Goal: Task Accomplishment & Management: Complete application form

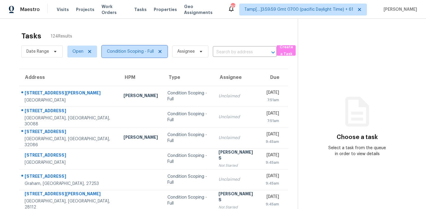
click at [121, 52] on span "Condition Scoping - Full" at bounding box center [130, 51] width 47 height 6
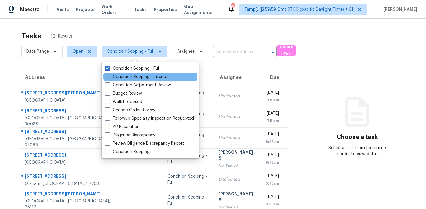
click at [121, 74] on label "Condition Scoping - Interior" at bounding box center [136, 77] width 63 height 6
click at [109, 74] on input "Condition Scoping - Interior" at bounding box center [107, 76] width 4 height 4
checkbox input "true"
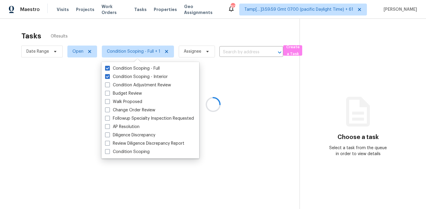
click at [122, 37] on div at bounding box center [213, 104] width 426 height 209
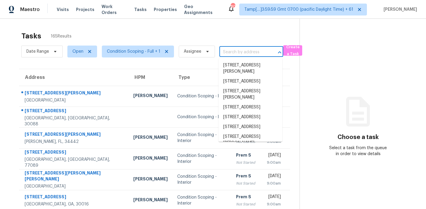
click at [233, 48] on input "text" at bounding box center [243, 52] width 47 height 9
paste input "2030 Settle Cir SE, Atlanta, GA, 30316"
type input "2030 Settle Cir SE, Atlanta, GA, 30316"
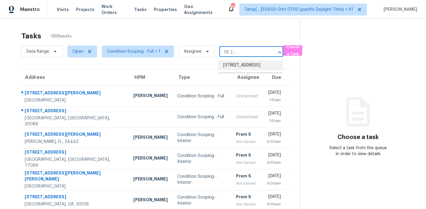
click at [236, 63] on li "[STREET_ADDRESS]" at bounding box center [251, 65] width 64 height 10
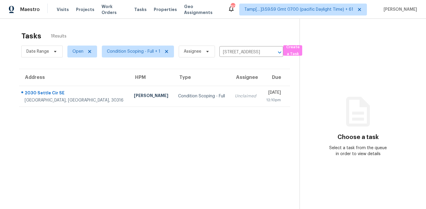
click at [261, 96] on td "Fri, Aug 29th 2025 12:10pm" at bounding box center [275, 96] width 29 height 21
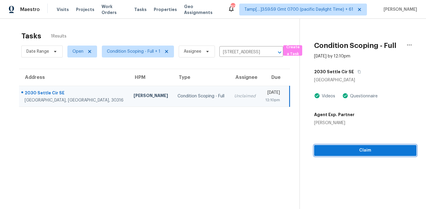
click at [334, 151] on span "Claim" at bounding box center [365, 149] width 93 height 7
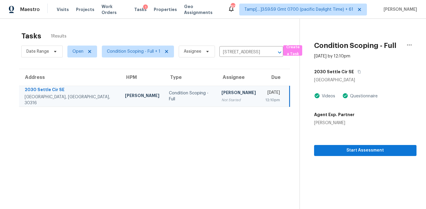
click at [202, 157] on section "Tasks 1 Results Date Range Open Condition Scoping - Full + 1 Assignee 2030 Sett…" at bounding box center [155, 127] width 290 height 199
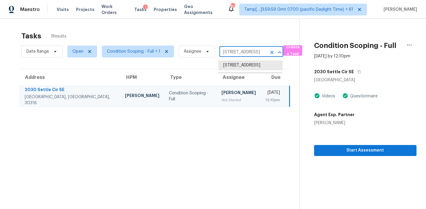
click at [228, 51] on input "2030 Settle Cir SE, Atlanta, GA 30316" at bounding box center [243, 52] width 47 height 9
paste input "768 Hawk Trace Ct NE, Marietta, GA, 3006"
type input "2768 Hawk Trace Ct NE, Marietta, GA, 30066"
click at [236, 64] on li "2768 Hawk Trace Ct NE, Marietta, GA 30066" at bounding box center [251, 65] width 64 height 10
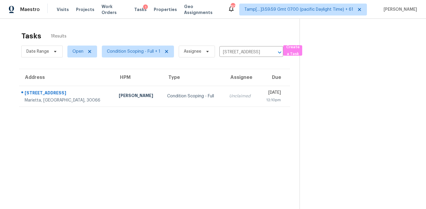
click at [259, 98] on td "Fri, Aug 29th 2025 12:10pm" at bounding box center [274, 96] width 31 height 21
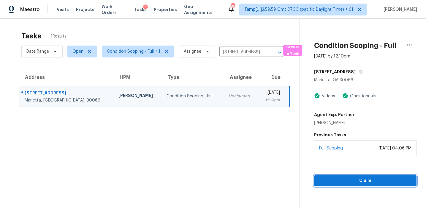
click at [327, 178] on span "Claim" at bounding box center [365, 180] width 93 height 7
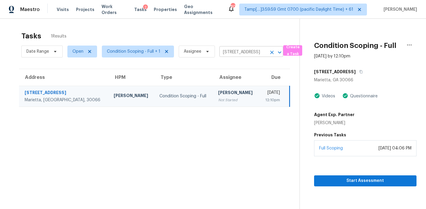
click at [239, 49] on input "2768 Hawk Trace Ct NE, Marietta, GA 30066" at bounding box center [243, 52] width 47 height 9
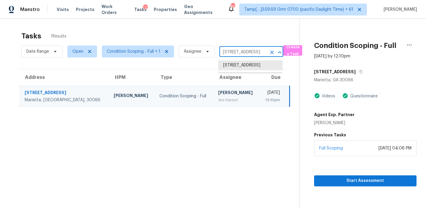
paste input "913 Chippewa St, Saint Augustine, FL, 3208"
type input "913 Chippewa St, Saint Augustine, FL, 32086"
click at [245, 64] on li "913 Chippewa St, Saint Augustine, FL 32086" at bounding box center [251, 65] width 64 height 10
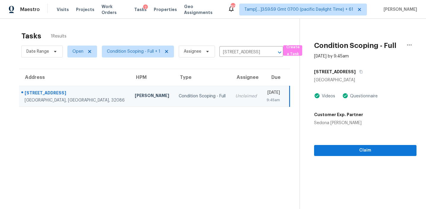
click at [351, 155] on section "Condition Scoping - Full Aug 29th 2025 by 9:45am 913 Chippewa St Saint Augustin…" at bounding box center [358, 123] width 117 height 209
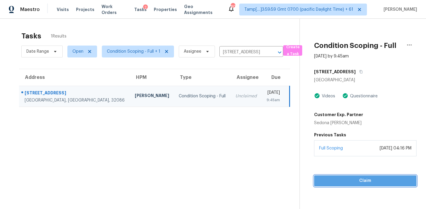
click at [346, 181] on span "Claim" at bounding box center [365, 180] width 93 height 7
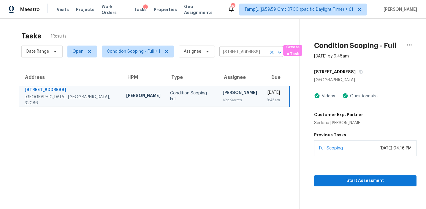
click at [241, 50] on input "913 Chippewa St, Saint Augustine, FL 32086" at bounding box center [243, 52] width 47 height 9
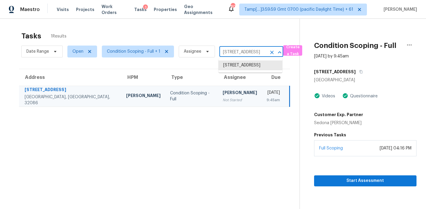
paste input "3613 46th Plz E, Bradenton, FL, 34203"
click at [230, 51] on input "913 Chippewa St, Saint Augustine, FL 32086" at bounding box center [243, 52] width 47 height 9
paste input "75045 Pondside Ln, Yulee, FL, 32097"
click at [236, 51] on input "913 Chippewa St, Saint Augustine, FL 32086" at bounding box center [243, 52] width 47 height 9
paste input "10634 Wake Forest Ave, Jacksonville, FL, 32218"
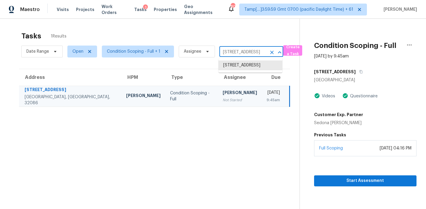
click at [230, 53] on input "913 Chippewa St, Saint Augustine, FL 32086" at bounding box center [243, 52] width 47 height 9
paste input "112 Charles St, Desoto, TX, 75115"
click at [234, 55] on input "913 Chippewa St, Saint Augustine, FL 32086" at bounding box center [243, 52] width 47 height 9
paste input "2345 Copal Dr, Aubrey, TX, 76227"
click at [243, 53] on input "913 Chippewa St, Saint Augustine, FL 32086" at bounding box center [243, 52] width 47 height 9
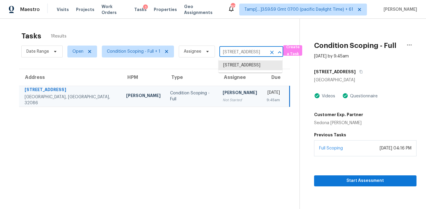
paste input "704 Buzzard Lake Trl, Fort Worth, TX, 76120"
click at [228, 49] on input "913 Chippewa St, Saint Augustine, FL 32086" at bounding box center [243, 52] width 47 height 9
paste input "11655 Suburban Rd, Las Vegas, NV, 89135"
click at [239, 52] on input "913 Chippewa St, Saint Augustine, FL 32086" at bounding box center [243, 52] width 47 height 9
paste input "[STREET_ADDRESS]"
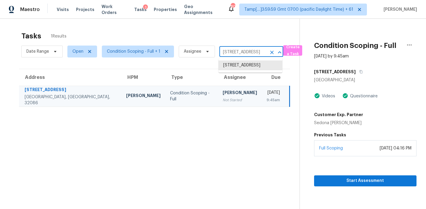
click at [237, 52] on input "913 Chippewa St, Saint Augustine, FL 32086" at bounding box center [243, 52] width 47 height 9
paste input "9 W Parkway Blvd, Tempe, AZ, 85281"
click at [243, 53] on input "913 Chippewa St, Saint Augustine, FL 32086" at bounding box center [243, 52] width 47 height 9
paste input "196 Princess Ave SW # 0, Concord, NC, 28025"
type input "1"
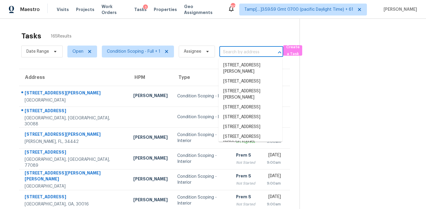
click at [234, 50] on input "text" at bounding box center [243, 52] width 47 height 9
paste input "601 Grandview Dr, Graham, NC, 27253"
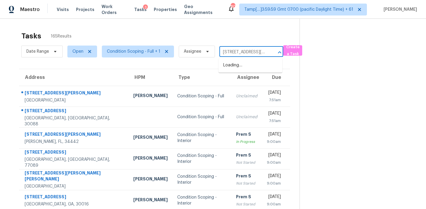
scroll to position [0, 31]
type input "601 Grandview Dr, Graham, NC, 27253"
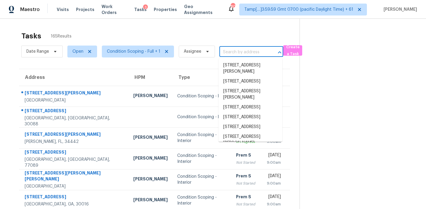
scroll to position [0, 0]
paste input "2804 Lenox Ln, Durham, NC, 27703"
type input "2804 Lenox Ln, Durham, NC, 27703"
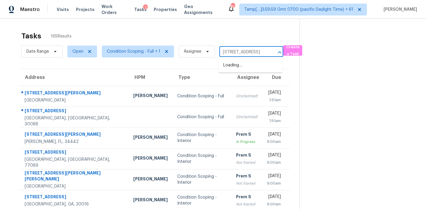
scroll to position [0, 25]
click at [237, 59] on ul "2804 Lenox Ln, Durham, NC 27703" at bounding box center [251, 65] width 64 height 15
click at [237, 68] on li "2804 Lenox Ln, Durham, NC 27703" at bounding box center [251, 65] width 64 height 10
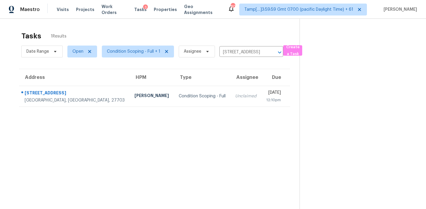
click at [261, 102] on td "Fri, Aug 29th 2025 12:10pm" at bounding box center [275, 96] width 29 height 21
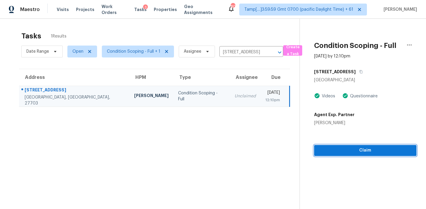
click at [341, 152] on span "Claim" at bounding box center [365, 149] width 93 height 7
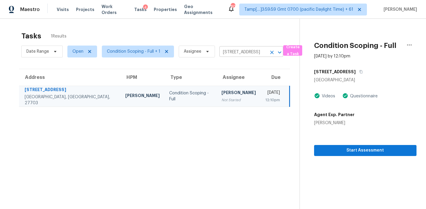
click at [231, 51] on input "2804 Lenox Ln, Durham, NC 27703" at bounding box center [243, 52] width 47 height 9
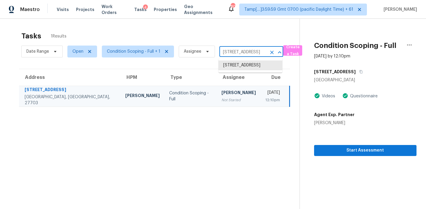
paste input "1350 S Greenfield Rd Unit 1175, Mesa, AZ, 85206"
click at [232, 51] on input "2804 Lenox Ln, Durham, NC 27703" at bounding box center [243, 52] width 47 height 9
paste input "3009 Skybrook Ln, Durham, NC,"
type input "3009 Skybrook Ln, Durham, NC, 27703"
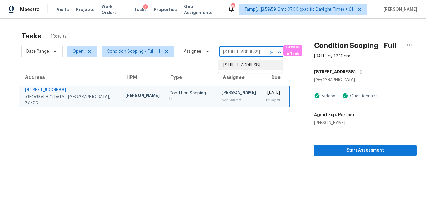
click at [239, 65] on li "3009 Skybrook Ln, Durham, NC 27703" at bounding box center [251, 65] width 64 height 10
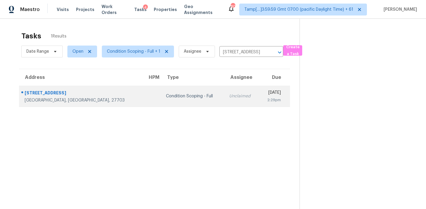
click at [259, 104] on td "Fri, Aug 29th 2025 2:29pm" at bounding box center [274, 96] width 31 height 21
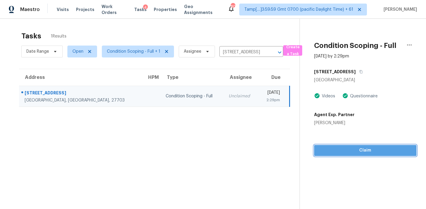
click at [341, 149] on div "Condition Scoping - Full Aug 29th 2025 by 2:29pm 3009 Skybrook Ln Durham, NC 27…" at bounding box center [358, 87] width 117 height 137
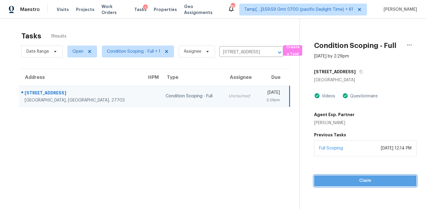
click at [334, 177] on span "Claim" at bounding box center [365, 180] width 93 height 7
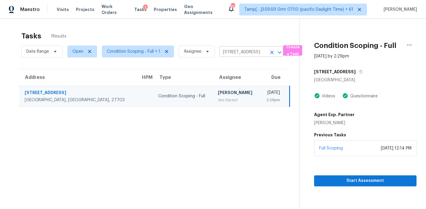
click at [238, 54] on input "3009 Skybrook Ln, Durham, NC 27703" at bounding box center [243, 52] width 47 height 9
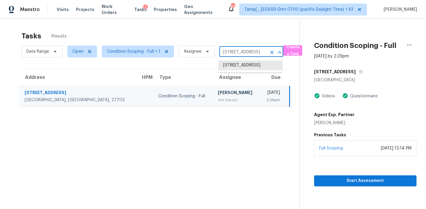
paste input "12483 Southington Dr, Woodbridge, VA, 22192"
click at [236, 52] on input "3009 Skybrook Ln, Durham, NC 27703" at bounding box center [243, 52] width 47 height 9
paste input "7535 Starvalley Dr, Charlotte, NC, 28210"
click at [237, 50] on input "3009 Skybrook Ln, Durham, NC 27703" at bounding box center [243, 52] width 47 height 9
paste input "1454 Rome Dr NW, Atlanta, GA, 30314"
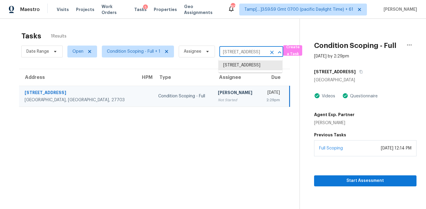
type input "1454 Rome Dr NW, Atlanta, GA, 30314"
click at [240, 66] on li "1454 Rome Dr NW, Atlanta, GA 30314" at bounding box center [251, 65] width 64 height 10
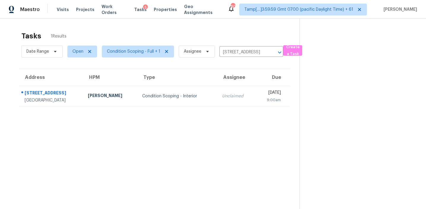
click at [261, 91] on div "[DATE]" at bounding box center [271, 92] width 20 height 7
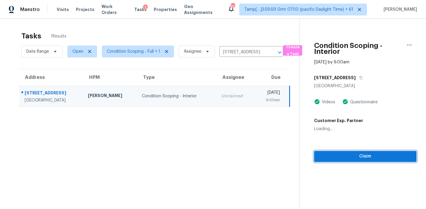
click at [337, 153] on span "Claim" at bounding box center [365, 155] width 93 height 7
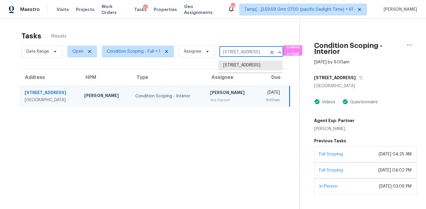
click at [233, 52] on input "1454 Rome Dr NW, Atlanta, GA 30314" at bounding box center [243, 52] width 47 height 9
paste input "4077 S Sabrina Dr Unit 29, Chandler, AZ, 85248"
type input "4077 S Sabrina Dr"
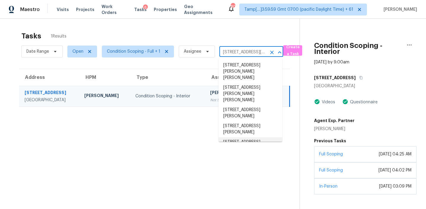
click at [265, 137] on li "4077 S Sabrina Dr Unit 29, Chandler, AZ 85248" at bounding box center [251, 148] width 64 height 22
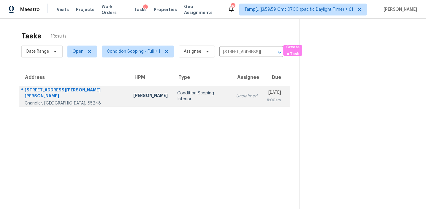
click at [267, 98] on div "9:00am" at bounding box center [274, 100] width 14 height 6
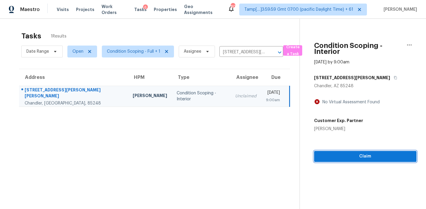
click at [346, 157] on span "Claim" at bounding box center [365, 155] width 93 height 7
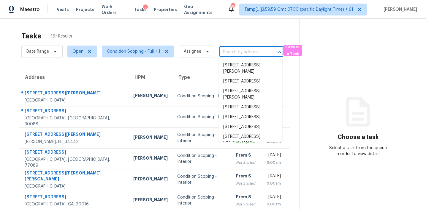
click at [240, 49] on input "text" at bounding box center [243, 52] width 47 height 9
paste input "1260 Druid Knoll Dr NE Unit 1260, Brookhaven, GA, 30319"
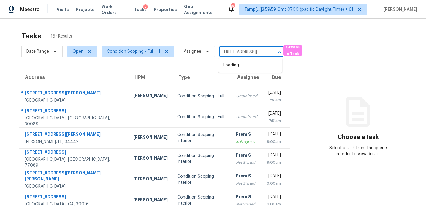
scroll to position [0, 1]
type input "1260 Druid Knoll Dr NE"
click at [245, 69] on li "1260 Druid Knoll Dr NE Unit 1260, Brookhaven, GA 30319" at bounding box center [251, 68] width 64 height 16
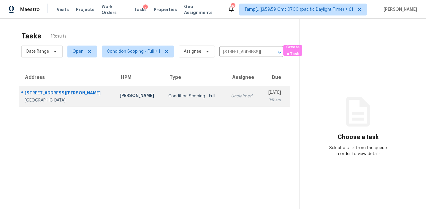
click at [231, 98] on div "Unclaimed" at bounding box center [243, 96] width 25 height 6
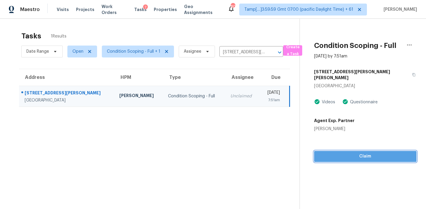
click at [335, 152] on span "Claim" at bounding box center [365, 155] width 93 height 7
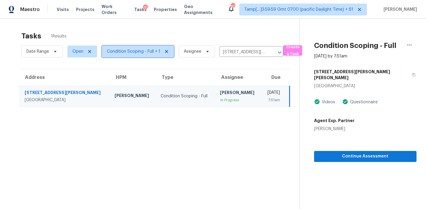
click at [129, 51] on span "Condition Scoping - Full + 1" at bounding box center [133, 51] width 53 height 6
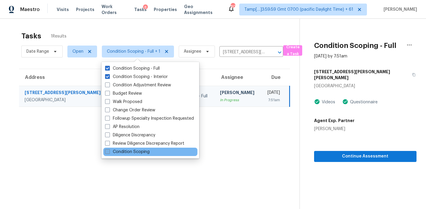
click at [125, 150] on label "Condition Scoping" at bounding box center [127, 152] width 45 height 6
click at [109, 150] on input "Condition Scoping" at bounding box center [107, 151] width 4 height 4
checkbox input "true"
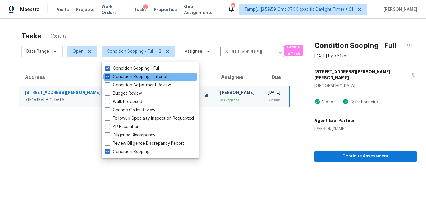
click at [156, 75] on label "Condition Scoping - Interior" at bounding box center [136, 77] width 63 height 6
click at [109, 75] on input "Condition Scoping - Interior" at bounding box center [107, 76] width 4 height 4
checkbox input "false"
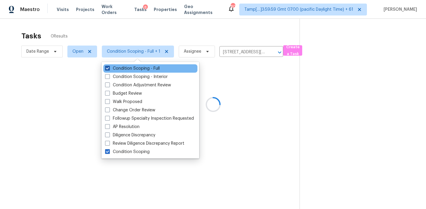
click at [154, 69] on label "Condition Scoping - Full" at bounding box center [132, 68] width 55 height 6
click at [109, 69] on input "Condition Scoping - Full" at bounding box center [107, 67] width 4 height 4
checkbox input "false"
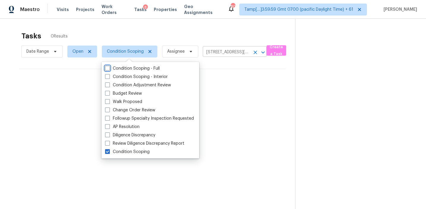
click at [256, 51] on icon "Clear" at bounding box center [256, 53] width 4 height 4
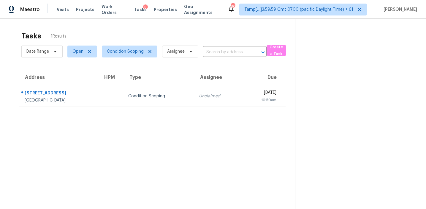
click at [216, 34] on div "Tasks 1 Results" at bounding box center [158, 35] width 274 height 15
click at [121, 48] on span "Condition Scoping" at bounding box center [125, 51] width 37 height 6
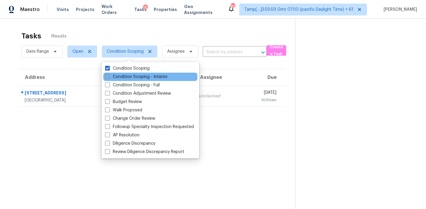
click at [132, 76] on label "Condition Scoping - Interior" at bounding box center [136, 77] width 63 height 6
click at [109, 76] on input "Condition Scoping - Interior" at bounding box center [107, 76] width 4 height 4
checkbox input "true"
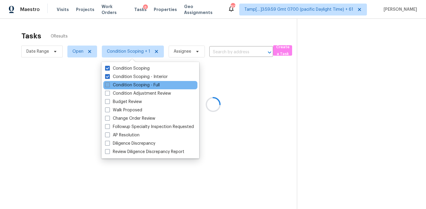
click at [132, 85] on label "Condition Scoping - Full" at bounding box center [132, 85] width 55 height 6
click at [109, 85] on input "Condition Scoping - Full" at bounding box center [107, 84] width 4 height 4
checkbox input "true"
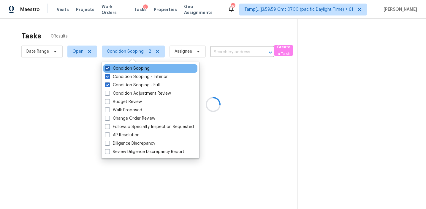
click at [131, 68] on label "Condition Scoping" at bounding box center [127, 68] width 45 height 6
click at [109, 68] on input "Condition Scoping" at bounding box center [107, 67] width 4 height 4
checkbox input "false"
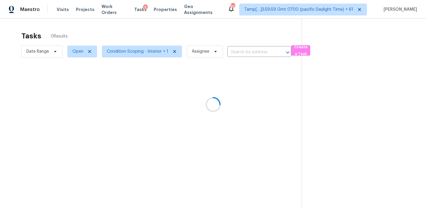
click at [127, 27] on div at bounding box center [213, 104] width 426 height 209
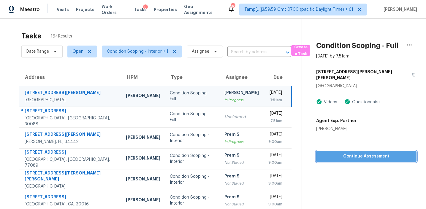
click at [346, 152] on span "Continue Assessment" at bounding box center [366, 155] width 91 height 7
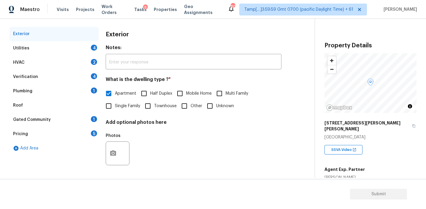
click at [89, 134] on div "Pricing 5" at bounding box center [54, 134] width 89 height 14
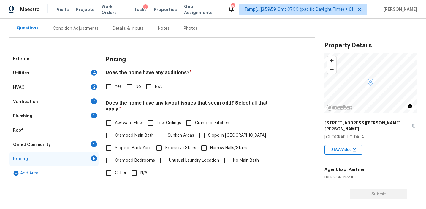
scroll to position [52, 0]
click at [234, 97] on div "Pricing Does the home have any additions? * Yes No N/A Does the home have any l…" at bounding box center [194, 167] width 176 height 231
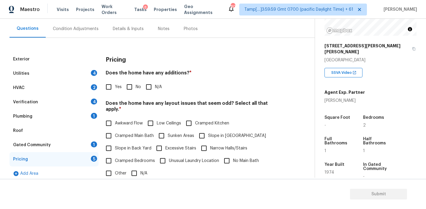
scroll to position [147, 0]
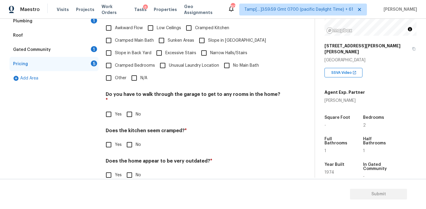
click at [111, 72] on input "Other" at bounding box center [108, 78] width 12 height 12
checkbox input "true"
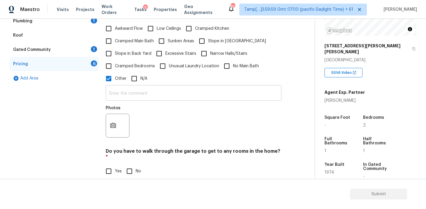
click at [126, 91] on input "text" at bounding box center [194, 93] width 176 height 14
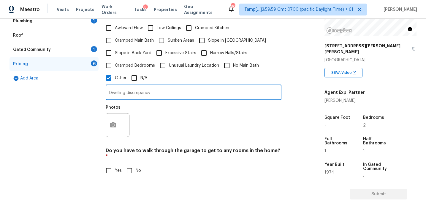
type input "Dwelling discrepancy"
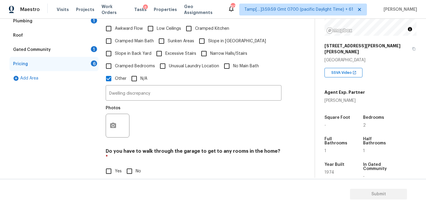
click at [172, 117] on div "Photos" at bounding box center [194, 121] width 176 height 39
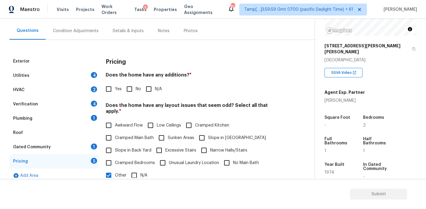
scroll to position [51, 0]
click at [376, 48] on div "1260 Druid Knoll Dr NE" at bounding box center [371, 48] width 92 height 17
click at [413, 47] on icon "button" at bounding box center [414, 48] width 3 height 3
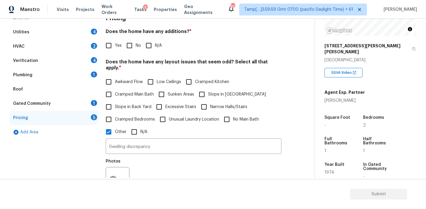
click at [129, 47] on input "No" at bounding box center [129, 45] width 12 height 12
checkbox input "true"
click at [137, 104] on span "Slope in Back Yard" at bounding box center [133, 107] width 37 height 6
click at [115, 101] on input "Slope in Back Yard" at bounding box center [108, 107] width 12 height 12
checkbox input "true"
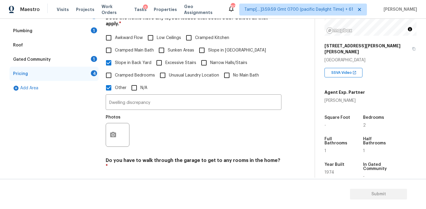
click at [134, 174] on input "No" at bounding box center [129, 180] width 12 height 12
checkbox input "true"
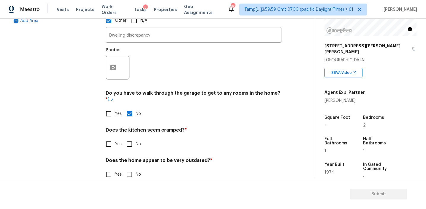
click at [131, 138] on input "No" at bounding box center [129, 144] width 12 height 12
checkbox input "true"
click at [130, 168] on input "No" at bounding box center [129, 174] width 12 height 12
checkbox input "true"
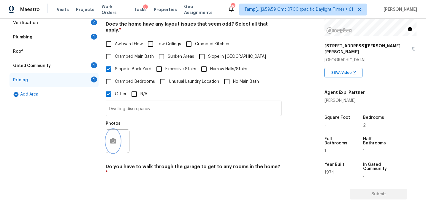
click at [113, 139] on button "button" at bounding box center [113, 140] width 14 height 23
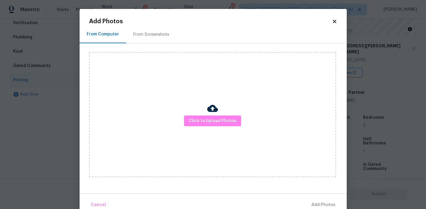
click at [165, 38] on div "From Screenshots" at bounding box center [151, 35] width 50 height 18
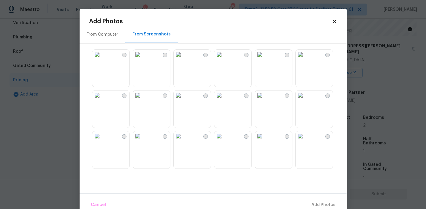
click at [224, 141] on img at bounding box center [219, 136] width 10 height 10
click at [224, 59] on img at bounding box center [219, 55] width 10 height 10
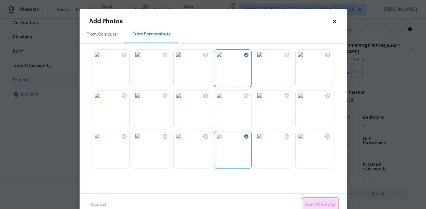
click at [319, 205] on span "Add 2 Photo(s)" at bounding box center [320, 204] width 30 height 7
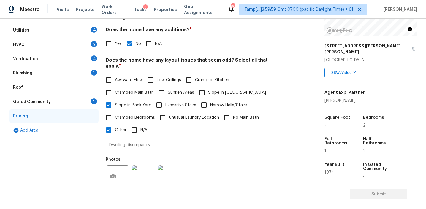
click at [85, 100] on div "Gated Community 1" at bounding box center [54, 101] width 89 height 14
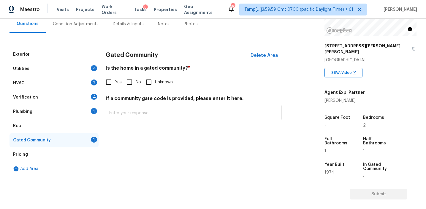
click at [131, 75] on div "Is the home in a gated community? * Yes No Unknown" at bounding box center [194, 76] width 176 height 23
click at [131, 84] on input "No" at bounding box center [129, 82] width 12 height 12
checkbox input "true"
click at [73, 114] on div "Plumbing 1" at bounding box center [54, 111] width 89 height 14
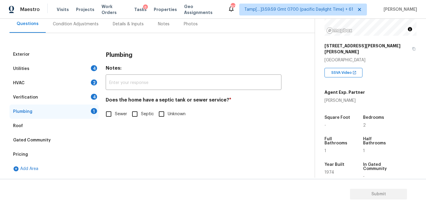
click at [117, 112] on span "Sewer" at bounding box center [121, 114] width 12 height 6
click at [115, 112] on input "Sewer" at bounding box center [108, 114] width 12 height 12
checkbox input "true"
click at [91, 96] on div "4" at bounding box center [94, 97] width 6 height 6
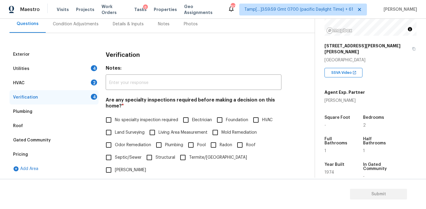
scroll to position [101, 0]
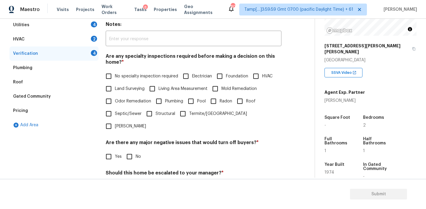
click at [137, 76] on span "No specialty inspection required" at bounding box center [146, 76] width 63 height 6
click at [115, 76] on input "No specialty inspection required" at bounding box center [108, 76] width 12 height 12
checkbox input "true"
click at [132, 151] on input "No" at bounding box center [129, 157] width 12 height 12
checkbox input "true"
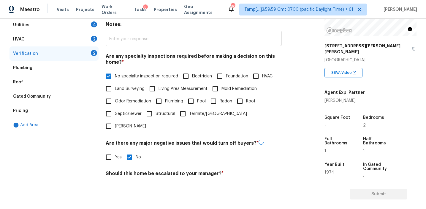
click at [131, 181] on input "No" at bounding box center [129, 187] width 12 height 12
checkbox input "true"
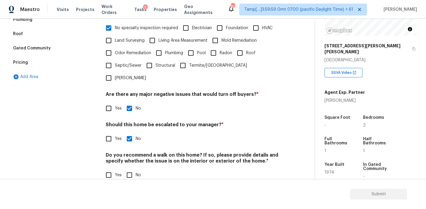
click at [128, 168] on input "No" at bounding box center [129, 174] width 12 height 12
checkbox input "true"
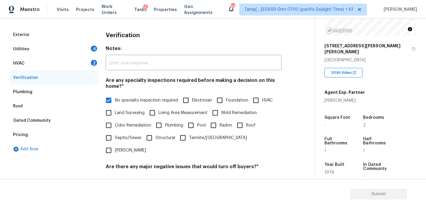
scroll to position [70, 0]
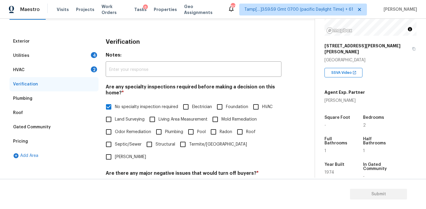
click at [91, 72] on div "HVAC 2" at bounding box center [54, 70] width 89 height 14
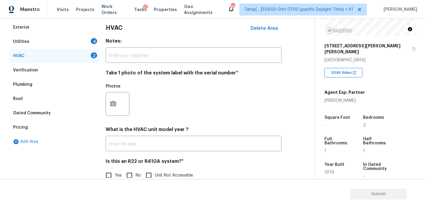
scroll to position [97, 0]
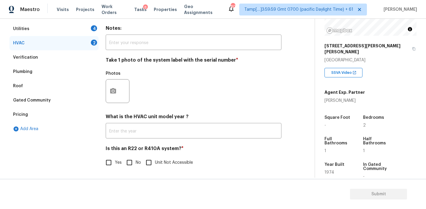
click at [129, 155] on div "Is this an R22 or R410A system? * Yes No Unit Not Accessible" at bounding box center [194, 156] width 176 height 23
click at [129, 162] on input "No" at bounding box center [129, 162] width 12 height 12
checkbox input "true"
click at [115, 88] on icon "button" at bounding box center [113, 90] width 7 height 7
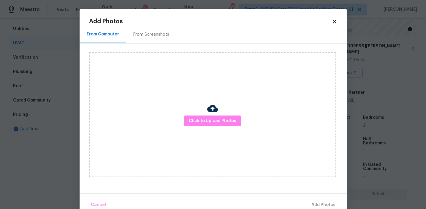
click at [146, 34] on div "From Screenshots" at bounding box center [151, 34] width 36 height 6
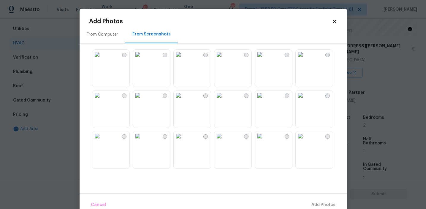
click at [224, 59] on img at bounding box center [219, 55] width 10 height 10
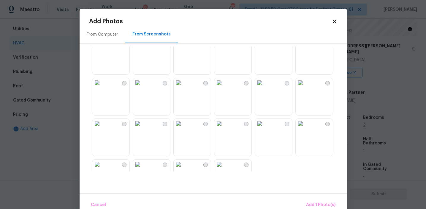
scroll to position [411, 0]
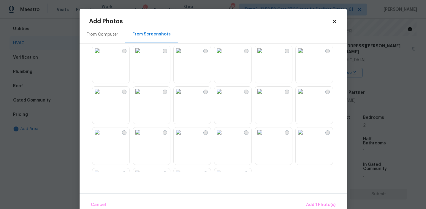
click at [265, 96] on img at bounding box center [260, 91] width 10 height 10
click at [311, 199] on button "Add 2 Photo(s)" at bounding box center [320, 204] width 35 height 13
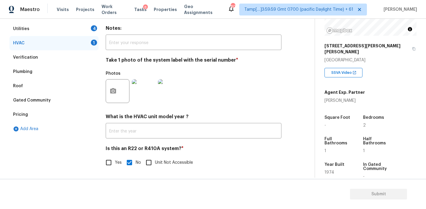
click at [90, 27] on div "Utilities 4" at bounding box center [54, 29] width 89 height 14
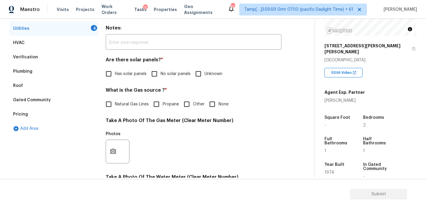
click at [160, 77] on input "No solar panels" at bounding box center [154, 73] width 12 height 12
checkbox input "true"
click at [132, 104] on span "Natural Gas Lines" at bounding box center [132, 105] width 34 height 6
click at [115, 104] on input "Natural Gas Lines" at bounding box center [108, 104] width 12 height 12
checkbox input "true"
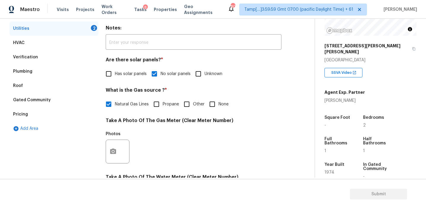
scroll to position [239, 0]
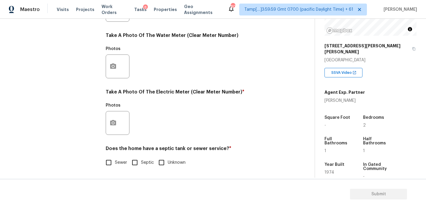
click at [112, 162] on input "Sewer" at bounding box center [108, 162] width 12 height 12
checkbox input "true"
click at [113, 132] on button "button" at bounding box center [113, 122] width 14 height 23
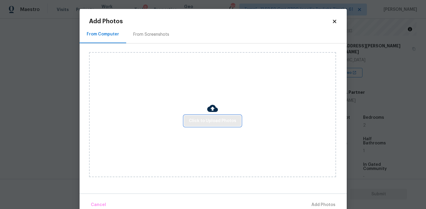
click at [187, 124] on button "Click to Upload Photos" at bounding box center [212, 120] width 57 height 11
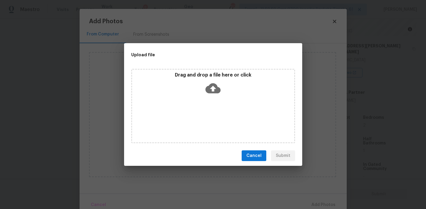
click at [195, 84] on div "Drag and drop a file here or click" at bounding box center [213, 85] width 162 height 26
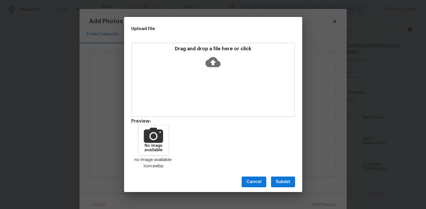
click at [281, 177] on button "Submit" at bounding box center [283, 181] width 24 height 11
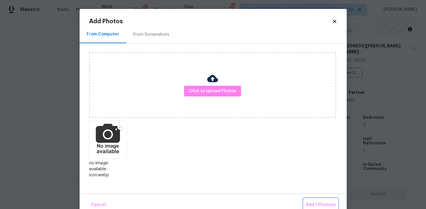
click at [318, 198] on button "Add 1 Photo(s)" at bounding box center [321, 204] width 34 height 13
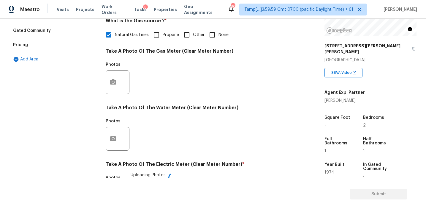
scroll to position [161, 0]
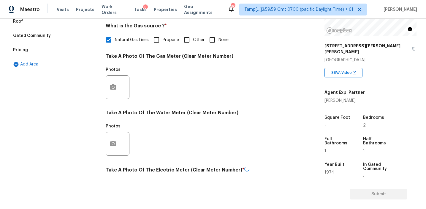
click at [159, 41] on input "Propane" at bounding box center [156, 40] width 12 height 12
checkbox input "true"
checkbox input "false"
click at [214, 32] on div "What is the Gas source ? * Natural Gas Lines Propane Other None" at bounding box center [194, 34] width 176 height 23
click at [214, 41] on input "None" at bounding box center [212, 40] width 12 height 12
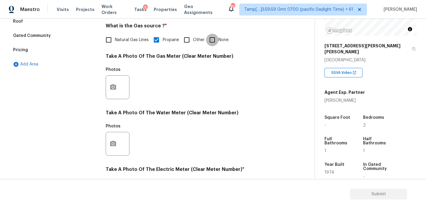
checkbox input "true"
checkbox input "false"
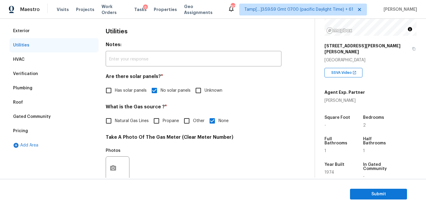
scroll to position [73, 0]
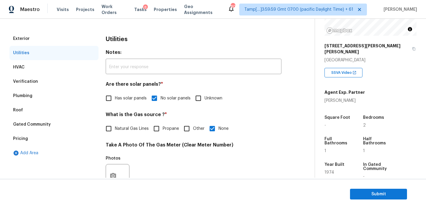
click at [84, 36] on div "Exterior" at bounding box center [54, 38] width 89 height 14
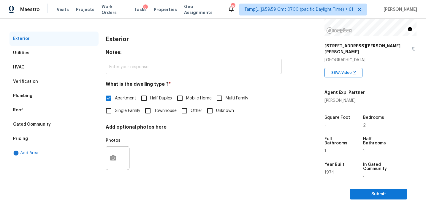
click at [155, 110] on span "Townhouse" at bounding box center [165, 111] width 23 height 6
click at [154, 110] on input "Townhouse" at bounding box center [148, 110] width 12 height 12
checkbox input "true"
checkbox input "false"
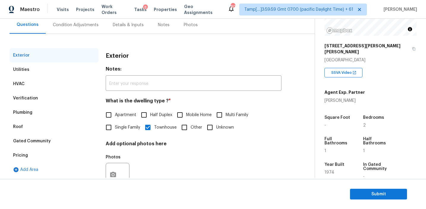
scroll to position [32, 0]
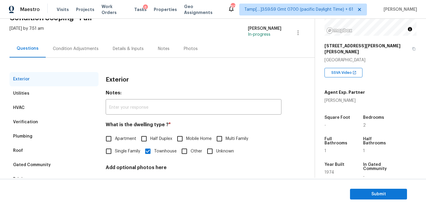
click at [85, 49] on div "Condition Adjustments" at bounding box center [76, 49] width 46 height 6
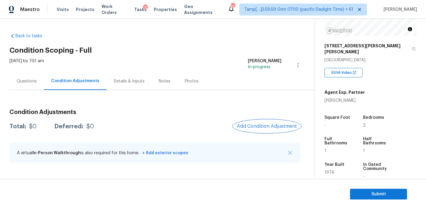
click at [252, 120] on button "Add Condition Adjustment" at bounding box center [267, 126] width 67 height 12
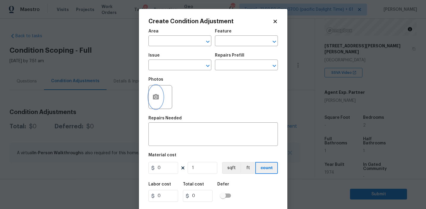
click at [154, 98] on icon "button" at bounding box center [156, 96] width 6 height 5
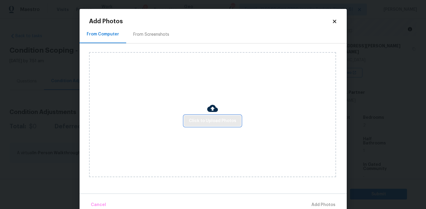
click at [202, 120] on span "Click to Upload Photos" at bounding box center [213, 120] width 48 height 7
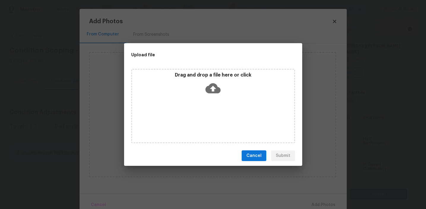
click at [201, 86] on div "Drag and drop a file here or click" at bounding box center [213, 85] width 162 height 26
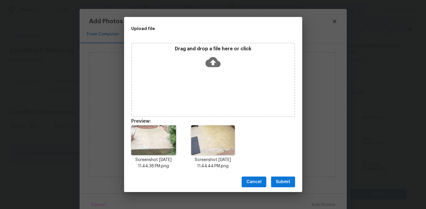
click at [287, 184] on span "Submit" at bounding box center [283, 181] width 15 height 7
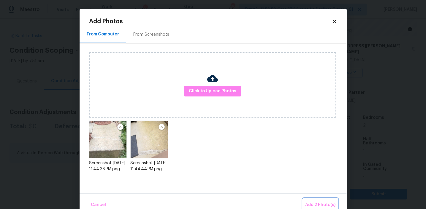
click at [319, 204] on span "Add 2 Photo(s)" at bounding box center [320, 204] width 30 height 7
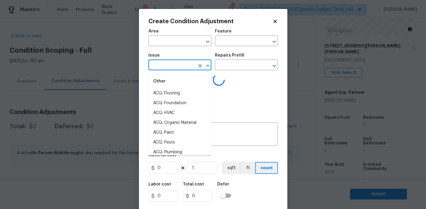
click at [177, 67] on input "text" at bounding box center [172, 65] width 46 height 9
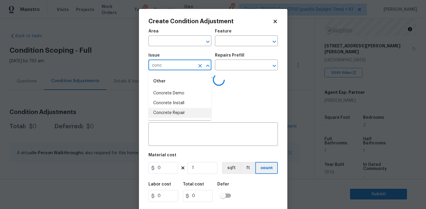
click at [185, 112] on li "Concrete Repair" at bounding box center [180, 113] width 63 height 10
type input "Concrete Repair"
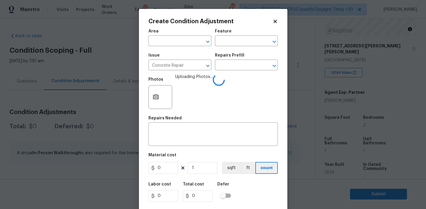
click at [185, 112] on span "Uploading Photos..." at bounding box center [194, 93] width 38 height 39
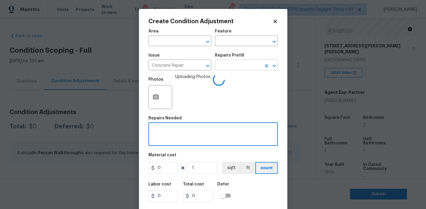
click at [242, 69] on input "text" at bounding box center [238, 65] width 46 height 9
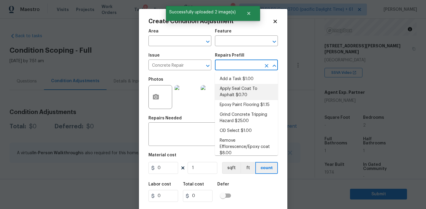
click at [240, 93] on li "Apply Seal Coat To Asphalt $0.70" at bounding box center [246, 92] width 63 height 16
type input "Flatwork"
type textarea "Prep and clean the asphalt thoroughly. Apply an asphalt adhesive/sealer/top coa…"
type input "0.7"
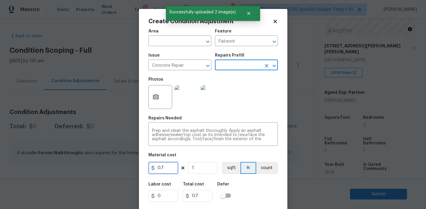
click at [165, 170] on input "0.7" at bounding box center [164, 168] width 30 height 12
type input "400"
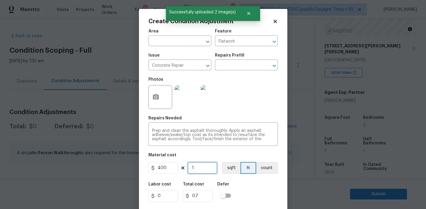
type input "400"
click at [260, 168] on button "count" at bounding box center [267, 168] width 22 height 12
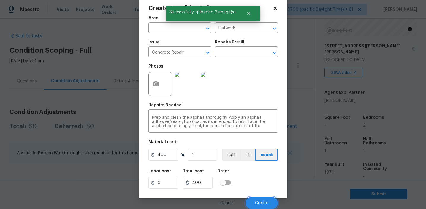
click at [262, 202] on span "Create" at bounding box center [261, 203] width 13 height 4
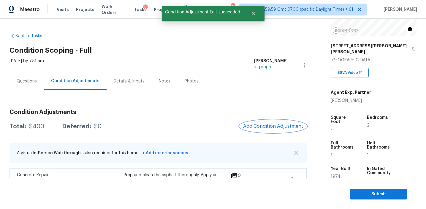
scroll to position [0, 0]
click at [253, 125] on span "Add Condition Adjustment" at bounding box center [273, 125] width 60 height 5
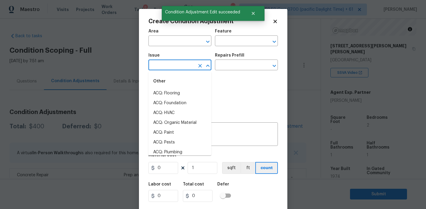
click at [176, 66] on input "text" at bounding box center [172, 65] width 46 height 9
click at [221, 42] on input "text" at bounding box center [238, 41] width 46 height 9
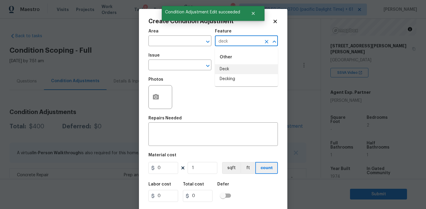
type input "deck"
click at [198, 97] on div "Photos" at bounding box center [214, 93] width 130 height 39
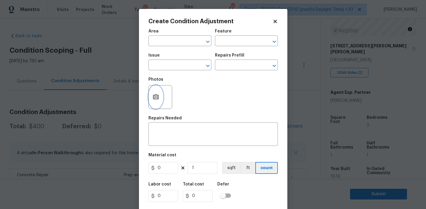
click at [159, 99] on button "button" at bounding box center [156, 96] width 14 height 23
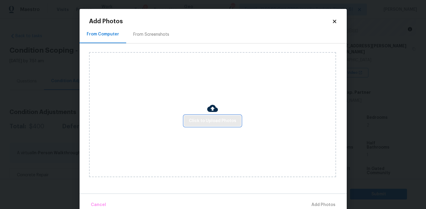
click at [195, 119] on span "Click to Upload Photos" at bounding box center [213, 120] width 48 height 7
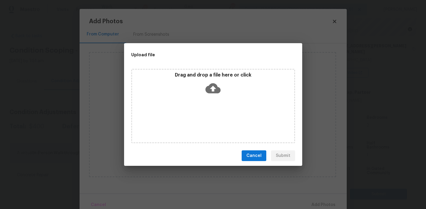
click at [196, 75] on p "Drag and drop a file here or click" at bounding box center [213, 75] width 162 height 6
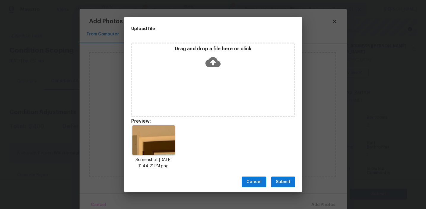
click at [283, 176] on button "Submit" at bounding box center [283, 181] width 24 height 11
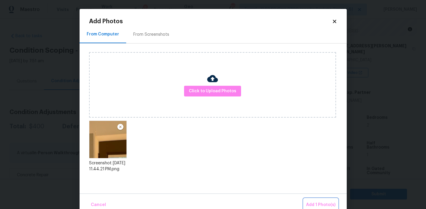
click at [315, 201] on button "Add 1 Photo(s)" at bounding box center [321, 204] width 34 height 13
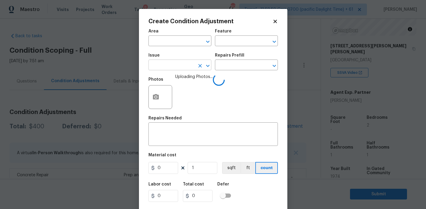
click at [170, 65] on input "text" at bounding box center [172, 65] width 46 height 9
type input "dry"
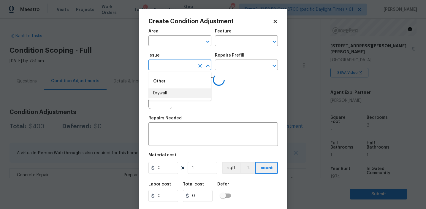
click at [183, 94] on li "Drywall" at bounding box center [180, 93] width 63 height 10
type input "ACQ: Flooring"
click at [202, 65] on icon "Clear" at bounding box center [200, 66] width 6 height 6
type input "d"
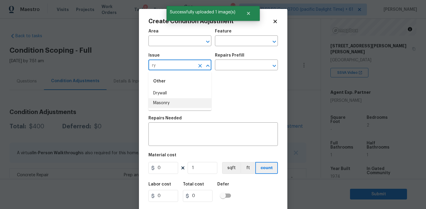
click at [193, 98] on li "Masonry" at bounding box center [180, 103] width 63 height 10
type input "Masonry"
click at [201, 67] on icon "Clear" at bounding box center [200, 66] width 6 height 6
click at [197, 95] on li "Drywall" at bounding box center [180, 93] width 63 height 10
type input "Drywall"
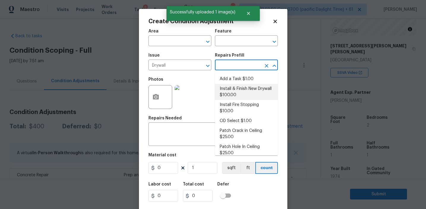
click at [233, 89] on li "Install & Finish New Drywall $100.00" at bounding box center [246, 92] width 63 height 16
type input "Walls and Ceiling"
type textarea "Remove the existing damaged drywall and replace with new. Ensure that the new d…"
type input "100"
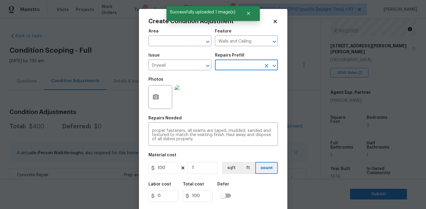
scroll to position [13, 0]
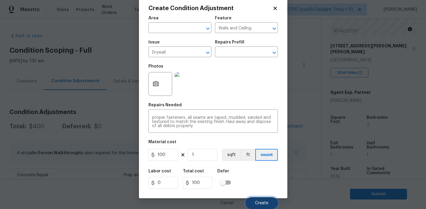
click at [255, 199] on button "Create" at bounding box center [262, 203] width 32 height 12
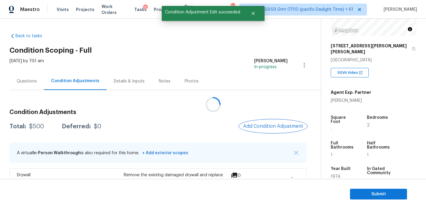
scroll to position [0, 0]
click at [264, 124] on span "Add Condition Adjustment" at bounding box center [273, 125] width 60 height 5
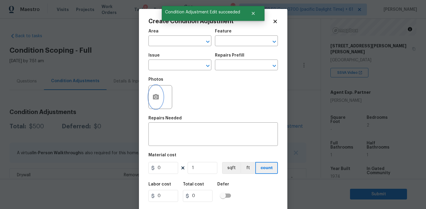
click at [161, 96] on button "button" at bounding box center [156, 96] width 14 height 23
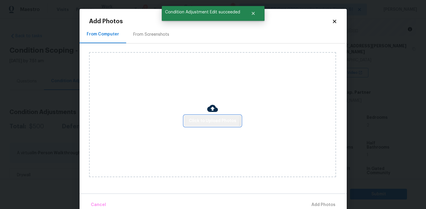
click at [207, 117] on span "Click to Upload Photos" at bounding box center [213, 120] width 48 height 7
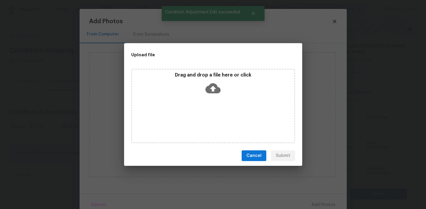
click at [208, 67] on div "Drag and drop a file here or click" at bounding box center [213, 105] width 178 height 79
click at [208, 75] on p "Drag and drop a file here or click" at bounding box center [213, 75] width 162 height 6
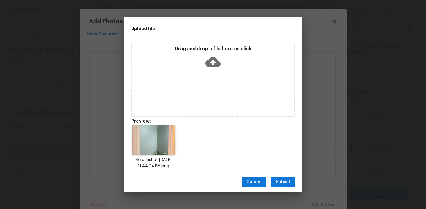
click at [274, 180] on button "Submit" at bounding box center [283, 181] width 24 height 11
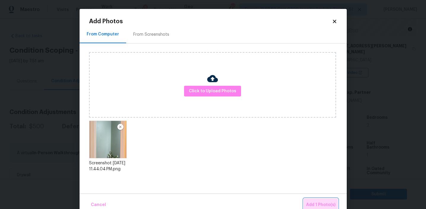
click at [311, 202] on span "Add 1 Photo(s)" at bounding box center [320, 204] width 29 height 7
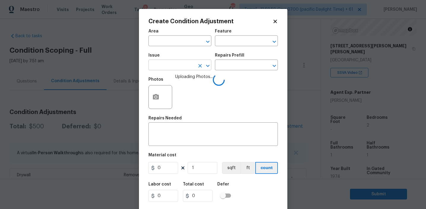
click at [183, 66] on input "text" at bounding box center [172, 65] width 46 height 9
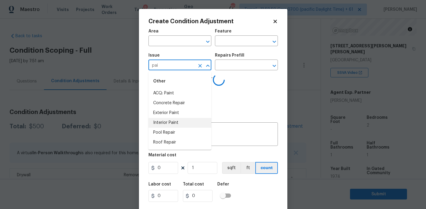
click at [193, 123] on li "Interior Paint" at bounding box center [180, 123] width 63 height 10
type input "Interior Paint"
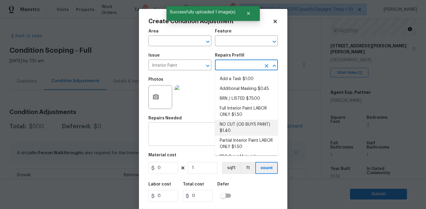
scroll to position [25, 0]
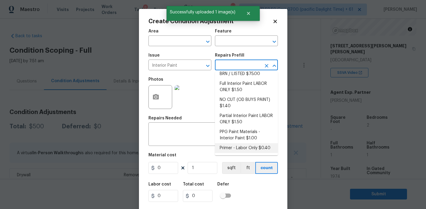
click at [229, 145] on li "Primer - Labor Only $0.40" at bounding box center [246, 148] width 63 height 10
type input "Overall Paint"
type textarea "Interior primer - PRIMER PROVIDED BY OPENDOOR - All nails, screws, drywall anch…"
type input "0.4"
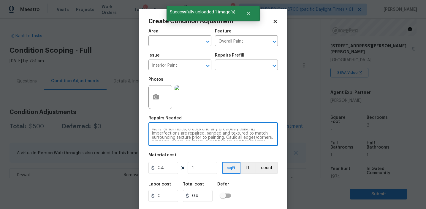
scroll to position [12, 0]
drag, startPoint x: 180, startPoint y: 130, endPoint x: 258, endPoint y: 141, distance: 79.1
click at [258, 141] on textarea "Interior primer - PRIMER PROVIDED BY OPENDOOR - All nails, screws, drywall anch…" at bounding box center [213, 134] width 122 height 12
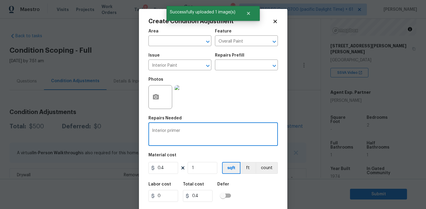
scroll to position [0, 0]
type textarea "Interior primer"
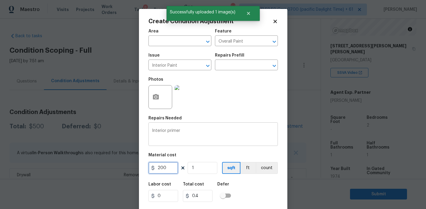
type input "200"
click at [271, 168] on button "count" at bounding box center [267, 168] width 22 height 12
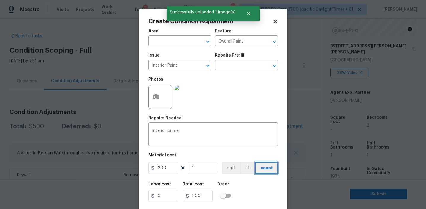
scroll to position [13, 0]
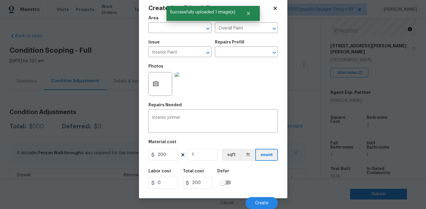
click at [266, 195] on div "Cancel Create" at bounding box center [214, 200] width 130 height 17
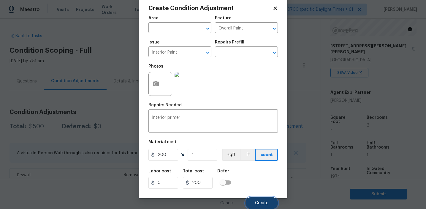
click at [258, 201] on span "Create" at bounding box center [261, 203] width 13 height 4
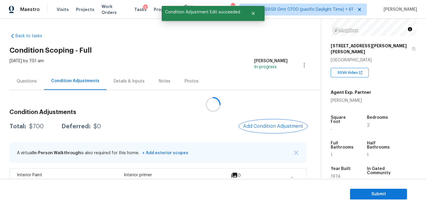
scroll to position [0, 0]
click at [246, 110] on h3 "Condition Adjustments" at bounding box center [158, 112] width 297 height 6
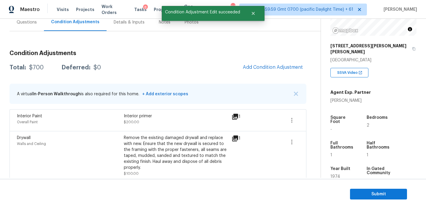
scroll to position [54, 0]
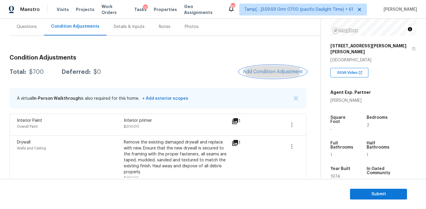
click at [256, 70] on span "Add Condition Adjustment" at bounding box center [273, 71] width 60 height 5
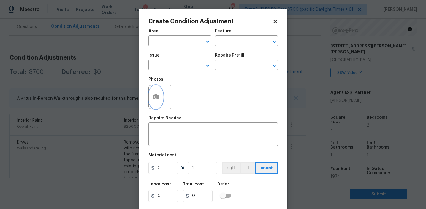
click at [158, 98] on icon "button" at bounding box center [156, 96] width 6 height 5
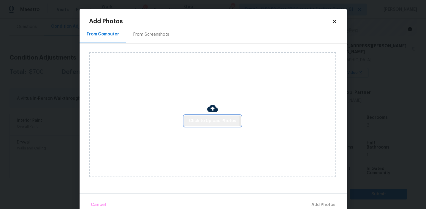
click at [201, 121] on span "Click to Upload Photos" at bounding box center [213, 120] width 48 height 7
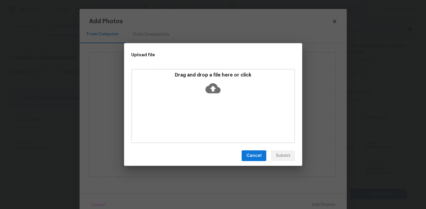
click at [201, 77] on p "Drag and drop a file here or click" at bounding box center [213, 75] width 162 height 6
click at [252, 160] on button "Cancel" at bounding box center [254, 155] width 25 height 11
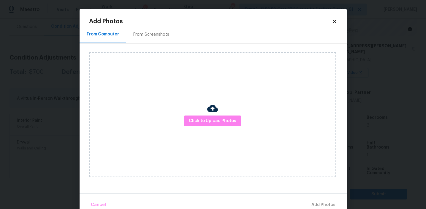
click at [159, 32] on div "From Screenshots" at bounding box center [151, 34] width 36 height 6
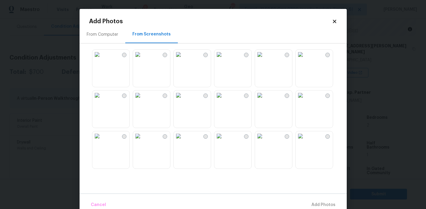
click at [83, 51] on div "From Computer From Screenshots" at bounding box center [213, 110] width 267 height 168
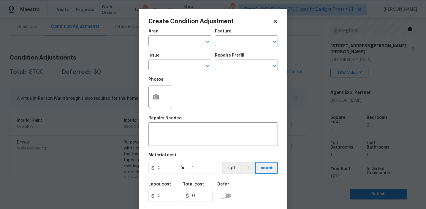
click at [63, 66] on body "Maestro Visits Projects Work Orders Tasks 8 Properties Geo Assignments 808 Tamp…" at bounding box center [213, 104] width 426 height 209
click at [167, 62] on input "text" at bounding box center [172, 65] width 46 height 9
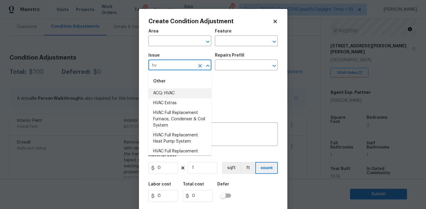
click at [170, 92] on li "ACQ: HVAC" at bounding box center [180, 93] width 63 height 10
type input "ACQ: HVAC"
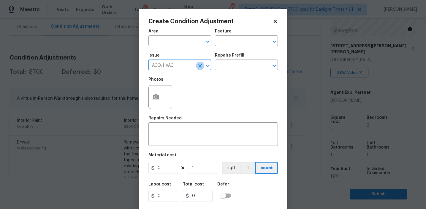
click at [199, 66] on icon "Clear" at bounding box center [200, 66] width 6 height 6
type input "v"
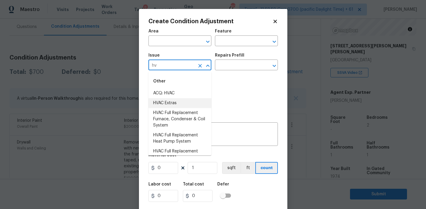
click at [206, 103] on li "HVAC Extras" at bounding box center [180, 103] width 63 height 10
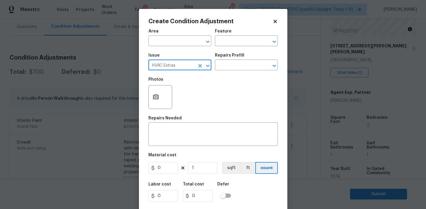
type input "HVAC Extras"
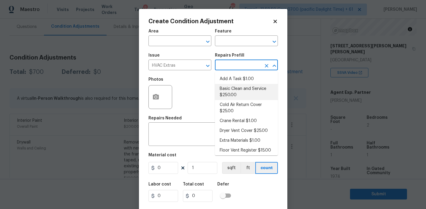
click at [238, 88] on li "Basic Clean and Service $250.00" at bounding box center [246, 92] width 63 height 16
type input "HVAC"
type textarea "General Service HVAC system including: cleaning condenser and evaporator coils,…"
type input "250"
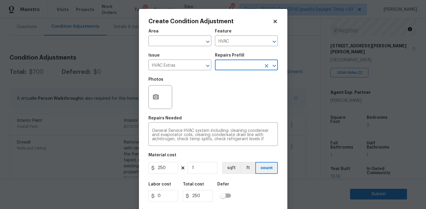
scroll to position [13, 0]
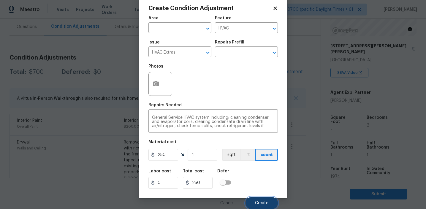
click at [253, 206] on button "Create" at bounding box center [262, 203] width 32 height 12
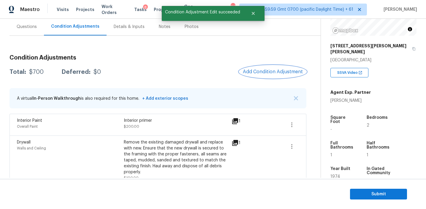
scroll to position [0, 0]
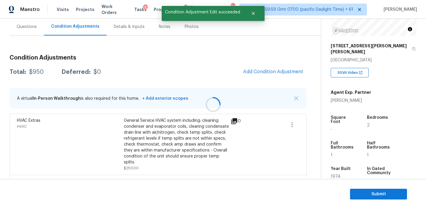
click at [203, 71] on div at bounding box center [213, 104] width 426 height 209
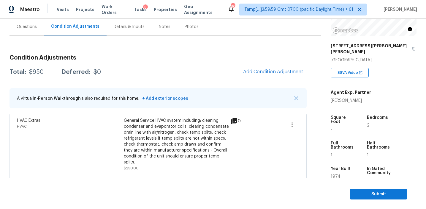
click at [171, 70] on div "Total: $950 Deferred: $0 Add Condition Adjustment" at bounding box center [158, 71] width 297 height 13
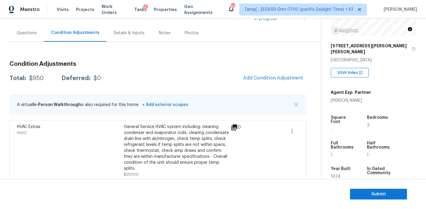
scroll to position [48, 0]
click at [260, 78] on span "Add Condition Adjustment" at bounding box center [273, 77] width 60 height 5
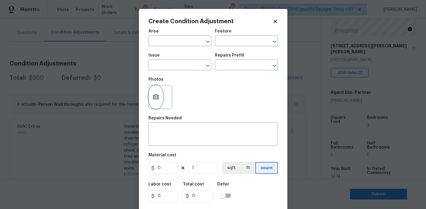
click at [159, 96] on icon "button" at bounding box center [155, 96] width 7 height 7
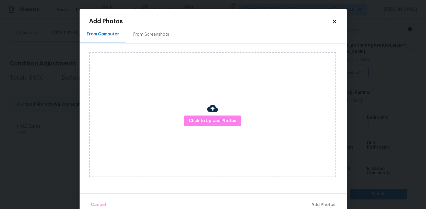
click at [153, 35] on div "From Screenshots" at bounding box center [151, 34] width 36 height 6
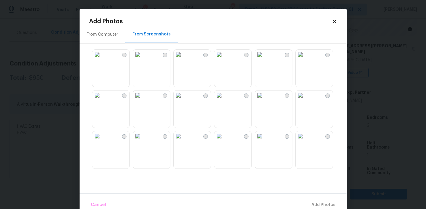
click at [265, 59] on img at bounding box center [260, 55] width 10 height 10
click at [265, 141] on img at bounding box center [260, 136] width 10 height 10
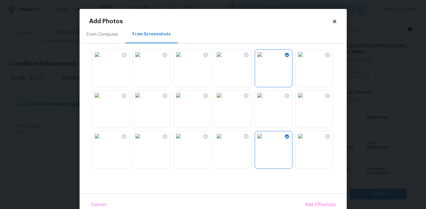
click at [183, 141] on img at bounding box center [179, 136] width 10 height 10
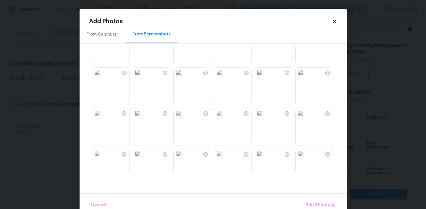
scroll to position [157, 0]
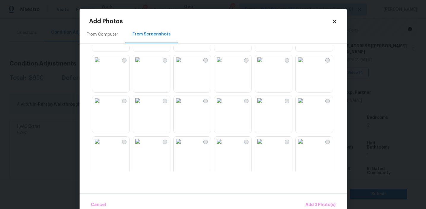
click at [265, 105] on img at bounding box center [260, 101] width 10 height 10
click at [143, 146] on img at bounding box center [138, 141] width 10 height 10
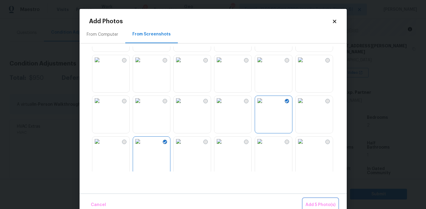
click at [312, 203] on span "Add 5 Photo(s)" at bounding box center [321, 204] width 30 height 7
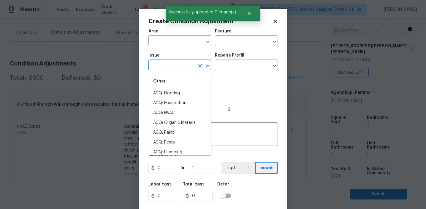
click at [171, 66] on input "text" at bounding box center [172, 65] width 46 height 9
click at [175, 92] on li "ACQ: Paint" at bounding box center [180, 93] width 63 height 10
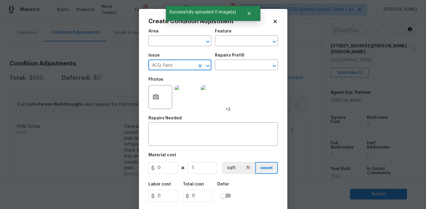
type input "ACQ: Paint"
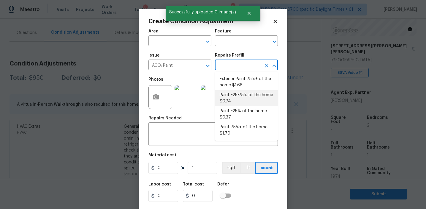
click at [242, 91] on li "Paint ~25-75% of the home $0.74" at bounding box center [246, 98] width 63 height 16
type input "Acquisition"
type textarea "Acquisition Scope: ~25 - 75% of the home needs interior paint"
type input "0.74"
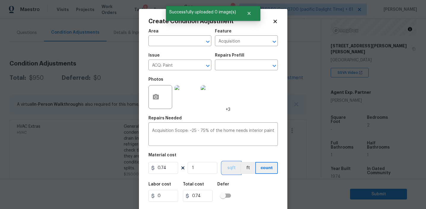
click at [231, 165] on button "sqft" at bounding box center [231, 168] width 18 height 12
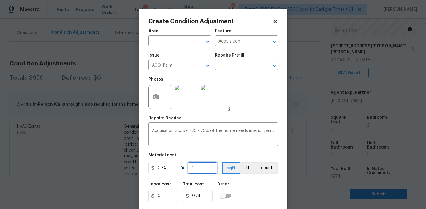
click at [215, 168] on input "1" at bounding box center [203, 168] width 30 height 12
type input "14"
type input "10.36"
type input "140"
type input "103.6"
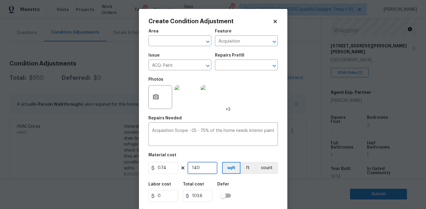
type input "1408"
type input "1041.92"
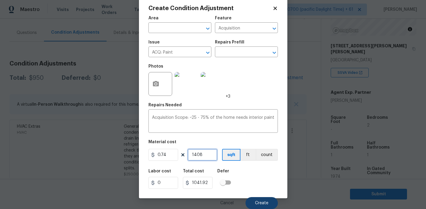
type input "1408"
click at [257, 198] on button "Create" at bounding box center [262, 203] width 32 height 12
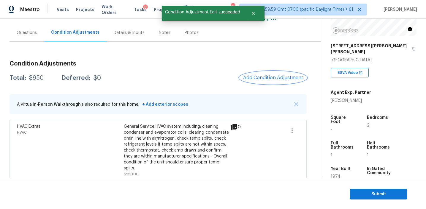
scroll to position [0, 0]
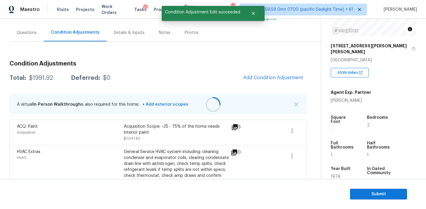
click at [253, 78] on div at bounding box center [213, 104] width 426 height 209
click at [252, 76] on span "Add Condition Adjustment" at bounding box center [273, 77] width 60 height 5
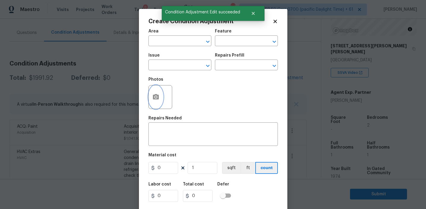
click at [154, 98] on icon "button" at bounding box center [156, 96] width 6 height 5
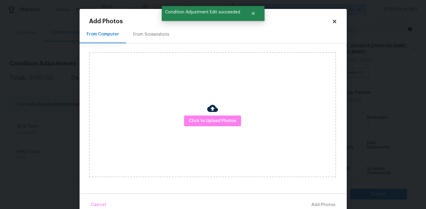
click at [155, 31] on div "From Screenshots" at bounding box center [151, 34] width 36 height 6
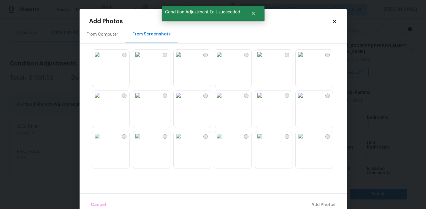
scroll to position [445, 0]
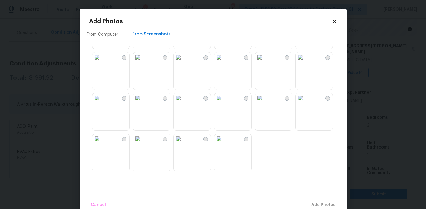
click at [305, 102] on img at bounding box center [301, 98] width 10 height 10
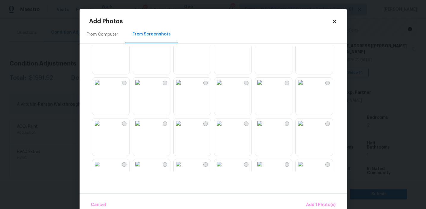
scroll to position [232, 0]
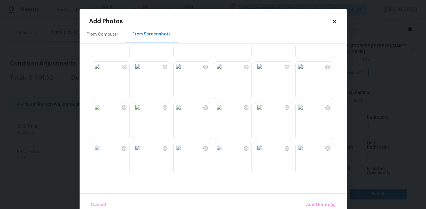
click at [183, 152] on img at bounding box center [179, 148] width 10 height 10
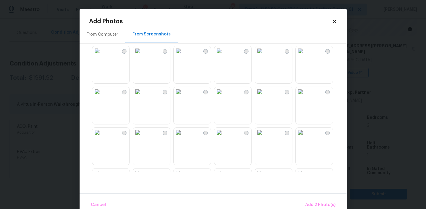
scroll to position [89, 0]
click at [183, 56] on img at bounding box center [179, 52] width 10 height 10
click at [311, 205] on span "Add 3 Photo(s)" at bounding box center [321, 204] width 30 height 7
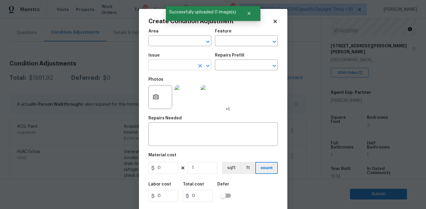
click at [179, 66] on input "text" at bounding box center [172, 65] width 46 height 9
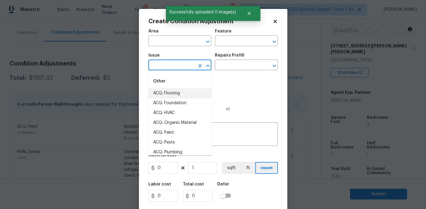
click at [181, 92] on li "ACQ: Flooring" at bounding box center [180, 93] width 63 height 10
type input "ACQ: Flooring"
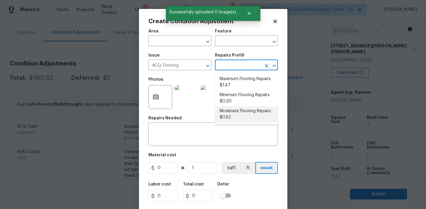
click at [235, 122] on li "Moderate Flooring Repairs $0.52" at bounding box center [246, 114] width 63 height 16
type input "Acquisition"
type textarea "Acquisition Scope: Moderate flooring repairs"
type input "0.52"
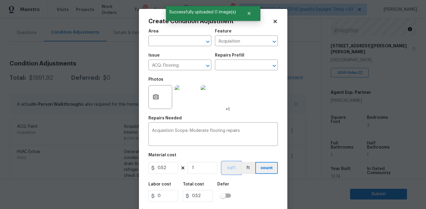
click at [229, 166] on button "sqft" at bounding box center [231, 168] width 18 height 12
click at [205, 170] on input "1" at bounding box center [203, 168] width 30 height 12
type input "0"
paste input "1408"
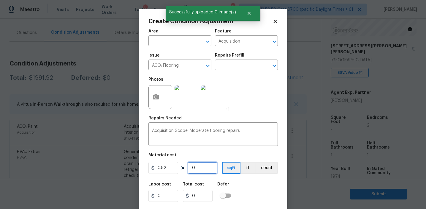
type input "1408"
type input "732.16"
type input "1408"
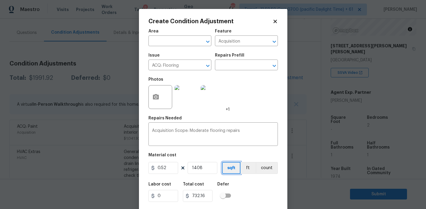
scroll to position [13, 0]
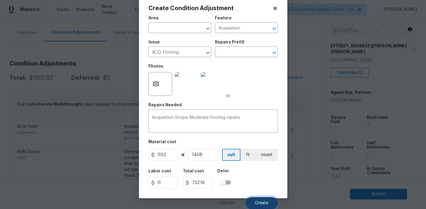
click at [254, 201] on button "Create" at bounding box center [262, 203] width 32 height 12
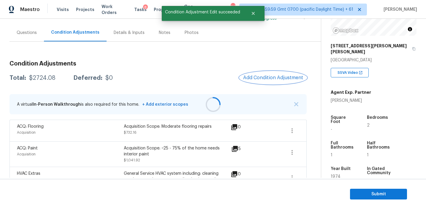
scroll to position [0, 0]
click at [149, 64] on h3 "Condition Adjustments" at bounding box center [158, 64] width 297 height 6
click at [42, 78] on div "$2724.08" at bounding box center [42, 78] width 26 height 6
copy div "2724.08"
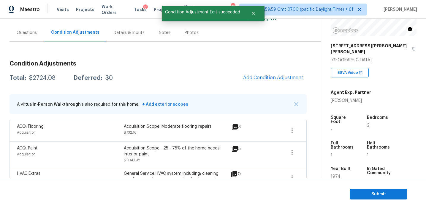
click at [106, 70] on div "Condition Adjustments Total: $2724.08 Deferred: $0 Add Condition Adjustment A v…" at bounding box center [158, 201] width 297 height 291
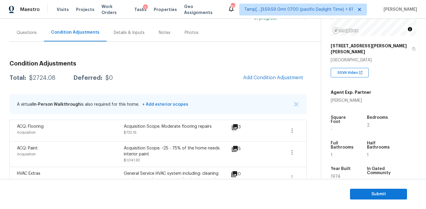
click at [113, 66] on h3 "Condition Adjustments" at bounding box center [158, 64] width 297 height 6
click at [37, 33] on div "Questions" at bounding box center [27, 33] width 34 height 18
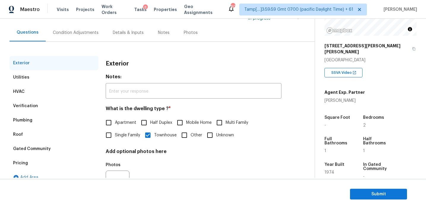
click at [45, 166] on div "Pricing" at bounding box center [54, 163] width 89 height 14
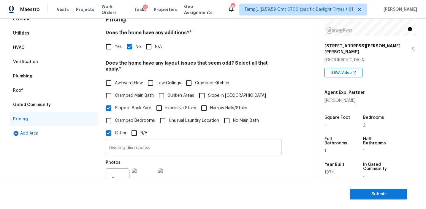
click at [59, 108] on div "Gated Community" at bounding box center [54, 104] width 89 height 14
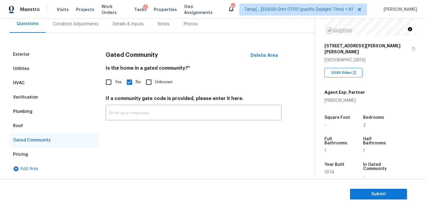
scroll to position [57, 0]
click at [36, 124] on div "Roof" at bounding box center [54, 126] width 89 height 14
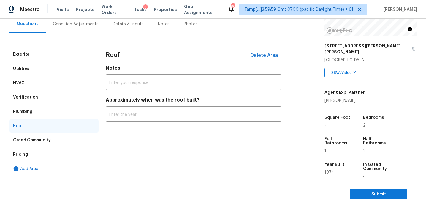
click at [36, 113] on div "Plumbing" at bounding box center [54, 111] width 89 height 14
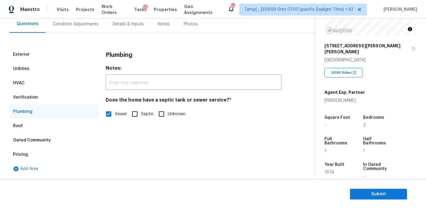
click at [39, 94] on div "Verification" at bounding box center [54, 97] width 89 height 14
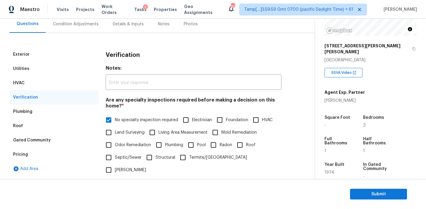
scroll to position [92, 0]
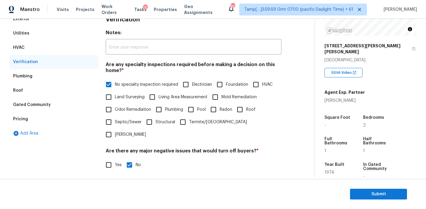
click at [41, 46] on div "HVAC" at bounding box center [54, 47] width 89 height 14
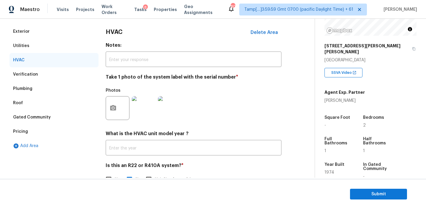
scroll to position [66, 0]
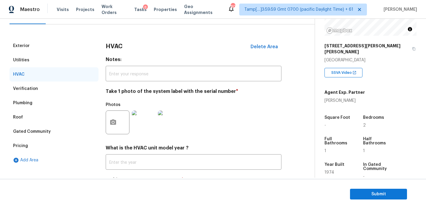
click at [58, 57] on div "Utilities" at bounding box center [54, 60] width 89 height 14
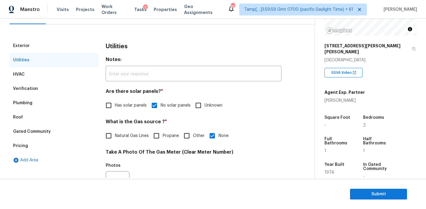
click at [58, 44] on div "Exterior" at bounding box center [54, 46] width 89 height 14
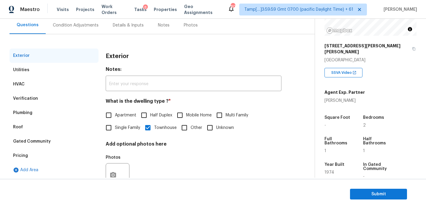
click at [95, 28] on div "Condition Adjustments" at bounding box center [76, 25] width 60 height 18
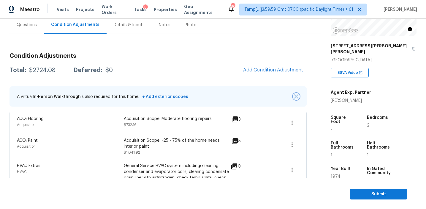
click at [295, 95] on img "button" at bounding box center [296, 96] width 4 height 4
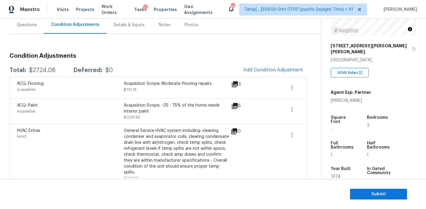
scroll to position [174, 0]
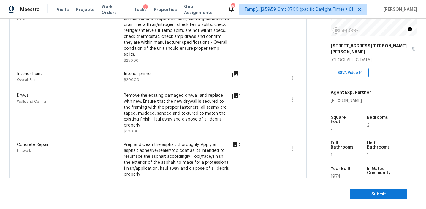
click at [153, 142] on div "Prep and clean the asphalt thoroughly. Apply an asphalt adhesive/sealer/top coa…" at bounding box center [177, 159] width 107 height 36
click at [151, 141] on div "Prep and clean the asphalt thoroughly. Apply an asphalt adhesive/sealer/top coa…" at bounding box center [177, 159] width 107 height 36
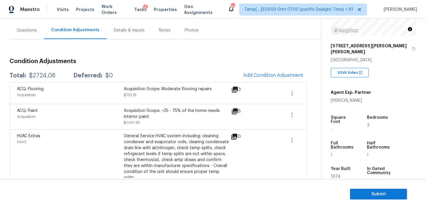
scroll to position [50, 0]
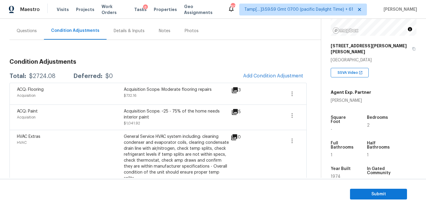
click at [151, 115] on div "Acquisition Scope: ~25 - 75% of the home needs interior paint" at bounding box center [177, 114] width 107 height 12
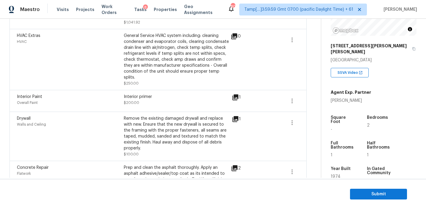
scroll to position [174, 0]
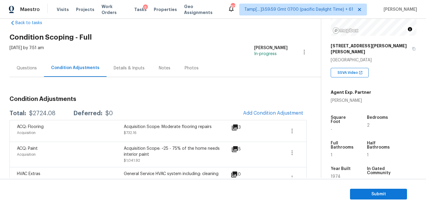
click at [42, 71] on div "Questions" at bounding box center [27, 68] width 34 height 18
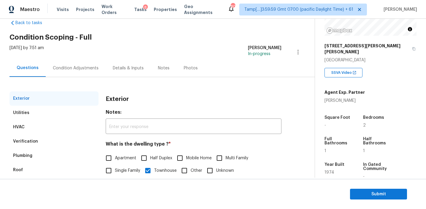
scroll to position [78, 0]
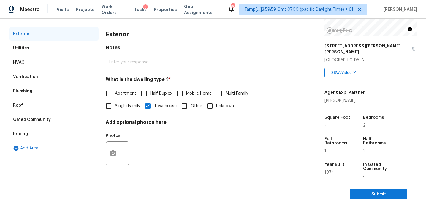
click at [60, 131] on div "Pricing" at bounding box center [54, 134] width 89 height 14
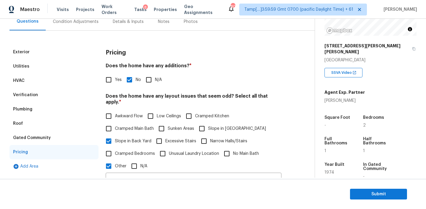
click at [58, 137] on div "Gated Community" at bounding box center [54, 137] width 89 height 14
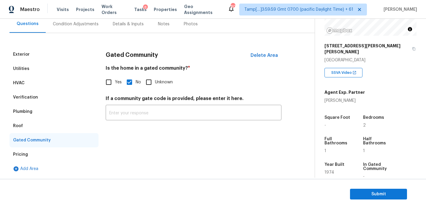
scroll to position [57, 0]
click at [33, 130] on div "Roof" at bounding box center [54, 126] width 89 height 14
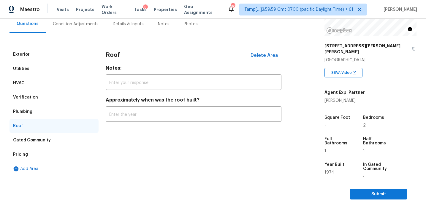
click at [34, 114] on div "Plumbing" at bounding box center [54, 111] width 89 height 14
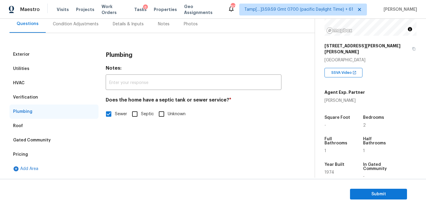
click at [38, 94] on div "Verification" at bounding box center [54, 97] width 89 height 14
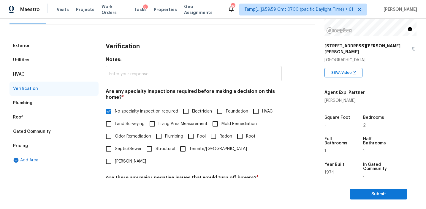
scroll to position [64, 0]
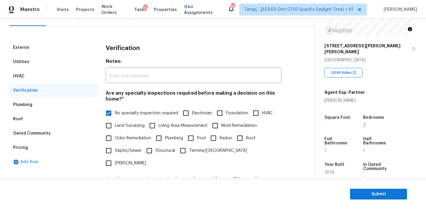
click at [81, 77] on div "HVAC" at bounding box center [54, 76] width 89 height 14
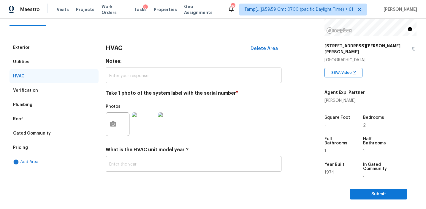
click at [75, 66] on div "Utilities" at bounding box center [54, 62] width 89 height 14
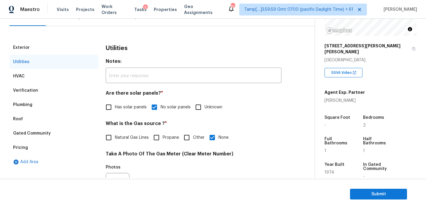
click at [76, 47] on div "Exterior" at bounding box center [54, 47] width 89 height 14
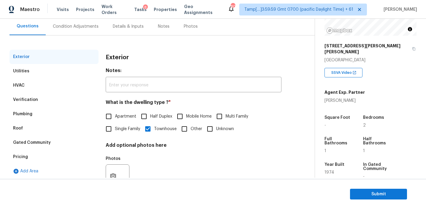
click at [83, 30] on div "Condition Adjustments" at bounding box center [76, 27] width 60 height 18
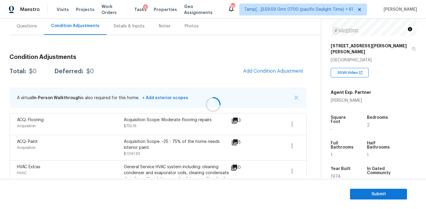
click at [296, 96] on div at bounding box center [213, 104] width 426 height 209
click at [296, 96] on img "button" at bounding box center [296, 97] width 4 height 4
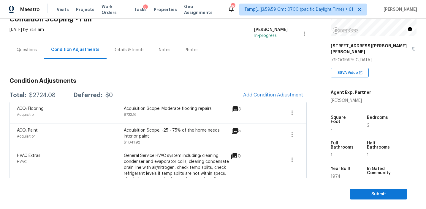
scroll to position [39, 0]
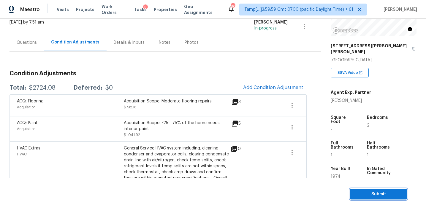
click at [356, 193] on span "Submit" at bounding box center [379, 193] width 48 height 7
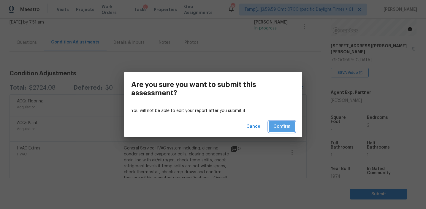
click at [276, 124] on span "Confirm" at bounding box center [282, 126] width 17 height 7
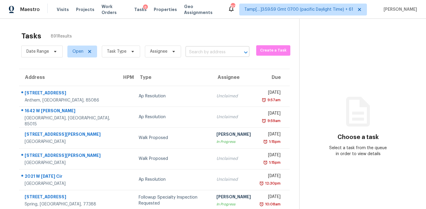
click at [202, 52] on input "text" at bounding box center [209, 52] width 47 height 9
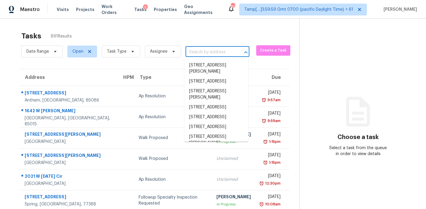
paste input "2030 Settle Cir SE, Atlanta, GA, 30316"
type input "2030 Settle Cir SE, Atlanta, GA, 30316"
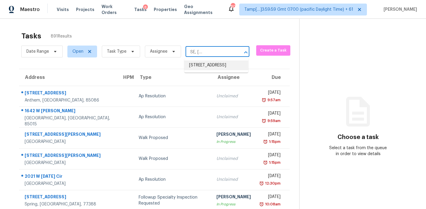
click at [207, 67] on li "2030 Settle Cir SE, Atlanta, GA 30316" at bounding box center [216, 65] width 64 height 10
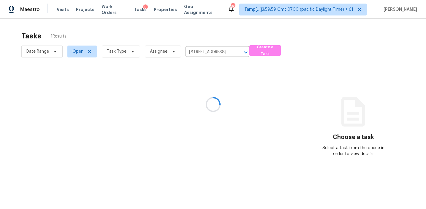
click at [204, 96] on div at bounding box center [213, 104] width 426 height 209
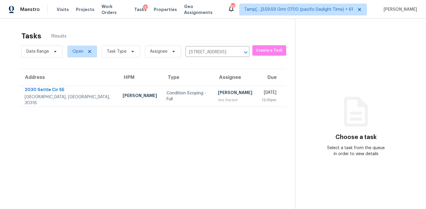
click at [218, 96] on div "[PERSON_NAME]" at bounding box center [235, 92] width 34 height 7
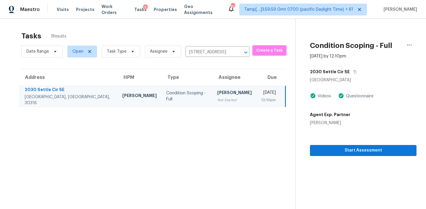
click at [354, 97] on div "Questionnaire" at bounding box center [358, 96] width 29 height 6
click at [346, 152] on span "Start Assessment" at bounding box center [363, 149] width 97 height 7
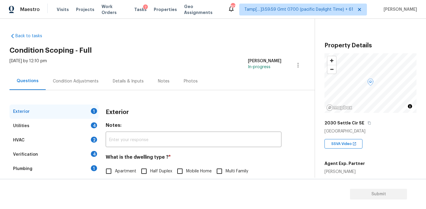
scroll to position [41, 0]
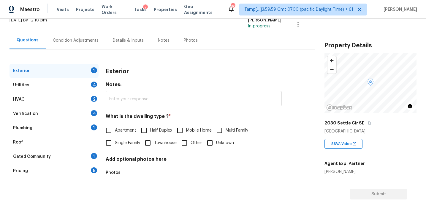
click at [89, 173] on div "Pricing 5" at bounding box center [54, 170] width 89 height 14
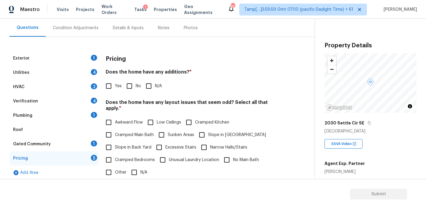
scroll to position [54, 0]
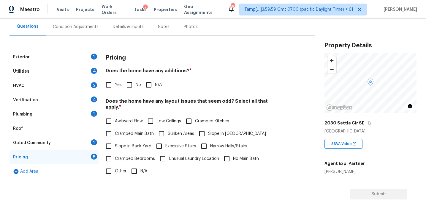
click at [153, 59] on div "Pricing" at bounding box center [194, 57] width 176 height 15
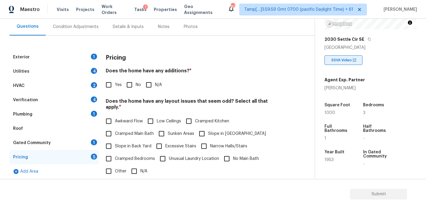
scroll to position [70, 0]
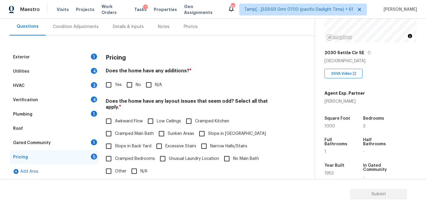
click at [88, 26] on div "Condition Adjustments" at bounding box center [76, 27] width 46 height 6
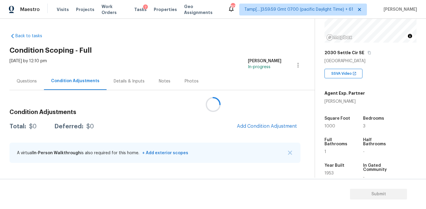
click at [218, 112] on div at bounding box center [213, 104] width 426 height 209
click at [226, 124] on div at bounding box center [213, 104] width 426 height 209
click at [250, 128] on span "Add Condition Adjustment" at bounding box center [267, 125] width 60 height 5
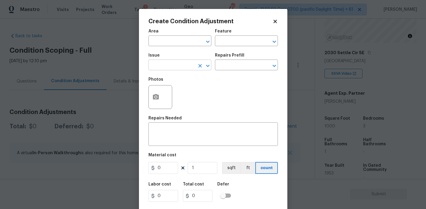
click at [171, 66] on input "text" at bounding box center [172, 65] width 46 height 9
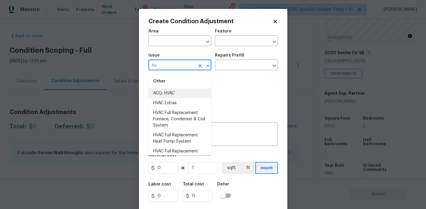
click at [181, 93] on li "ACQ: HVAC" at bounding box center [180, 93] width 63 height 10
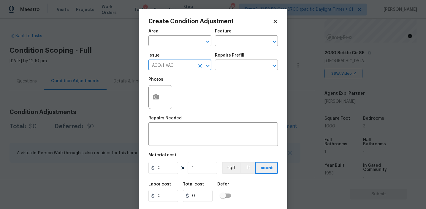
type input "ACQ: HVAC"
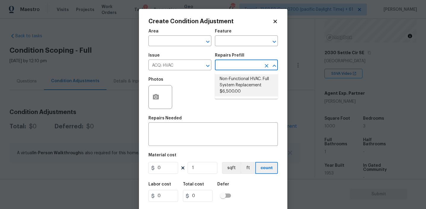
click at [232, 87] on li "Non-Functional HVAC. Full System Replacement $6,500.00" at bounding box center [246, 85] width 63 height 22
type input "Acquisition"
type textarea "Acquisition Scope: Full System Replacement"
type input "6500"
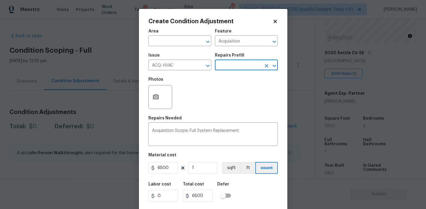
scroll to position [13, 0]
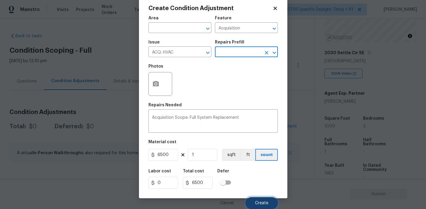
click at [260, 203] on span "Create" at bounding box center [261, 203] width 13 height 4
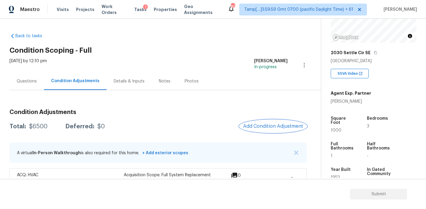
scroll to position [0, 0]
click at [92, 66] on div "Fri, Aug 29 2025 by 12:10 pm Afran Peeran In-progress" at bounding box center [166, 65] width 312 height 14
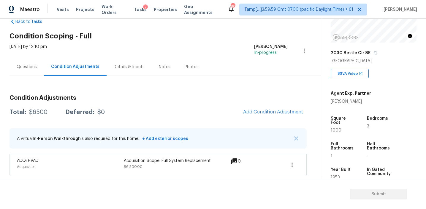
click at [39, 61] on div "Questions" at bounding box center [27, 67] width 34 height 18
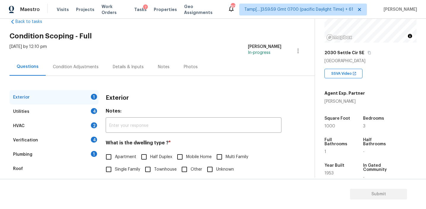
scroll to position [78, 0]
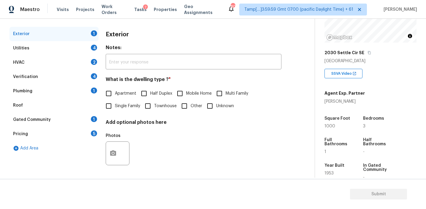
click at [78, 135] on div "Pricing 5" at bounding box center [54, 134] width 89 height 14
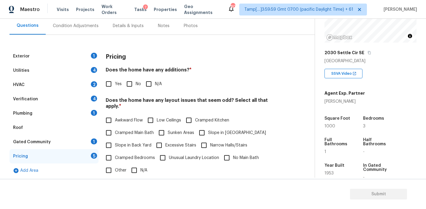
scroll to position [55, 0]
click at [236, 57] on div "Pricing" at bounding box center [194, 56] width 176 height 15
click at [71, 30] on div "Condition Adjustments" at bounding box center [76, 26] width 60 height 18
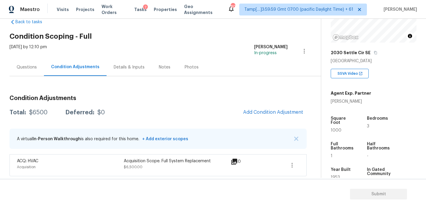
scroll to position [14, 0]
click at [185, 113] on div "Total: $6500 Deferred: $0 Add Condition Adjustment" at bounding box center [158, 111] width 297 height 13
click at [254, 116] on button "Add Condition Adjustment" at bounding box center [273, 111] width 67 height 12
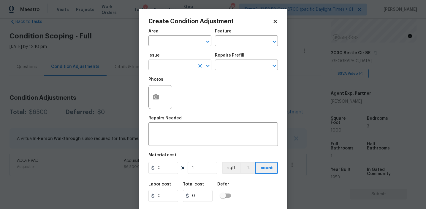
click at [184, 68] on input "text" at bounding box center [172, 65] width 46 height 9
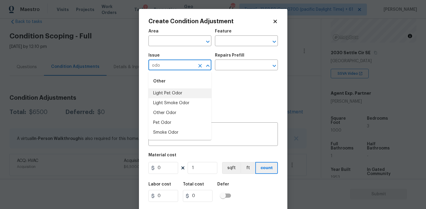
click at [193, 93] on li "Light Pet Odor" at bounding box center [180, 93] width 63 height 10
type input "Light Pet Odor"
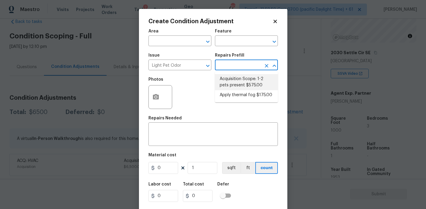
click at [244, 81] on li "Acquisition Scope: 1-2 pets present $575.00" at bounding box center [246, 82] width 63 height 16
type textarea "Acquisition Scope: 1-2 pets present"
type input "575"
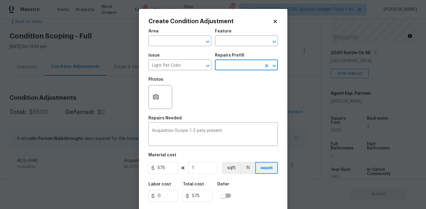
scroll to position [13, 0]
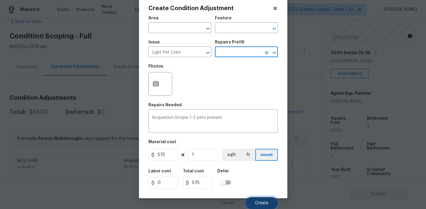
click at [256, 202] on span "Create" at bounding box center [261, 203] width 13 height 4
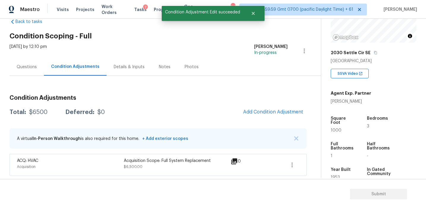
scroll to position [0, 0]
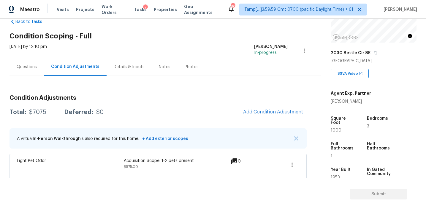
click at [27, 68] on div "Questions" at bounding box center [27, 67] width 20 height 6
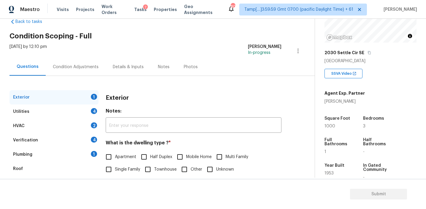
scroll to position [57, 0]
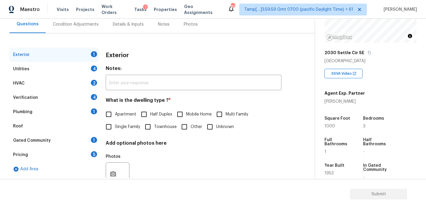
click at [76, 147] on div "Pricing 5" at bounding box center [54, 154] width 89 height 14
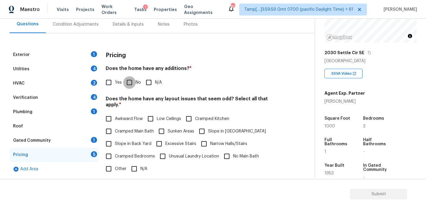
click at [131, 84] on input "No" at bounding box center [129, 82] width 12 height 12
checkbox input "true"
click at [133, 141] on span "Slope in Back Yard" at bounding box center [133, 144] width 37 height 6
click at [115, 138] on input "Slope in Back Yard" at bounding box center [108, 144] width 12 height 12
checkbox input "true"
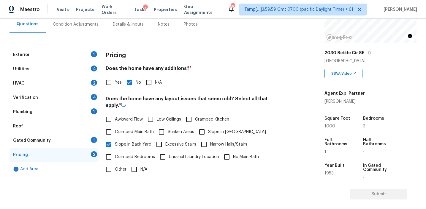
click at [209, 130] on span "Slope in [GEOGRAPHIC_DATA]" at bounding box center [237, 132] width 58 height 6
click at [208, 130] on input "Slope in [GEOGRAPHIC_DATA]" at bounding box center [202, 131] width 12 height 12
checkbox input "true"
click at [119, 116] on span "Awkward Flow" at bounding box center [129, 119] width 28 height 6
click at [115, 114] on input "Awkward Flow" at bounding box center [108, 118] width 12 height 12
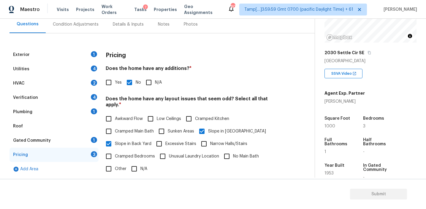
checkbox input "true"
click at [198, 116] on label "Cramped Kitchen" at bounding box center [206, 118] width 47 height 12
click at [195, 116] on input "Cramped Kitchen" at bounding box center [189, 118] width 12 height 12
checkbox input "true"
click at [137, 128] on span "Cramped Main Bath" at bounding box center [134, 131] width 39 height 6
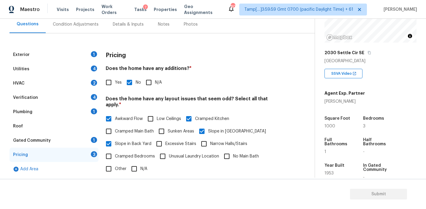
click at [115, 125] on input "Cramped Main Bath" at bounding box center [108, 131] width 12 height 12
checkbox input "true"
click at [231, 154] on input "No Main Bath" at bounding box center [227, 156] width 12 height 12
checkbox input "true"
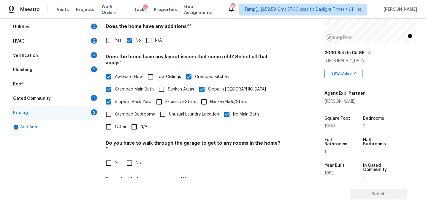
scroll to position [119, 0]
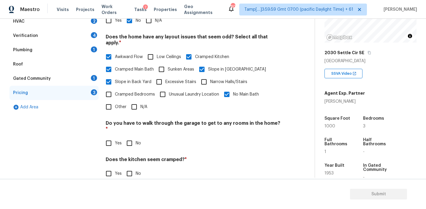
click at [113, 105] on input "Other" at bounding box center [108, 106] width 12 height 12
checkbox input "true"
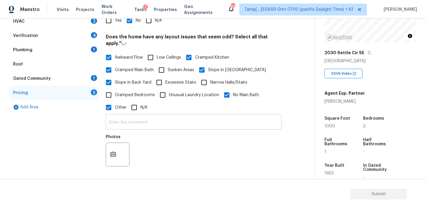
click at [124, 119] on input "text" at bounding box center [194, 122] width 176 height 14
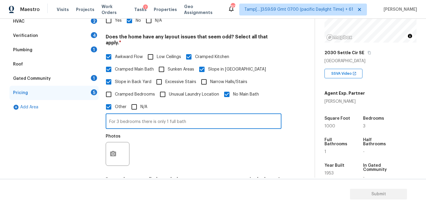
type input "For 3 bedrooms there is only 1 full bath"
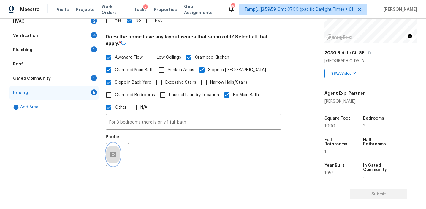
click at [109, 148] on button "button" at bounding box center [113, 154] width 14 height 23
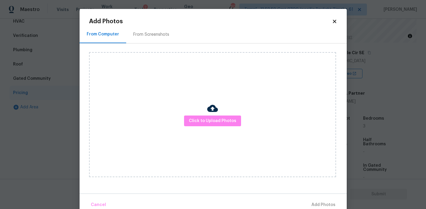
click at [154, 37] on div "From Screenshots" at bounding box center [151, 35] width 50 height 18
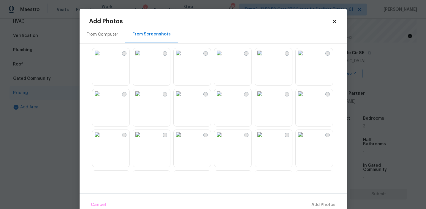
scroll to position [326, 0]
click at [305, 99] on img at bounding box center [301, 94] width 10 height 10
click at [312, 206] on span "Add 1 Photo(s)" at bounding box center [320, 204] width 29 height 7
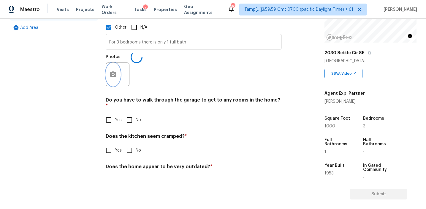
scroll to position [204, 0]
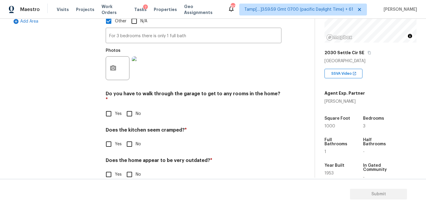
click at [132, 107] on input "No" at bounding box center [129, 113] width 12 height 12
checkbox input "true"
click at [131, 138] on input "No" at bounding box center [129, 144] width 12 height 12
checkbox input "true"
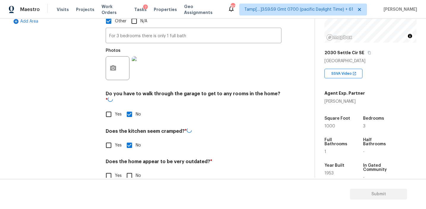
click at [106, 169] on input "Yes" at bounding box center [108, 175] width 12 height 12
checkbox input "true"
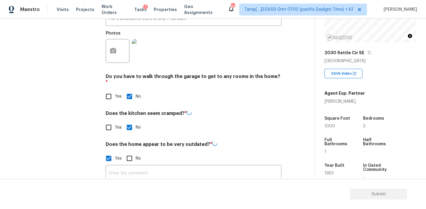
scroll to position [220, 0]
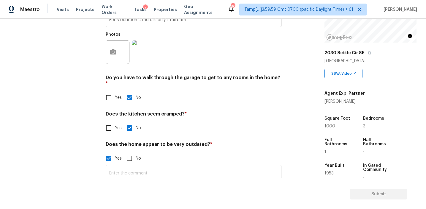
click at [122, 166] on input "text" at bounding box center [194, 173] width 176 height 14
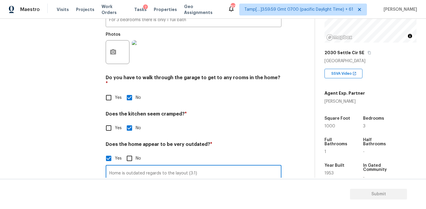
type input "Home is outdated regards to the layout (3:1)"
click at [82, 161] on div "Exterior 1 Utilities 4 HVAC 2 Verification 4 Plumbing 1 Roof Gated Community 1 …" at bounding box center [54, 35] width 89 height 303
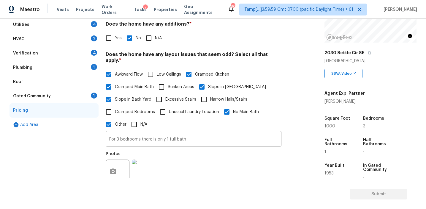
click at [84, 95] on div "Gated Community 1" at bounding box center [54, 96] width 89 height 14
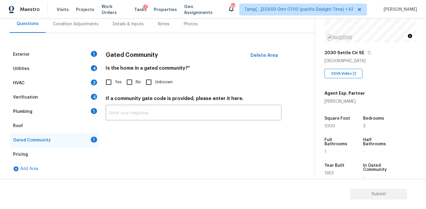
scroll to position [57, 0]
click at [130, 80] on input "No" at bounding box center [129, 82] width 12 height 12
checkbox input "true"
click at [74, 113] on div "Plumbing 1" at bounding box center [54, 111] width 89 height 14
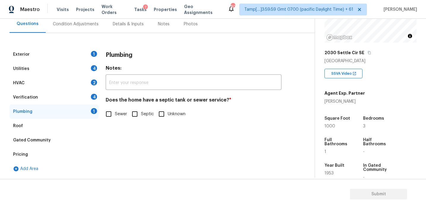
click at [115, 113] on span "Sewer" at bounding box center [121, 114] width 12 height 6
click at [115, 113] on input "Sewer" at bounding box center [108, 114] width 12 height 12
checkbox input "true"
click at [93, 98] on div "4" at bounding box center [94, 97] width 6 height 6
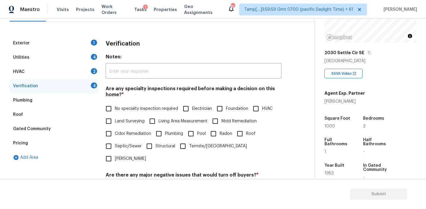
scroll to position [81, 0]
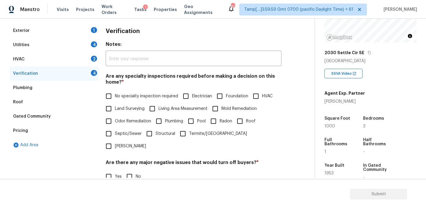
click at [128, 93] on span "No specialty inspection required" at bounding box center [146, 96] width 63 height 6
click at [115, 93] on input "No specialty inspection required" at bounding box center [108, 96] width 12 height 12
checkbox input "true"
click at [131, 170] on input "No" at bounding box center [129, 176] width 12 height 12
checkbox input "true"
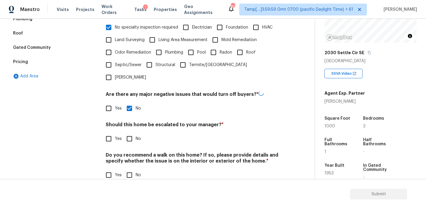
scroll to position [149, 0]
click at [131, 132] on input "No" at bounding box center [129, 138] width 12 height 12
checkbox input "true"
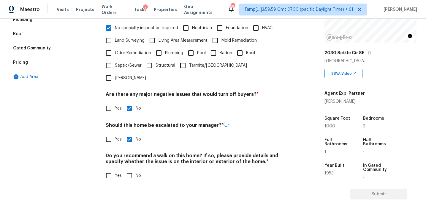
click at [130, 169] on input "No" at bounding box center [129, 175] width 12 height 12
checkbox input "true"
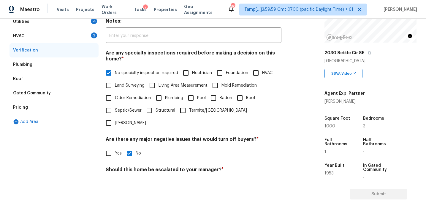
click at [80, 40] on div "HVAC 2" at bounding box center [54, 36] width 89 height 14
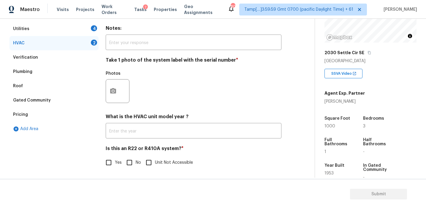
click at [129, 162] on input "No" at bounding box center [129, 162] width 12 height 12
checkbox input "true"
click at [108, 93] on button "button" at bounding box center [113, 90] width 14 height 23
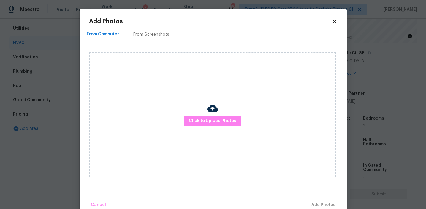
click at [149, 33] on div "From Screenshots" at bounding box center [151, 34] width 36 height 6
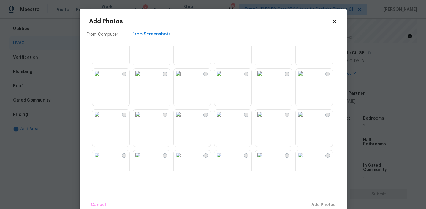
scroll to position [0, 0]
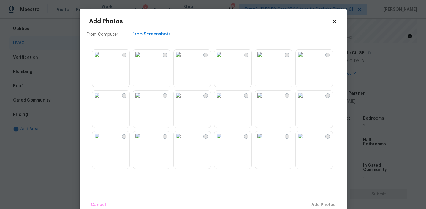
click at [103, 32] on div "From Computer" at bounding box center [102, 34] width 31 height 6
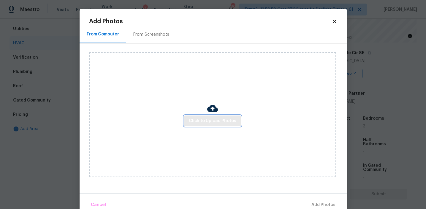
click at [205, 123] on span "Click to Upload Photos" at bounding box center [213, 120] width 48 height 7
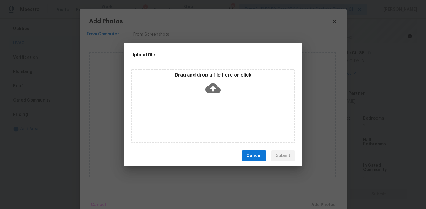
click at [200, 82] on div "Drag and drop a file here or click" at bounding box center [213, 85] width 162 height 26
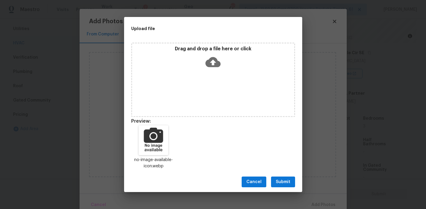
click at [282, 177] on button "Submit" at bounding box center [283, 181] width 24 height 11
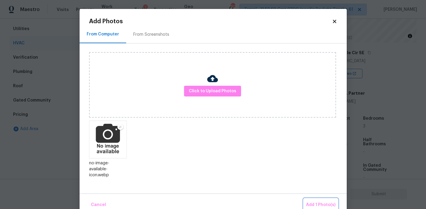
click at [317, 203] on span "Add 1 Photo(s)" at bounding box center [320, 204] width 29 height 7
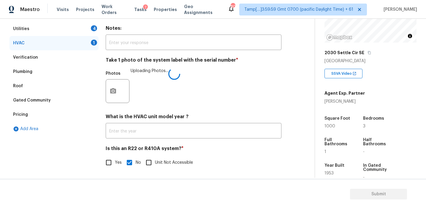
click at [172, 75] on icon at bounding box center [174, 74] width 12 height 12
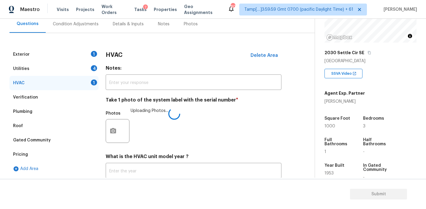
scroll to position [53, 0]
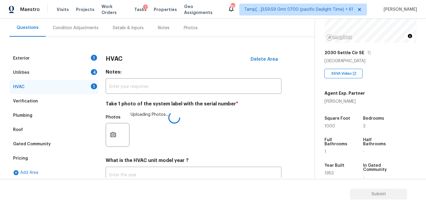
click at [112, 56] on h3 "HVAC" at bounding box center [114, 59] width 17 height 6
click at [94, 75] on div "4" at bounding box center [94, 72] width 6 height 6
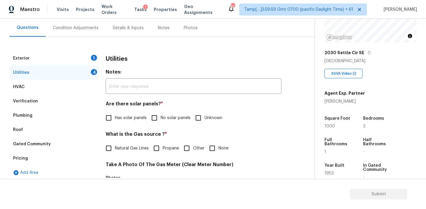
click at [167, 115] on span "No solar panels" at bounding box center [176, 118] width 30 height 6
click at [161, 115] on input "No solar panels" at bounding box center [154, 117] width 12 height 12
checkbox input "true"
click at [128, 147] on span "Natural Gas Lines" at bounding box center [132, 148] width 34 height 6
click at [115, 147] on input "Natural Gas Lines" at bounding box center [108, 148] width 12 height 12
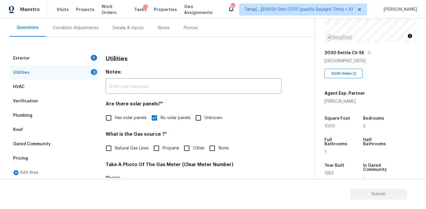
checkbox input "true"
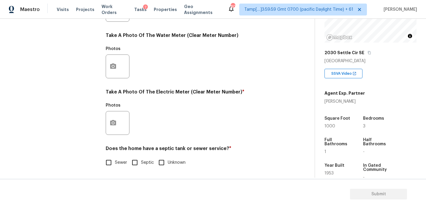
scroll to position [239, 0]
click at [108, 164] on input "Sewer" at bounding box center [108, 162] width 12 height 12
checkbox input "true"
click at [113, 119] on button "button" at bounding box center [113, 122] width 14 height 23
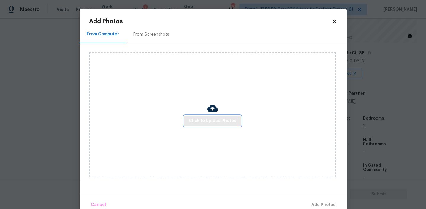
click at [206, 116] on button "Click to Upload Photos" at bounding box center [212, 120] width 57 height 11
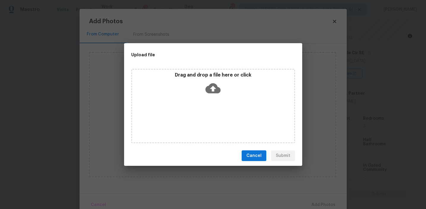
click at [202, 77] on p "Drag and drop a file here or click" at bounding box center [213, 75] width 162 height 6
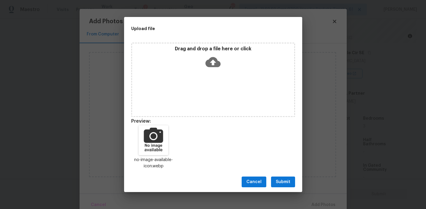
click at [273, 179] on button "Submit" at bounding box center [283, 181] width 24 height 11
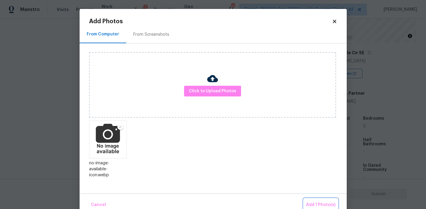
click at [317, 203] on span "Add 1 Photo(s)" at bounding box center [320, 204] width 29 height 7
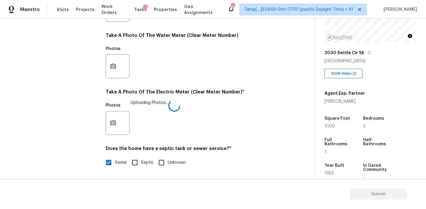
click at [220, 103] on div "Photos Uploading Photos..." at bounding box center [194, 119] width 176 height 39
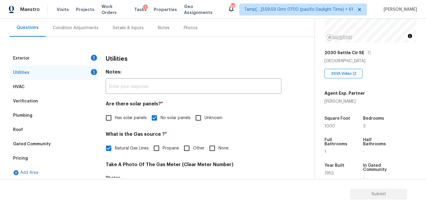
scroll to position [54, 0]
click at [92, 57] on div "1" at bounding box center [94, 57] width 6 height 6
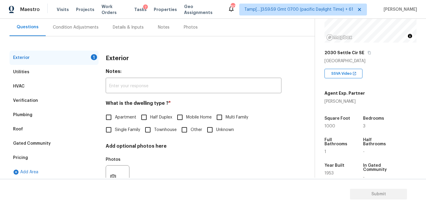
click at [129, 129] on span "Single Family" at bounding box center [127, 130] width 25 height 6
click at [115, 129] on input "Single Family" at bounding box center [108, 129] width 12 height 12
checkbox input "true"
click at [91, 27] on div "Condition Adjustments" at bounding box center [76, 27] width 46 height 6
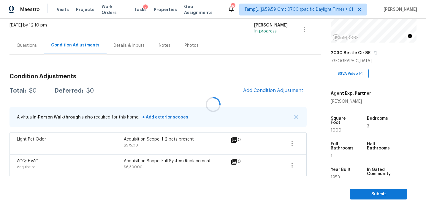
scroll to position [36, 0]
click at [209, 93] on div "Total: $7075 Deferred: $0 Add Condition Adjustment" at bounding box center [158, 90] width 297 height 13
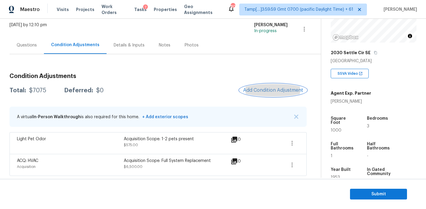
click at [258, 91] on span "Add Condition Adjustment" at bounding box center [273, 89] width 60 height 5
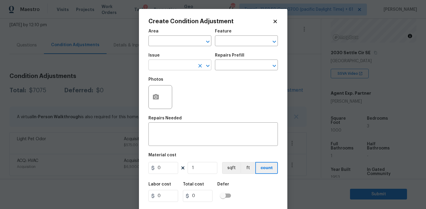
click at [174, 68] on input "text" at bounding box center [172, 65] width 46 height 9
click at [183, 92] on li "Pressure Washing" at bounding box center [180, 93] width 63 height 10
type input "Pressure Washing"
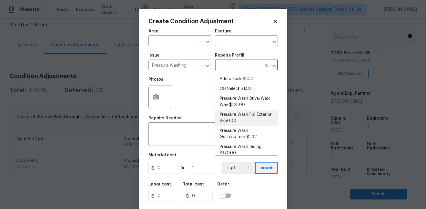
click at [233, 121] on li "Pressure Wash Full Exterior $350.00" at bounding box center [246, 118] width 63 height 16
type input "Siding"
type textarea "Pressure wash the House, Flatwork, Deck and Garage interior."
type input "350"
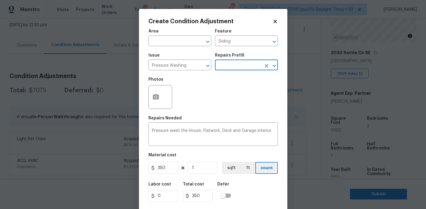
scroll to position [13, 0]
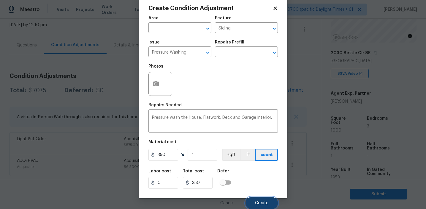
click at [252, 201] on button "Create" at bounding box center [262, 203] width 32 height 12
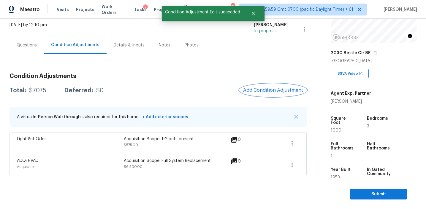
scroll to position [0, 0]
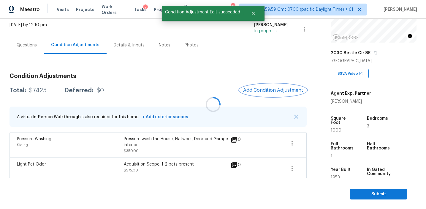
click at [264, 86] on button "Add Condition Adjustment" at bounding box center [273, 90] width 67 height 12
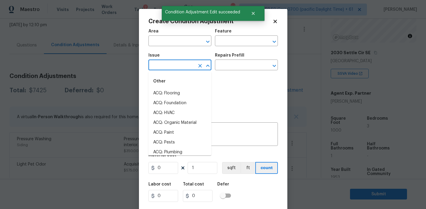
click at [187, 66] on input "text" at bounding box center [172, 65] width 46 height 9
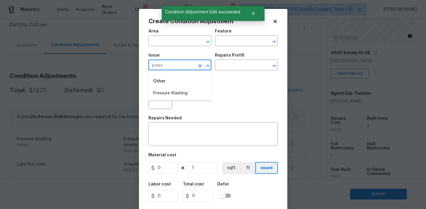
click at [195, 92] on li "Pressure Washing" at bounding box center [180, 93] width 63 height 10
type input "Pressure Washing"
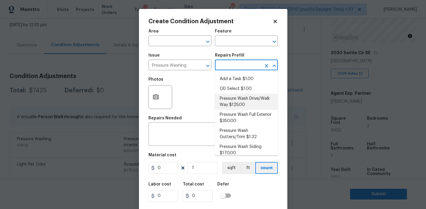
click at [237, 103] on li "Pressure Wash Drive/Walk Way $125.00" at bounding box center [246, 102] width 63 height 16
type input "Siding"
type textarea "Pressure wash the driveways/walkways as directed by the PM. Ensure that all deb…"
type input "125"
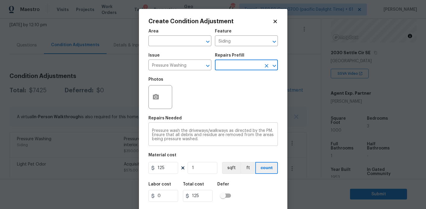
scroll to position [13, 0]
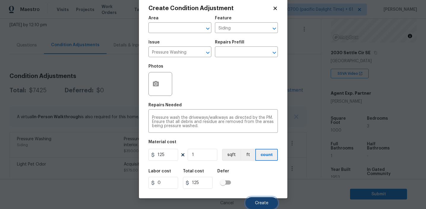
click at [256, 201] on span "Create" at bounding box center [261, 203] width 13 height 4
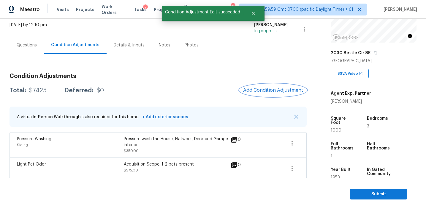
scroll to position [0, 0]
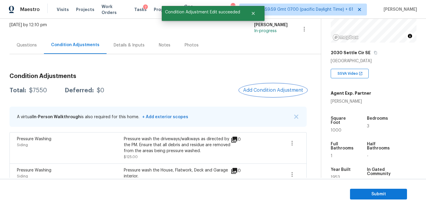
click at [260, 90] on span "Add Condition Adjustment" at bounding box center [273, 89] width 60 height 5
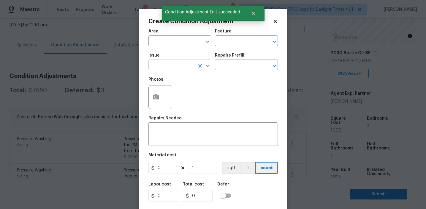
click at [163, 68] on input "text" at bounding box center [172, 65] width 46 height 9
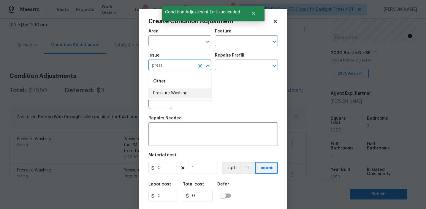
click at [176, 94] on li "Pressure Washing" at bounding box center [180, 93] width 63 height 10
type input "Pressure Washing"
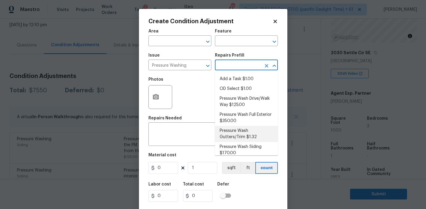
scroll to position [5, 0]
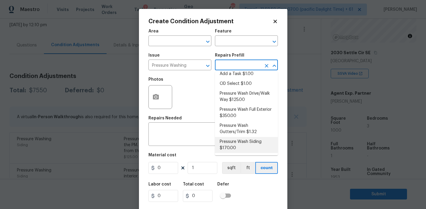
click at [237, 145] on li "Pressure Wash Siding $170.00" at bounding box center [246, 145] width 63 height 16
type input "Siding"
type textarea "Protect areas as needed for pressure washing. Pressure wash the siding on the h…"
type input "170"
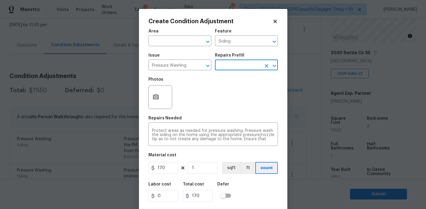
scroll to position [13, 0]
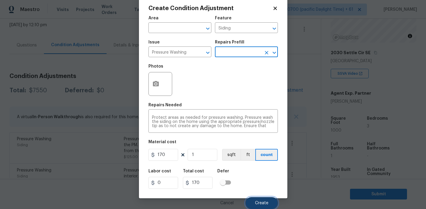
click at [264, 203] on span "Create" at bounding box center [261, 203] width 13 height 4
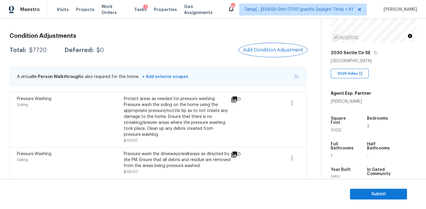
scroll to position [87, 0]
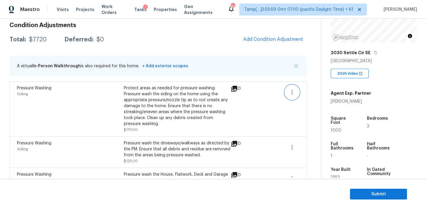
click at [290, 93] on icon "button" at bounding box center [292, 92] width 7 height 7
click at [313, 88] on div "Edit" at bounding box center [326, 91] width 46 height 6
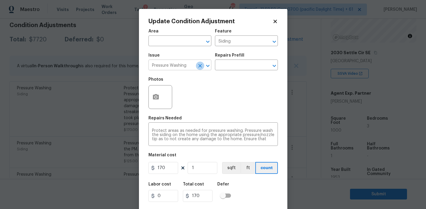
click at [201, 65] on icon "Clear" at bounding box center [200, 66] width 4 height 4
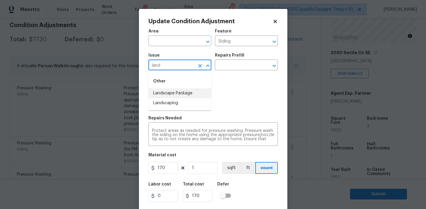
click at [201, 92] on li "Landscape Package" at bounding box center [180, 93] width 63 height 10
type input "Landscape Package"
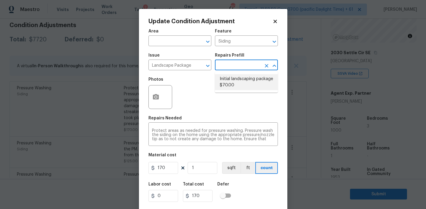
click at [239, 83] on li "Initial landscaping package $70.00" at bounding box center [246, 82] width 63 height 16
type input "Home Readiness Packages"
type textarea "Mowing of grass up to 6" in height. Mow, edge along driveways & sidewalks, trim…"
type input "70"
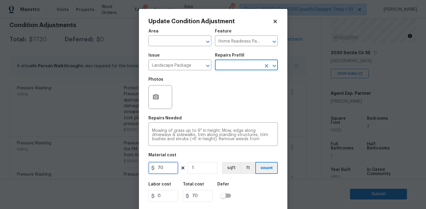
click at [160, 166] on input "70" at bounding box center [164, 168] width 30 height 12
type input "750"
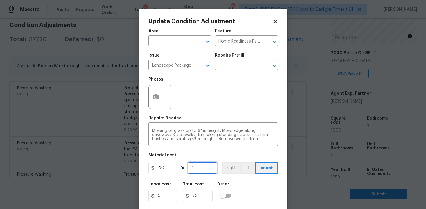
type input "750"
click at [155, 94] on icon "button" at bounding box center [155, 96] width 7 height 7
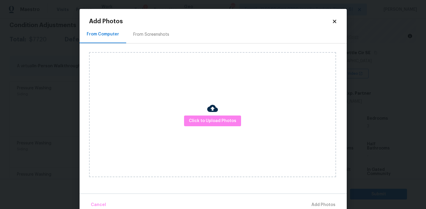
click at [159, 36] on div "From Screenshots" at bounding box center [151, 34] width 36 height 6
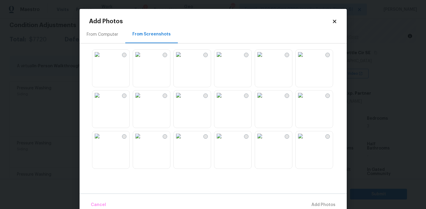
click at [143, 100] on img at bounding box center [138, 95] width 10 height 10
click at [183, 100] on img at bounding box center [179, 95] width 10 height 10
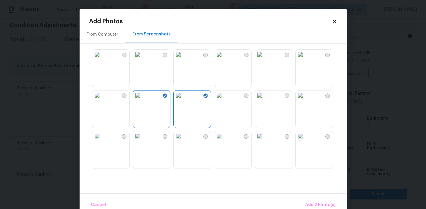
click at [224, 141] on img at bounding box center [219, 136] width 10 height 10
click at [102, 141] on img at bounding box center [97, 136] width 10 height 10
click at [265, 141] on img at bounding box center [260, 136] width 10 height 10
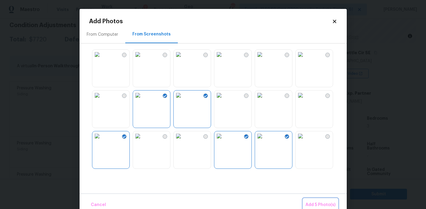
click at [316, 198] on button "Add 5 Photo(s)" at bounding box center [320, 204] width 35 height 13
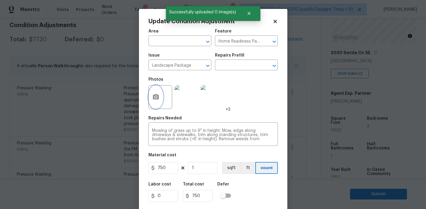
scroll to position [13, 0]
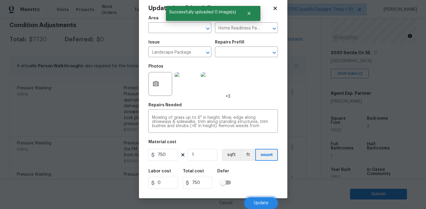
click at [259, 197] on button "Update" at bounding box center [262, 203] width 34 height 12
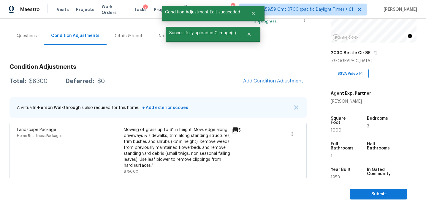
scroll to position [47, 0]
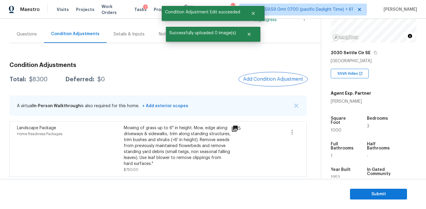
click at [257, 77] on span "Add Condition Adjustment" at bounding box center [273, 78] width 60 height 5
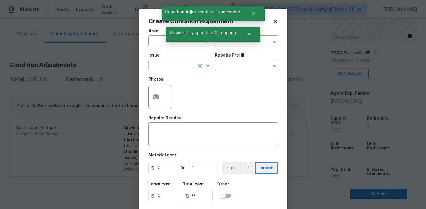
click at [175, 67] on input "text" at bounding box center [172, 65] width 46 height 9
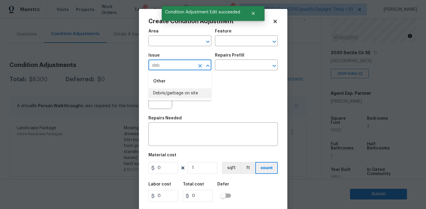
click at [182, 94] on li "Debris/garbage on site" at bounding box center [180, 93] width 63 height 10
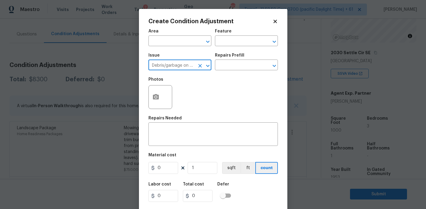
type input "Debris/garbage on site"
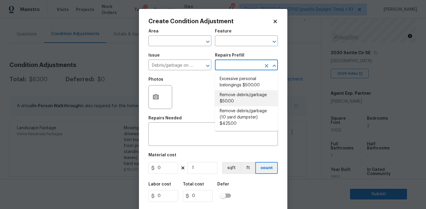
click at [235, 102] on li "Remove debris/garbage $50.00" at bounding box center [246, 98] width 63 height 16
type textarea "Remove, haul off, and properly dispose of any debris left by seller to offsite …"
type input "50"
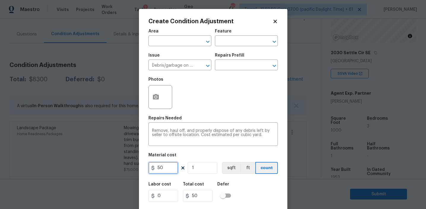
click at [157, 166] on input "50" at bounding box center [164, 168] width 30 height 12
type input "350"
click at [155, 91] on button "button" at bounding box center [156, 96] width 14 height 23
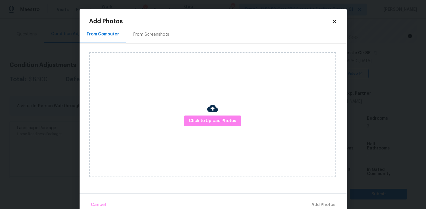
click at [158, 38] on div "From Screenshots" at bounding box center [151, 35] width 50 height 18
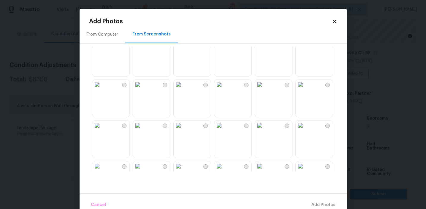
scroll to position [63, 0]
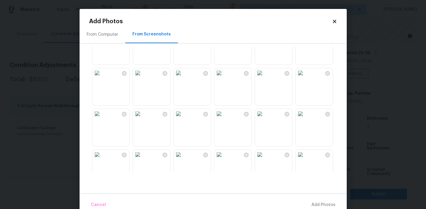
click at [143, 118] on img at bounding box center [138, 114] width 10 height 10
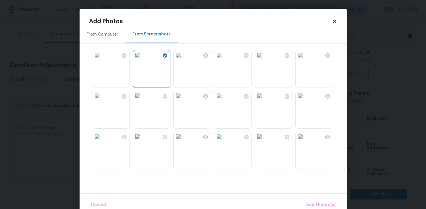
click at [265, 100] on img at bounding box center [260, 96] width 10 height 10
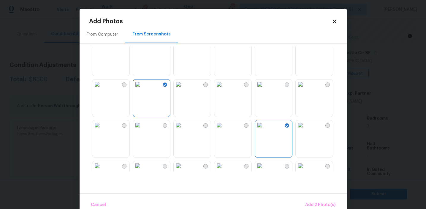
click at [102, 48] on img at bounding box center [97, 44] width 10 height 10
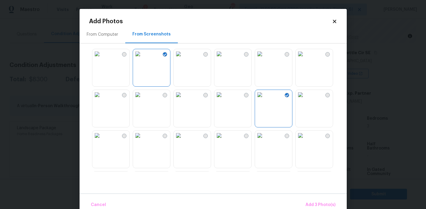
scroll to position [165, 0]
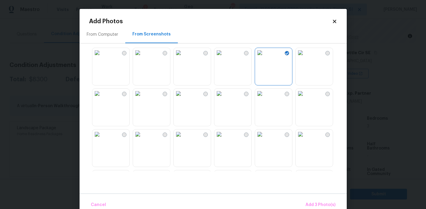
click at [224, 98] on img at bounding box center [219, 94] width 10 height 10
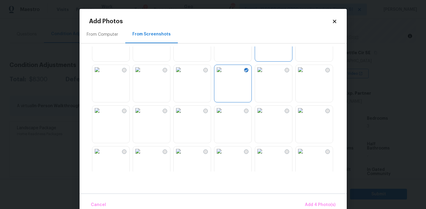
scroll to position [211, 0]
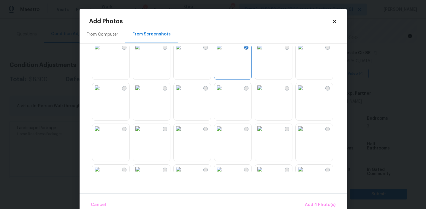
click at [265, 92] on img at bounding box center [260, 88] width 10 height 10
click at [183, 133] on img at bounding box center [179, 129] width 10 height 10
click at [308, 199] on button "Add 6 Photo(s)" at bounding box center [320, 204] width 35 height 13
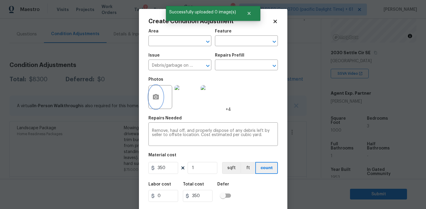
scroll to position [13, 0]
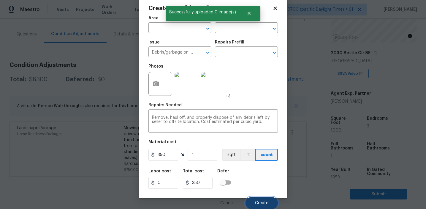
click at [260, 201] on span "Create" at bounding box center [261, 203] width 13 height 4
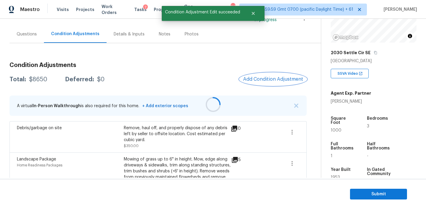
scroll to position [0, 0]
click at [258, 75] on button "Add Condition Adjustment" at bounding box center [273, 79] width 67 height 12
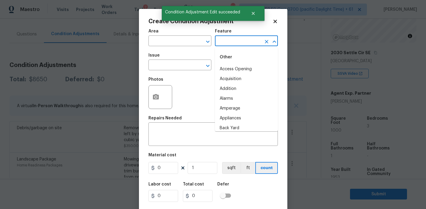
click at [227, 40] on input "text" at bounding box center [238, 41] width 46 height 9
click at [231, 69] on li "Overall" at bounding box center [246, 69] width 63 height 10
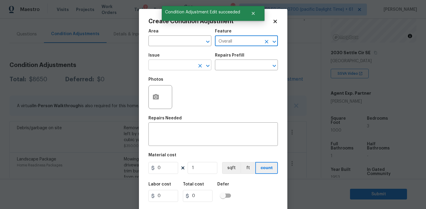
type input "Overall"
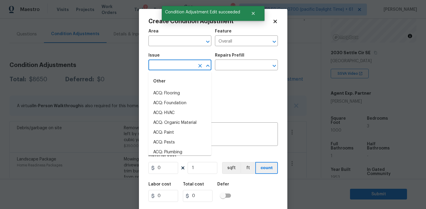
click at [185, 69] on input "text" at bounding box center [172, 65] width 46 height 9
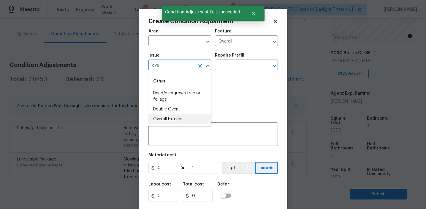
click at [179, 120] on li "Overall Exterior" at bounding box center [180, 119] width 63 height 10
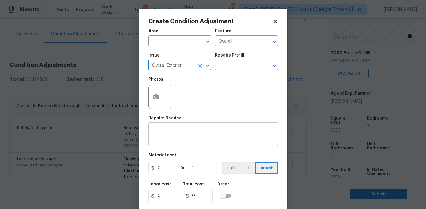
type input "Overall Exterior"
click at [190, 139] on textarea at bounding box center [213, 134] width 122 height 12
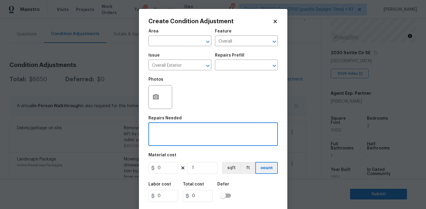
paste textarea "Overall exterior repairs (siding, stucco, fencing, decking, soffit, eaves, trim…"
click at [249, 131] on textarea "Overall exterior repairs (siding, stucco, fencing, decking, soffit, eaves, trim…" at bounding box center [213, 134] width 122 height 12
click at [236, 130] on textarea "Overall exterior repairs (siding, stucco, fencing, soffit, eaves, trims, fascia…" at bounding box center [213, 134] width 122 height 12
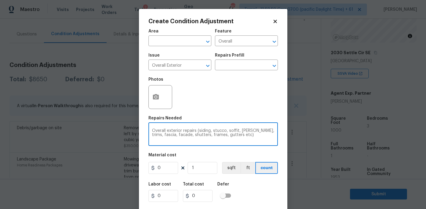
type textarea "Overall exterior repairs (siding, stucco, soffit, eaves, trims, fascia, facade,…"
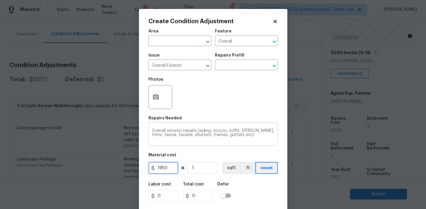
type input "1950"
click at [162, 169] on input "1950" at bounding box center [164, 168] width 30 height 12
type input "1250"
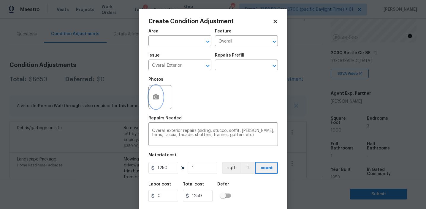
click at [157, 97] on icon "button" at bounding box center [156, 96] width 6 height 5
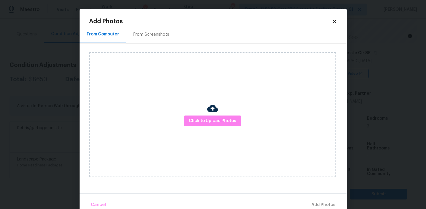
click at [157, 33] on div "From Screenshots" at bounding box center [151, 34] width 36 height 6
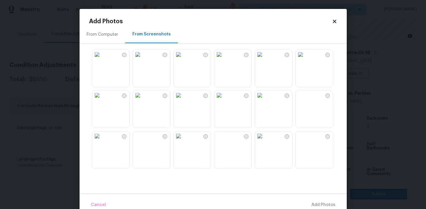
click at [183, 100] on img at bounding box center [179, 95] width 10 height 10
click at [224, 141] on img at bounding box center [219, 136] width 10 height 10
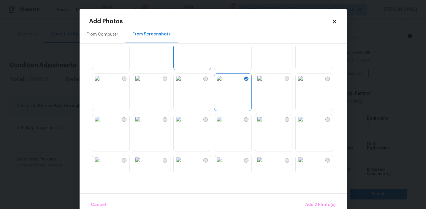
scroll to position [88, 0]
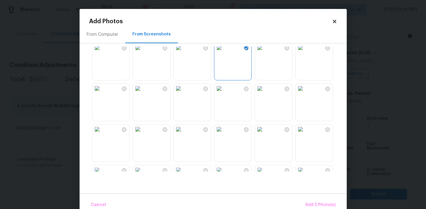
click at [183, 93] on img at bounding box center [179, 88] width 10 height 10
click at [183, 134] on img at bounding box center [179, 129] width 10 height 10
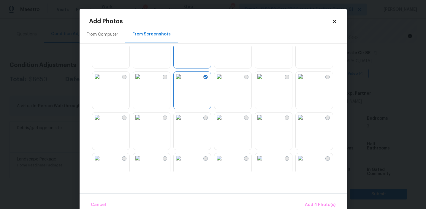
click at [221, 122] on img at bounding box center [219, 117] width 10 height 10
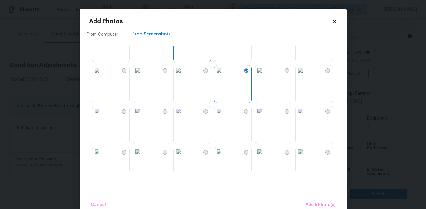
scroll to position [224, 0]
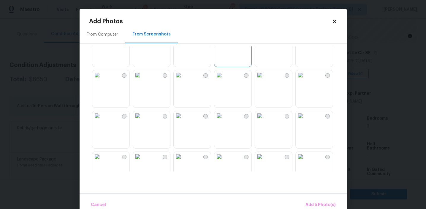
click at [179, 120] on img at bounding box center [179, 116] width 10 height 10
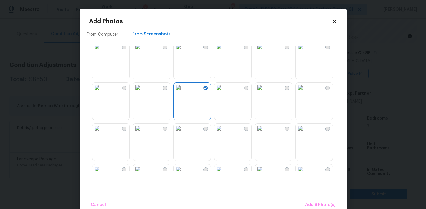
scroll to position [287, 0]
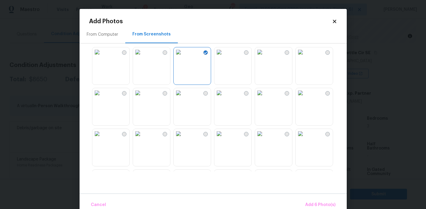
click at [305, 89] on img at bounding box center [301, 93] width 10 height 10
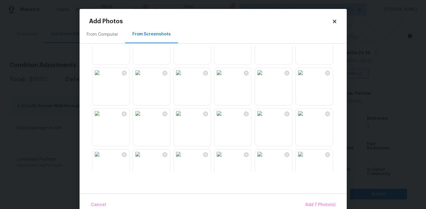
scroll to position [459, 0]
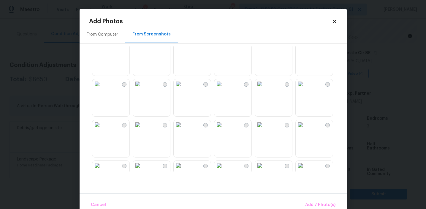
click at [265, 89] on img at bounding box center [260, 84] width 10 height 10
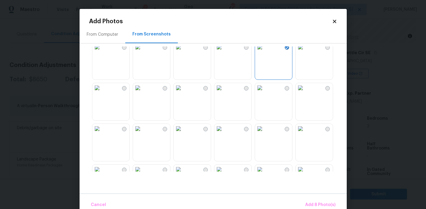
click at [224, 92] on img at bounding box center [219, 88] width 10 height 10
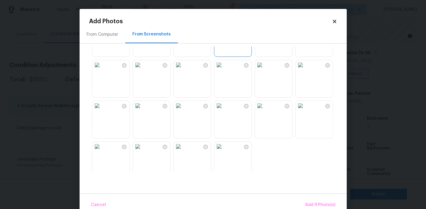
click at [143, 110] on img at bounding box center [138, 106] width 10 height 10
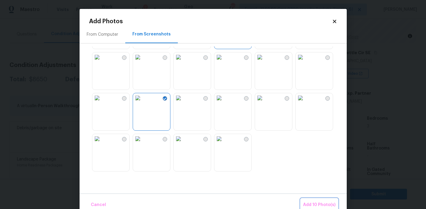
click at [312, 198] on button "Add 10 Photo(s)" at bounding box center [319, 204] width 37 height 13
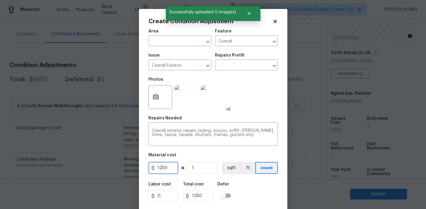
click at [172, 168] on input "1250" at bounding box center [164, 168] width 30 height 12
type input "575"
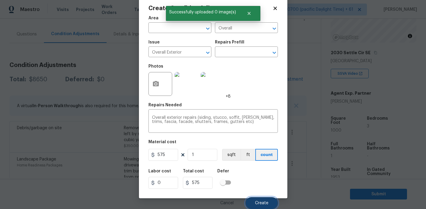
click at [258, 200] on button "Create" at bounding box center [262, 203] width 32 height 12
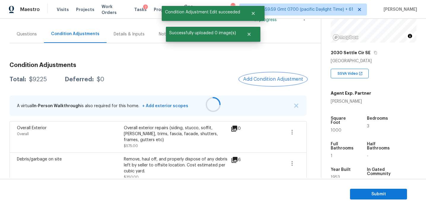
scroll to position [0, 0]
click at [258, 79] on span "Add Condition Adjustment" at bounding box center [273, 78] width 60 height 5
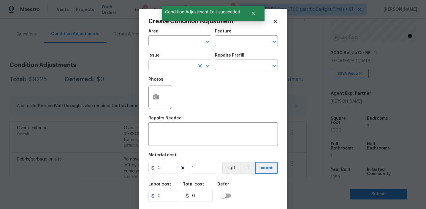
click at [174, 65] on input "text" at bounding box center [172, 65] width 46 height 9
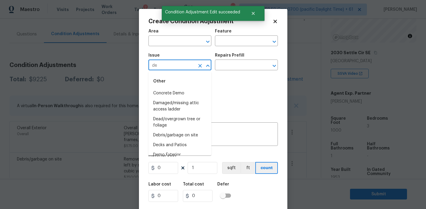
type input "d"
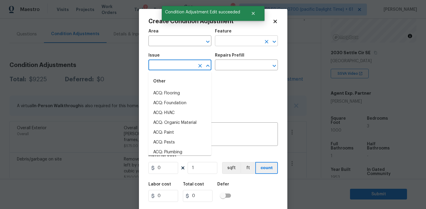
click at [234, 43] on input "text" at bounding box center [238, 41] width 46 height 9
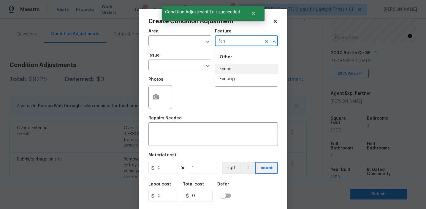
click at [230, 78] on li "Fencing" at bounding box center [246, 79] width 63 height 10
type input "Fencing"
click at [163, 60] on div "Issue" at bounding box center [180, 57] width 63 height 8
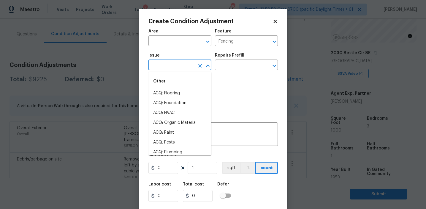
click at [164, 62] on input "text" at bounding box center [172, 65] width 46 height 9
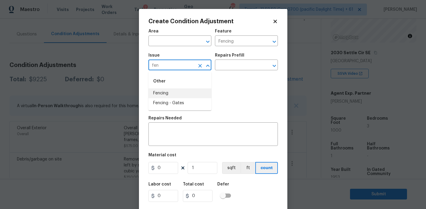
click at [163, 92] on li "Fencing" at bounding box center [180, 93] width 63 height 10
click at [163, 65] on input "Fencing" at bounding box center [172, 65] width 46 height 9
type input "Fencing"
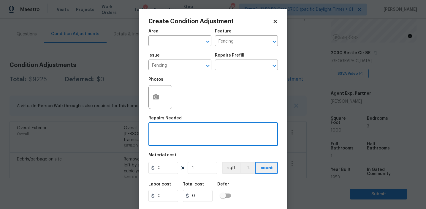
click at [174, 131] on textarea at bounding box center [213, 134] width 122 height 12
paste textarea "fencing"
click at [156, 132] on textarea "fencing repairs" at bounding box center [213, 134] width 122 height 12
type textarea "Fencing repairs"
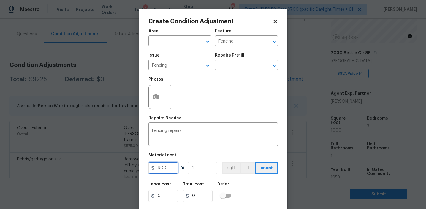
type input "1500"
click at [152, 100] on button "button" at bounding box center [156, 96] width 14 height 23
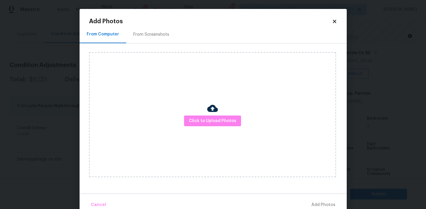
click at [168, 23] on h2 "Add Photos" at bounding box center [210, 21] width 243 height 6
click at [166, 43] on div "Click to Upload Photos" at bounding box center [218, 114] width 258 height 142
click at [165, 34] on div "From Screenshots" at bounding box center [151, 34] width 36 height 6
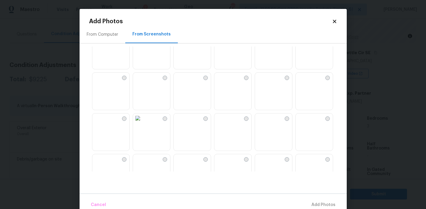
scroll to position [567, 0]
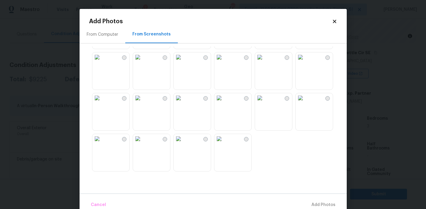
click at [143, 143] on img at bounding box center [138, 139] width 10 height 10
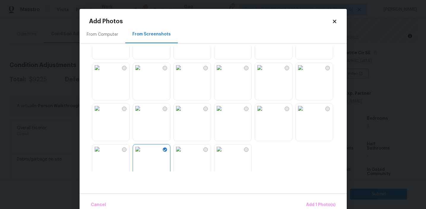
click at [143, 113] on img at bounding box center [138, 108] width 10 height 10
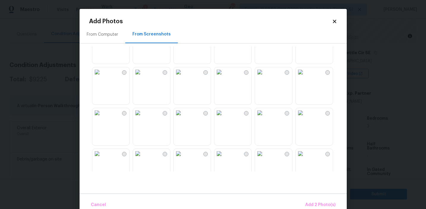
scroll to position [426, 0]
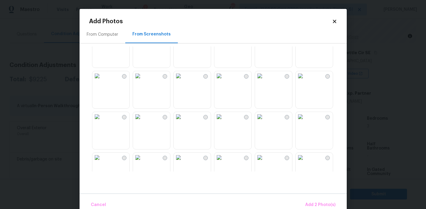
click at [102, 121] on img at bounding box center [97, 117] width 10 height 10
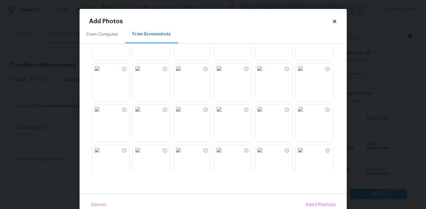
scroll to position [307, 0]
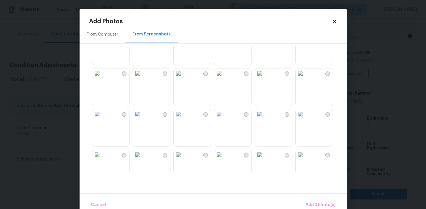
click at [265, 119] on img at bounding box center [260, 114] width 10 height 10
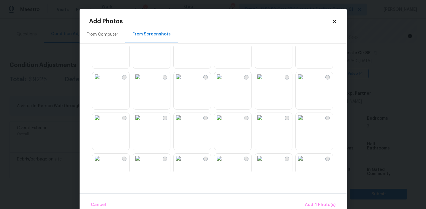
scroll to position [177, 0]
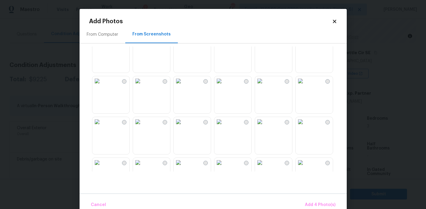
click at [265, 121] on img at bounding box center [260, 122] width 10 height 10
click at [312, 203] on span "Add 5 Photo(s)" at bounding box center [321, 204] width 30 height 7
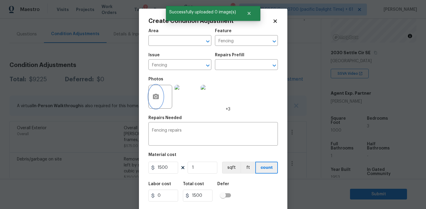
scroll to position [13, 0]
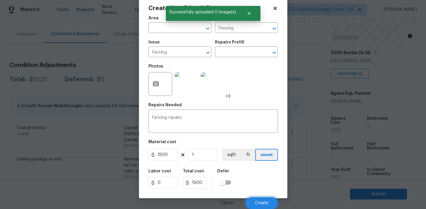
click at [264, 201] on span "Create" at bounding box center [261, 203] width 13 height 4
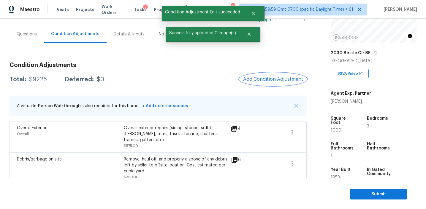
scroll to position [0, 0]
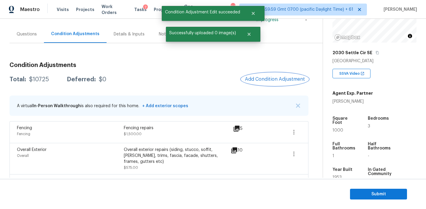
click at [258, 77] on span "Add Condition Adjustment" at bounding box center [275, 78] width 60 height 5
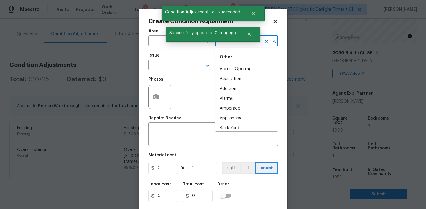
click at [235, 43] on input "text" at bounding box center [238, 41] width 46 height 9
click at [240, 79] on li "Decking" at bounding box center [246, 79] width 63 height 10
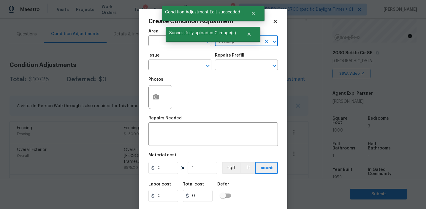
click at [227, 42] on input "Decking" at bounding box center [238, 41] width 46 height 9
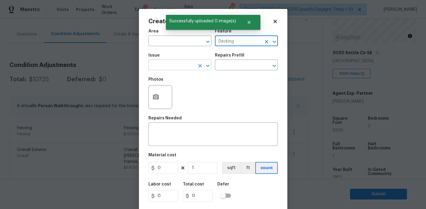
type input "Decking"
click at [180, 62] on input "text" at bounding box center [172, 65] width 46 height 9
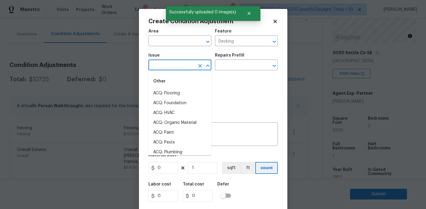
paste input "Decking"
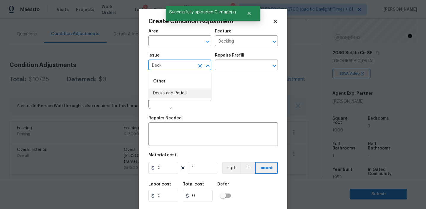
click at [166, 94] on li "Decks and Patios" at bounding box center [180, 93] width 63 height 10
type input "Decks and Patios"
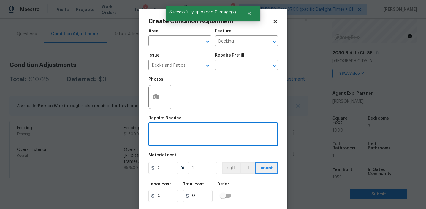
click at [170, 132] on textarea at bounding box center [213, 134] width 122 height 12
paste textarea "Decking"
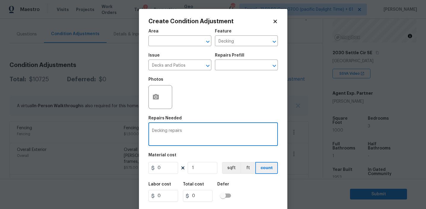
type textarea "Decking repairs"
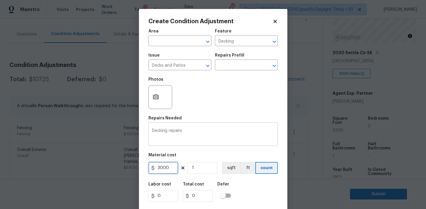
type input "3000"
click at [149, 97] on button "button" at bounding box center [156, 96] width 14 height 23
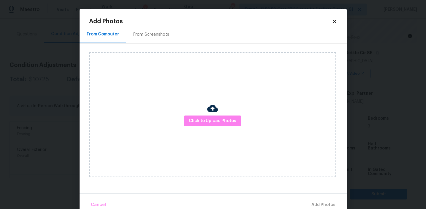
click at [150, 37] on div "From Screenshots" at bounding box center [151, 34] width 36 height 6
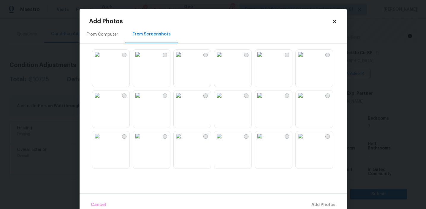
click at [305, 59] on img at bounding box center [301, 55] width 10 height 10
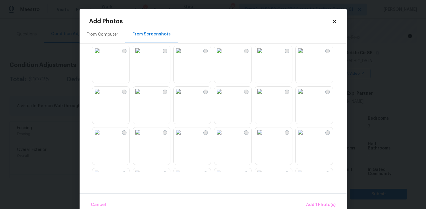
scroll to position [97, 0]
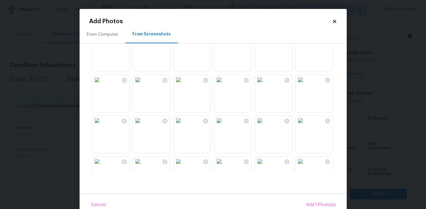
click at [265, 125] on img at bounding box center [260, 121] width 10 height 10
click at [224, 83] on img at bounding box center [219, 78] width 10 height 10
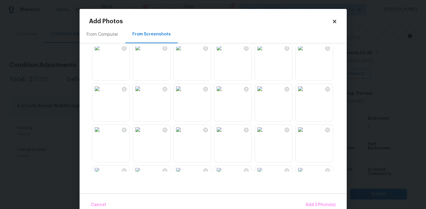
scroll to position [292, 0]
click at [180, 52] on img at bounding box center [179, 47] width 10 height 10
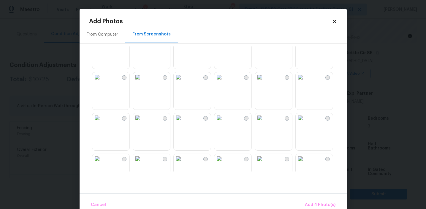
scroll to position [389, 0]
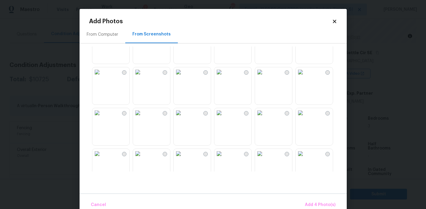
click at [265, 158] on img at bounding box center [260, 154] width 10 height 10
click at [305, 158] on img at bounding box center [301, 154] width 10 height 10
click at [312, 203] on span "Add 5 Photo(s)" at bounding box center [321, 204] width 30 height 7
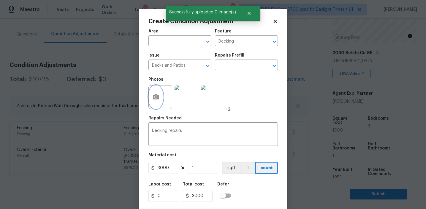
scroll to position [13, 0]
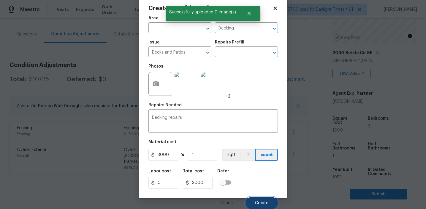
click at [258, 204] on span "Create" at bounding box center [261, 203] width 13 height 4
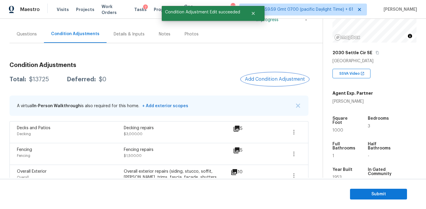
scroll to position [0, 0]
click at [262, 76] on button "Add Condition Adjustment" at bounding box center [275, 79] width 67 height 12
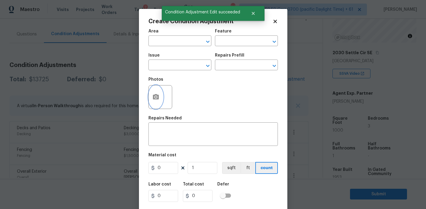
click at [155, 100] on icon "button" at bounding box center [155, 96] width 7 height 7
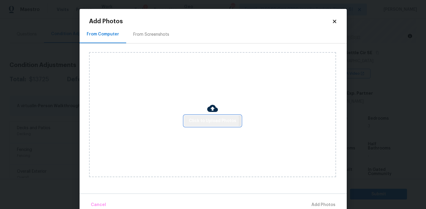
click at [210, 120] on span "Click to Upload Photos" at bounding box center [213, 120] width 48 height 7
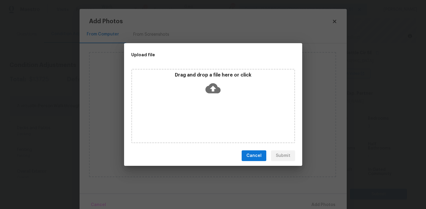
click at [210, 75] on p "Drag and drop a file here or click" at bounding box center [213, 75] width 162 height 6
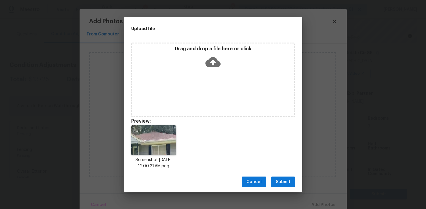
click at [283, 179] on span "Submit" at bounding box center [283, 181] width 15 height 7
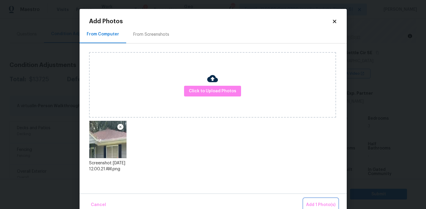
click at [313, 200] on button "Add 1 Photo(s)" at bounding box center [321, 204] width 34 height 13
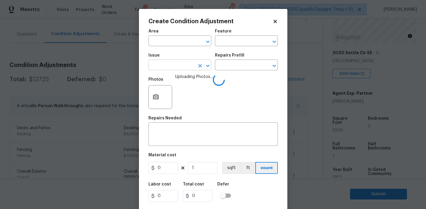
click at [182, 69] on input "text" at bounding box center [172, 65] width 46 height 9
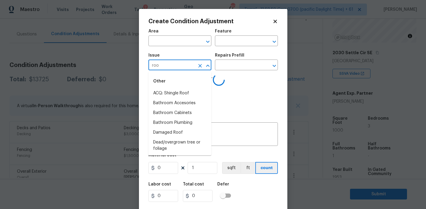
type input "roof"
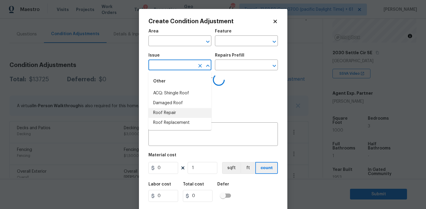
click at [187, 110] on li "Roof Repair" at bounding box center [180, 113] width 63 height 10
type input "ACQ: HVAC"
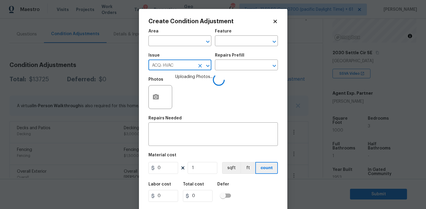
click at [200, 65] on icon "Clear" at bounding box center [200, 66] width 6 height 6
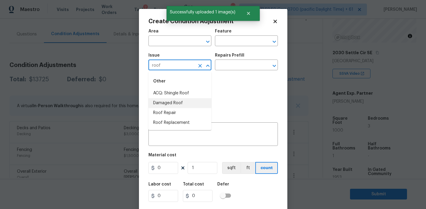
click at [185, 113] on li "Roof Repair" at bounding box center [180, 113] width 63 height 10
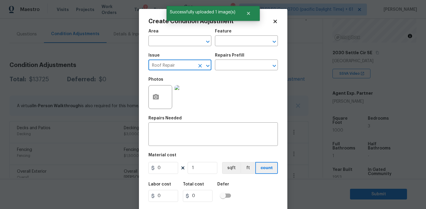
click at [168, 67] on input "Roof Repair" at bounding box center [172, 65] width 46 height 9
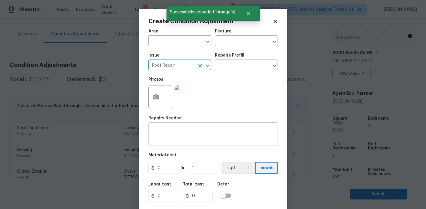
type input "Roof Repair"
click at [176, 124] on div "x ​" at bounding box center [214, 135] width 130 height 22
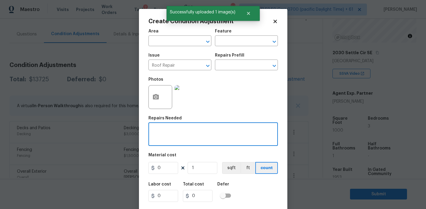
paste textarea "Roof Repair"
type textarea "Roof Repair"
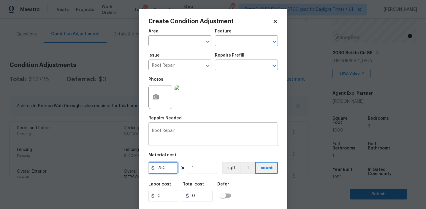
type input "750"
click at [226, 51] on div "Issue Roof Repair ​ Repairs Prefill ​" at bounding box center [214, 62] width 130 height 24
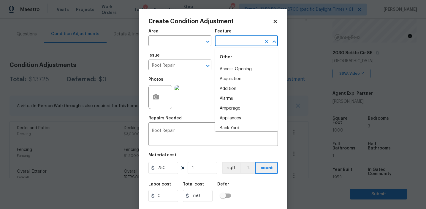
click at [225, 44] on input "text" at bounding box center [238, 41] width 46 height 9
click at [231, 80] on li "Roof" at bounding box center [246, 79] width 63 height 10
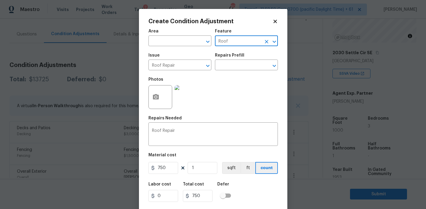
type input "Roof"
click at [231, 115] on div "Area ​ Feature Roof ​ Issue Roof Repair ​ Repairs Prefill ​ Photos Repairs Need…" at bounding box center [214, 124] width 130 height 196
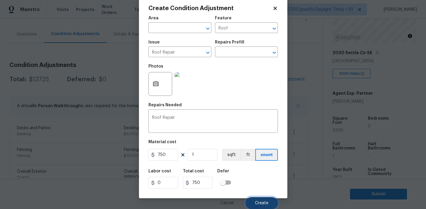
click at [260, 200] on button "Create" at bounding box center [262, 203] width 32 height 12
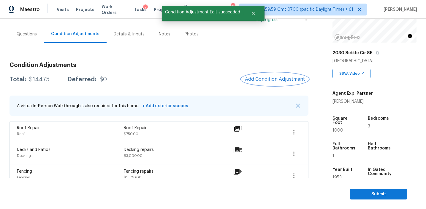
scroll to position [0, 0]
click at [161, 78] on div "Total: $14475 Deferred: $0 Add Condition Adjustment" at bounding box center [159, 79] width 299 height 13
click at [291, 130] on icon "button" at bounding box center [294, 131] width 7 height 7
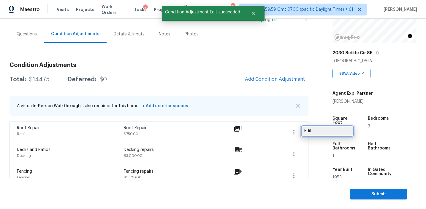
click at [310, 130] on div "Edit" at bounding box center [328, 131] width 46 height 6
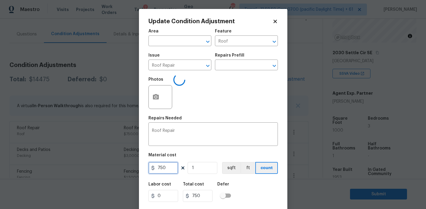
click at [160, 168] on input "750" at bounding box center [164, 168] width 30 height 12
type input "250"
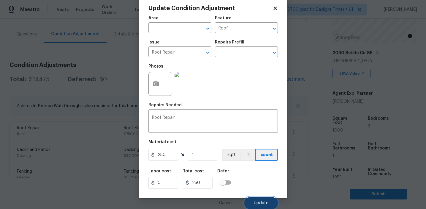
click at [257, 200] on button "Update" at bounding box center [262, 203] width 34 height 12
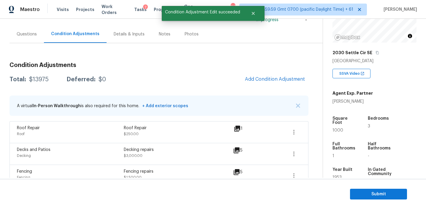
scroll to position [0, 0]
click at [255, 78] on span "Add Condition Adjustment" at bounding box center [275, 78] width 60 height 5
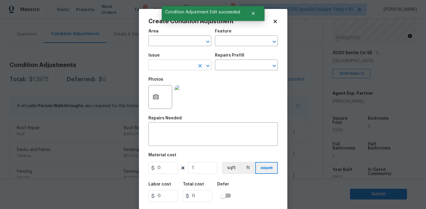
click at [171, 68] on input "text" at bounding box center [172, 65] width 46 height 9
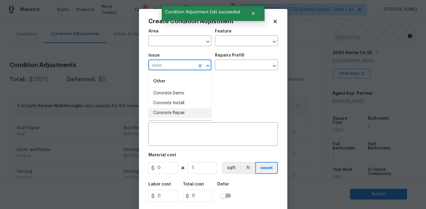
click at [183, 112] on li "Concrete Repair" at bounding box center [180, 113] width 63 height 10
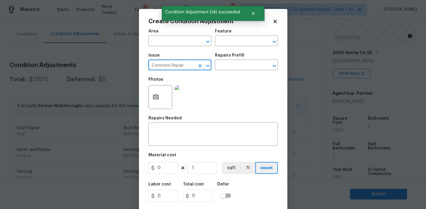
type input "Concrete Repair"
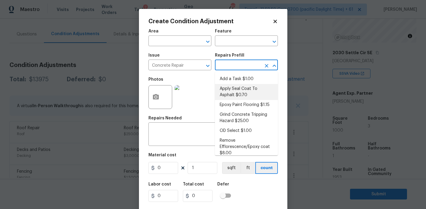
click at [233, 94] on li "Apply Seal Coat To Asphalt $0.70" at bounding box center [246, 92] width 63 height 16
type input "Flatwork"
type textarea "Prep and clean the asphalt thoroughly. Apply an asphalt adhesive/sealer/top coa…"
type input "0.7"
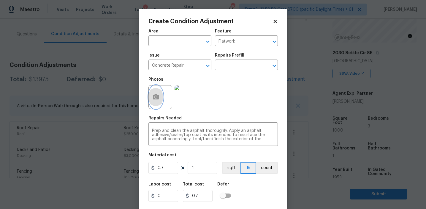
click at [155, 98] on circle "button" at bounding box center [156, 97] width 2 height 2
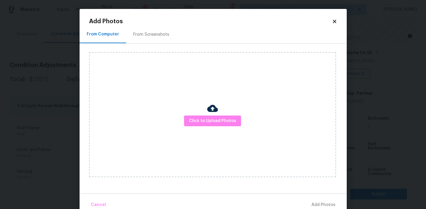
click at [158, 41] on div "From Screenshots" at bounding box center [151, 35] width 50 height 18
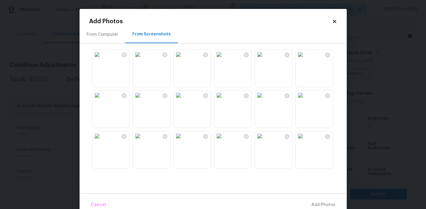
click at [122, 38] on div "From Computer" at bounding box center [103, 35] width 46 height 18
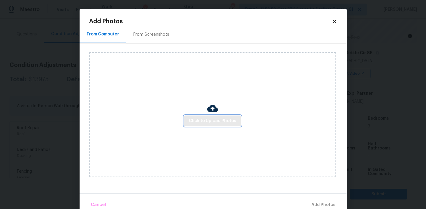
click at [214, 122] on span "Click to Upload Photos" at bounding box center [213, 120] width 48 height 7
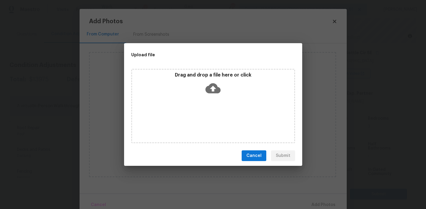
click at [212, 89] on icon at bounding box center [213, 88] width 15 height 15
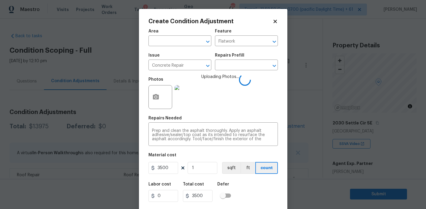
scroll to position [13, 0]
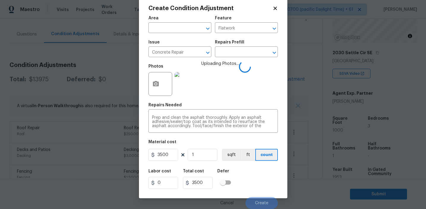
click at [255, 183] on div "Labor cost 0 Total cost 3500 Defer" at bounding box center [214, 178] width 130 height 27
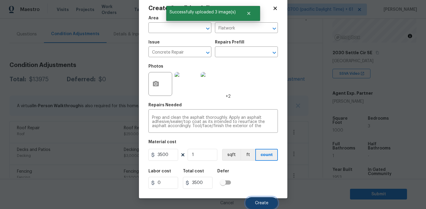
click at [255, 204] on span "Create" at bounding box center [261, 203] width 13 height 4
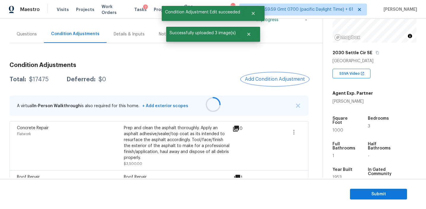
scroll to position [0, 0]
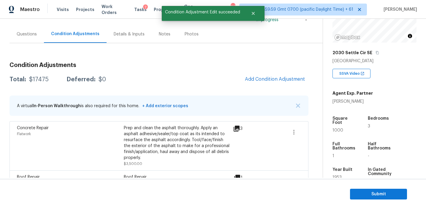
click at [256, 84] on span "Add Condition Adjustment" at bounding box center [275, 79] width 67 height 13
click at [256, 79] on span "Add Condition Adjustment" at bounding box center [275, 78] width 60 height 5
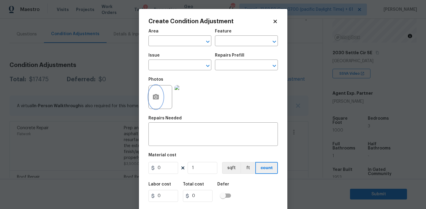
click at [157, 99] on icon "button" at bounding box center [156, 96] width 6 height 5
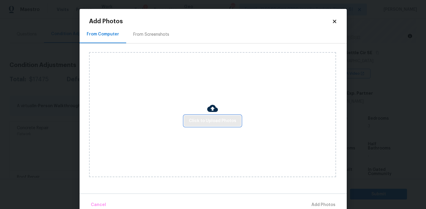
click at [199, 120] on span "Click to Upload Photos" at bounding box center [213, 120] width 48 height 7
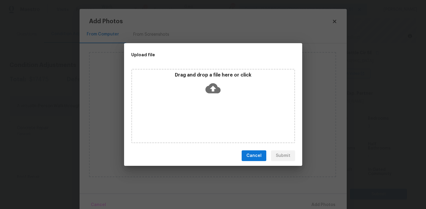
click at [199, 83] on div "Drag and drop a file here or click" at bounding box center [213, 85] width 162 height 26
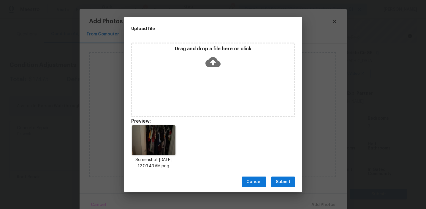
click at [280, 176] on button "Submit" at bounding box center [283, 181] width 24 height 11
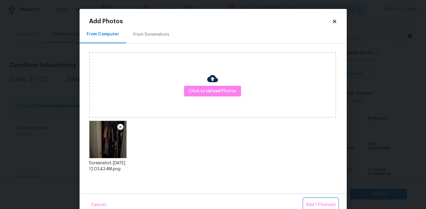
click at [313, 203] on span "Add 1 Photo(s)" at bounding box center [320, 204] width 29 height 7
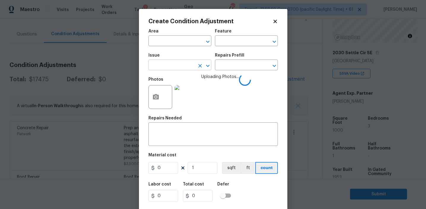
click at [158, 65] on input "text" at bounding box center [172, 65] width 46 height 9
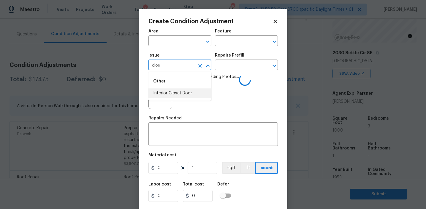
click at [171, 92] on li "Interior Closet Door" at bounding box center [180, 93] width 63 height 10
type input "Interior Closet Door"
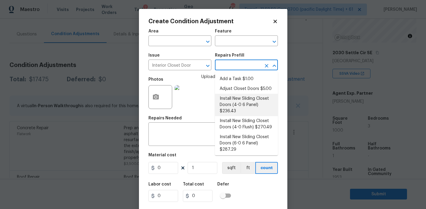
click at [240, 108] on li "Install New Sliding Closet Doors (4-0 6 Panel) $236.43" at bounding box center [246, 105] width 63 height 22
type input "Interior Door"
type textarea "Remove the existing door (if present). Install a new 4-0 bi-fold 6 panel interi…"
type input "236.43"
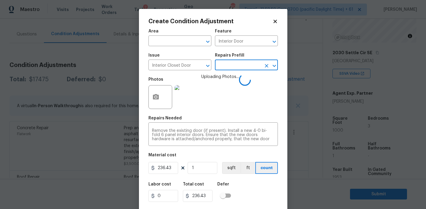
scroll to position [13, 0]
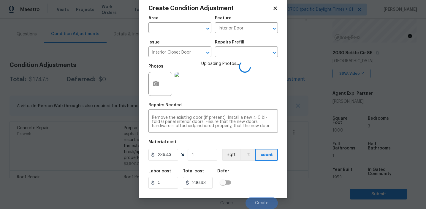
click at [255, 184] on div "Labor cost 0 Total cost 236.43 Defer" at bounding box center [214, 178] width 130 height 27
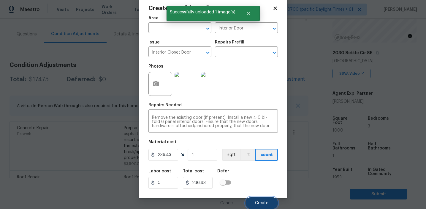
click at [260, 201] on span "Create" at bounding box center [261, 203] width 13 height 4
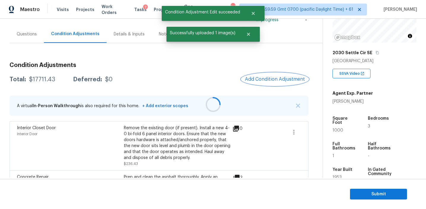
scroll to position [0, 0]
click at [266, 82] on button "Add Condition Adjustment" at bounding box center [275, 79] width 67 height 12
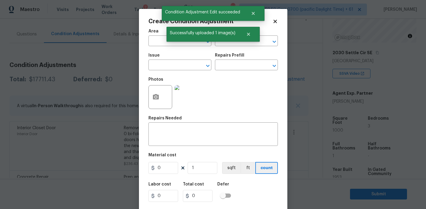
click at [168, 94] on div at bounding box center [161, 97] width 24 height 24
click at [158, 98] on icon "button" at bounding box center [156, 96] width 6 height 5
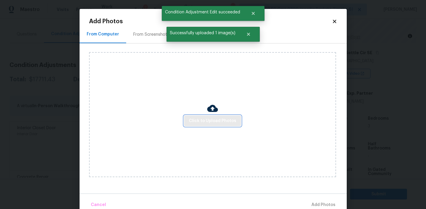
click at [199, 116] on button "Click to Upload Photos" at bounding box center [212, 120] width 57 height 11
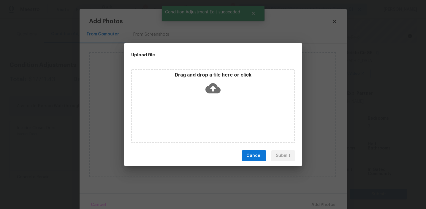
click at [200, 71] on div "Drag and drop a file here or click" at bounding box center [213, 106] width 164 height 74
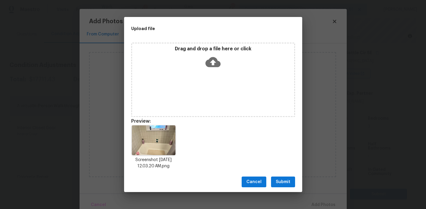
click at [283, 181] on span "Submit" at bounding box center [283, 181] width 15 height 7
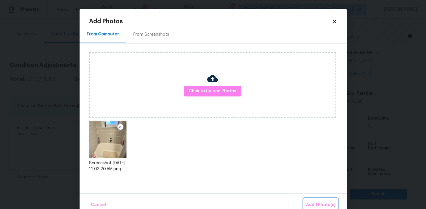
click at [310, 199] on button "Add 1 Photo(s)" at bounding box center [321, 204] width 34 height 13
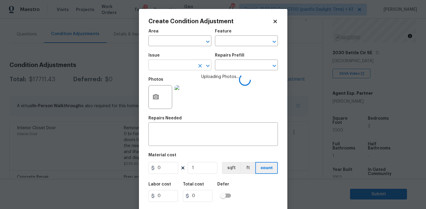
click at [182, 68] on input "text" at bounding box center [172, 65] width 46 height 9
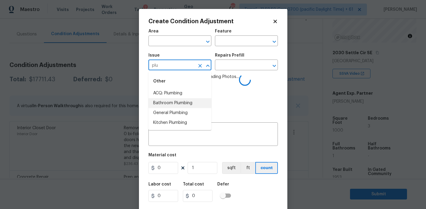
click at [195, 100] on li "Bathroom Plumbing" at bounding box center [180, 103] width 63 height 10
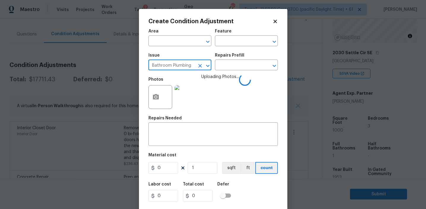
type input "Bathroom Plumbing"
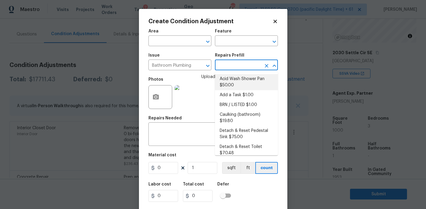
click at [239, 81] on li "Acid Wash Shower Pan $50.00" at bounding box center [246, 82] width 63 height 16
type input "Plumbing"
type textarea "Prep and acid wash/deep clean the shower pan."
type input "50"
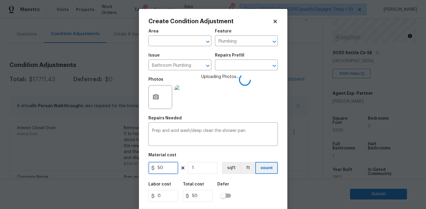
click at [170, 166] on input "50" at bounding box center [164, 168] width 30 height 12
type input "100"
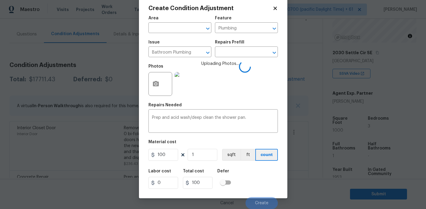
click at [255, 182] on div "Labor cost 0 Total cost 100 Defer" at bounding box center [214, 178] width 130 height 27
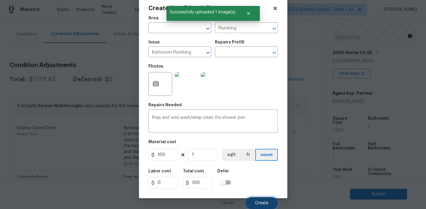
click at [257, 197] on button "Create" at bounding box center [262, 203] width 32 height 12
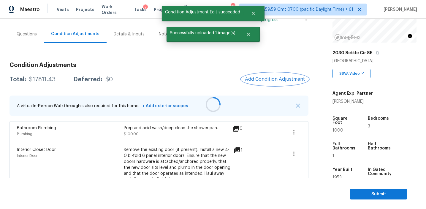
scroll to position [0, 0]
click at [253, 78] on span "Add Condition Adjustment" at bounding box center [275, 78] width 60 height 5
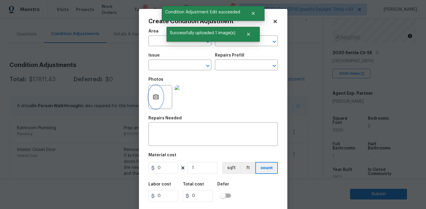
click at [157, 103] on button "button" at bounding box center [156, 96] width 14 height 23
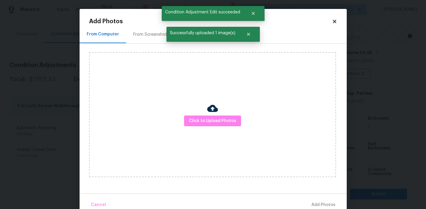
click at [210, 126] on div "Click to Upload Photos" at bounding box center [212, 114] width 247 height 125
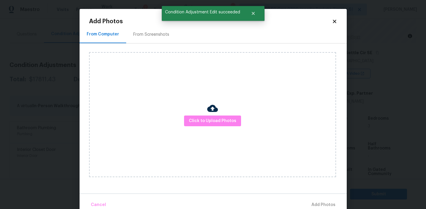
click at [210, 115] on div at bounding box center [212, 109] width 11 height 12
click at [204, 119] on span "Click to Upload Photos" at bounding box center [213, 120] width 48 height 7
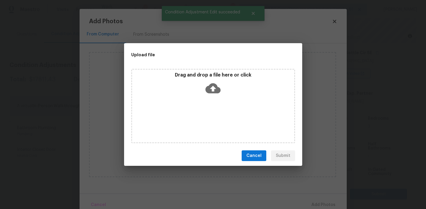
click at [204, 79] on div "Drag and drop a file here or click" at bounding box center [213, 85] width 162 height 26
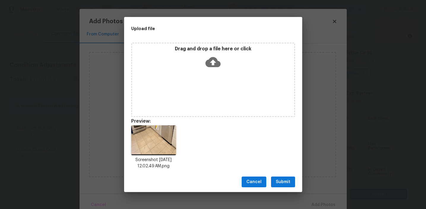
click at [280, 182] on span "Submit" at bounding box center [283, 181] width 15 height 7
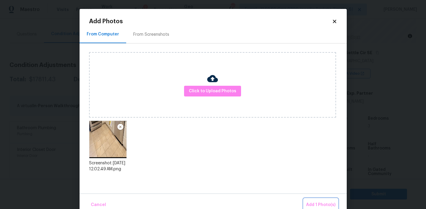
click at [309, 199] on button "Add 1 Photo(s)" at bounding box center [321, 204] width 34 height 13
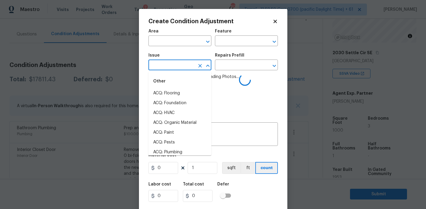
click at [173, 66] on input "text" at bounding box center [172, 65] width 46 height 9
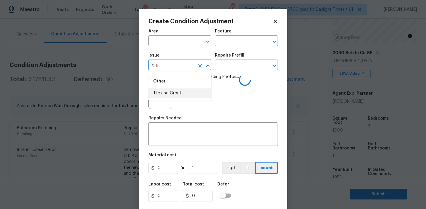
click at [184, 91] on li "Tile and Grout" at bounding box center [180, 93] width 63 height 10
type input "Tile and Grout"
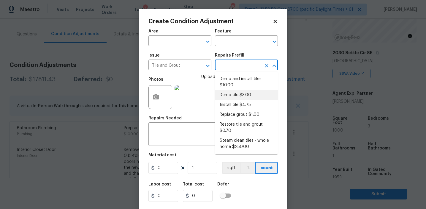
click at [232, 97] on li "Demo tile $3.00" at bounding box center [246, 95] width 63 height 10
type input "Overall Flooring"
type textarea "Demo tile and thinset"
type input "3"
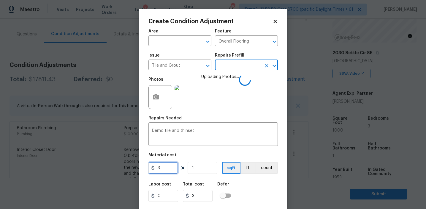
click at [163, 172] on input "3" at bounding box center [164, 168] width 30 height 12
type input "2"
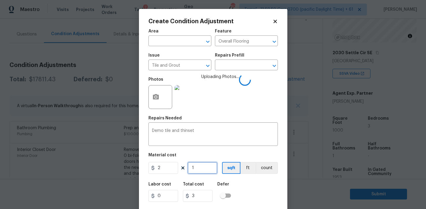
type input "2"
type input "0"
type input "2"
type input "4"
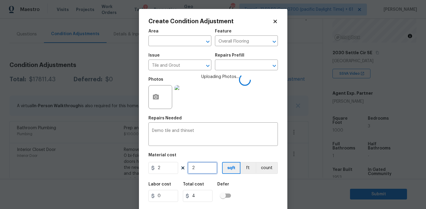
type input "20"
type input "40"
type input "200"
type input "400"
type input "200"
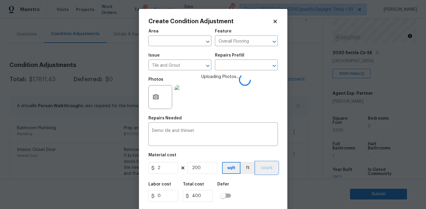
click at [262, 170] on button "count" at bounding box center [267, 168] width 22 height 12
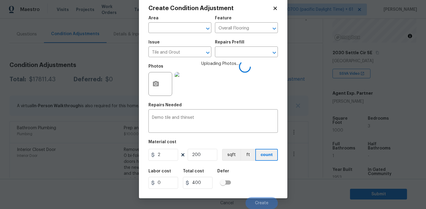
click at [255, 181] on div "Labor cost 0 Total cost 400 Defer" at bounding box center [214, 178] width 130 height 27
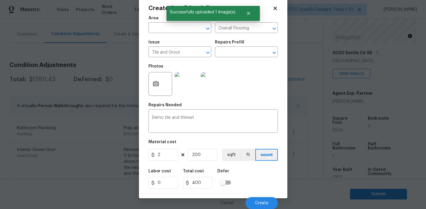
click at [255, 181] on div "Labor cost 0 Total cost 400 Defer" at bounding box center [214, 178] width 130 height 27
click at [257, 197] on button "Create" at bounding box center [262, 203] width 32 height 12
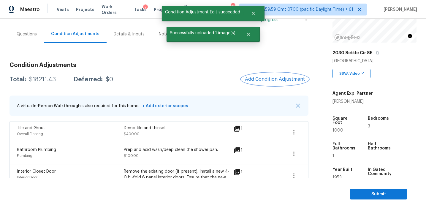
scroll to position [0, 0]
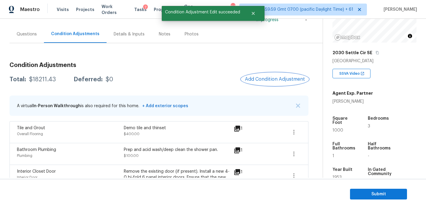
click at [263, 81] on span "Add Condition Adjustment" at bounding box center [275, 78] width 60 height 5
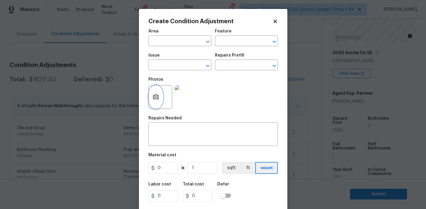
click at [152, 98] on icon "button" at bounding box center [155, 96] width 7 height 7
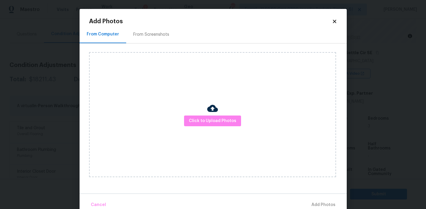
click at [152, 34] on div "From Screenshots" at bounding box center [151, 34] width 36 height 6
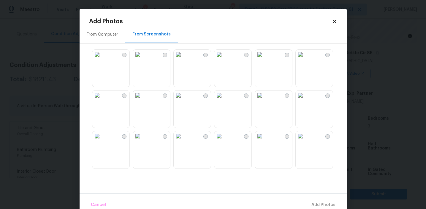
click at [102, 59] on img at bounding box center [97, 55] width 10 height 10
click at [143, 59] on img at bounding box center [138, 55] width 10 height 10
click at [265, 59] on img at bounding box center [260, 55] width 10 height 10
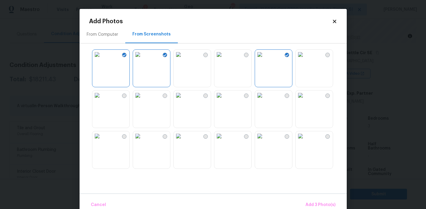
click at [305, 137] on img at bounding box center [301, 136] width 10 height 10
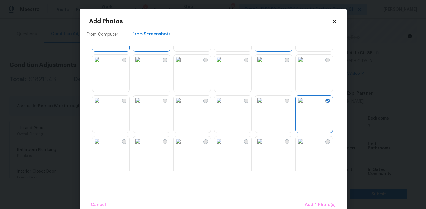
click at [183, 105] on img at bounding box center [179, 100] width 10 height 10
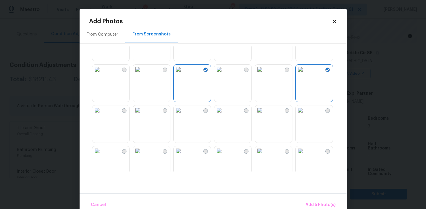
click at [143, 155] on img at bounding box center [138, 151] width 10 height 10
click at [306, 203] on span "Add 6 Photo(s)" at bounding box center [320, 204] width 30 height 7
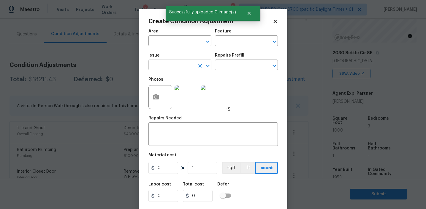
click at [165, 64] on input "text" at bounding box center [172, 65] width 46 height 9
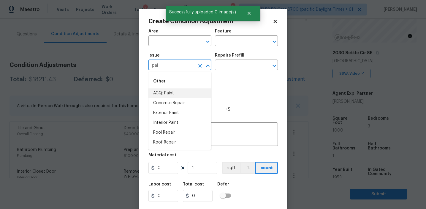
click at [177, 94] on li "ACQ: Paint" at bounding box center [180, 93] width 63 height 10
type input "ACQ: Paint"
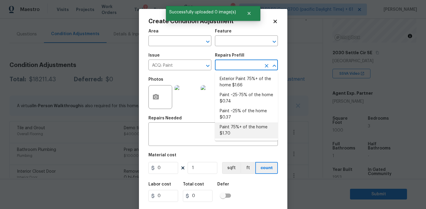
click at [226, 135] on li "Paint 75%+ of the home $1.70" at bounding box center [246, 130] width 63 height 16
type input "Acquisition"
type textarea "Acquisition Scope: 75%+ of the home will likely require interior paint"
type input "1.7"
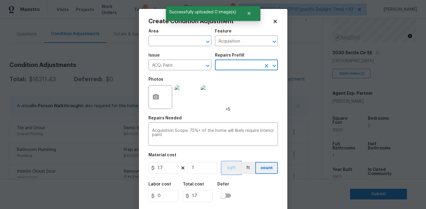
click at [230, 166] on button "sqft" at bounding box center [231, 168] width 18 height 12
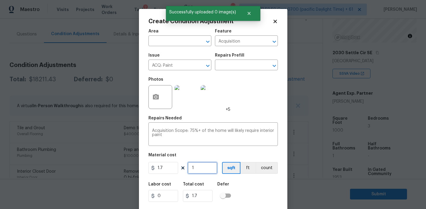
click at [206, 167] on input "1" at bounding box center [203, 168] width 30 height 12
type input "10"
type input "17"
type input "100"
type input "170"
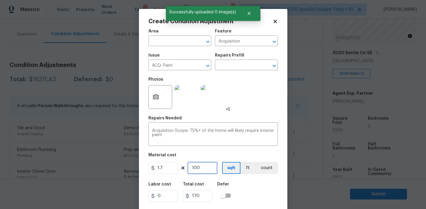
type input "1000"
type input "1700"
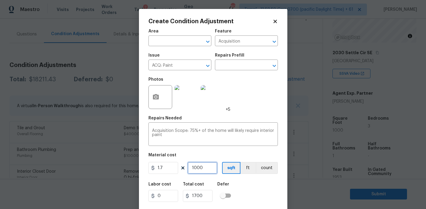
type input "1000"
click at [208, 165] on input "1000" at bounding box center [203, 168] width 30 height 12
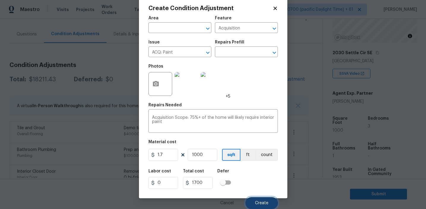
click at [263, 201] on span "Create" at bounding box center [261, 203] width 13 height 4
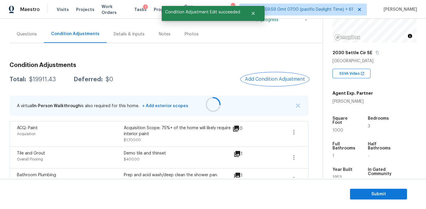
scroll to position [0, 0]
click at [255, 80] on span "Add Condition Adjustment" at bounding box center [275, 78] width 60 height 5
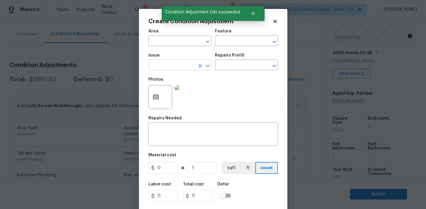
click at [169, 69] on input "text" at bounding box center [172, 65] width 46 height 9
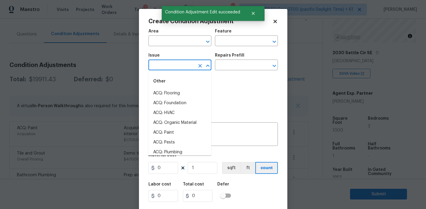
type input "f"
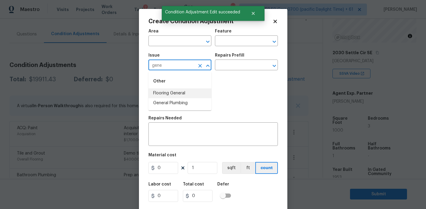
click at [172, 92] on li "Flooring General" at bounding box center [180, 93] width 63 height 10
type input "Flooring General"
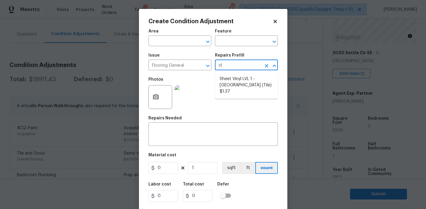
type input "tile"
click at [242, 83] on li "Sheet Vinyl LVL 1 - Sugar Valley (Tile) $1.37" at bounding box center [246, 85] width 63 height 22
type input "Overall Flooring"
type textarea "Install sheet vinyl flooring (Sugar Valley - Tile "Look", 592 Cool Sands) inclu…"
type input "1.37"
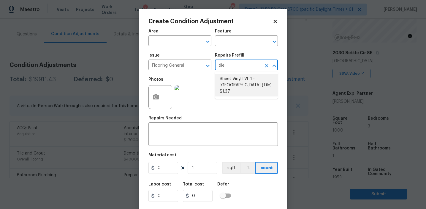
type input "1.37"
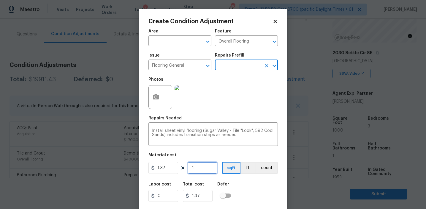
click at [205, 168] on input "1" at bounding box center [203, 168] width 30 height 12
type input "0"
type input "2"
type input "2.74"
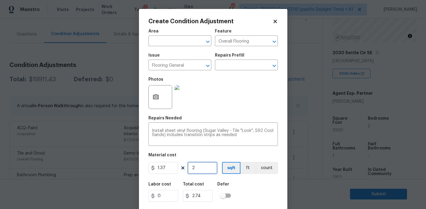
type input "20"
type input "27.4"
type input "200"
type input "274"
type input "200"
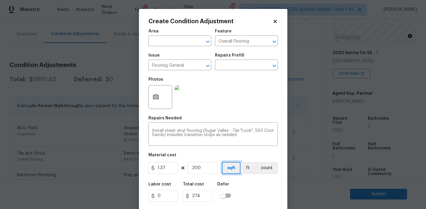
scroll to position [13, 0]
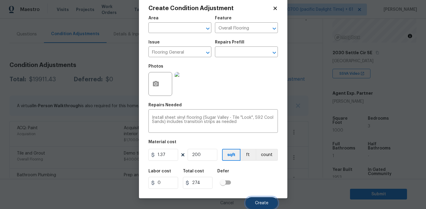
click at [259, 203] on span "Create" at bounding box center [261, 203] width 13 height 4
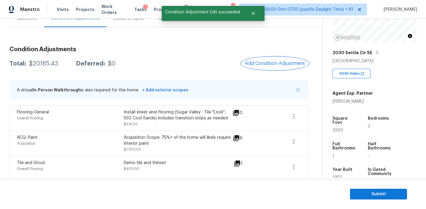
scroll to position [87, 0]
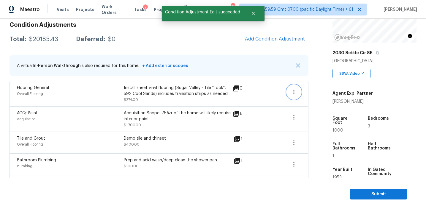
click at [294, 94] on icon "button" at bounding box center [294, 91] width 1 height 5
click at [318, 89] on div "Edit" at bounding box center [328, 91] width 46 height 6
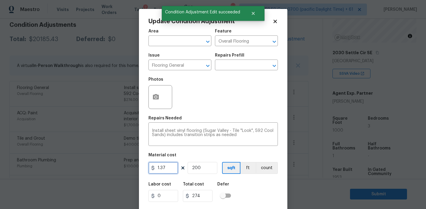
click at [164, 167] on input "1.37" at bounding box center [164, 168] width 30 height 12
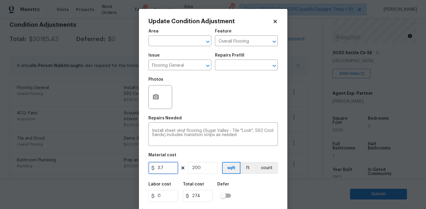
type input "3.7"
type input "740"
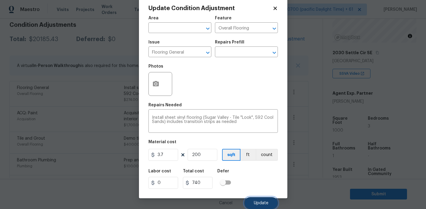
click at [255, 201] on span "Update" at bounding box center [261, 203] width 15 height 4
click at [259, 200] on body "Maestro Visits Projects Work Orders Tasks 7 Properties Geo Assignments 808 Tamp…" at bounding box center [213, 104] width 426 height 209
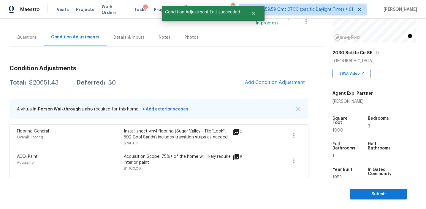
scroll to position [48, 0]
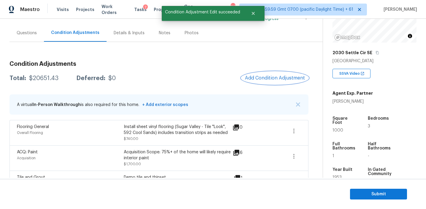
click at [253, 75] on span "Add Condition Adjustment" at bounding box center [275, 77] width 60 height 5
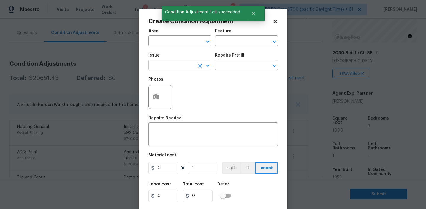
click at [170, 65] on input "text" at bounding box center [172, 65] width 46 height 9
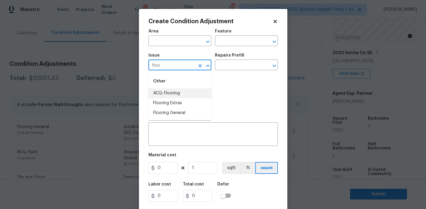
click at [183, 93] on li "ACQ: Flooring" at bounding box center [180, 93] width 63 height 10
type input "ACQ: Flooring"
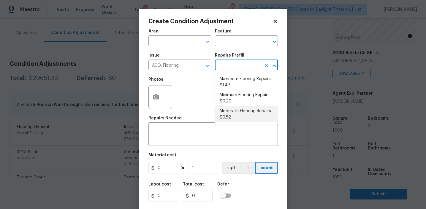
click at [232, 118] on li "Moderate Flooring Repairs $0.52" at bounding box center [246, 114] width 63 height 16
type input "Acquisition"
type textarea "Acquisition Scope: Moderate flooring repairs"
type input "0.52"
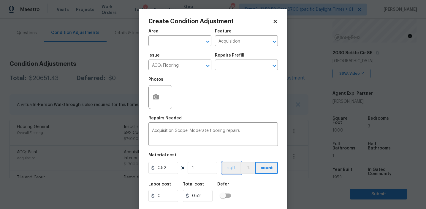
click at [228, 165] on button "sqft" at bounding box center [231, 168] width 18 height 12
click at [198, 170] on input "1" at bounding box center [203, 168] width 30 height 12
type input "0"
paste input "100"
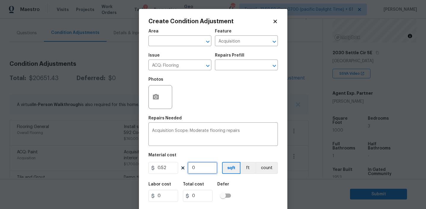
type input "1000"
type input "520"
type input "1000"
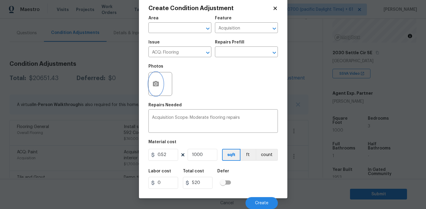
click at [155, 83] on circle "button" at bounding box center [156, 84] width 2 height 2
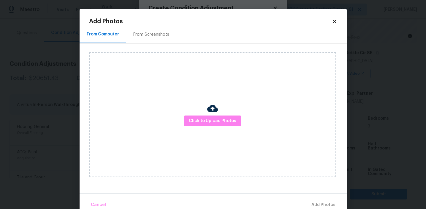
click at [154, 24] on h2 "Add Photos" at bounding box center [210, 21] width 243 height 6
click at [154, 36] on div "From Screenshots" at bounding box center [151, 34] width 36 height 6
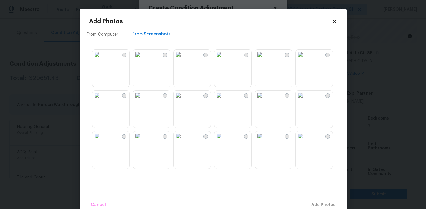
click at [143, 59] on img at bounding box center [138, 55] width 10 height 10
click at [102, 59] on img at bounding box center [97, 55] width 10 height 10
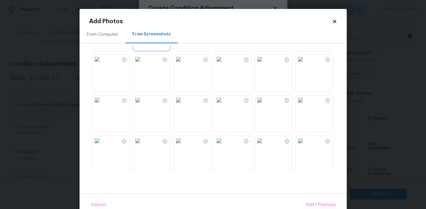
scroll to position [87, 0]
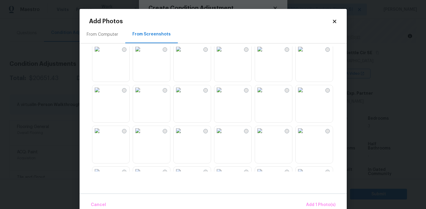
click at [305, 54] on img at bounding box center [301, 49] width 10 height 10
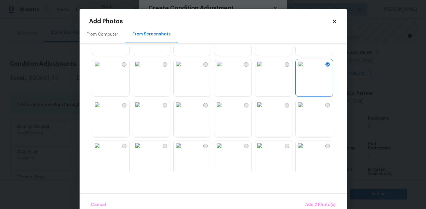
scroll to position [57, 0]
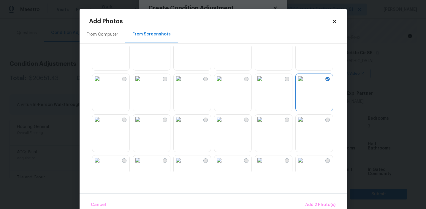
click at [305, 42] on img at bounding box center [301, 38] width 10 height 10
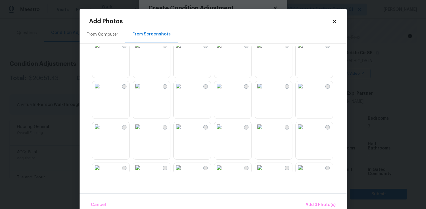
click at [143, 91] on img at bounding box center [138, 86] width 10 height 10
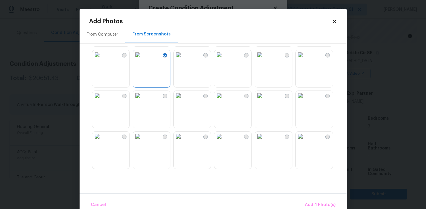
scroll to position [190, 0]
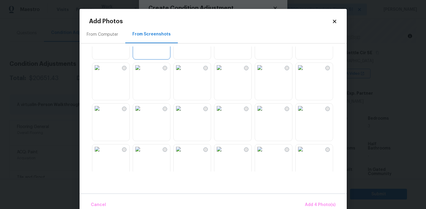
click at [143, 113] on img at bounding box center [138, 108] width 10 height 10
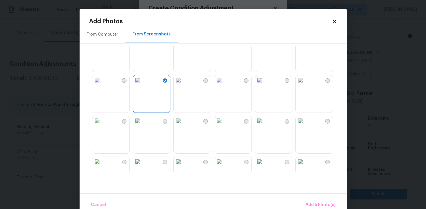
click at [305, 125] on img at bounding box center [301, 121] width 10 height 10
click at [305, 85] on img at bounding box center [301, 80] width 10 height 10
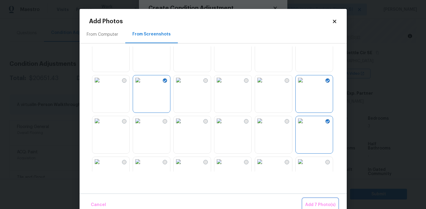
click at [314, 206] on span "Add 7 Photo(s)" at bounding box center [320, 204] width 30 height 7
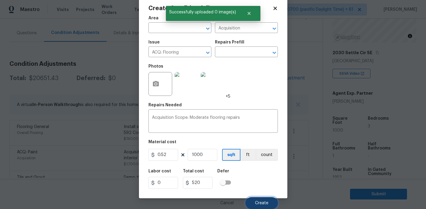
click at [259, 204] on span "Create" at bounding box center [261, 203] width 13 height 4
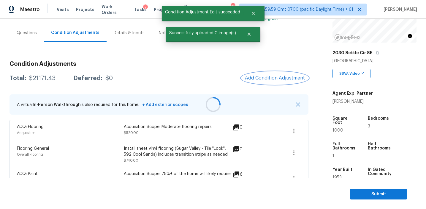
scroll to position [0, 0]
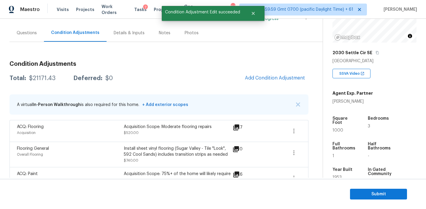
click at [236, 127] on icon at bounding box center [237, 127] width 6 height 6
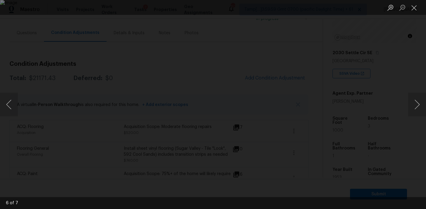
click at [387, 103] on div "Lightbox" at bounding box center [213, 104] width 426 height 209
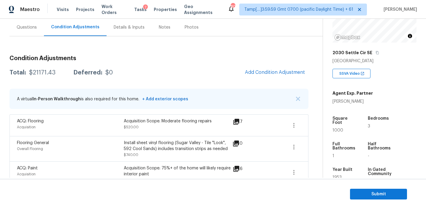
scroll to position [53, 0]
click at [36, 75] on div "$21171.43" at bounding box center [42, 73] width 26 height 6
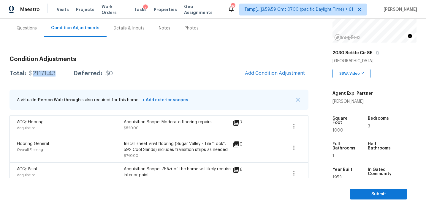
click at [36, 75] on div "$21171.43" at bounding box center [42, 73] width 26 height 6
copy div "21171.43"
click at [107, 58] on h3 "Condition Adjustments" at bounding box center [159, 59] width 299 height 6
click at [36, 31] on div "Questions" at bounding box center [27, 28] width 20 height 6
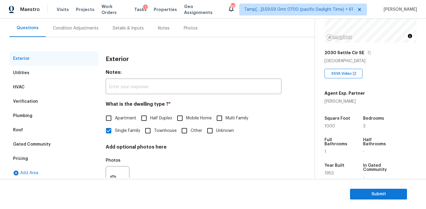
click at [48, 159] on div "Pricing" at bounding box center [54, 158] width 89 height 14
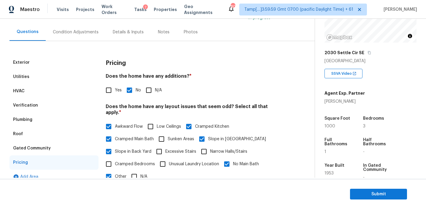
scroll to position [24, 0]
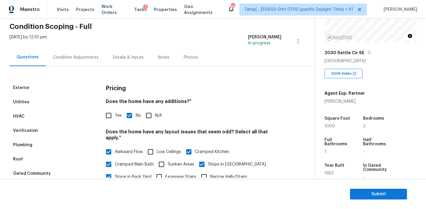
click at [59, 171] on div "Gated Community" at bounding box center [54, 173] width 89 height 14
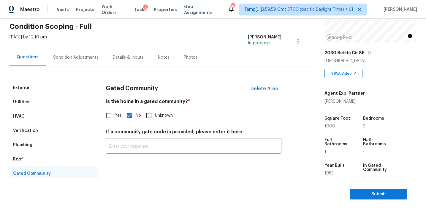
click at [45, 156] on div "Roof" at bounding box center [54, 159] width 89 height 14
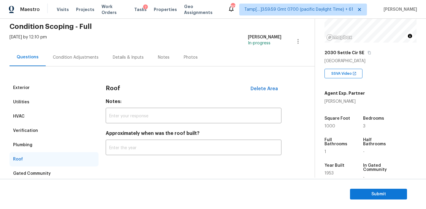
click at [45, 142] on div "Plumbing" at bounding box center [54, 145] width 89 height 14
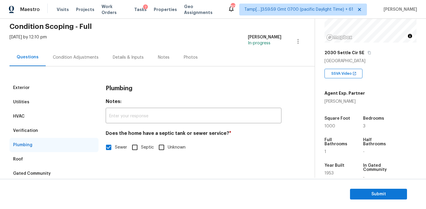
click at [48, 130] on div "Verification" at bounding box center [54, 130] width 89 height 14
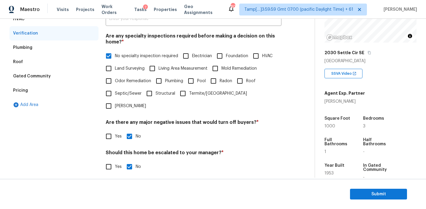
scroll to position [83, 0]
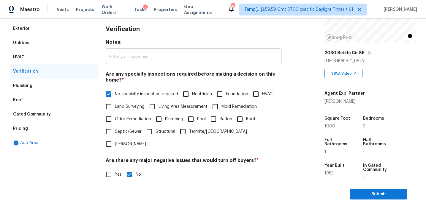
click at [68, 60] on div "HVAC" at bounding box center [54, 57] width 89 height 14
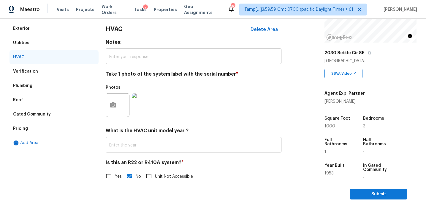
click at [61, 44] on div "Utilities" at bounding box center [54, 43] width 89 height 14
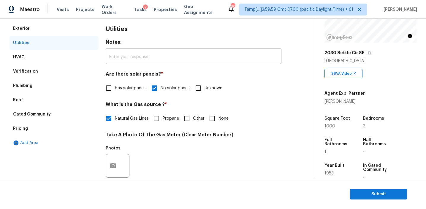
click at [59, 26] on div "Exterior" at bounding box center [54, 28] width 89 height 14
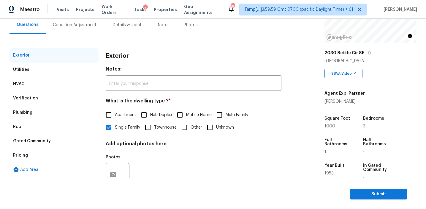
click at [59, 26] on div "Condition Adjustments" at bounding box center [76, 25] width 46 height 6
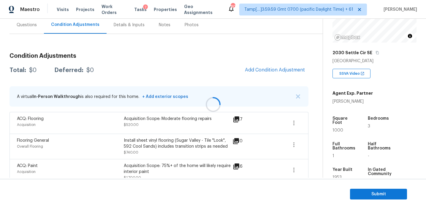
scroll to position [56, 0]
click at [299, 95] on div at bounding box center [213, 104] width 426 height 209
click at [298, 95] on div at bounding box center [213, 104] width 426 height 209
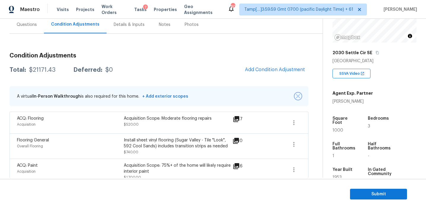
click at [299, 96] on img "button" at bounding box center [298, 96] width 4 height 4
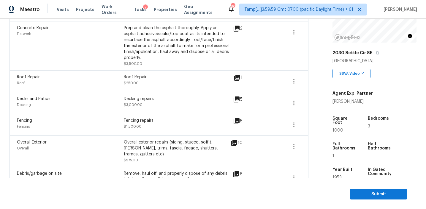
scroll to position [449, 0]
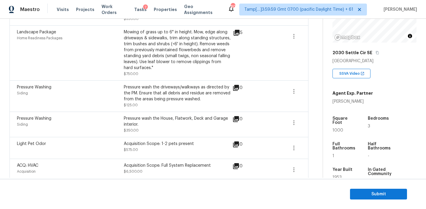
click at [192, 158] on div "ACQ: HVAC Acquisition Acquisition Scope: Full System Replacement $6,500.00 0" at bounding box center [159, 169] width 299 height 22
click at [193, 162] on div "Acquisition Scope: Full System Replacement" at bounding box center [177, 165] width 107 height 6
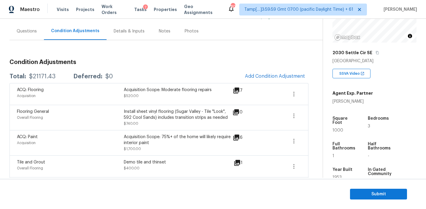
scroll to position [49, 0]
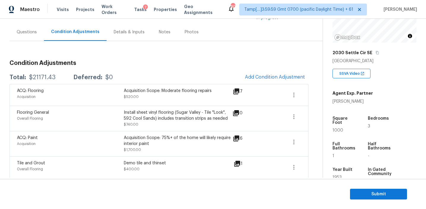
click at [372, 193] on span "Submit" at bounding box center [379, 193] width 48 height 7
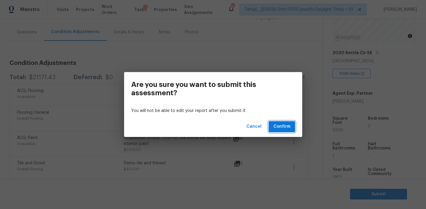
click at [279, 124] on span "Confirm" at bounding box center [282, 126] width 17 height 7
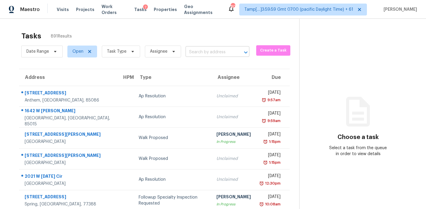
click at [203, 51] on input "text" at bounding box center [209, 52] width 47 height 9
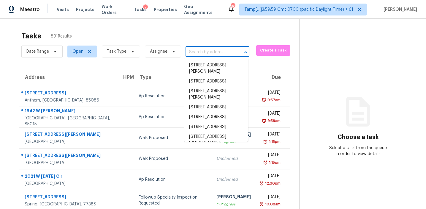
paste input "2768 Hawk Trace Ct NE, Marietta, GA, 30066"
type input "2768 Hawk Trace Ct NE, Marietta, GA, 30066"
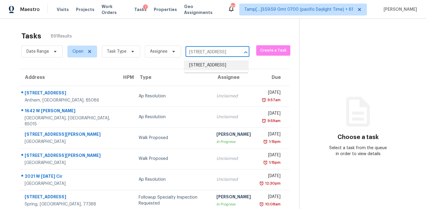
click at [209, 68] on li "2768 Hawk Trace Ct NE, Marietta, GA 30066" at bounding box center [216, 65] width 64 height 10
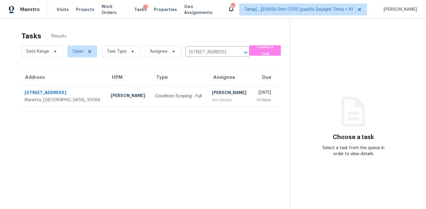
click at [212, 94] on div "[PERSON_NAME]" at bounding box center [229, 92] width 35 height 7
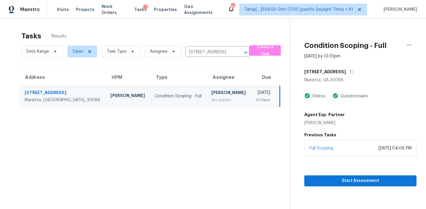
click at [321, 129] on div "2768 Hawk Trace Ct NE Marietta, GA 30066 Videos Questionnaire Agent Exp. Partne…" at bounding box center [361, 111] width 112 height 90
click at [354, 73] on button "button" at bounding box center [350, 71] width 8 height 11
click at [316, 174] on div "Start Assessment" at bounding box center [361, 171] width 112 height 30
click at [316, 180] on span "Start Assessment" at bounding box center [360, 180] width 103 height 7
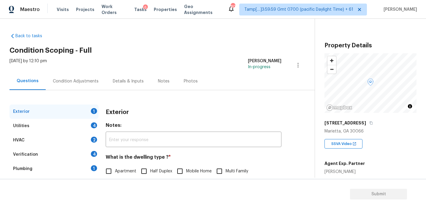
scroll to position [78, 0]
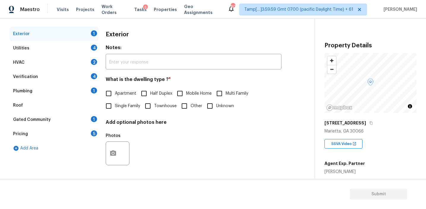
click at [91, 135] on div "Pricing 5" at bounding box center [54, 134] width 89 height 14
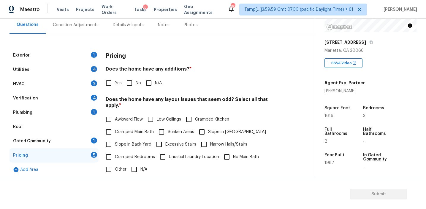
scroll to position [76, 0]
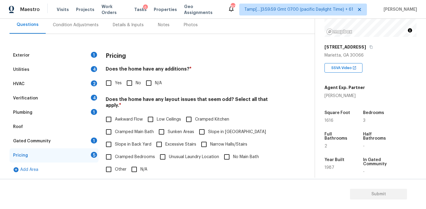
click at [370, 143] on div "Half Bathrooms" at bounding box center [376, 138] width 27 height 12
click at [124, 60] on div "Pricing" at bounding box center [194, 55] width 176 height 15
click at [50, 97] on div "Verification 4" at bounding box center [54, 98] width 89 height 14
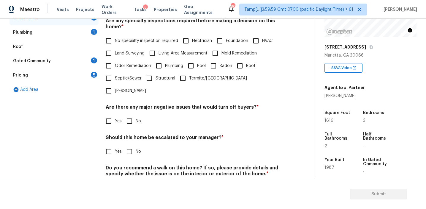
scroll to position [149, 0]
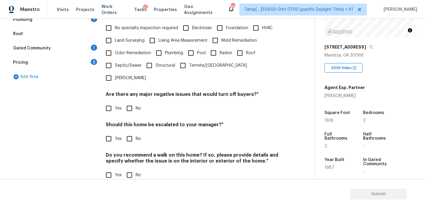
click at [104, 132] on input "Yes" at bounding box center [108, 138] width 12 height 12
checkbox input "true"
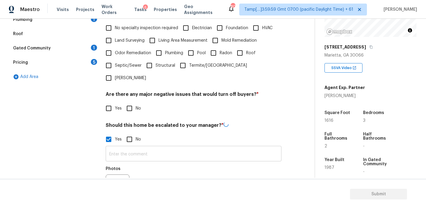
click at [116, 147] on input "text" at bounding box center [194, 154] width 176 height 14
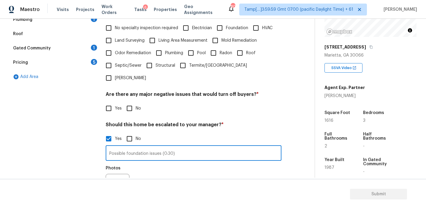
type input "Possible foundation issues (0:30)"
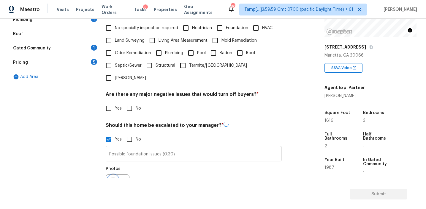
click at [109, 174] on button "button" at bounding box center [113, 185] width 14 height 23
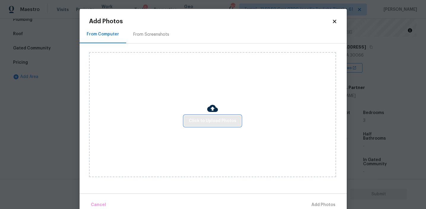
click at [215, 121] on span "Click to Upload Photos" at bounding box center [213, 120] width 48 height 7
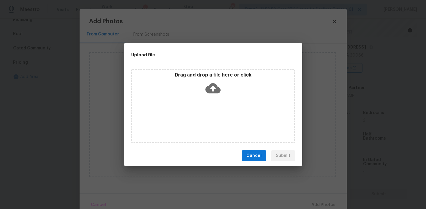
click at [214, 72] on p "Drag and drop a file here or click" at bounding box center [213, 75] width 162 height 6
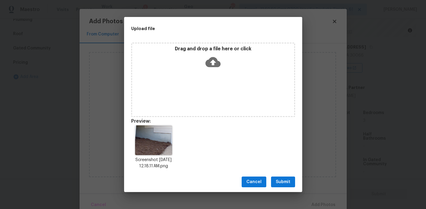
click at [285, 183] on span "Submit" at bounding box center [283, 181] width 15 height 7
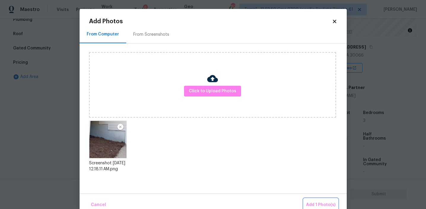
click at [315, 199] on button "Add 1 Photo(s)" at bounding box center [321, 204] width 34 height 13
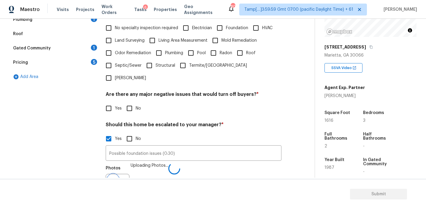
scroll to position [156, 0]
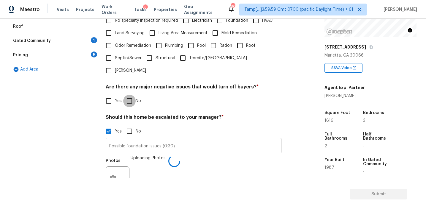
click at [124, 94] on input "No" at bounding box center [129, 100] width 12 height 12
checkbox input "true"
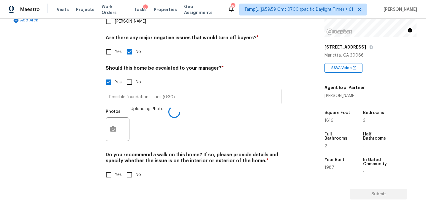
click at [130, 168] on input "No" at bounding box center [129, 174] width 12 height 12
checkbox input "true"
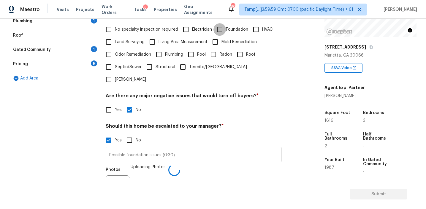
click at [226, 28] on input "Foundation" at bounding box center [220, 29] width 12 height 12
checkbox input "true"
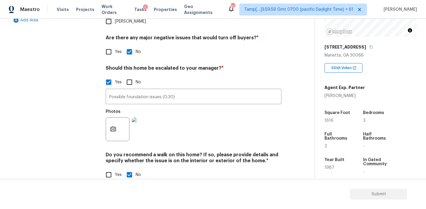
click at [199, 123] on div "Photos" at bounding box center [194, 125] width 176 height 39
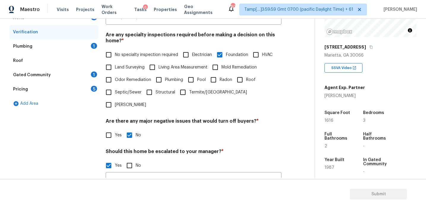
scroll to position [102, 0]
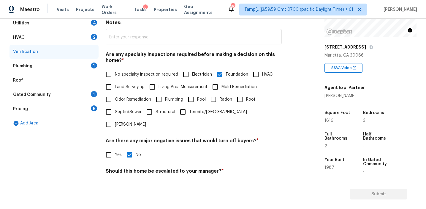
click at [93, 104] on div "Pricing 5" at bounding box center [54, 109] width 89 height 14
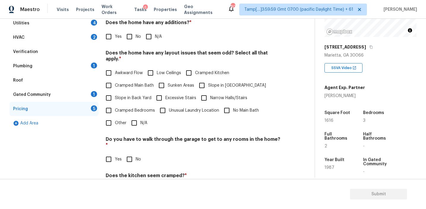
click at [128, 39] on input "No" at bounding box center [129, 36] width 12 height 12
checkbox input "true"
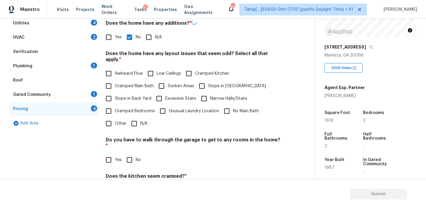
click at [132, 95] on span "Slope in Back Yard" at bounding box center [133, 98] width 37 height 6
click at [115, 95] on input "Slope in Back Yard" at bounding box center [108, 98] width 12 height 12
checkbox input "true"
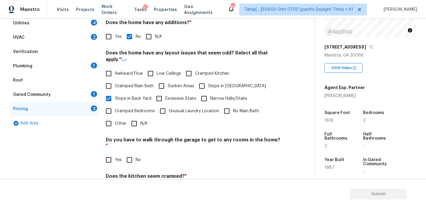
click at [203, 80] on input "Slope in [GEOGRAPHIC_DATA]" at bounding box center [202, 86] width 12 height 12
checkbox input "true"
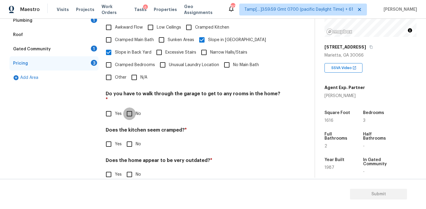
click at [128, 107] on input "No" at bounding box center [129, 113] width 12 height 12
checkbox input "true"
click at [130, 138] on input "No" at bounding box center [129, 144] width 12 height 12
checkbox input "true"
click at [130, 168] on input "No" at bounding box center [129, 174] width 12 height 12
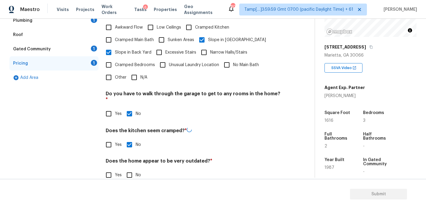
checkbox input "true"
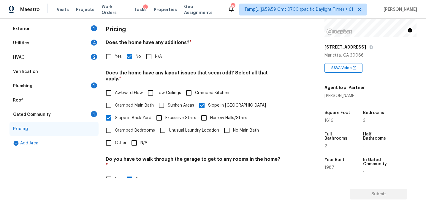
click at [90, 112] on div "Gated Community 1" at bounding box center [54, 114] width 89 height 14
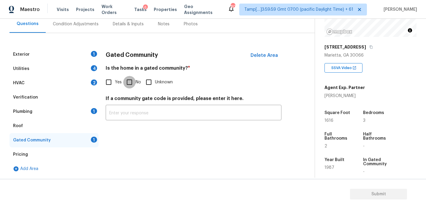
click at [124, 83] on input "No" at bounding box center [129, 82] width 12 height 12
checkbox input "true"
click at [80, 111] on div "Plumbing 1" at bounding box center [54, 111] width 89 height 14
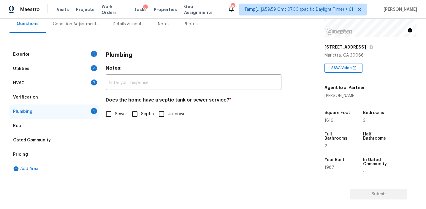
click at [118, 114] on span "Sewer" at bounding box center [121, 114] width 12 height 6
click at [115, 114] on input "Sewer" at bounding box center [108, 114] width 12 height 12
checkbox input "true"
click at [89, 92] on div "Verification" at bounding box center [54, 97] width 89 height 14
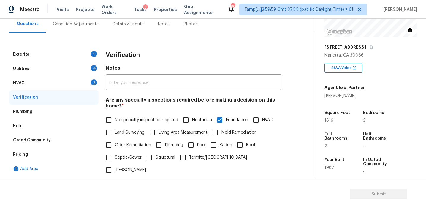
click at [89, 84] on div "HVAC 2" at bounding box center [54, 83] width 89 height 14
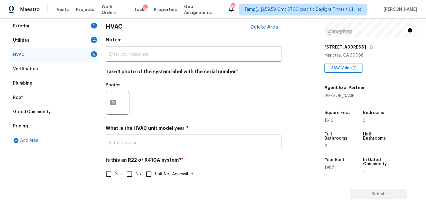
scroll to position [97, 0]
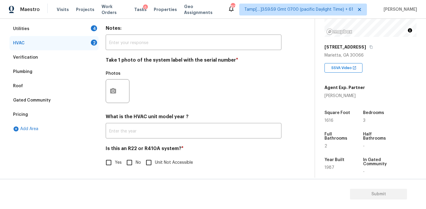
click at [131, 164] on input "No" at bounding box center [129, 162] width 12 height 12
checkbox input "true"
click at [117, 91] on button "button" at bounding box center [113, 90] width 14 height 23
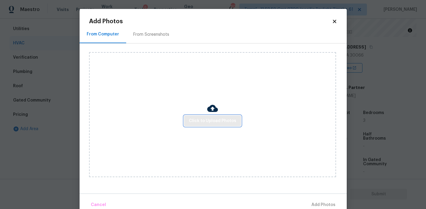
click at [190, 116] on button "Click to Upload Photos" at bounding box center [212, 120] width 57 height 11
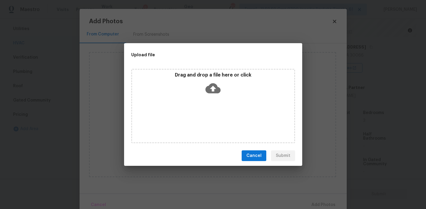
click at [190, 80] on div "Drag and drop a file here or click" at bounding box center [213, 85] width 162 height 26
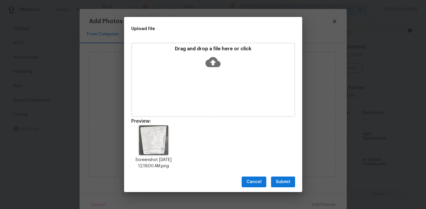
click at [279, 182] on span "Submit" at bounding box center [283, 181] width 15 height 7
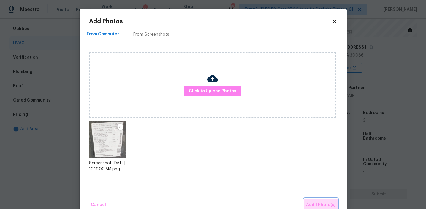
click at [314, 203] on span "Add 1 Photo(s)" at bounding box center [320, 204] width 29 height 7
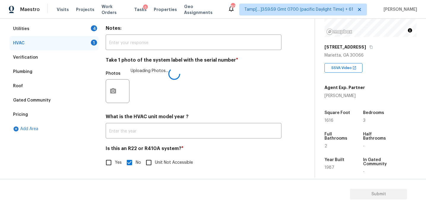
click at [143, 91] on div "Photos Uploading Photos..." at bounding box center [194, 87] width 176 height 39
click at [107, 164] on input "Yes" at bounding box center [108, 162] width 12 height 12
checkbox input "true"
checkbox input "false"
click at [143, 90] on img at bounding box center [144, 91] width 24 height 24
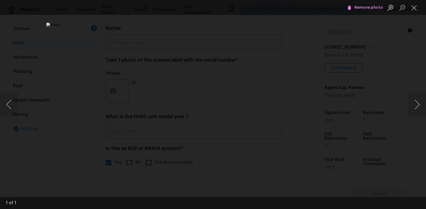
click at [348, 117] on div "Lightbox" at bounding box center [213, 104] width 426 height 209
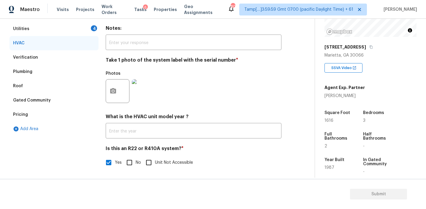
click at [89, 28] on div "Utilities 4" at bounding box center [54, 29] width 89 height 14
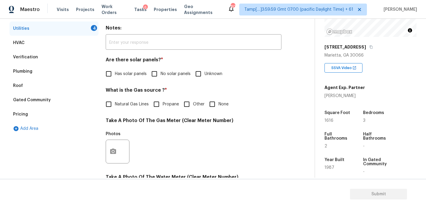
click at [156, 76] on input "No solar panels" at bounding box center [154, 73] width 12 height 12
checkbox input "true"
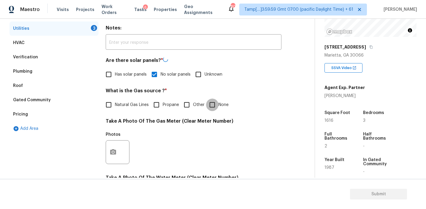
click at [217, 105] on input "None" at bounding box center [212, 104] width 12 height 12
checkbox input "true"
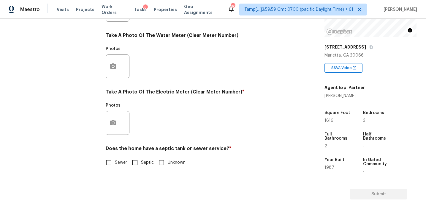
click at [110, 160] on input "Sewer" at bounding box center [108, 162] width 12 height 12
checkbox input "true"
click at [109, 124] on button "button" at bounding box center [113, 122] width 14 height 23
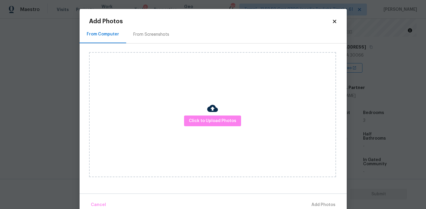
click at [212, 114] on div at bounding box center [212, 109] width 11 height 12
click at [207, 118] on span "Click to Upload Photos" at bounding box center [213, 120] width 48 height 7
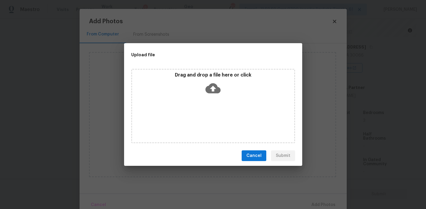
click at [207, 74] on p "Drag and drop a file here or click" at bounding box center [213, 75] width 162 height 6
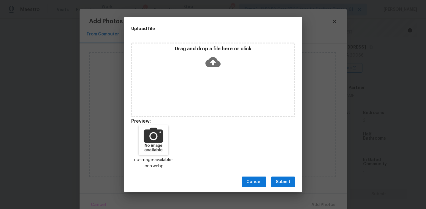
click at [285, 182] on span "Submit" at bounding box center [283, 181] width 15 height 7
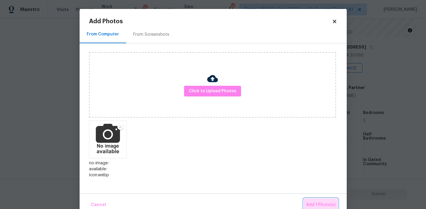
click at [309, 200] on button "Add 1 Photo(s)" at bounding box center [321, 204] width 34 height 13
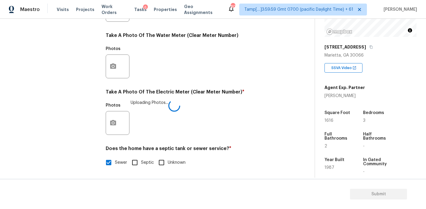
click at [181, 81] on div "Photos" at bounding box center [194, 62] width 176 height 39
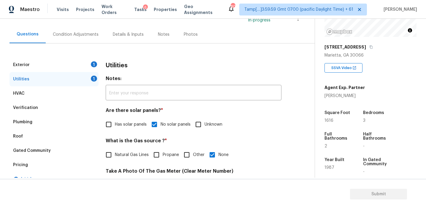
scroll to position [52, 0]
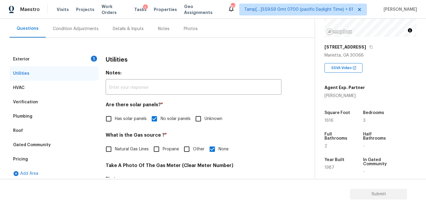
click at [87, 59] on div "Exterior 1" at bounding box center [54, 59] width 89 height 14
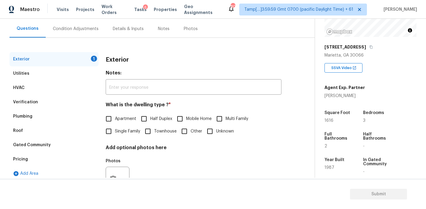
click at [126, 128] on span "Single Family" at bounding box center [127, 131] width 25 height 6
click at [115, 128] on input "Single Family" at bounding box center [108, 131] width 12 height 12
checkbox input "true"
click at [92, 27] on div "Condition Adjustments" at bounding box center [76, 29] width 46 height 6
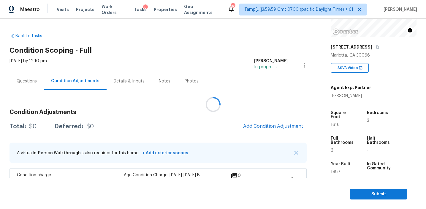
click at [222, 122] on div at bounding box center [213, 104] width 426 height 209
click at [222, 129] on div at bounding box center [213, 104] width 426 height 209
click at [222, 124] on div at bounding box center [213, 104] width 426 height 209
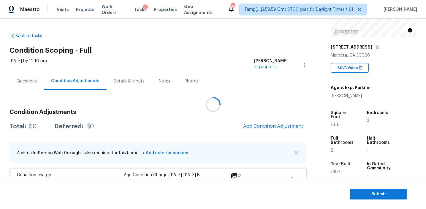
click at [189, 121] on div at bounding box center [213, 104] width 426 height 209
click at [190, 129] on div at bounding box center [213, 104] width 426 height 209
click at [190, 124] on div at bounding box center [213, 104] width 426 height 209
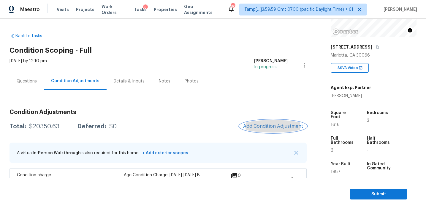
click at [257, 121] on button "Add Condition Adjustment" at bounding box center [273, 126] width 67 height 12
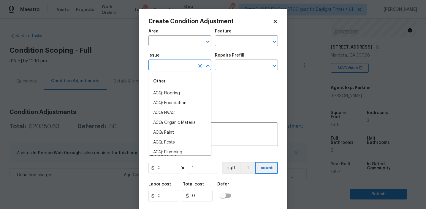
click at [176, 65] on input "text" at bounding box center [172, 65] width 46 height 9
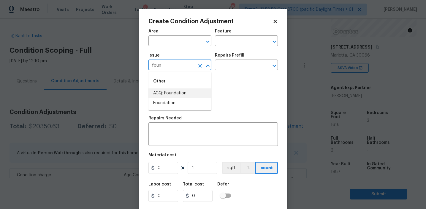
click at [186, 96] on li "ACQ: Foundation" at bounding box center [180, 93] width 63 height 10
type input "ACQ: Foundation"
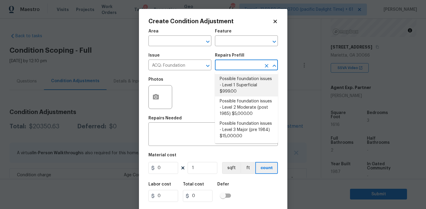
click at [235, 88] on li "Possible foundation issues - Level 1 Superficial $999.00" at bounding box center [246, 85] width 63 height 22
type input "Acquisition"
type textarea "Possible foundation issues - Level 1 - Superficial. Disclaimer: This is NOT a t…"
type input "999"
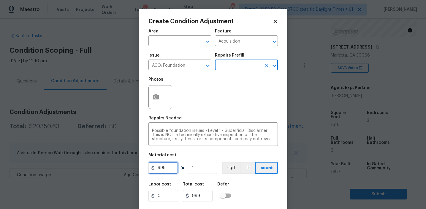
click at [172, 168] on input "999" at bounding box center [164, 168] width 30 height 12
type input "1000"
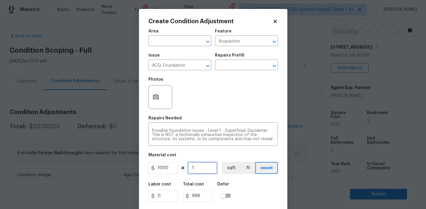
type input "1000"
type input "5"
type input "5000"
type input "5"
click at [154, 97] on icon "button" at bounding box center [156, 96] width 6 height 5
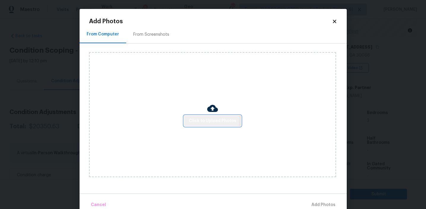
click at [190, 117] on span "Click to Upload Photos" at bounding box center [213, 120] width 48 height 7
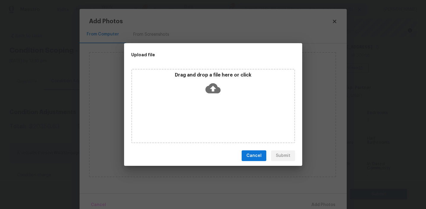
click at [195, 64] on div "Upload file" at bounding box center [200, 54] width 152 height 23
click at [193, 73] on p "Drag and drop a file here or click" at bounding box center [213, 75] width 162 height 6
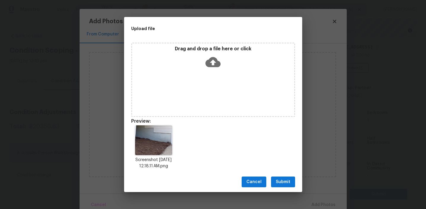
click at [281, 181] on span "Submit" at bounding box center [283, 181] width 15 height 7
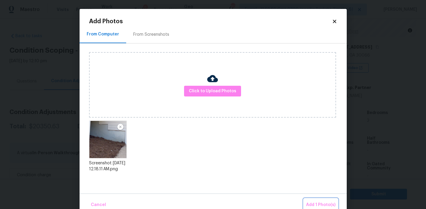
click at [314, 205] on span "Add 1 Photo(s)" at bounding box center [320, 204] width 29 height 7
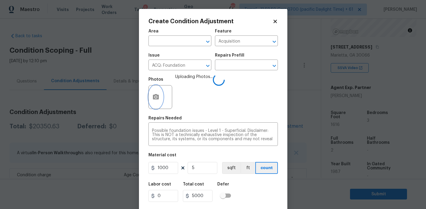
scroll to position [13, 0]
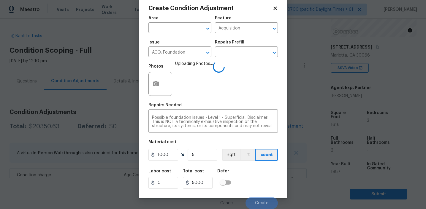
click at [248, 181] on div "Labor cost 0 Total cost 5000 Defer" at bounding box center [214, 178] width 130 height 27
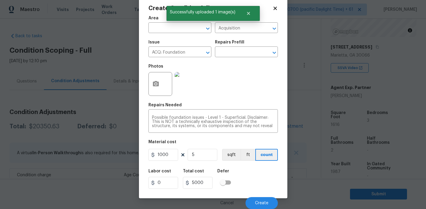
click at [255, 194] on div "Cancel Create" at bounding box center [214, 200] width 130 height 17
click at [255, 205] on button "Create" at bounding box center [262, 203] width 32 height 12
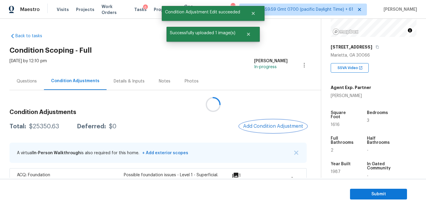
scroll to position [0, 0]
click at [254, 130] on button "Add Condition Adjustment" at bounding box center [273, 126] width 67 height 12
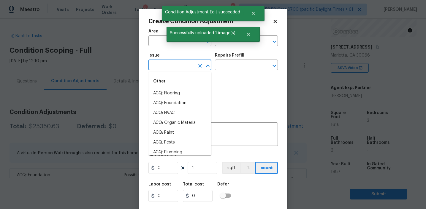
click at [173, 68] on input "text" at bounding box center [172, 65] width 46 height 9
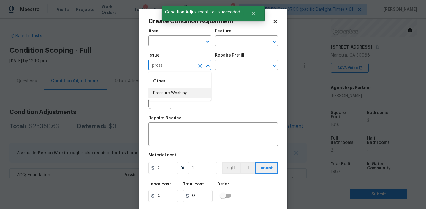
click at [184, 99] on ul "Other Pressure Washing" at bounding box center [180, 86] width 63 height 29
click at [185, 91] on li "Pressure Washing" at bounding box center [180, 93] width 63 height 10
type input "Pressure Washing"
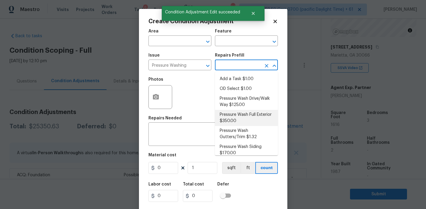
click at [229, 117] on li "Pressure Wash Full Exterior $350.00" at bounding box center [246, 118] width 63 height 16
type input "Siding"
type textarea "Pressure wash the House, Flatwork, Deck and Garage interior."
type input "350"
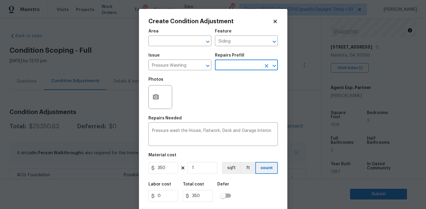
scroll to position [13, 0]
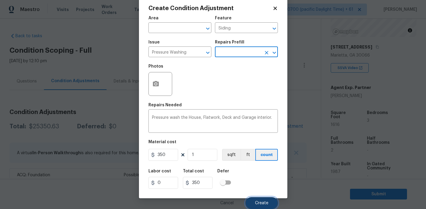
click at [254, 197] on button "Create" at bounding box center [262, 203] width 32 height 12
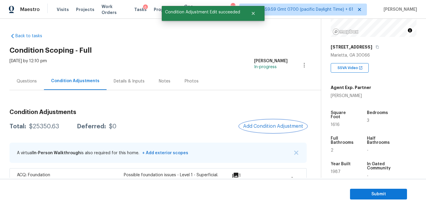
scroll to position [0, 0]
click at [266, 125] on div at bounding box center [213, 104] width 426 height 209
click at [266, 125] on span "Add Condition Adjustment" at bounding box center [273, 125] width 60 height 5
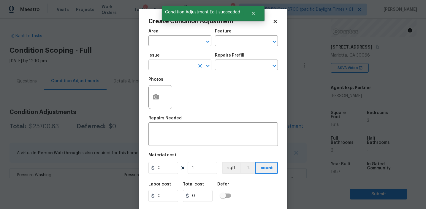
click at [168, 68] on input "text" at bounding box center [172, 65] width 46 height 9
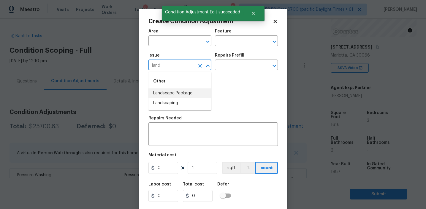
click at [181, 95] on li "Landscape Package" at bounding box center [180, 93] width 63 height 10
type input "Landscape Package"
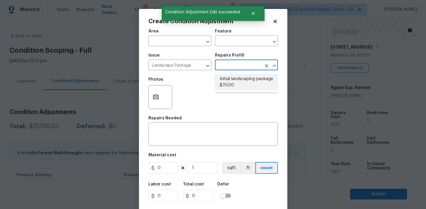
click at [234, 83] on li "Initial landscaping package $70.00" at bounding box center [246, 82] width 63 height 16
type input "Home Readiness Packages"
type textarea "Mowing of grass up to 6" in height. Mow, edge along driveways & sidewalks, trim…"
type input "70"
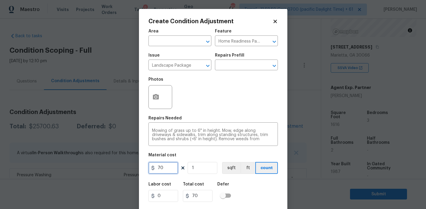
click at [163, 168] on input "70" at bounding box center [164, 168] width 30 height 12
type input "300"
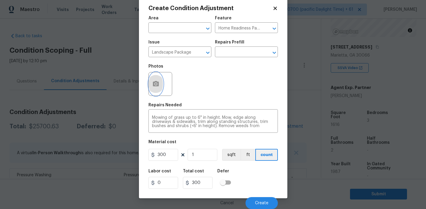
click at [158, 87] on icon "button" at bounding box center [155, 83] width 7 height 7
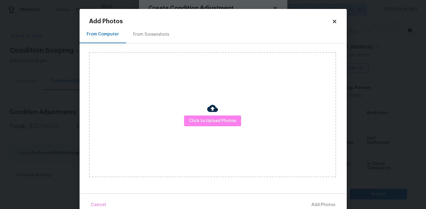
click at [159, 31] on div "From Screenshots" at bounding box center [151, 34] width 36 height 6
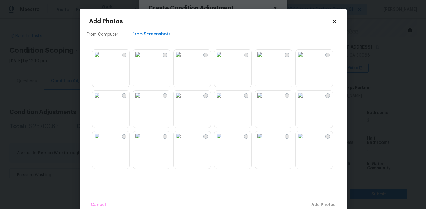
click at [143, 59] on img at bounding box center [138, 55] width 10 height 10
click at [224, 59] on img at bounding box center [219, 55] width 10 height 10
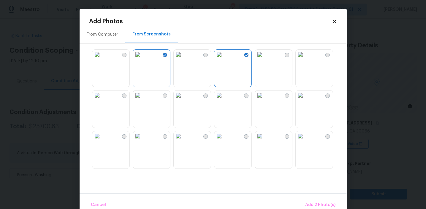
scroll to position [13, 0]
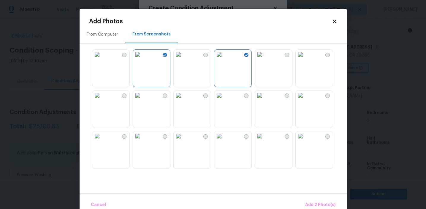
click at [305, 141] on img at bounding box center [301, 136] width 10 height 10
click at [321, 199] on button "Add 3 Photo(s)" at bounding box center [320, 204] width 35 height 13
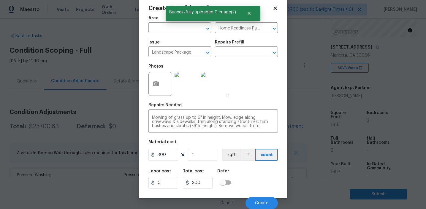
click at [263, 195] on div "Cancel Create" at bounding box center [214, 200] width 130 height 17
click at [261, 199] on button "Create" at bounding box center [262, 203] width 32 height 12
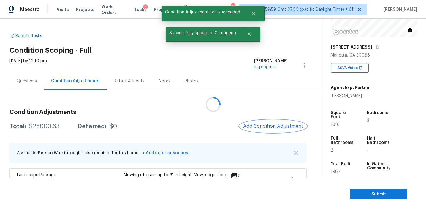
scroll to position [0, 0]
click at [253, 123] on span "Add Condition Adjustment" at bounding box center [273, 125] width 60 height 5
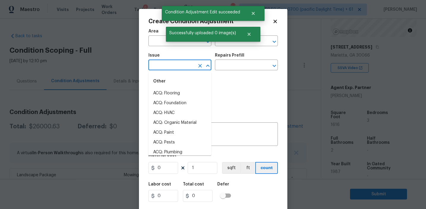
click at [166, 65] on input "text" at bounding box center [172, 65] width 46 height 9
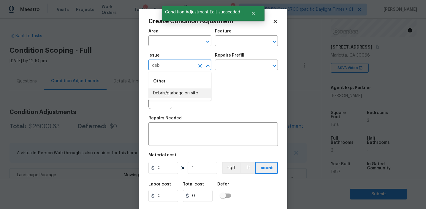
click at [180, 93] on li "Debris/garbage on site" at bounding box center [180, 93] width 63 height 10
type input "Debris/garbage on site"
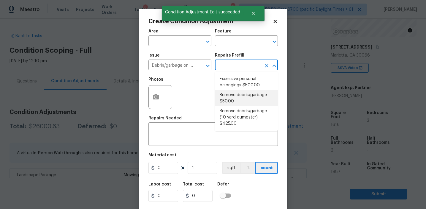
click at [231, 97] on li "Remove debris/garbage $50.00" at bounding box center [246, 98] width 63 height 16
type textarea "Remove, haul off, and properly dispose of any debris left by seller to offsite …"
type input "50"
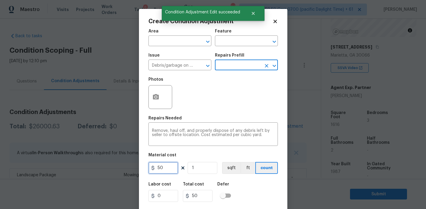
click at [156, 169] on input "50" at bounding box center [164, 168] width 30 height 12
type input "250"
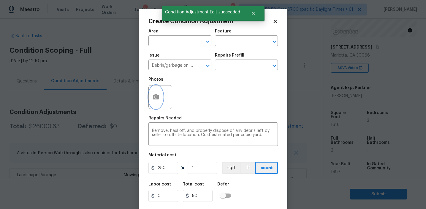
type input "250"
click at [158, 94] on icon "button" at bounding box center [155, 96] width 7 height 7
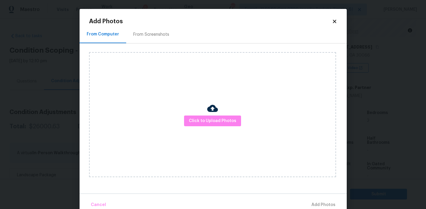
click at [160, 37] on div "From Screenshots" at bounding box center [151, 34] width 36 height 6
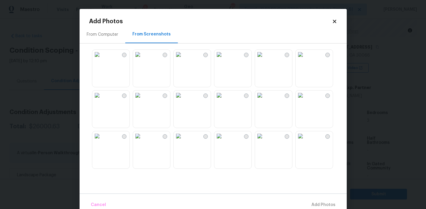
click at [183, 141] on img at bounding box center [179, 136] width 10 height 10
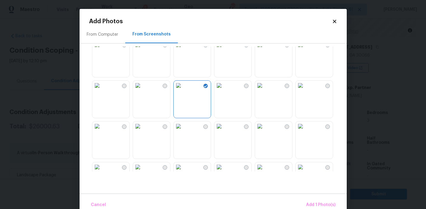
scroll to position [56, 0]
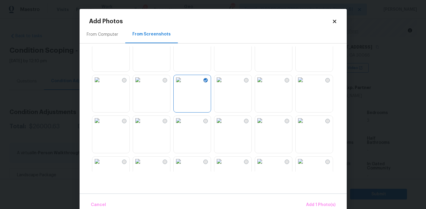
click at [102, 84] on img at bounding box center [97, 80] width 10 height 10
click at [143, 125] on img at bounding box center [138, 121] width 10 height 10
click at [264, 125] on img at bounding box center [260, 121] width 10 height 10
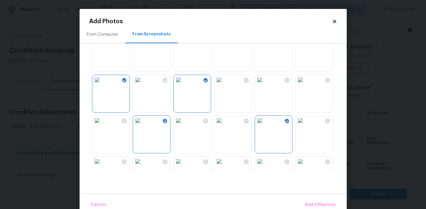
click at [224, 125] on img at bounding box center [219, 121] width 10 height 10
click at [309, 205] on span "Add 5 Photo(s)" at bounding box center [321, 204] width 30 height 7
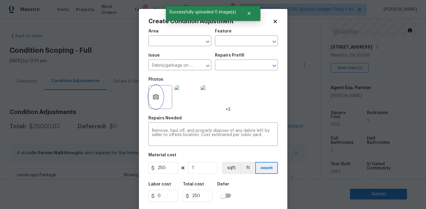
scroll to position [13, 0]
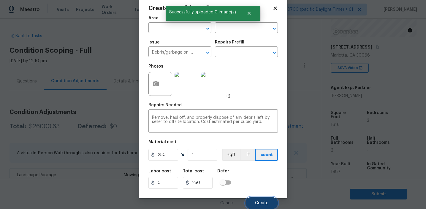
click at [262, 200] on button "Create" at bounding box center [262, 203] width 32 height 12
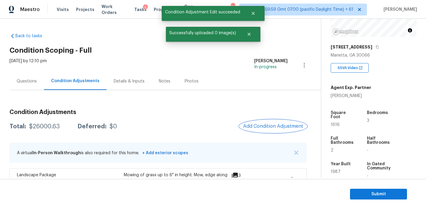
scroll to position [0, 0]
click at [259, 125] on span "Add Condition Adjustment" at bounding box center [273, 125] width 60 height 5
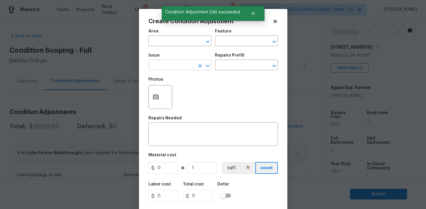
click at [167, 62] on input "text" at bounding box center [172, 65] width 46 height 9
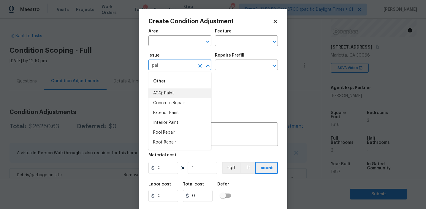
click at [179, 97] on li "ACQ: Paint" at bounding box center [180, 93] width 63 height 10
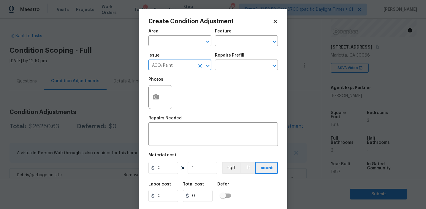
type input "ACQ: Paint"
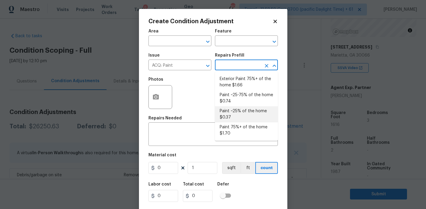
click at [237, 113] on li "Paint ~25% of the home $0.37" at bounding box center [246, 114] width 63 height 16
type input "Acquisition"
type textarea "Acquisition Scope: ~25% of the home needs interior paint"
type input "0.37"
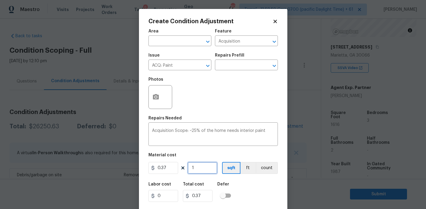
click at [209, 169] on input "1" at bounding box center [203, 168] width 30 height 12
type input "16"
type input "5.92"
type input "161"
type input "59.57"
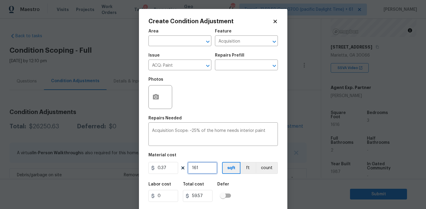
type input "1616"
type input "597.92"
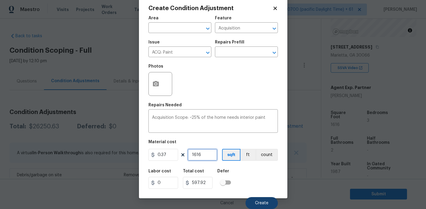
type input "1616"
click at [264, 203] on span "Create" at bounding box center [261, 203] width 13 height 4
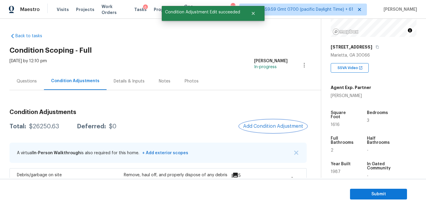
scroll to position [0, 0]
click at [255, 127] on span "Add Condition Adjustment" at bounding box center [273, 125] width 60 height 5
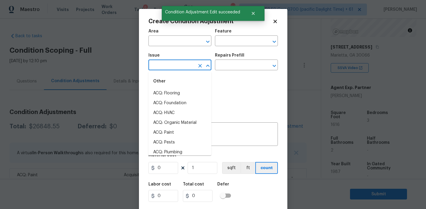
click at [168, 65] on input "text" at bounding box center [172, 65] width 46 height 9
click at [175, 93] on li "ACQ: Flooring" at bounding box center [180, 93] width 63 height 10
type input "ACQ: Flooring"
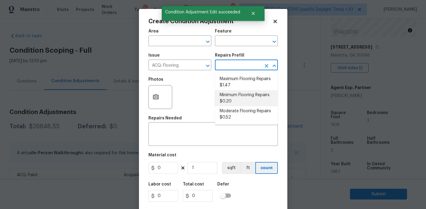
click at [236, 100] on li "Minimum Flooring Repairs $0.20" at bounding box center [246, 98] width 63 height 16
type input "Acquisition"
type textarea "Acquisition Scope: Minimum flooring repairs"
type input "0.2"
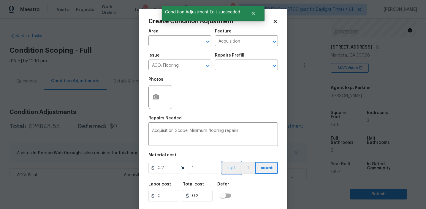
click at [228, 165] on button "sqft" at bounding box center [231, 168] width 18 height 12
click at [201, 172] on input "1" at bounding box center [203, 168] width 30 height 12
type input "0"
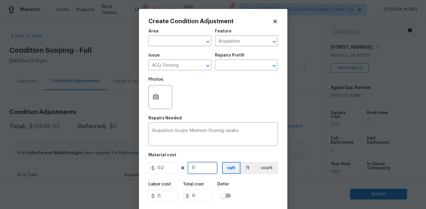
paste input "1616"
type input "1616"
type input "323.2"
type input "1616"
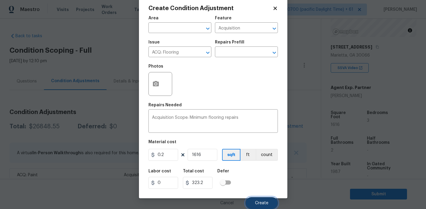
click at [256, 201] on span "Create" at bounding box center [261, 203] width 13 height 4
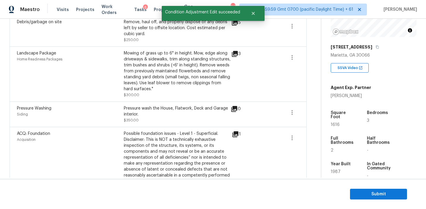
scroll to position [203, 0]
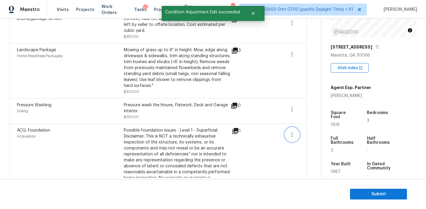
click at [293, 138] on icon "button" at bounding box center [292, 134] width 7 height 7
click at [310, 134] on div "Edit" at bounding box center [326, 134] width 46 height 6
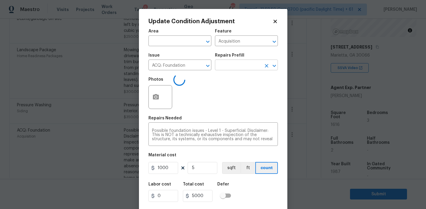
click at [237, 67] on input "text" at bounding box center [238, 65] width 46 height 9
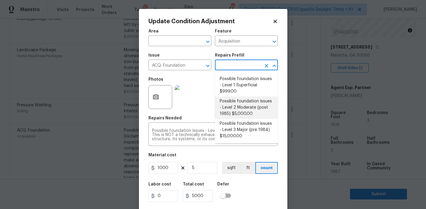
click at [238, 104] on li "Possible foundation issues - Level 2 Moderate (post 1985) $5,000.00" at bounding box center [246, 107] width 63 height 22
type textarea "Possible foundation issues - Level 2 Moderate: Disclaimer: This is NOT a techni…"
type input "5000"
type input "25000"
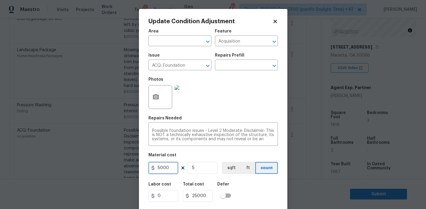
click at [160, 167] on input "5000" at bounding box center [164, 168] width 30 height 12
type input "10000"
type input "50000"
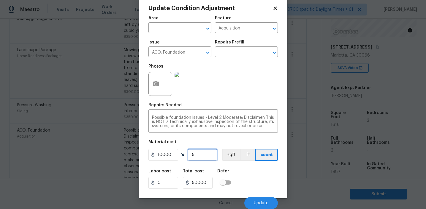
type input "1"
type input "10000"
type input "1"
click at [257, 201] on span "Update" at bounding box center [261, 203] width 15 height 4
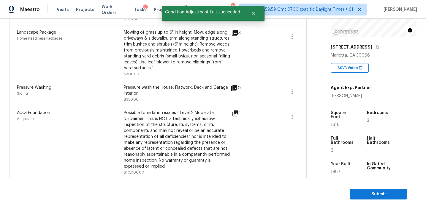
scroll to position [218, 0]
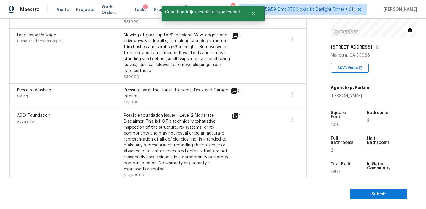
click at [209, 110] on div "ACQ: Foundation Acquisition Possible foundation issues - Level 2 Moderate: Disc…" at bounding box center [158, 144] width 297 height 73
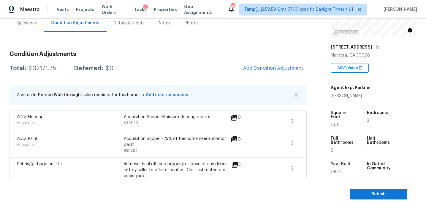
scroll to position [57, 0]
click at [42, 70] on div "$32171.75" at bounding box center [42, 69] width 27 height 6
copy div "32171.75"
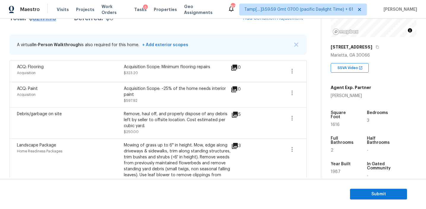
scroll to position [107, 0]
click at [131, 94] on div "Acquisition Scope: ~25% of the home needs interior paint" at bounding box center [177, 92] width 107 height 12
click at [137, 98] on div "Acquisition Scope: ~25% of the home needs interior paint $597.92" at bounding box center [177, 95] width 107 height 18
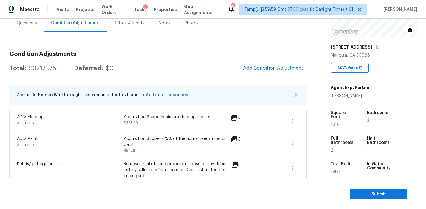
scroll to position [56, 0]
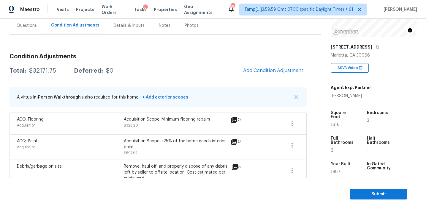
click at [35, 31] on div "Questions" at bounding box center [27, 26] width 34 height 18
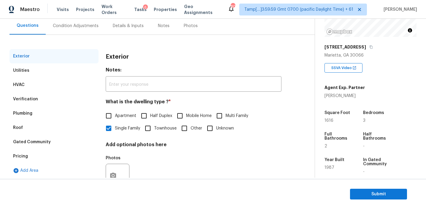
click at [46, 158] on div "Pricing" at bounding box center [54, 156] width 89 height 14
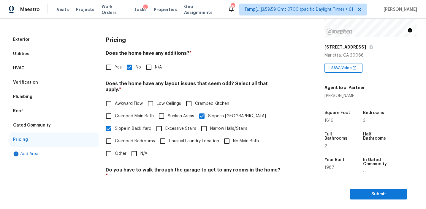
click at [52, 125] on div "Gated Community" at bounding box center [54, 125] width 89 height 14
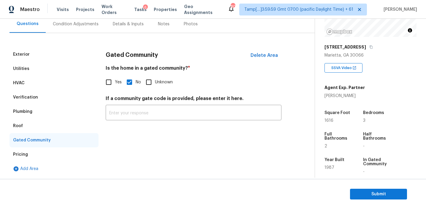
scroll to position [57, 0]
click at [31, 126] on div "Roof" at bounding box center [54, 126] width 89 height 14
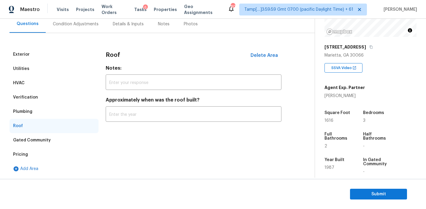
click at [32, 111] on div "Plumbing" at bounding box center [54, 111] width 89 height 14
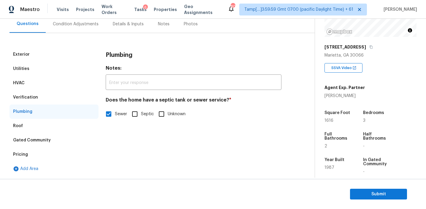
click at [34, 97] on div "Verification" at bounding box center [25, 97] width 25 height 6
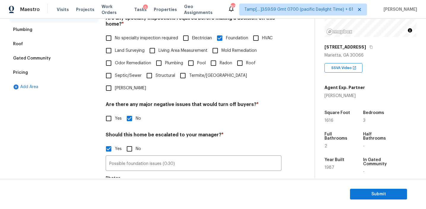
scroll to position [205, 0]
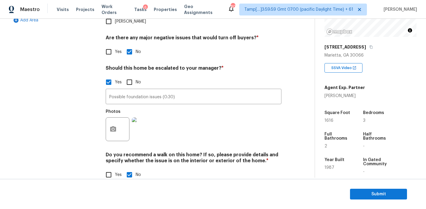
click at [138, 117] on img at bounding box center [144, 129] width 24 height 24
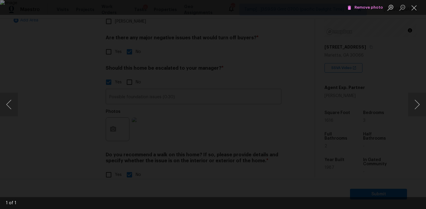
click at [400, 51] on div "Lightbox" at bounding box center [213, 104] width 426 height 209
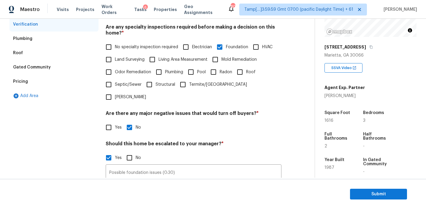
scroll to position [77, 0]
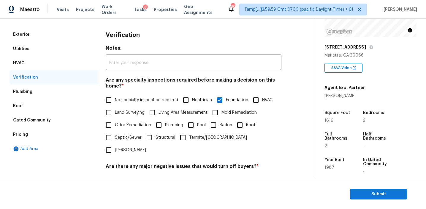
click at [72, 66] on div "HVAC" at bounding box center [54, 63] width 89 height 14
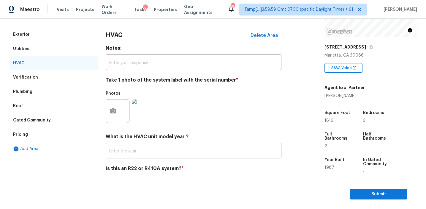
click at [67, 55] on div "Utilities" at bounding box center [54, 49] width 89 height 14
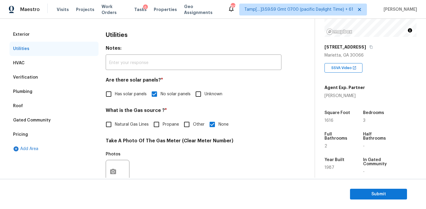
click at [61, 73] on div "Verification" at bounding box center [54, 77] width 89 height 14
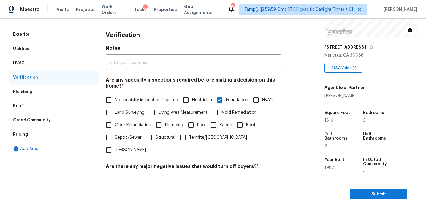
click at [65, 62] on div "HVAC" at bounding box center [54, 63] width 89 height 14
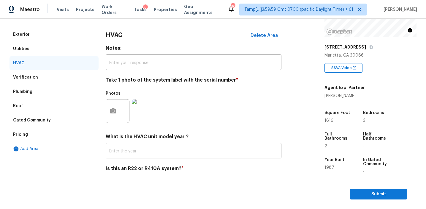
click at [149, 107] on img at bounding box center [144, 111] width 24 height 24
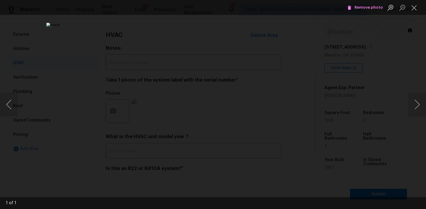
click at [354, 74] on div "Lightbox" at bounding box center [213, 104] width 426 height 209
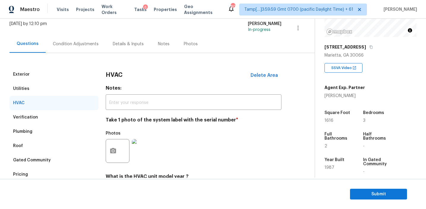
scroll to position [31, 0]
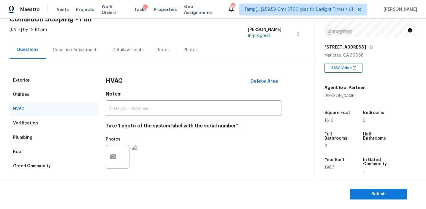
click at [75, 102] on div "HVAC" at bounding box center [54, 109] width 89 height 14
click at [72, 77] on div "Exterior" at bounding box center [54, 80] width 89 height 14
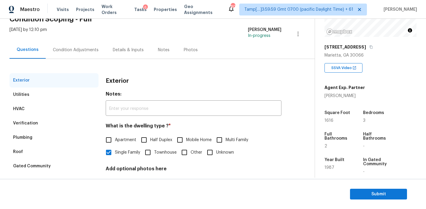
click at [71, 93] on div "Utilities" at bounding box center [54, 94] width 89 height 14
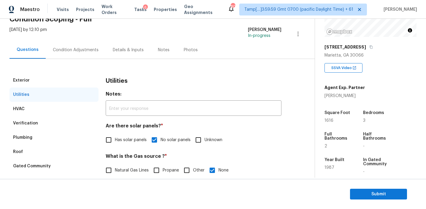
click at [71, 81] on div "Exterior" at bounding box center [54, 80] width 89 height 14
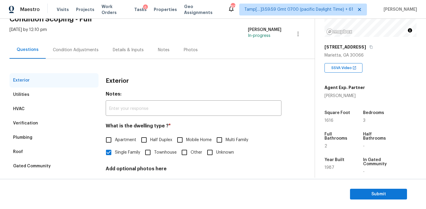
scroll to position [45, 0]
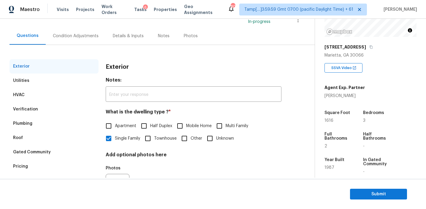
click at [84, 35] on div "Condition Adjustments" at bounding box center [76, 36] width 46 height 6
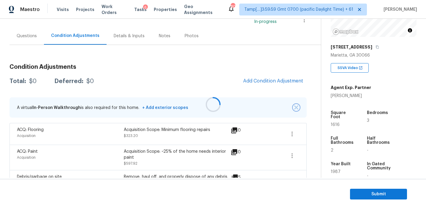
click at [296, 106] on img "button" at bounding box center [296, 107] width 4 height 4
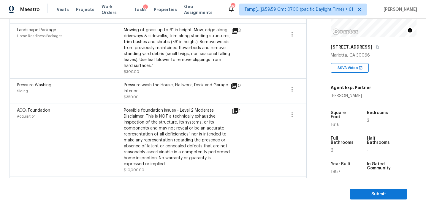
scroll to position [187, 0]
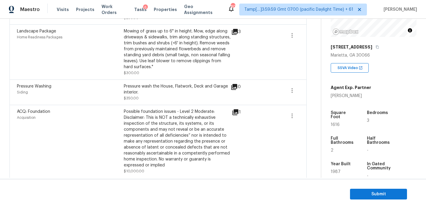
click at [178, 119] on div "Possible foundation issues - Level 2 Moderate: Disclaimer: This is NOT a techni…" at bounding box center [177, 137] width 107 height 59
click at [234, 111] on icon at bounding box center [236, 112] width 6 height 6
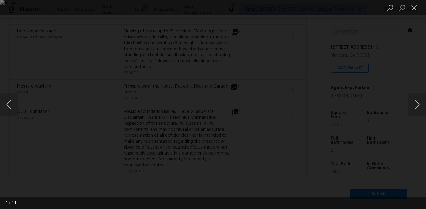
click at [384, 67] on div "Lightbox" at bounding box center [213, 104] width 426 height 209
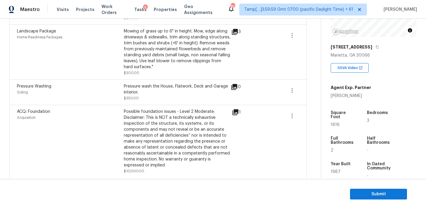
click at [192, 97] on div "Pressure wash the House, Flatwork, Deck and Garage interior. $350.00" at bounding box center [177, 92] width 107 height 18
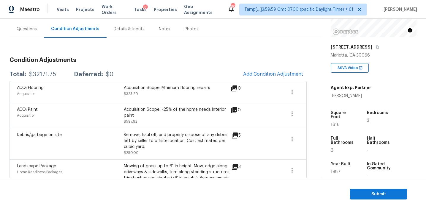
scroll to position [54, 0]
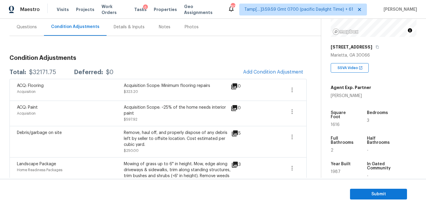
click at [191, 84] on div "Acquisition Scope: Minimum flooring repairs" at bounding box center [177, 86] width 107 height 6
click at [190, 67] on div "Total: $32171.75 Deferred: $0 Add Condition Adjustment" at bounding box center [158, 72] width 297 height 13
click at [367, 191] on span "Submit" at bounding box center [379, 193] width 48 height 7
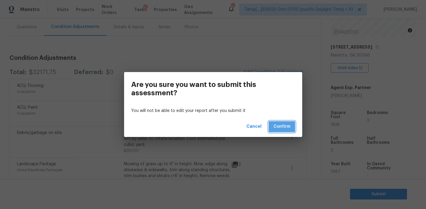
click at [275, 127] on span "Confirm" at bounding box center [282, 126] width 17 height 7
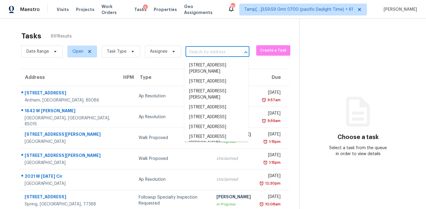
click at [201, 52] on input "text" at bounding box center [209, 52] width 47 height 9
paste input "4926 Smokehollow Rd, Charlotte, NC, 28227"
type input "4926 Smokehollow Rd, Charlotte, NC, 28227"
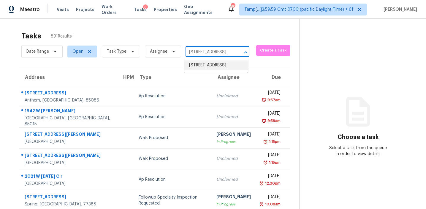
click at [207, 66] on li "4926 Smokehollow Rd, Charlotte, NC 28227" at bounding box center [216, 65] width 64 height 10
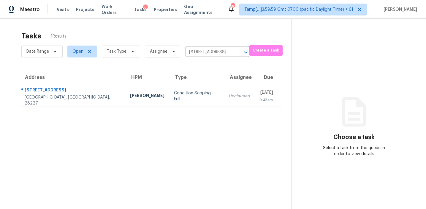
click at [229, 93] on div "Unclaimed" at bounding box center [239, 96] width 21 height 6
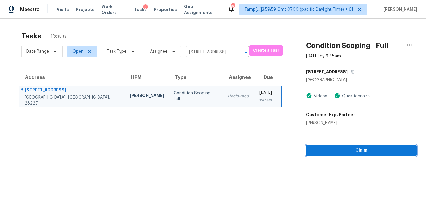
click at [331, 154] on button "Claim" at bounding box center [361, 150] width 111 height 11
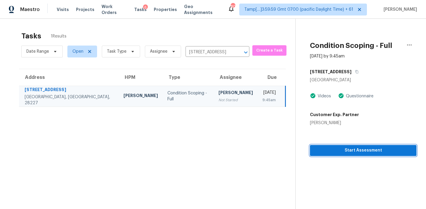
click at [331, 149] on span "Start Assessment" at bounding box center [363, 149] width 97 height 7
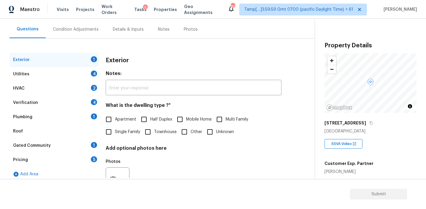
scroll to position [54, 0]
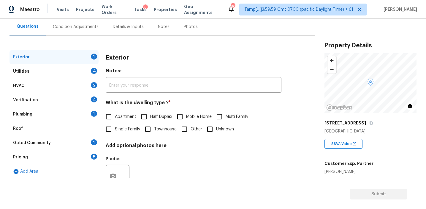
click at [92, 29] on div "Condition Adjustments" at bounding box center [76, 27] width 46 height 6
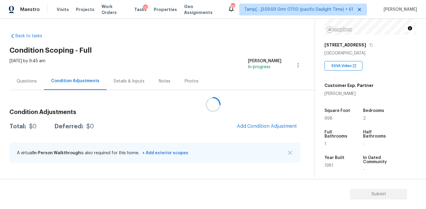
scroll to position [71, 0]
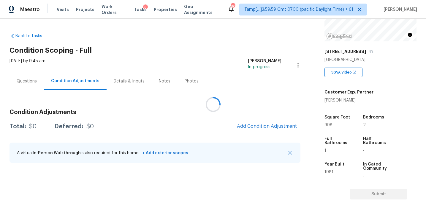
click at [175, 119] on div at bounding box center [213, 104] width 426 height 209
click at [200, 117] on div at bounding box center [213, 104] width 426 height 209
click at [218, 100] on icon at bounding box center [213, 104] width 14 height 14
click at [212, 103] on icon at bounding box center [213, 104] width 14 height 14
click at [220, 120] on div at bounding box center [213, 104] width 426 height 209
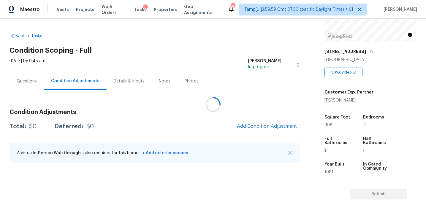
click at [220, 130] on div at bounding box center [213, 104] width 426 height 209
click at [263, 125] on span "Add Condition Adjustment" at bounding box center [267, 125] width 60 height 5
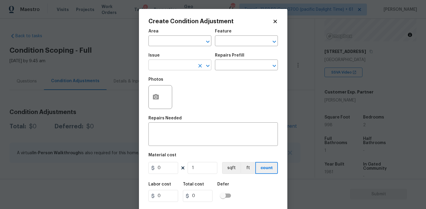
click at [177, 65] on input "text" at bounding box center [172, 65] width 46 height 9
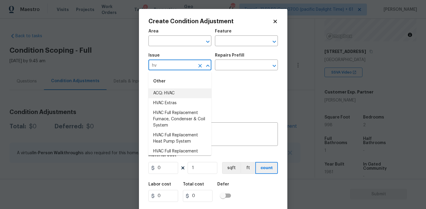
click at [182, 92] on li "ACQ: HVAC" at bounding box center [180, 93] width 63 height 10
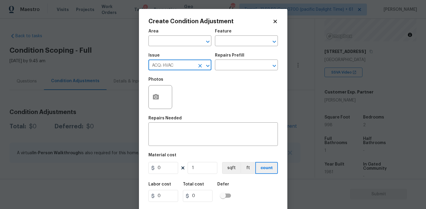
type input "ACQ: HVAC"
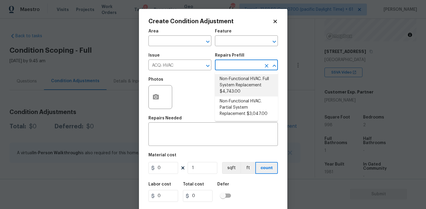
click at [236, 81] on li "Non-Functional HVAC. Full System Replacement $4,743.00" at bounding box center [246, 85] width 63 height 22
type input "Acquisition"
type textarea "Acquisition Scope: Full System Replacement"
type input "4743"
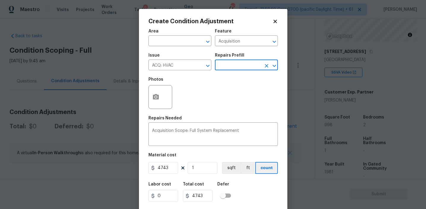
scroll to position [13, 0]
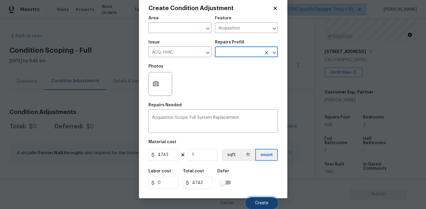
click at [257, 204] on span "Create" at bounding box center [261, 203] width 13 height 4
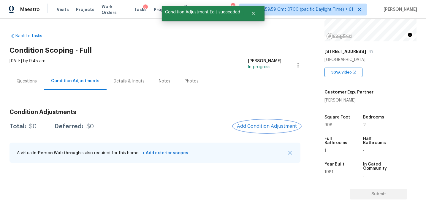
scroll to position [0, 0]
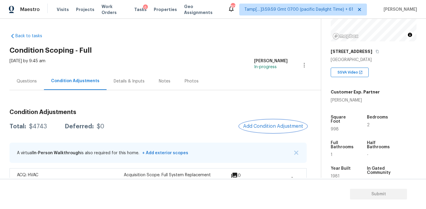
click at [263, 126] on span "Add Condition Adjustment" at bounding box center [273, 125] width 60 height 5
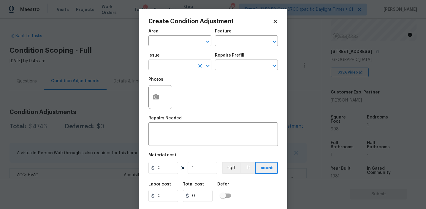
click at [177, 64] on input "text" at bounding box center [172, 65] width 46 height 9
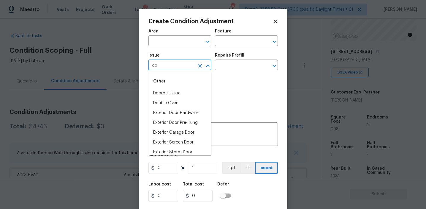
type input "d"
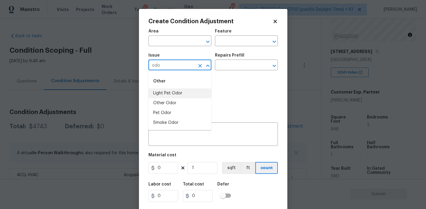
type input "odo"
click at [186, 67] on input "text" at bounding box center [172, 65] width 46 height 9
click at [183, 92] on li "Light Pet Odor" at bounding box center [180, 93] width 63 height 10
type input "Light Pet Odor"
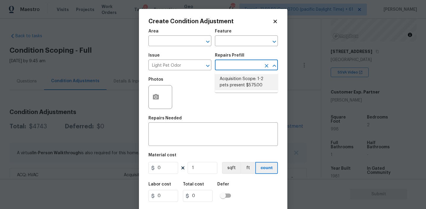
click at [253, 83] on li "Acquisition Scope: 1-2 pets present $575.00" at bounding box center [246, 82] width 63 height 16
type textarea "Acquisition Scope: 1-2 pets present"
type input "575"
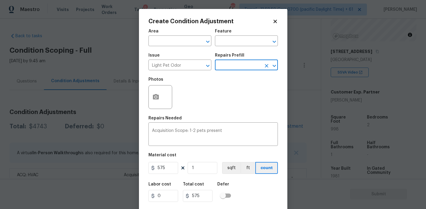
scroll to position [13, 0]
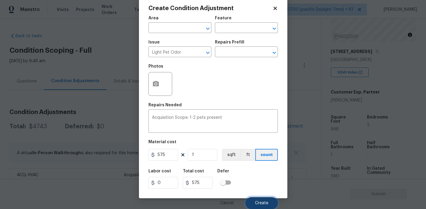
click at [262, 199] on button "Create" at bounding box center [262, 203] width 32 height 12
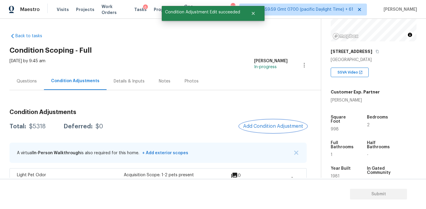
scroll to position [0, 0]
click at [266, 130] on button "Add Condition Adjustment" at bounding box center [273, 126] width 67 height 12
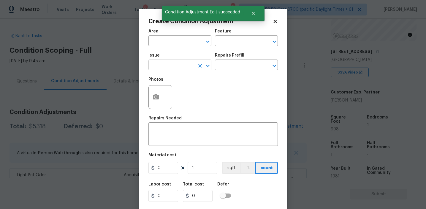
click at [167, 65] on input "text" at bounding box center [172, 65] width 46 height 9
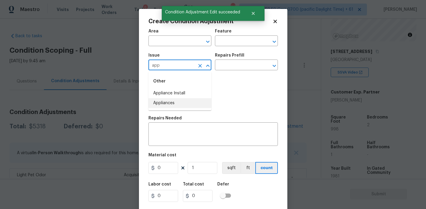
click at [179, 104] on li "Appliances" at bounding box center [180, 103] width 63 height 10
type input "Appliances"
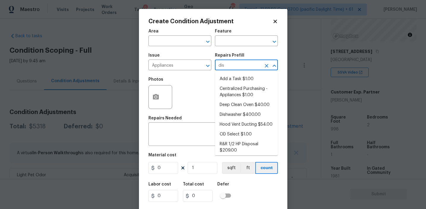
type input "dish"
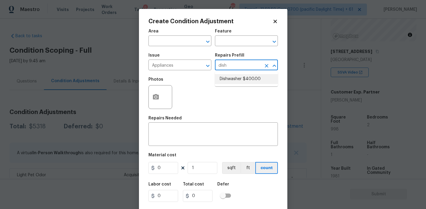
click at [241, 78] on li "Dishwasher $400.00" at bounding box center [246, 79] width 63 height 10
type input "Appliances"
type textarea "Remove the existing dishwasher and prep the area for a new unit. Install a new …"
type input "400"
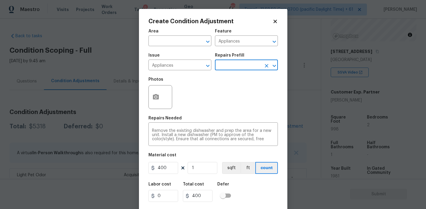
scroll to position [13, 0]
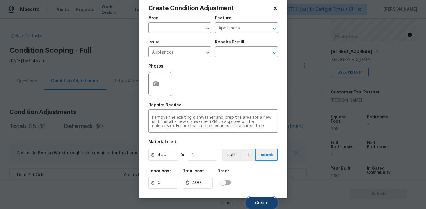
click at [258, 202] on span "Create" at bounding box center [261, 203] width 13 height 4
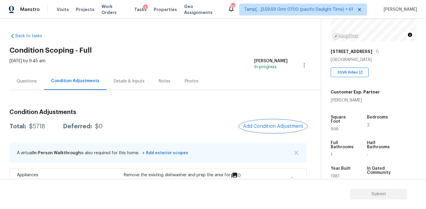
scroll to position [0, 0]
click at [261, 126] on span "Add Condition Adjustment" at bounding box center [273, 125] width 60 height 5
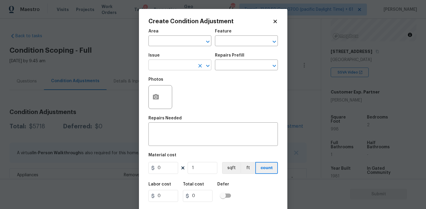
click at [176, 67] on input "text" at bounding box center [172, 65] width 46 height 9
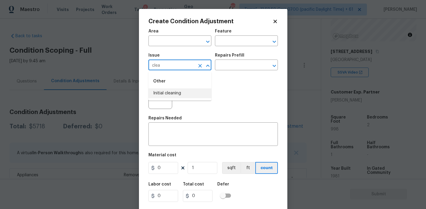
click at [185, 90] on li "Initial cleaning" at bounding box center [180, 93] width 63 height 10
type input "Initial cleaning"
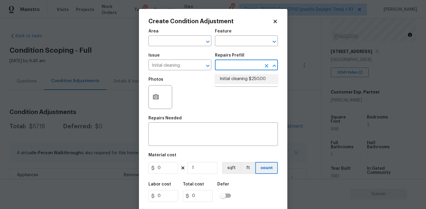
click at [234, 81] on li "Initial cleaning $250.00" at bounding box center [246, 79] width 63 height 10
type input "Home Readiness Packages"
type textarea "1. Wipe down exterior doors and trim. 2. Clean out all exterior light fixtures …"
type input "250"
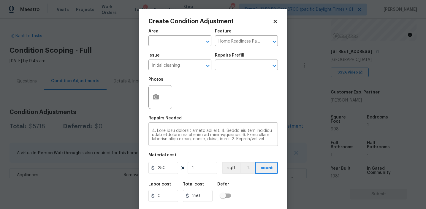
click at [174, 127] on div "x ​" at bounding box center [214, 135] width 130 height 22
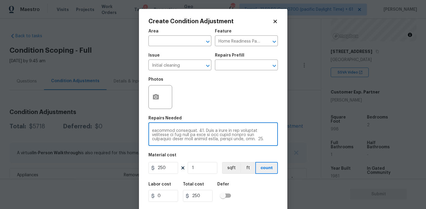
paste textarea "Home needs an interior cleaning"
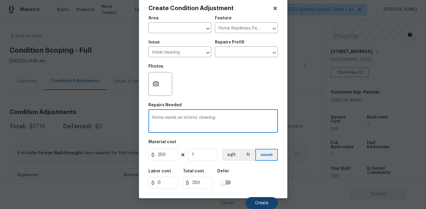
type textarea "Home needs an interior cleaning"
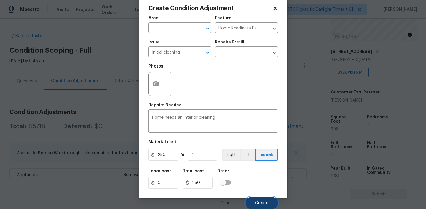
click at [256, 202] on span "Create" at bounding box center [261, 203] width 13 height 4
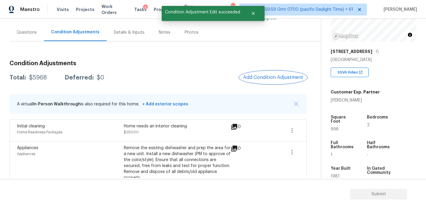
scroll to position [54, 0]
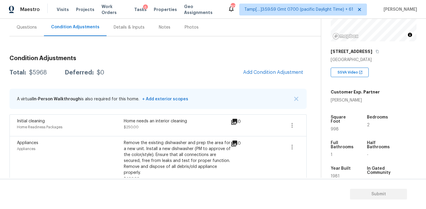
click at [100, 92] on div "A virtual In-Person Walkthrough is also required for this home. + Add exterior …" at bounding box center [158, 99] width 297 height 20
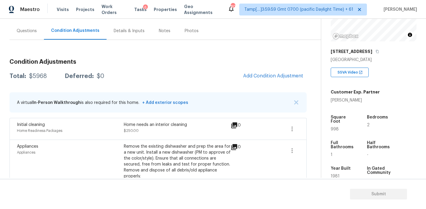
scroll to position [48, 0]
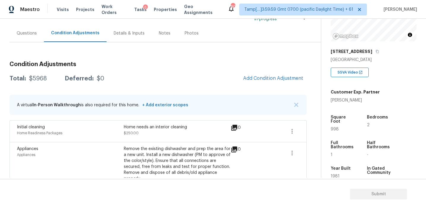
click at [19, 30] on div "Questions" at bounding box center [27, 33] width 20 height 6
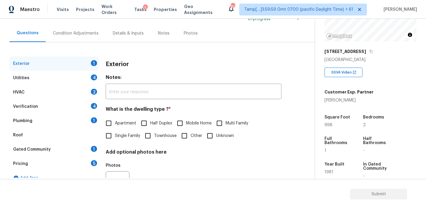
scroll to position [54, 0]
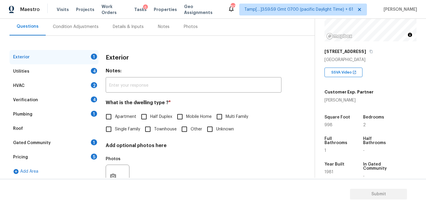
click at [68, 160] on div "Pricing 5" at bounding box center [54, 157] width 89 height 14
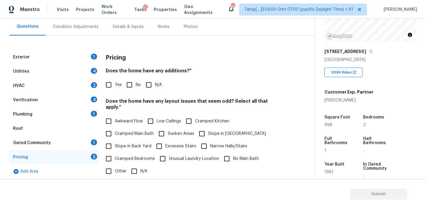
click at [188, 76] on h4 "Does the home have any additions? *" at bounding box center [194, 72] width 176 height 8
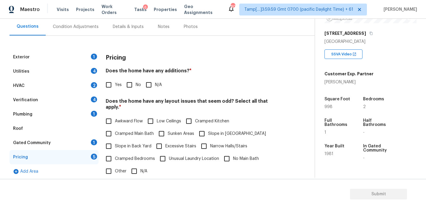
scroll to position [80, 0]
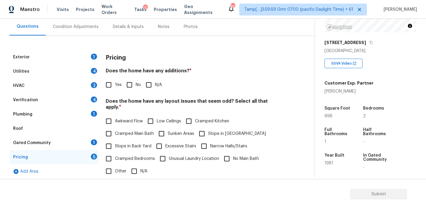
click at [354, 111] on div "Square Foot 998" at bounding box center [343, 111] width 37 height 21
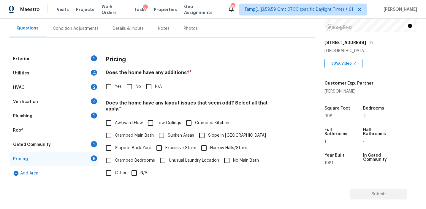
scroll to position [80, 0]
click at [278, 83] on div "Yes No N/A" at bounding box center [194, 86] width 176 height 12
click at [163, 71] on h4 "Does the home have any additions? *" at bounding box center [194, 74] width 176 height 8
click at [133, 72] on h4 "Does the home have any additions? *" at bounding box center [194, 74] width 176 height 8
click at [130, 87] on input "No" at bounding box center [129, 86] width 12 height 12
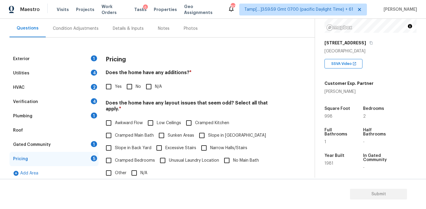
checkbox input "true"
click at [128, 145] on span "Slope in Back Yard" at bounding box center [133, 148] width 37 height 6
click at [115, 142] on input "Slope in Back Yard" at bounding box center [108, 148] width 12 height 12
checkbox input "true"
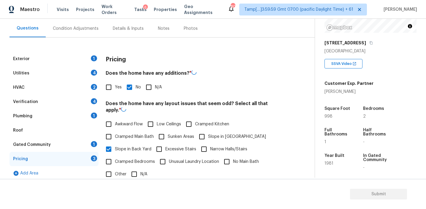
click at [200, 133] on input "Slope in [GEOGRAPHIC_DATA]" at bounding box center [202, 136] width 12 height 12
checkbox input "true"
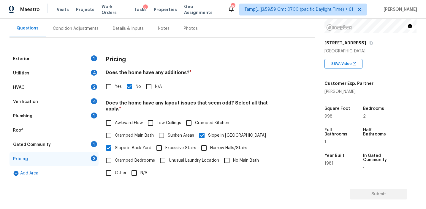
click at [133, 145] on span "Slope in Back Yard" at bounding box center [133, 148] width 37 height 6
click at [115, 142] on input "Slope in Back Yard" at bounding box center [108, 147] width 12 height 12
checkbox input "false"
click at [132, 118] on label "Awkward Flow" at bounding box center [122, 123] width 40 height 12
click at [115, 118] on input "Awkward Flow" at bounding box center [108, 123] width 12 height 12
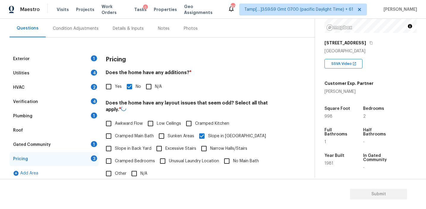
checkbox input "true"
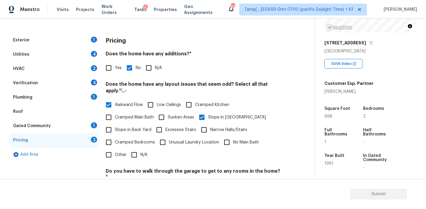
scroll to position [91, 0]
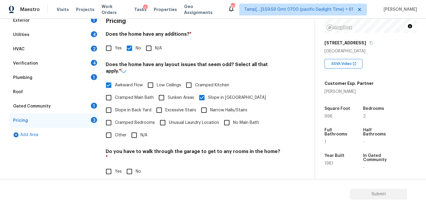
click at [137, 120] on span "Cramped Bedrooms" at bounding box center [135, 122] width 40 height 6
click at [115, 120] on input "Cramped Bedrooms" at bounding box center [108, 122] width 12 height 12
checkbox input "true"
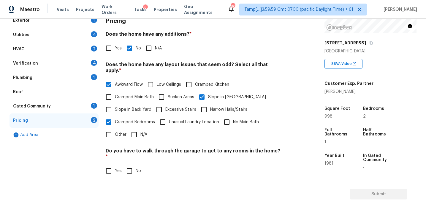
click at [138, 94] on span "Cramped Main Bath" at bounding box center [134, 97] width 39 height 6
click at [115, 91] on input "Cramped Main Bath" at bounding box center [108, 97] width 12 height 12
checkbox input "true"
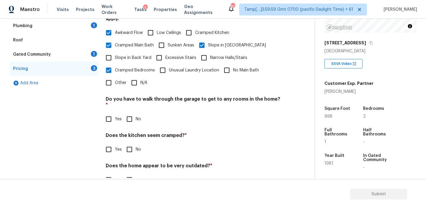
click at [233, 64] on label "No Main Bath" at bounding box center [240, 70] width 38 height 12
click at [233, 64] on input "No Main Bath" at bounding box center [227, 70] width 12 height 12
checkbox input "true"
click at [132, 113] on input "No" at bounding box center [129, 119] width 12 height 12
checkbox input "true"
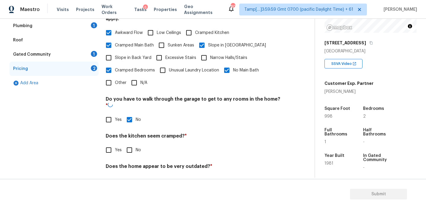
click at [132, 143] on input "No" at bounding box center [129, 149] width 12 height 12
checkbox input "true"
click at [131, 174] on input "No" at bounding box center [129, 180] width 12 height 12
checkbox input "true"
click at [95, 57] on div "Gated Community 1" at bounding box center [54, 54] width 89 height 14
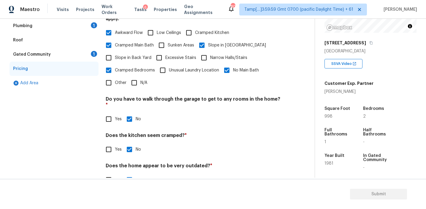
scroll to position [57, 0]
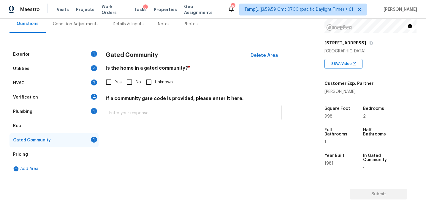
click at [130, 85] on input "No" at bounding box center [129, 82] width 12 height 12
checkbox input "true"
click at [83, 112] on div "Plumbing 1" at bounding box center [54, 111] width 89 height 14
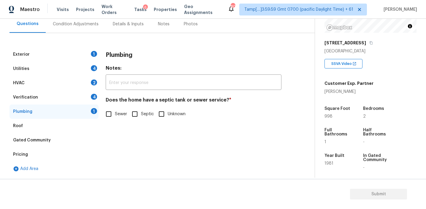
click at [118, 114] on span "Sewer" at bounding box center [121, 114] width 12 height 6
click at [115, 114] on input "Sewer" at bounding box center [108, 114] width 12 height 12
checkbox input "true"
click at [87, 93] on div "Verification 4" at bounding box center [54, 97] width 89 height 14
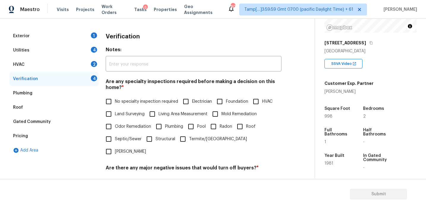
scroll to position [89, 0]
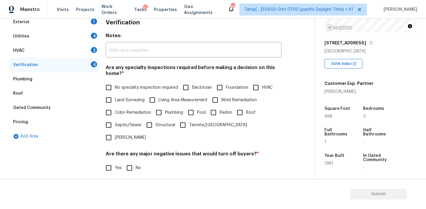
click at [126, 86] on span "No specialty inspection required" at bounding box center [146, 87] width 63 height 6
click at [115, 86] on input "No specialty inspection required" at bounding box center [108, 87] width 12 height 12
checkbox input "true"
click at [132, 161] on input "No" at bounding box center [129, 167] width 12 height 12
checkbox input "true"
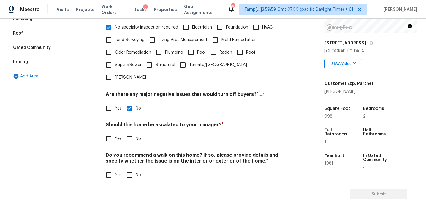
scroll to position [149, 0]
click at [129, 132] on input "No" at bounding box center [129, 138] width 12 height 12
checkbox input "true"
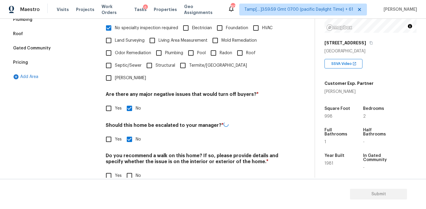
click at [129, 169] on input "No" at bounding box center [129, 175] width 12 height 12
checkbox input "true"
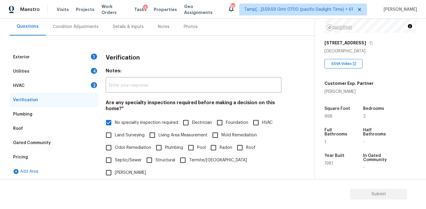
click at [81, 87] on div "HVAC 2" at bounding box center [54, 85] width 89 height 14
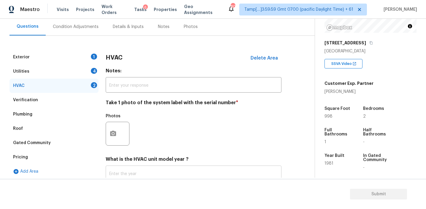
scroll to position [97, 0]
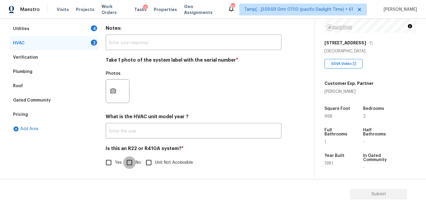
click at [131, 162] on input "No" at bounding box center [129, 162] width 12 height 12
checkbox input "true"
click at [116, 88] on icon "button" at bounding box center [113, 90] width 7 height 7
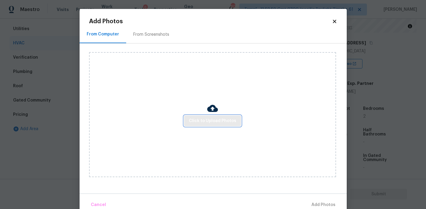
click at [207, 119] on span "Click to Upload Photos" at bounding box center [213, 120] width 48 height 7
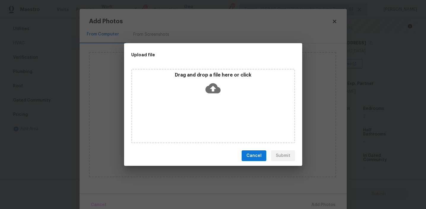
click at [203, 77] on p "Drag and drop a file here or click" at bounding box center [213, 75] width 162 height 6
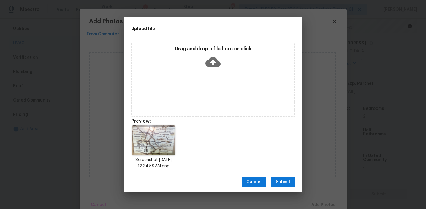
click at [277, 182] on span "Submit" at bounding box center [283, 181] width 15 height 7
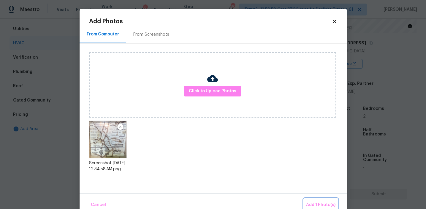
click at [321, 202] on span "Add 1 Photo(s)" at bounding box center [320, 204] width 29 height 7
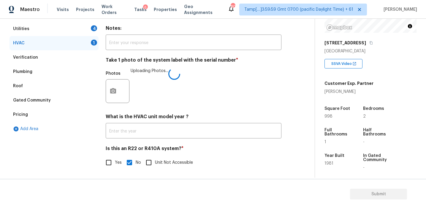
click at [199, 97] on div "Photos Uploading Photos..." at bounding box center [194, 87] width 176 height 39
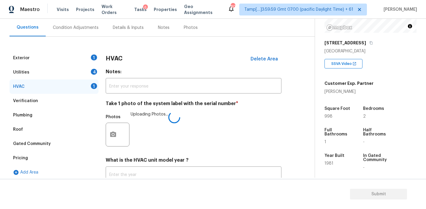
scroll to position [52, 0]
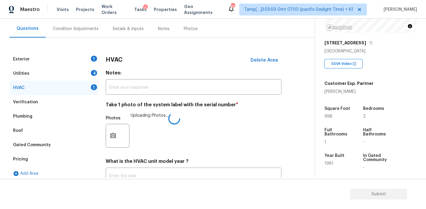
click at [122, 73] on h4 "Notes:" at bounding box center [194, 74] width 176 height 8
click at [93, 73] on div "4" at bounding box center [94, 73] width 6 height 6
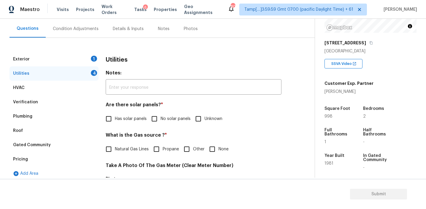
click at [152, 121] on input "No solar panels" at bounding box center [154, 118] width 12 height 12
checkbox input "true"
click at [214, 150] on input "None" at bounding box center [212, 149] width 12 height 12
checkbox input "true"
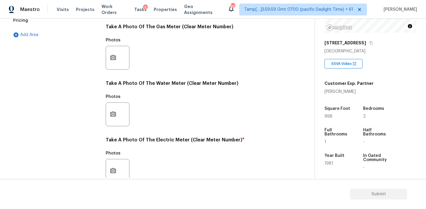
scroll to position [239, 0]
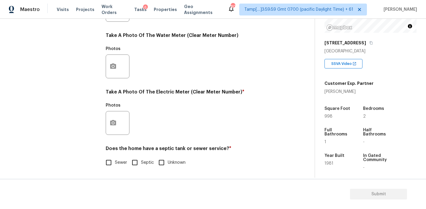
click at [114, 160] on input "Sewer" at bounding box center [108, 162] width 12 height 12
checkbox input "true"
click at [112, 129] on button "button" at bounding box center [113, 122] width 14 height 23
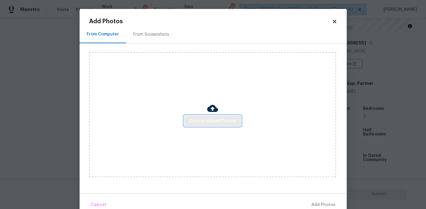
click at [192, 119] on span "Click to Upload Photos" at bounding box center [213, 120] width 48 height 7
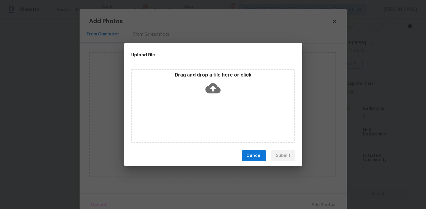
click at [192, 81] on div "Drag and drop a file here or click" at bounding box center [213, 85] width 162 height 26
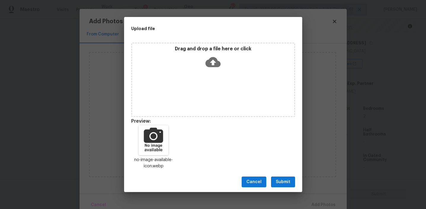
click at [287, 180] on span "Submit" at bounding box center [283, 181] width 15 height 7
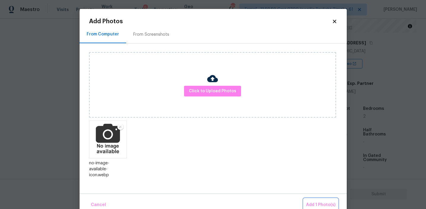
click at [314, 202] on span "Add 1 Photo(s)" at bounding box center [320, 204] width 29 height 7
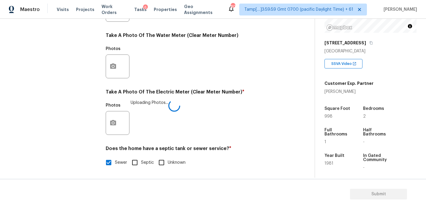
click at [231, 113] on div "Photos Uploading Photos..." at bounding box center [194, 119] width 176 height 39
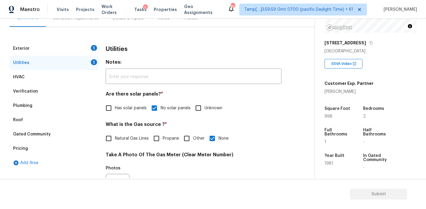
scroll to position [56, 0]
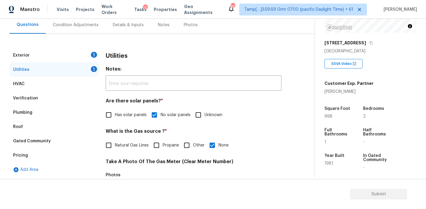
click at [111, 59] on div "Utilities" at bounding box center [194, 55] width 176 height 15
click at [93, 56] on div "1" at bounding box center [94, 55] width 6 height 6
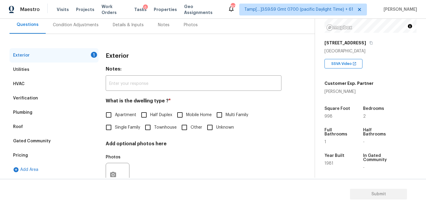
click at [119, 127] on span "Single Family" at bounding box center [127, 127] width 25 height 6
click at [115, 127] on input "Single Family" at bounding box center [108, 127] width 12 height 12
checkbox input "true"
click at [87, 24] on div "Condition Adjustments" at bounding box center [76, 25] width 46 height 6
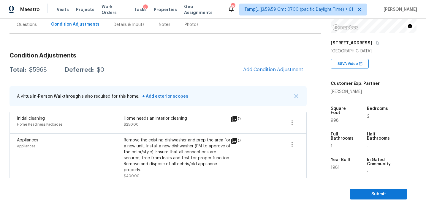
click at [146, 70] on div "Total: $5968 Deferred: $0 Add Condition Adjustment" at bounding box center [158, 69] width 297 height 13
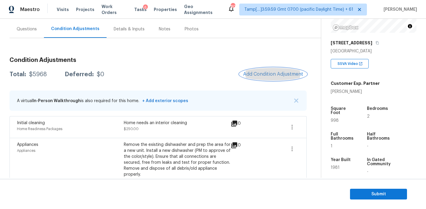
click at [258, 74] on span "Add Condition Adjustment" at bounding box center [273, 73] width 60 height 5
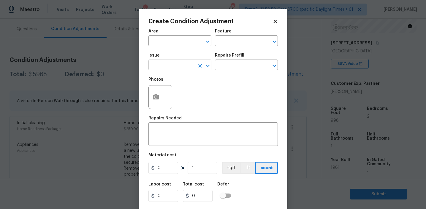
click at [170, 68] on input "text" at bounding box center [172, 65] width 46 height 9
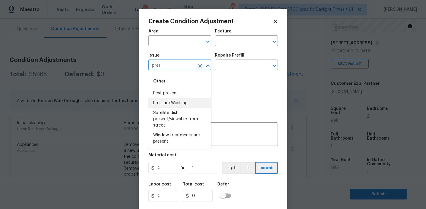
click at [188, 101] on li "Pressure Washing" at bounding box center [180, 103] width 63 height 10
type input "Pressure Washing"
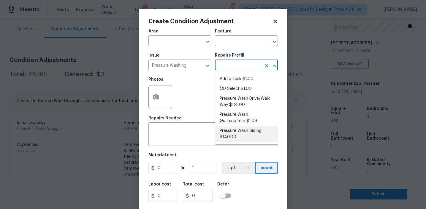
click at [234, 128] on li "Pressure Wash Siding $140.00" at bounding box center [246, 134] width 63 height 16
type input "Siding"
type textarea "Protect areas as needed for pressure washing. Pressure wash the siding on the h…"
type input "140"
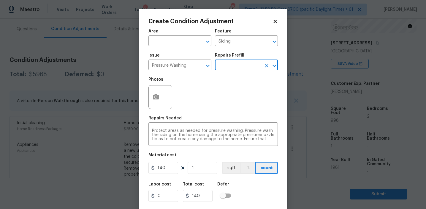
scroll to position [13, 0]
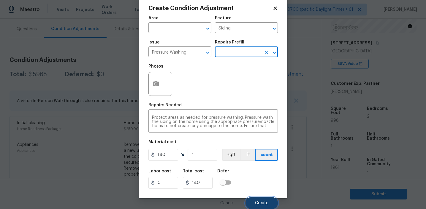
click at [261, 205] on button "Create" at bounding box center [262, 203] width 32 height 12
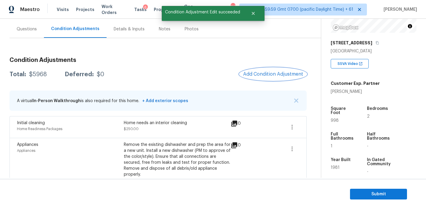
scroll to position [0, 0]
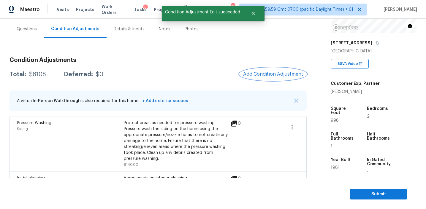
click at [262, 75] on span "Add Condition Adjustment" at bounding box center [273, 73] width 60 height 5
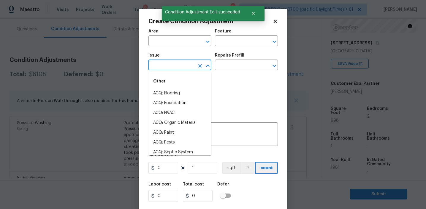
click at [162, 66] on input "text" at bounding box center [172, 65] width 46 height 9
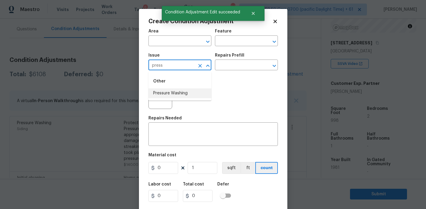
click at [178, 95] on li "Pressure Washing" at bounding box center [180, 93] width 63 height 10
type input "Pressure Washing"
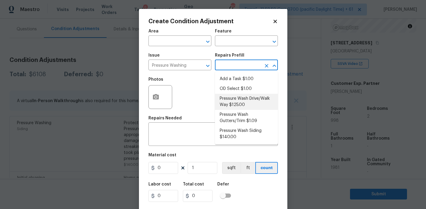
click at [245, 107] on li "Pressure Wash Drive/Walk Way $125.00" at bounding box center [246, 102] width 63 height 16
type input "Siding"
type textarea "Pressure wash the driveways/walkways as directed by the PM. Ensure that all deb…"
type input "125"
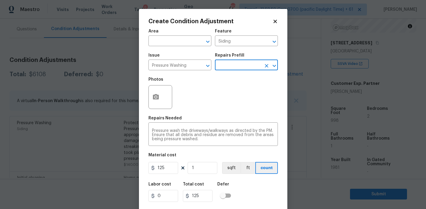
scroll to position [13, 0]
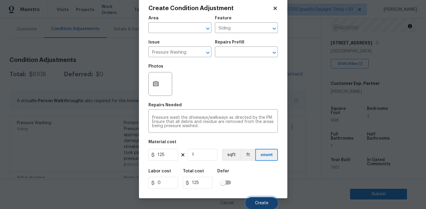
click at [255, 198] on button "Create" at bounding box center [262, 203] width 32 height 12
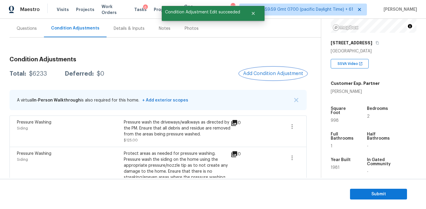
scroll to position [49, 0]
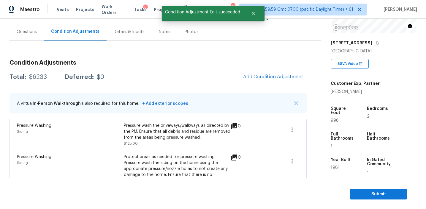
click at [244, 81] on span "Add Condition Adjustment" at bounding box center [273, 76] width 67 height 13
click at [247, 75] on span "Add Condition Adjustment" at bounding box center [273, 76] width 60 height 5
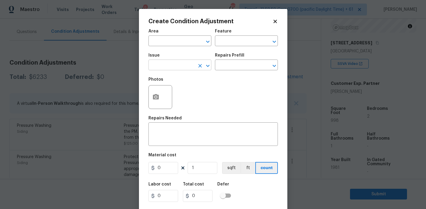
click at [172, 66] on input "text" at bounding box center [172, 65] width 46 height 9
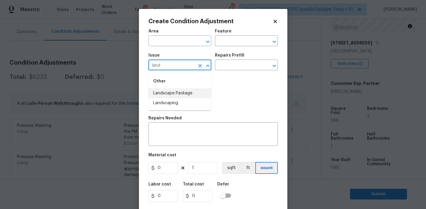
click at [183, 93] on li "Landscape Package" at bounding box center [180, 93] width 63 height 10
type input "Landscape Package"
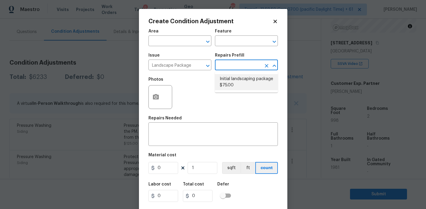
click at [240, 83] on li "Initial landscaping package $75.00" at bounding box center [246, 82] width 63 height 16
type input "Home Readiness Packages"
type textarea "Mowing of grass up to 6" in height. Mow, edge along driveways & sidewalks, trim…"
type input "75"
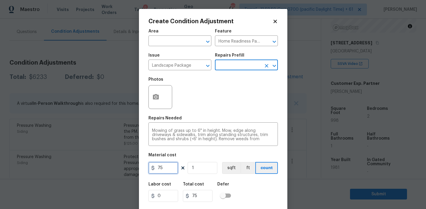
click at [171, 169] on input "75" at bounding box center [164, 168] width 30 height 12
type input "400"
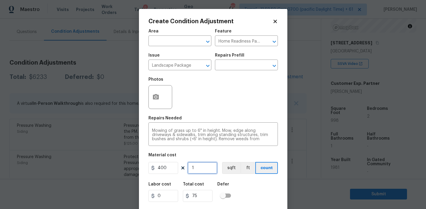
type input "400"
click at [171, 168] on input "400" at bounding box center [164, 168] width 30 height 12
click at [163, 168] on input "400" at bounding box center [164, 168] width 30 height 12
type input "450"
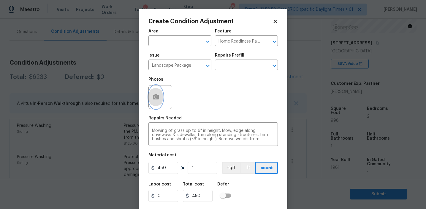
click at [159, 94] on icon "button" at bounding box center [155, 96] width 7 height 7
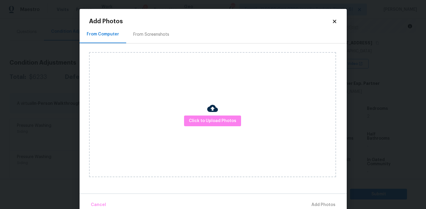
click at [158, 33] on div "From Screenshots" at bounding box center [151, 34] width 36 height 6
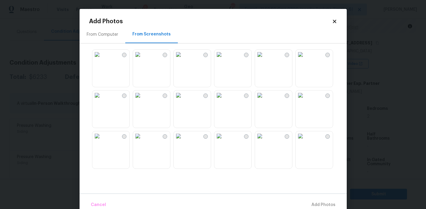
click at [102, 59] on img at bounding box center [97, 55] width 10 height 10
click at [305, 141] on img at bounding box center [301, 136] width 10 height 10
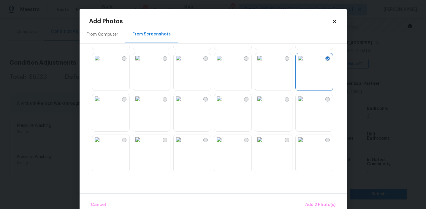
scroll to position [99, 0]
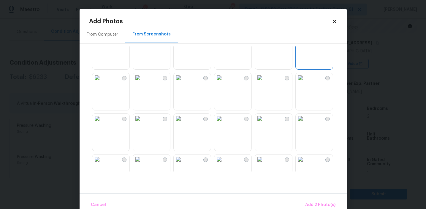
click at [183, 82] on img at bounding box center [179, 78] width 10 height 10
click at [143, 82] on img at bounding box center [138, 78] width 10 height 10
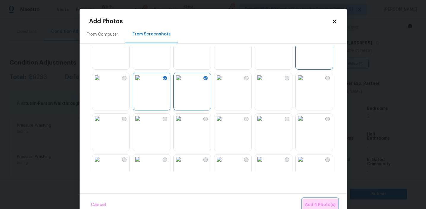
click at [312, 202] on span "Add 4 Photo(s)" at bounding box center [320, 204] width 31 height 7
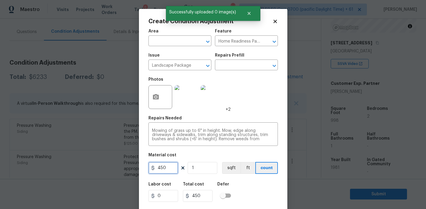
click at [160, 168] on input "450" at bounding box center [164, 168] width 30 height 12
type input "750"
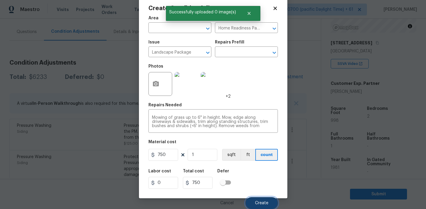
click at [264, 206] on button "Create" at bounding box center [262, 203] width 32 height 12
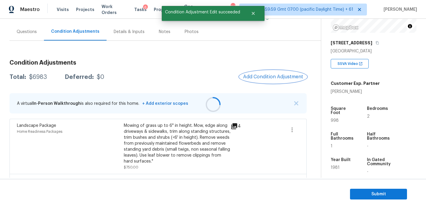
scroll to position [0, 0]
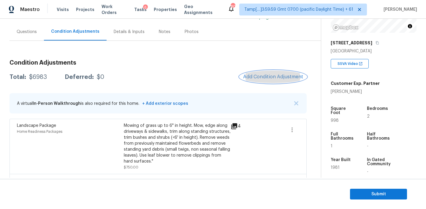
click at [260, 72] on button "Add Condition Adjustment" at bounding box center [273, 76] width 67 height 12
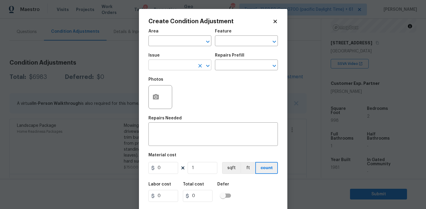
click at [176, 65] on input "text" at bounding box center [172, 65] width 46 height 9
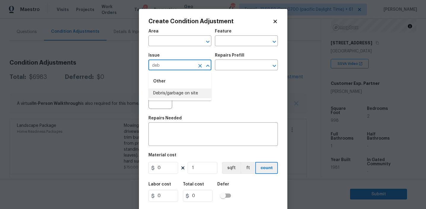
click at [186, 91] on li "Debris/garbage on site" at bounding box center [180, 93] width 63 height 10
type input "Debris/garbage on site"
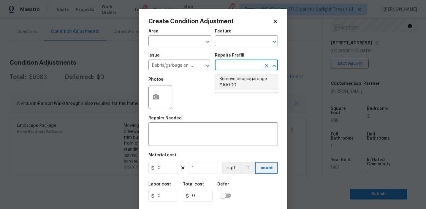
click at [236, 84] on li "Remove debris/garbage $100.00" at bounding box center [246, 82] width 63 height 16
type textarea "Remove, haul off, and properly dispose of any debris left by seller to offsite …"
type input "100"
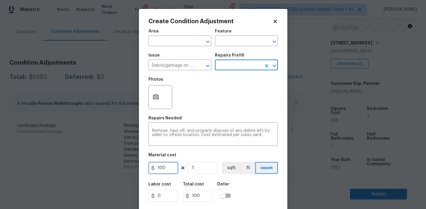
click at [168, 170] on input "100" at bounding box center [164, 168] width 30 height 12
type input "1500"
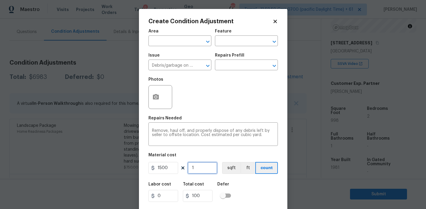
type input "1500"
click at [167, 129] on textarea "Remove, haul off, and properly dispose of any debris left by seller to offsite …" at bounding box center [213, 134] width 122 height 12
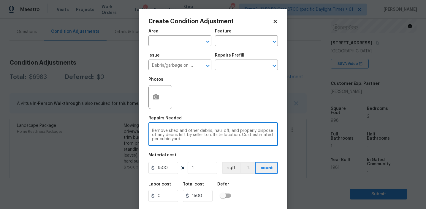
type textarea "Remove shed and other debris, haul off, and properly dispose of any debris left…"
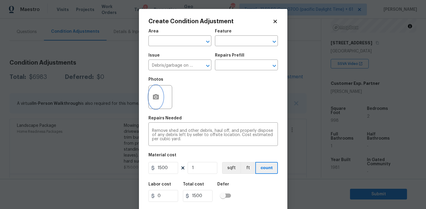
click at [155, 98] on circle "button" at bounding box center [156, 97] width 2 height 2
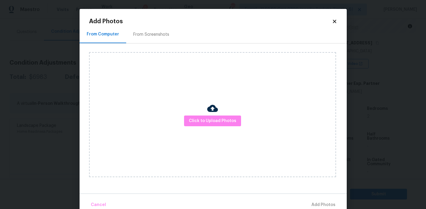
click at [161, 35] on div "From Screenshots" at bounding box center [151, 34] width 36 height 6
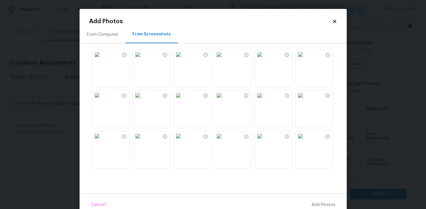
click at [305, 141] on img at bounding box center [301, 136] width 10 height 10
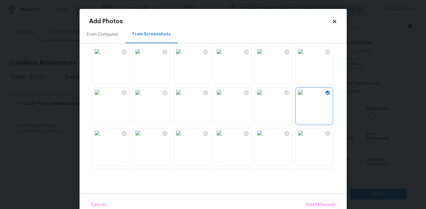
click at [183, 97] on img at bounding box center [179, 92] width 10 height 10
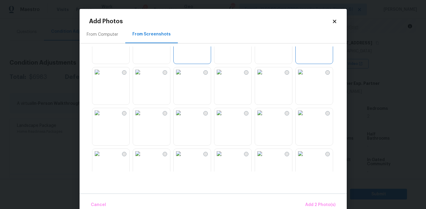
click at [102, 77] on img at bounding box center [97, 72] width 10 height 10
click at [143, 77] on img at bounding box center [138, 72] width 10 height 10
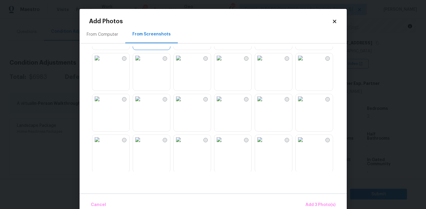
scroll to position [183, 0]
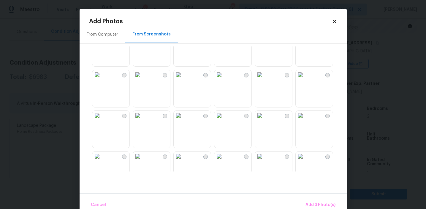
click at [102, 120] on img at bounding box center [97, 116] width 10 height 10
click at [305, 120] on img at bounding box center [301, 116] width 10 height 10
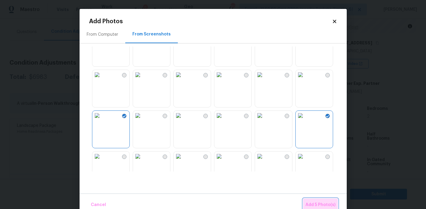
click at [312, 201] on button "Add 5 Photo(s)" at bounding box center [320, 204] width 35 height 13
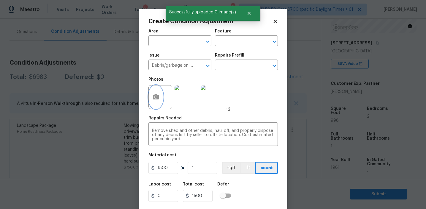
scroll to position [13, 0]
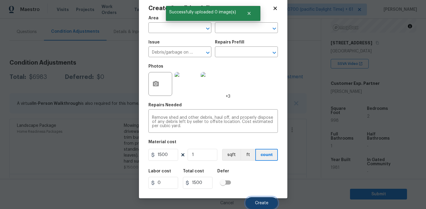
click at [262, 201] on span "Create" at bounding box center [261, 203] width 13 height 4
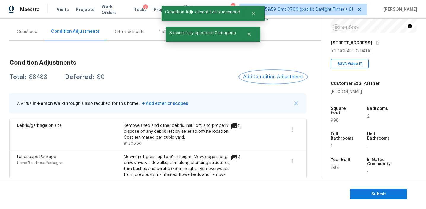
scroll to position [0, 0]
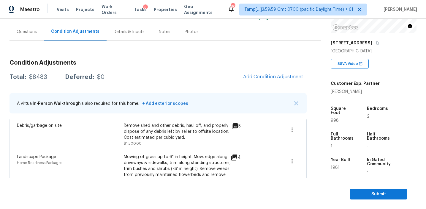
click at [220, 75] on div "Total: $8483 Deferred: $0 Add Condition Adjustment" at bounding box center [158, 76] width 297 height 13
click at [252, 74] on span "Add Condition Adjustment" at bounding box center [273, 76] width 60 height 5
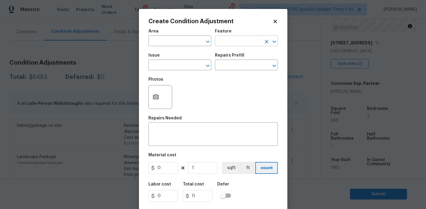
click at [229, 43] on input "text" at bounding box center [238, 41] width 46 height 9
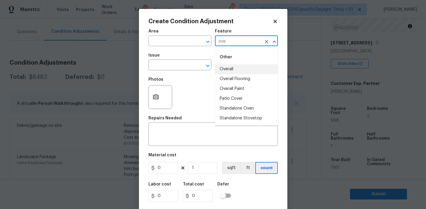
click at [239, 65] on li "Overall" at bounding box center [246, 69] width 63 height 10
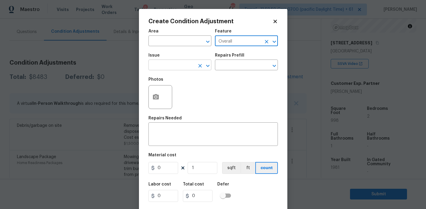
type input "Overall"
click at [192, 65] on input "text" at bounding box center [172, 65] width 46 height 9
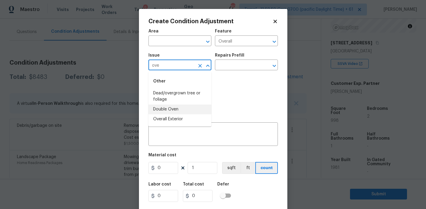
click at [185, 119] on li "Overall Exterior" at bounding box center [180, 119] width 63 height 10
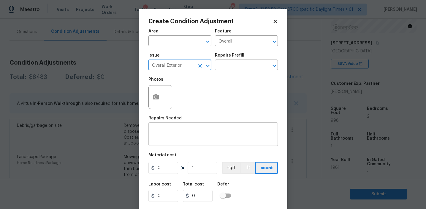
type input "Overall Exterior"
click at [193, 137] on textarea at bounding box center [213, 134] width 122 height 12
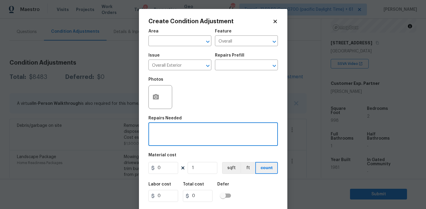
paste textarea "Overall exterior repairs (siding, stucco, fencing, decking, soffit, eaves, trim…"
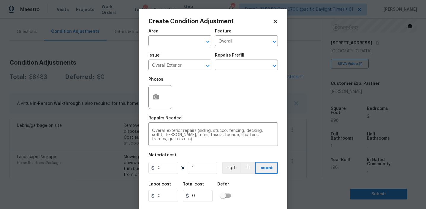
click at [256, 108] on div "Photos" at bounding box center [214, 93] width 130 height 39
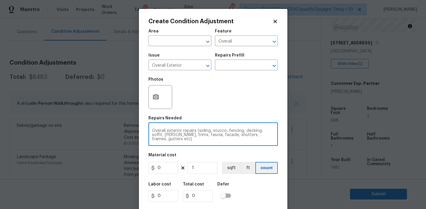
click at [251, 130] on textarea "Overall exterior repairs (siding, stucco, fencing, decking, soffit, eaves, trim…" at bounding box center [213, 134] width 122 height 12
type textarea "Overall exterior repairs (siding, stucco, fencing, soffit, eaves, trims, fascia…"
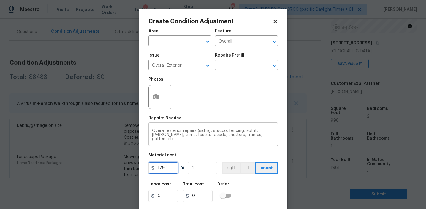
type input "1250"
click at [245, 131] on textarea "Overall exterior repairs (siding, stucco, fencing, soffit, eaves, trims, fascia…" at bounding box center [213, 134] width 122 height 12
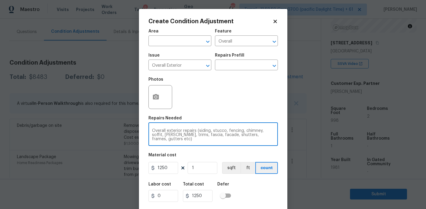
type textarea "Overall exterior repairs (siding, stucco, fencing, chimney, soffit, [PERSON_NAM…"
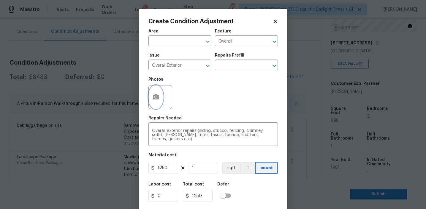
click at [154, 98] on icon "button" at bounding box center [156, 96] width 6 height 5
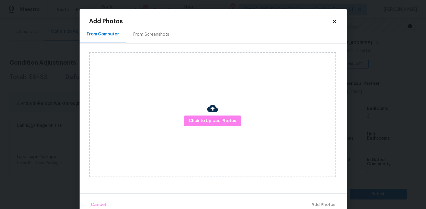
click at [153, 38] on div "From Screenshots" at bounding box center [151, 35] width 50 height 18
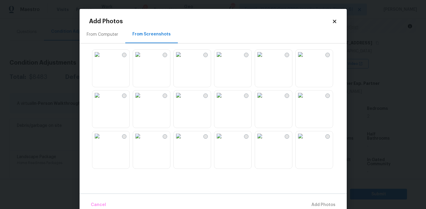
click at [102, 59] on img at bounding box center [97, 55] width 10 height 10
click at [143, 59] on img at bounding box center [138, 55] width 10 height 10
click at [305, 100] on img at bounding box center [301, 95] width 10 height 10
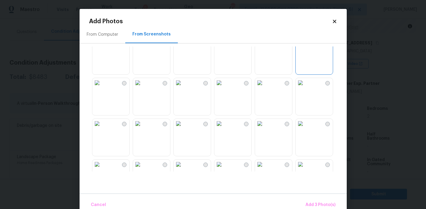
scroll to position [69, 0]
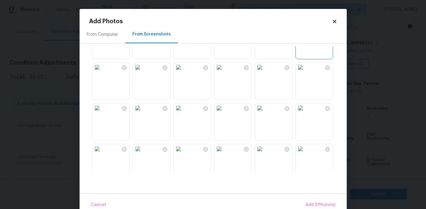
click at [305, 72] on img at bounding box center [301, 67] width 10 height 10
click at [183, 113] on img at bounding box center [179, 108] width 10 height 10
click at [98, 113] on img at bounding box center [97, 108] width 10 height 10
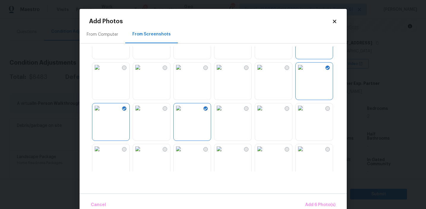
click at [102, 153] on img at bounding box center [97, 149] width 10 height 10
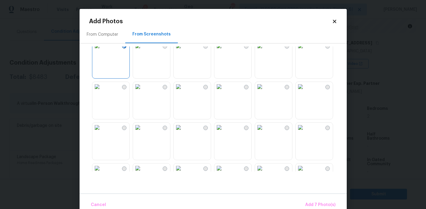
scroll to position [177, 0]
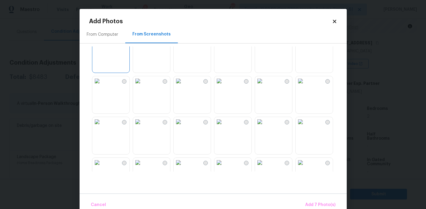
click at [305, 126] on img at bounding box center [301, 122] width 10 height 10
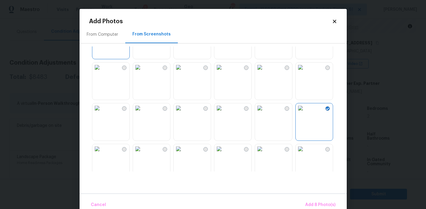
scroll to position [203, 0]
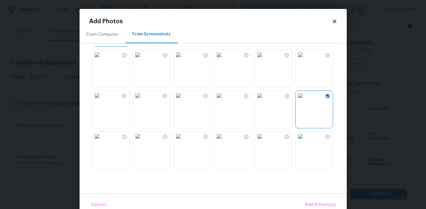
click at [102, 141] on img at bounding box center [97, 136] width 10 height 10
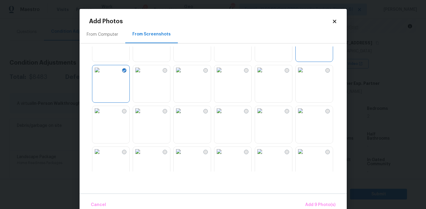
scroll to position [274, 0]
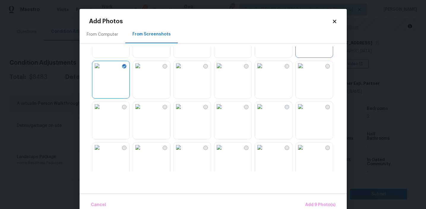
click at [265, 111] on img at bounding box center [260, 107] width 10 height 10
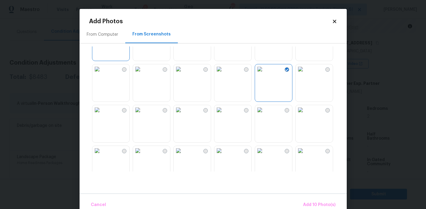
scroll to position [351, 0]
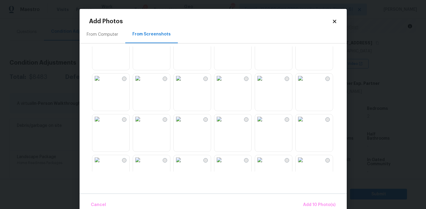
click at [143, 83] on img at bounding box center [138, 78] width 10 height 10
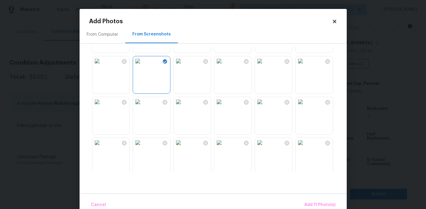
scroll to position [494, 0]
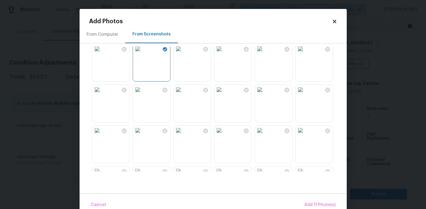
click at [102, 94] on img at bounding box center [97, 90] width 10 height 10
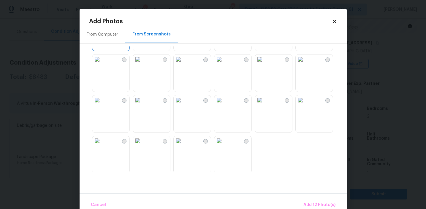
scroll to position [567, 0]
click at [317, 202] on span "Add 12 Photo(s)" at bounding box center [320, 204] width 32 height 7
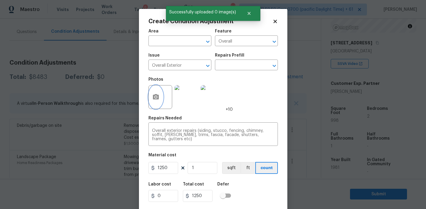
scroll to position [13, 0]
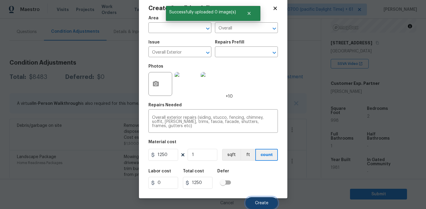
click at [263, 207] on button "Create" at bounding box center [262, 203] width 32 height 12
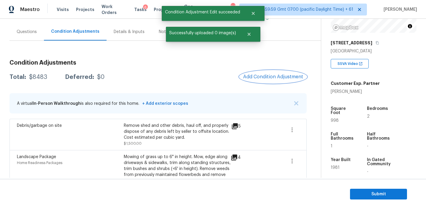
scroll to position [0, 0]
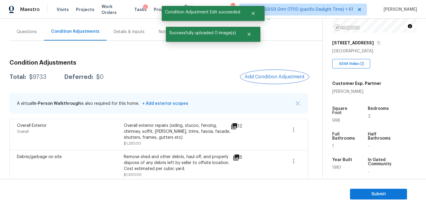
click at [248, 80] on button "Add Condition Adjustment" at bounding box center [274, 76] width 67 height 12
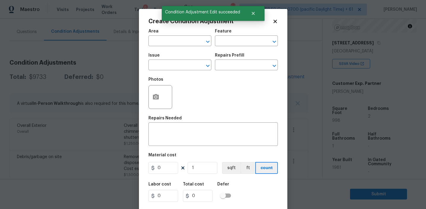
click at [143, 104] on div "Create Condition Adjustment Area ​ Feature ​ Issue ​ Repairs Prefill ​ Photos R…" at bounding box center [213, 110] width 149 height 202
click at [156, 102] on button "button" at bounding box center [156, 96] width 14 height 23
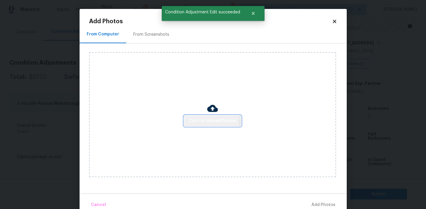
click at [200, 119] on span "Click to Upload Photos" at bounding box center [213, 120] width 48 height 7
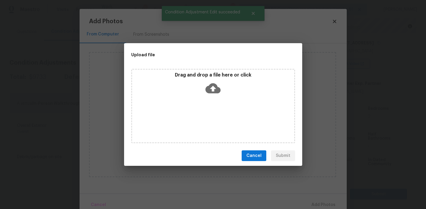
click at [199, 80] on div "Drag and drop a file here or click" at bounding box center [213, 85] width 162 height 26
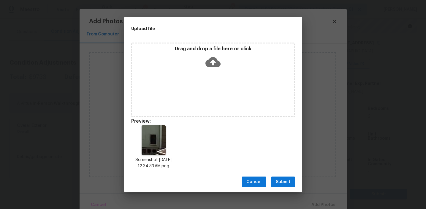
click at [281, 177] on button "Submit" at bounding box center [283, 181] width 24 height 11
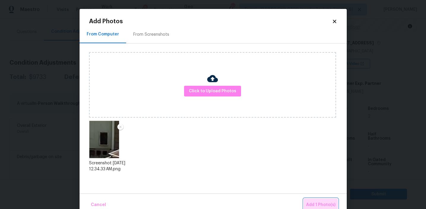
click at [317, 204] on span "Add 1 Photo(s)" at bounding box center [320, 204] width 29 height 7
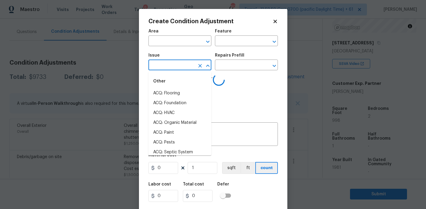
click at [177, 66] on input "text" at bounding box center [172, 65] width 46 height 9
type input "e"
type input "xter"
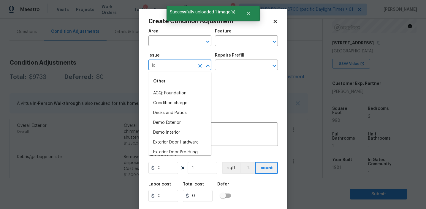
type input "i"
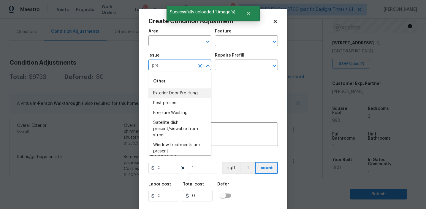
click at [190, 92] on li "Exterior Door Pre-Hung" at bounding box center [180, 93] width 63 height 10
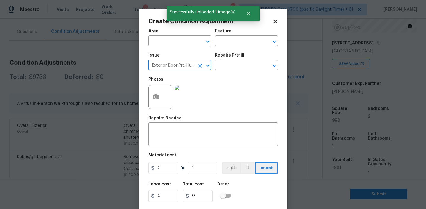
type input "Exterior Door Pre-Hung"
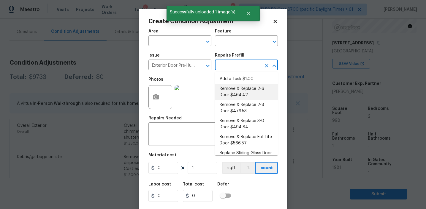
click at [246, 91] on li "Remove & Replace 2-6 Door $464.42" at bounding box center [246, 92] width 63 height 16
type input "Interior Door"
type textarea "Remove the existing exterior door, prep the opening and install a new 2-6 steel…"
type input "464.42"
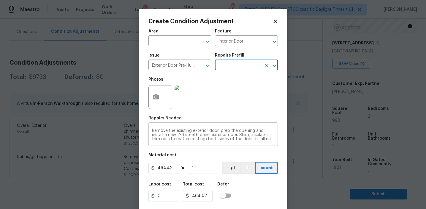
click at [209, 131] on textarea "Remove the existing exterior door, prep the opening and install a new 2-6 steel…" at bounding box center [213, 134] width 122 height 12
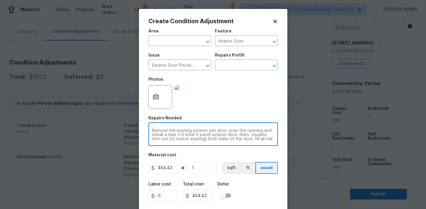
type textarea "Remove the existing exterior pet door, prep the opening and install a new 2-6 s…"
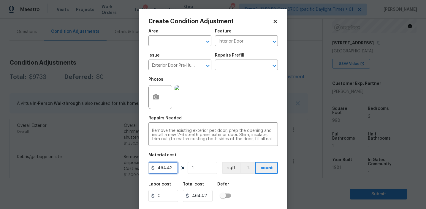
scroll to position [13, 0]
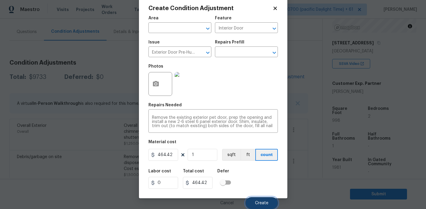
click at [258, 199] on button "Create" at bounding box center [262, 203] width 32 height 12
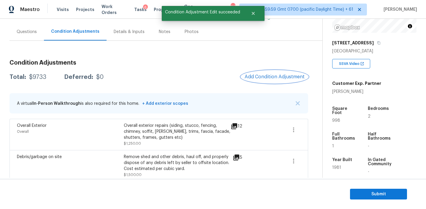
scroll to position [0, 0]
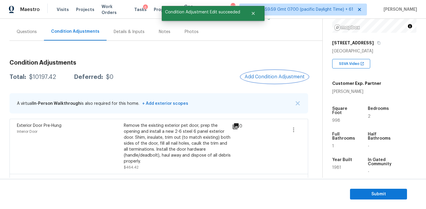
click at [268, 78] on span "Add Condition Adjustment" at bounding box center [275, 76] width 60 height 5
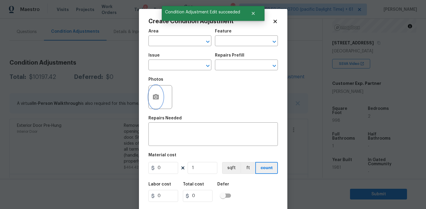
click at [159, 101] on button "button" at bounding box center [156, 96] width 14 height 23
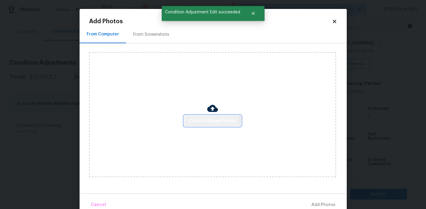
click at [202, 122] on span "Click to Upload Photos" at bounding box center [213, 120] width 48 height 7
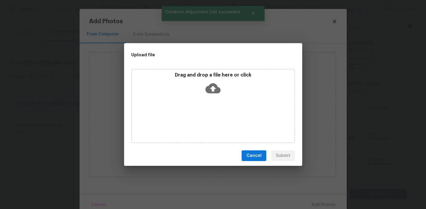
click at [204, 75] on p "Drag and drop a file here or click" at bounding box center [213, 75] width 162 height 6
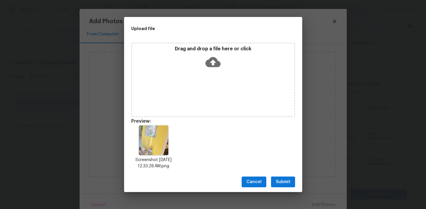
click at [280, 180] on span "Submit" at bounding box center [283, 181] width 15 height 7
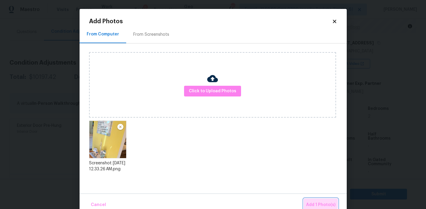
click at [311, 203] on span "Add 1 Photo(s)" at bounding box center [320, 204] width 29 height 7
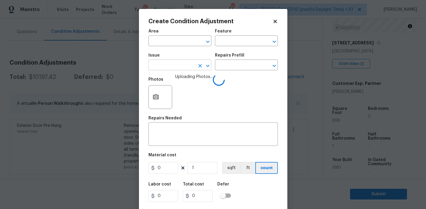
click at [168, 65] on input "text" at bounding box center [172, 65] width 46 height 9
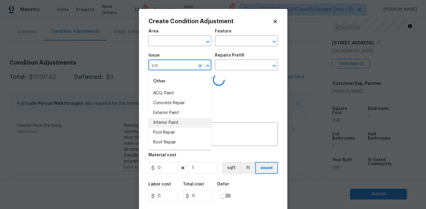
click at [187, 120] on li "Interior Paint" at bounding box center [180, 123] width 63 height 10
type input "Interior Paint"
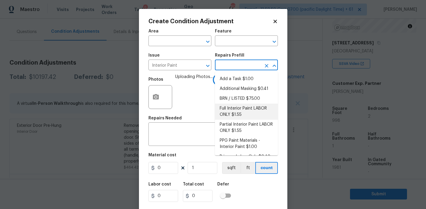
scroll to position [9, 0]
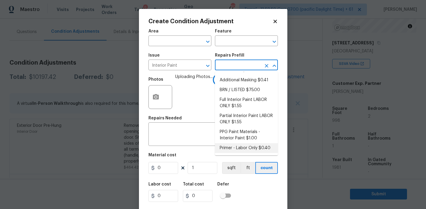
click at [231, 148] on li "Primer - Labor Only $0.40" at bounding box center [246, 148] width 63 height 10
type input "Overall Paint"
type textarea "Interior primer - PRIMER PROVIDED BY OPENDOOR - All nails, screws, drywall anch…"
type input "0.4"
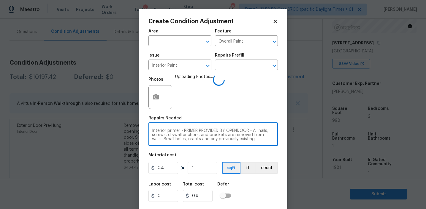
scroll to position [12, 0]
drag, startPoint x: 180, startPoint y: 129, endPoint x: 267, endPoint y: 143, distance: 87.9
click at [267, 143] on div "Interior primer - PRIMER PROVIDED BY OPENDOOR - All nails, screws, drywall anch…" at bounding box center [214, 135] width 130 height 22
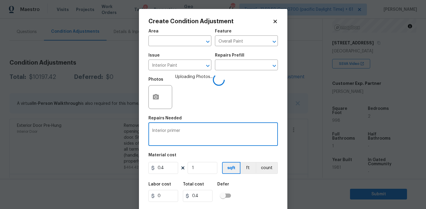
scroll to position [0, 0]
type textarea "Interior primer"
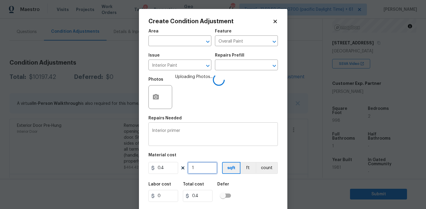
type input "9"
type input "3.6"
type input "99"
type input "39.6"
type input "998"
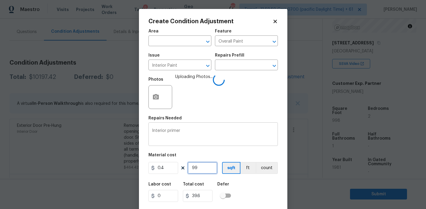
type input "399.2"
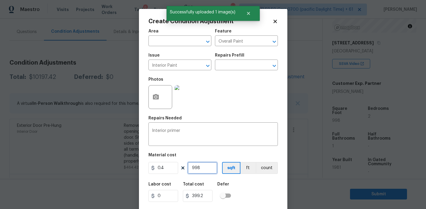
scroll to position [13, 0]
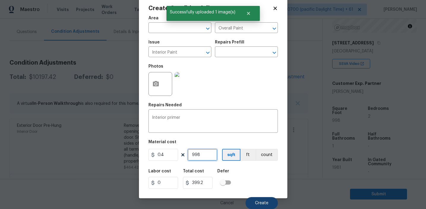
type input "998"
click at [259, 204] on span "Create" at bounding box center [261, 203] width 13 height 4
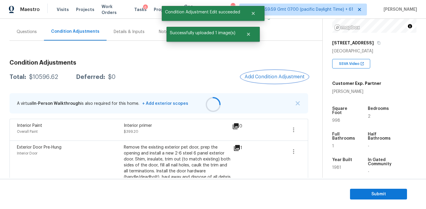
scroll to position [0, 0]
click at [258, 76] on span "Add Condition Adjustment" at bounding box center [275, 76] width 60 height 5
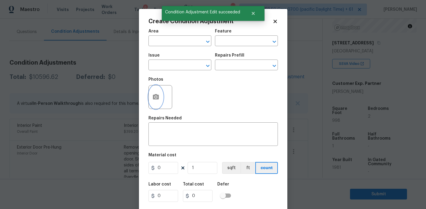
click at [155, 99] on icon "button" at bounding box center [156, 96] width 6 height 5
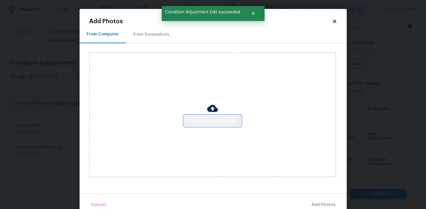
click at [206, 123] on span "Click to Upload Photos" at bounding box center [213, 120] width 48 height 7
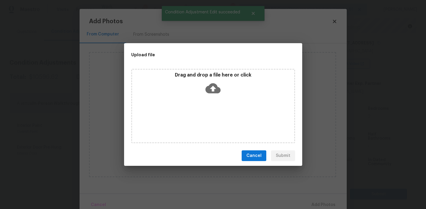
click at [206, 81] on icon at bounding box center [213, 88] width 15 height 15
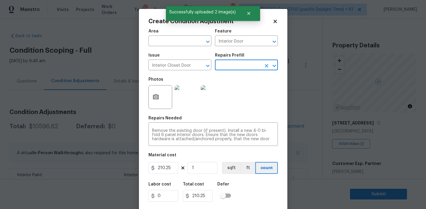
scroll to position [80, 0]
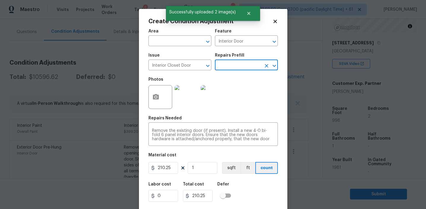
click at [243, 73] on div "Issue Interior Closet Door ​ Repairs Prefill ​" at bounding box center [214, 62] width 130 height 24
click at [241, 69] on input "text" at bounding box center [238, 65] width 46 height 9
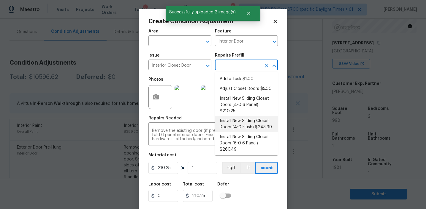
click at [243, 125] on li "Install New Sliding Closet Doors (4-0 Flush) $243.99" at bounding box center [246, 124] width 63 height 16
type input "243.99"
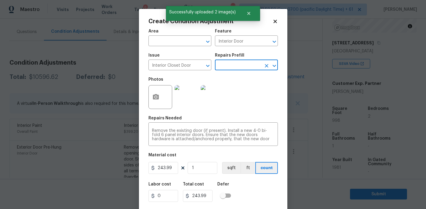
click at [207, 160] on div "Material cost" at bounding box center [214, 157] width 130 height 8
click at [210, 171] on input "1" at bounding box center [203, 168] width 30 height 12
type input "0"
type input "2"
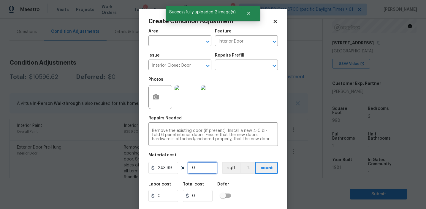
type input "487.98"
type input "2"
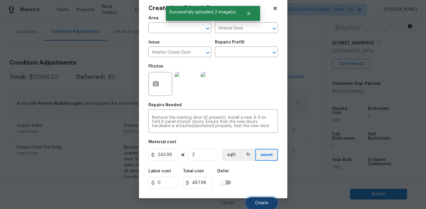
click at [263, 201] on span "Create" at bounding box center [261, 203] width 13 height 4
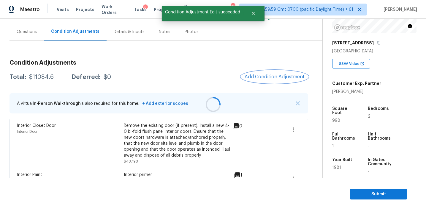
scroll to position [0, 0]
click at [266, 75] on span "Add Condition Adjustment" at bounding box center [275, 76] width 60 height 5
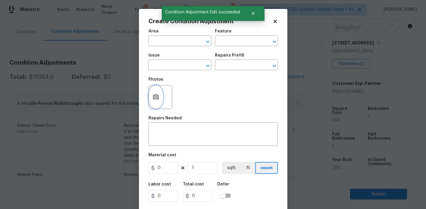
click at [155, 100] on icon "button" at bounding box center [155, 96] width 7 height 7
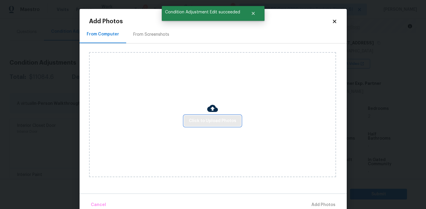
click at [212, 121] on span "Click to Upload Photos" at bounding box center [213, 120] width 48 height 7
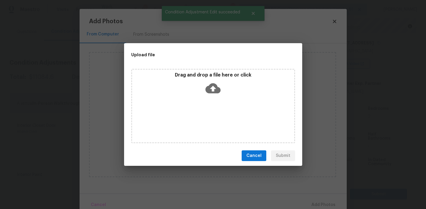
click at [212, 78] on div "Drag and drop a file here or click" at bounding box center [213, 85] width 162 height 26
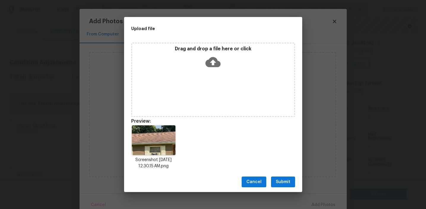
click at [279, 180] on span "Submit" at bounding box center [283, 181] width 15 height 7
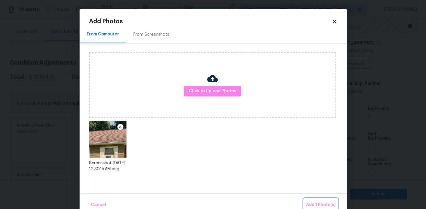
click at [313, 201] on span "Add 1 Photo(s)" at bounding box center [320, 204] width 29 height 7
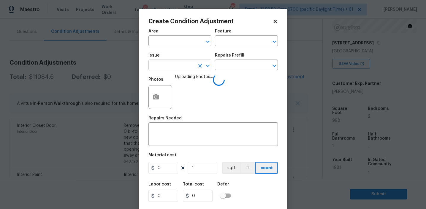
click at [172, 66] on input "text" at bounding box center [172, 65] width 46 height 9
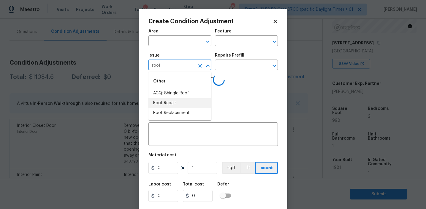
click at [183, 105] on li "Roof Repair" at bounding box center [180, 103] width 63 height 10
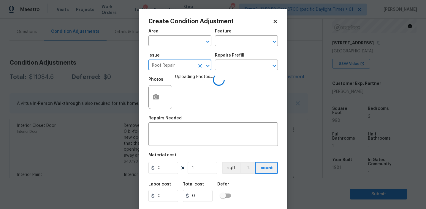
click at [170, 62] on input "Roof Repair" at bounding box center [172, 65] width 46 height 9
click at [164, 65] on input "Roof Repair" at bounding box center [172, 65] width 46 height 9
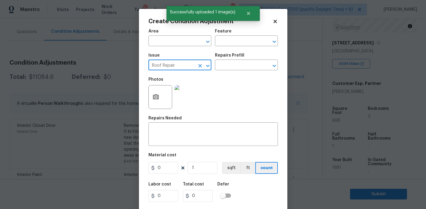
click at [164, 65] on input "Roof Repair" at bounding box center [172, 65] width 46 height 9
type input "Roof Repair"
click at [229, 40] on input "text" at bounding box center [238, 41] width 46 height 9
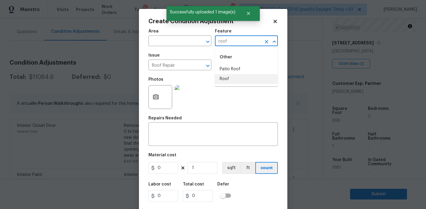
click at [234, 80] on li "Roof" at bounding box center [246, 79] width 63 height 10
type input "Roof"
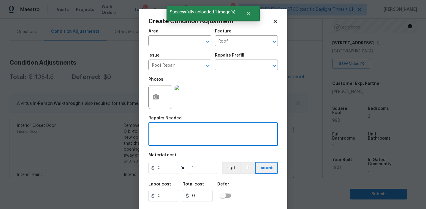
click at [182, 138] on textarea at bounding box center [213, 134] width 122 height 12
paste textarea "Roof Repair"
type textarea "Roof Repair"
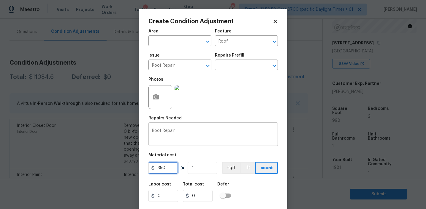
type input "350"
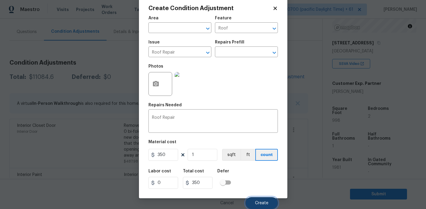
click at [253, 201] on button "Create" at bounding box center [262, 203] width 32 height 12
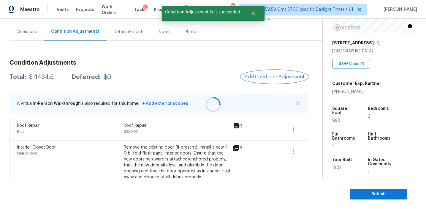
scroll to position [0, 0]
click at [213, 66] on div at bounding box center [213, 104] width 426 height 209
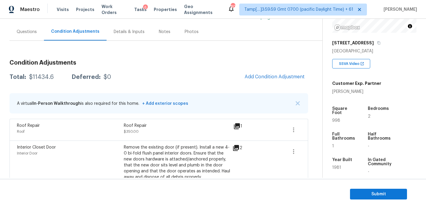
click at [213, 81] on div "Total: $11434.6 Deferred: $0 Add Condition Adjustment" at bounding box center [159, 76] width 299 height 13
click at [258, 80] on button "Add Condition Adjustment" at bounding box center [274, 76] width 67 height 12
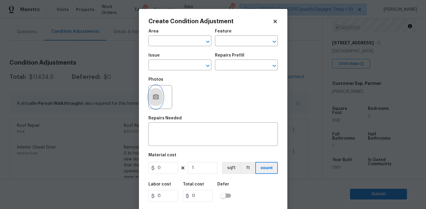
click at [156, 97] on circle "button" at bounding box center [156, 97] width 2 height 2
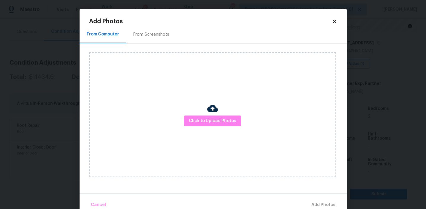
click at [159, 35] on div "From Screenshots" at bounding box center [151, 34] width 36 height 6
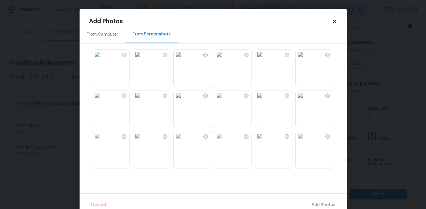
click at [102, 141] on img at bounding box center [97, 136] width 10 height 10
click at [183, 100] on img at bounding box center [179, 95] width 10 height 10
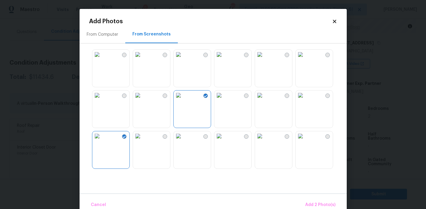
click at [224, 141] on img at bounding box center [219, 136] width 10 height 10
click at [265, 100] on img at bounding box center [260, 95] width 10 height 10
click at [265, 59] on img at bounding box center [260, 55] width 10 height 10
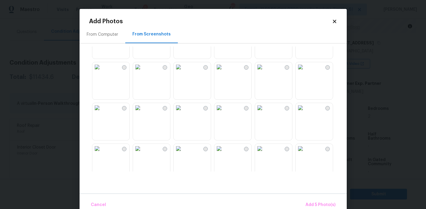
scroll to position [567, 0]
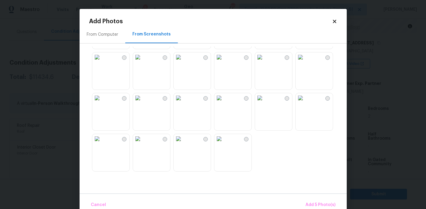
click at [143, 102] on img at bounding box center [138, 98] width 10 height 10
click at [224, 102] on img at bounding box center [219, 98] width 10 height 10
click at [130, 107] on div at bounding box center [218, 108] width 258 height 125
click at [143, 102] on img at bounding box center [138, 98] width 10 height 10
click at [224, 102] on img at bounding box center [219, 98] width 10 height 10
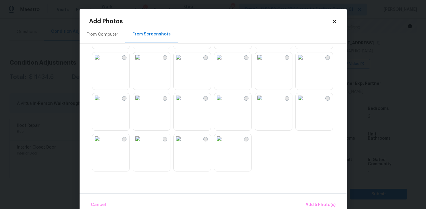
click at [265, 102] on img at bounding box center [260, 98] width 10 height 10
click at [312, 203] on span "Add 6 Photo(s)" at bounding box center [320, 204] width 30 height 7
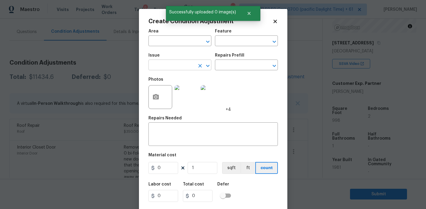
click at [176, 70] on input "text" at bounding box center [172, 65] width 46 height 9
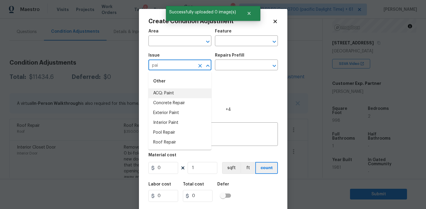
click at [186, 95] on li "ACQ: Paint" at bounding box center [180, 93] width 63 height 10
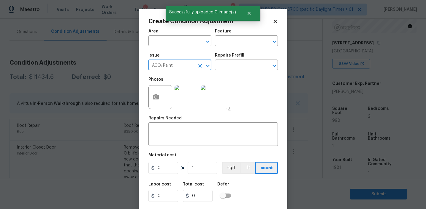
type input "ACQ: Paint"
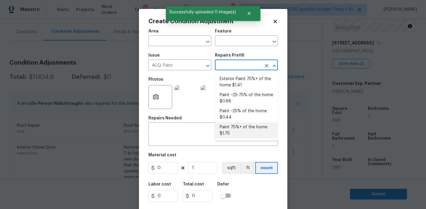
click at [231, 132] on li "Paint 75%+ of the home $1.75" at bounding box center [246, 130] width 63 height 16
type input "Acquisition"
type textarea "Acquisition Scope: 75%+ of the home will likely require interior paint"
type input "1.75"
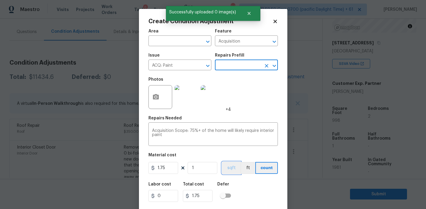
click at [233, 169] on button "sqft" at bounding box center [231, 168] width 18 height 12
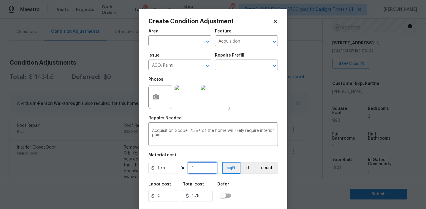
click at [208, 169] on input "1" at bounding box center [203, 168] width 30 height 12
type input "0"
paste input "text"
type input "0"
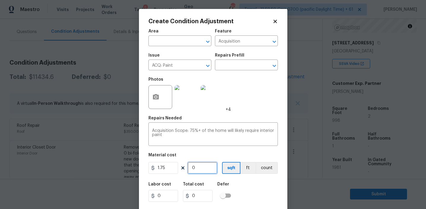
click at [208, 169] on input "0" at bounding box center [203, 168] width 30 height 12
type input "9"
type input "15.75"
type input "99"
type input "173.25"
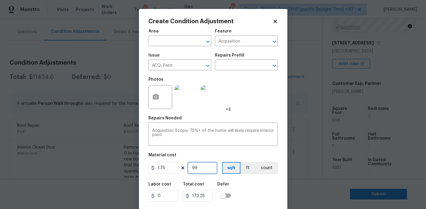
type input "998"
type input "1746.5"
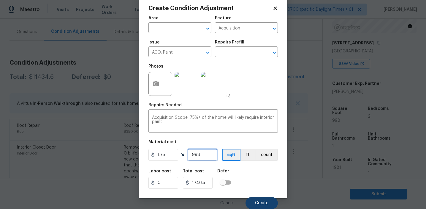
type input "998"
click at [253, 198] on button "Create" at bounding box center [262, 203] width 32 height 12
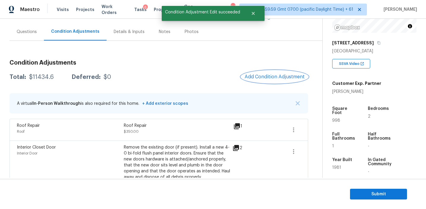
scroll to position [0, 0]
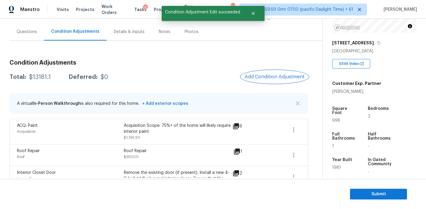
click at [255, 75] on span "Add Condition Adjustment" at bounding box center [275, 76] width 60 height 5
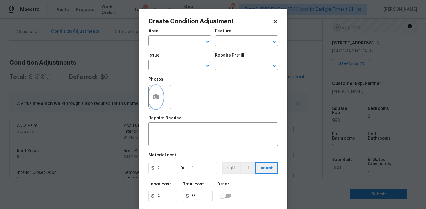
click at [158, 93] on button "button" at bounding box center [156, 96] width 14 height 23
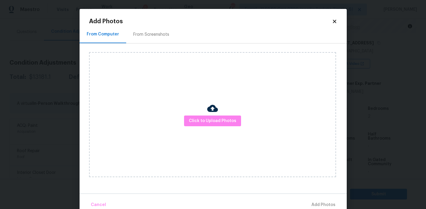
click at [148, 37] on div "From Screenshots" at bounding box center [151, 34] width 36 height 6
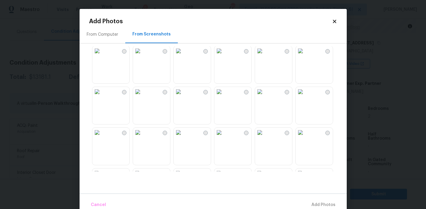
scroll to position [567, 0]
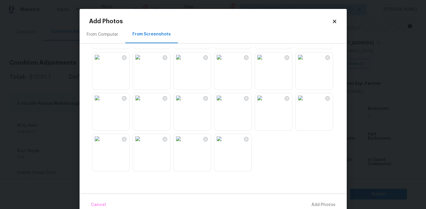
click at [224, 102] on img at bounding box center [219, 98] width 10 height 10
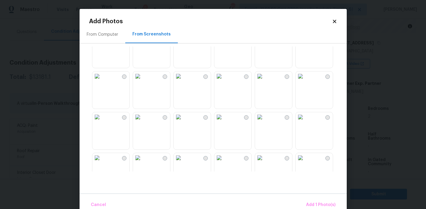
scroll to position [423, 0]
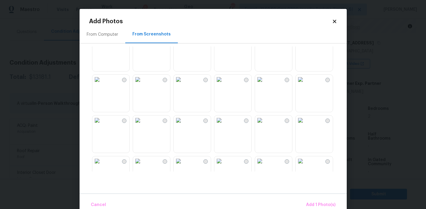
click at [183, 125] on img at bounding box center [179, 120] width 10 height 10
click at [310, 200] on button "Add 2 Photo(s)" at bounding box center [320, 204] width 35 height 13
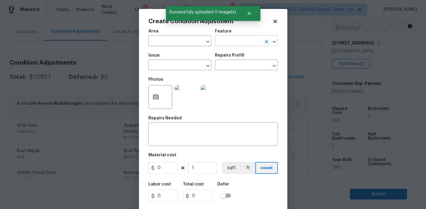
click at [224, 42] on input "text" at bounding box center [238, 41] width 46 height 9
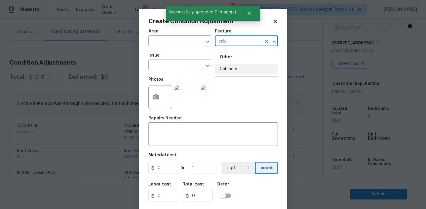
click at [242, 72] on li "Cabinets" at bounding box center [246, 69] width 63 height 10
type input "Cabinets"
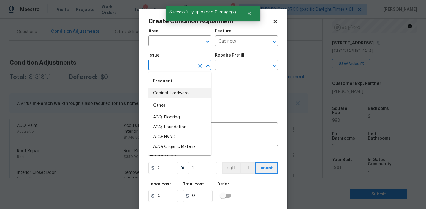
click at [179, 93] on li "Cabinet Hardware" at bounding box center [180, 93] width 63 height 10
type input "Cabinet Hardware"
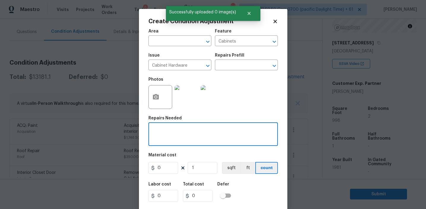
click at [184, 141] on textarea at bounding box center [213, 134] width 122 height 12
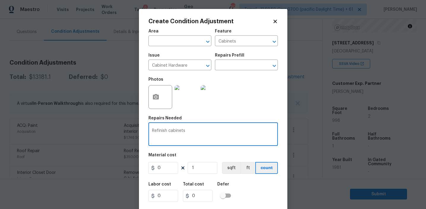
type textarea "Refinish cabinets"
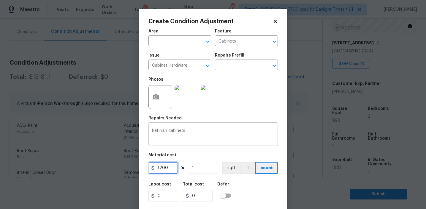
type input "1200"
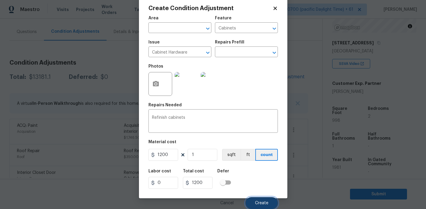
click at [253, 201] on button "Create" at bounding box center [262, 203] width 32 height 12
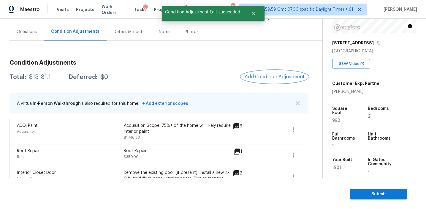
scroll to position [0, 0]
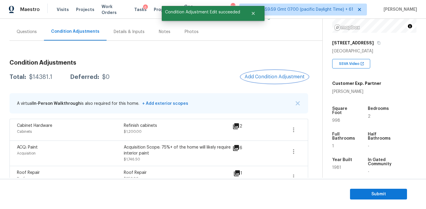
click at [258, 76] on span "Add Condition Adjustment" at bounding box center [275, 76] width 60 height 5
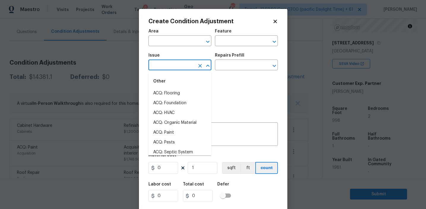
click at [166, 65] on input "text" at bounding box center [172, 65] width 46 height 9
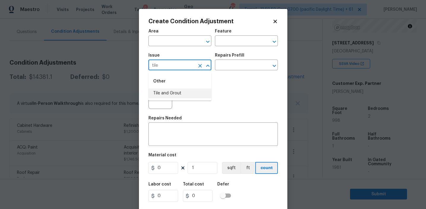
click at [176, 92] on li "Tile and Grout" at bounding box center [180, 93] width 63 height 10
type input "Tile and Grout"
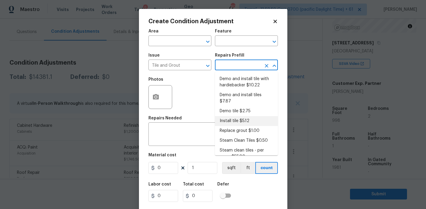
scroll to position [2, 0]
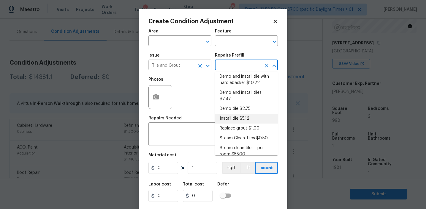
click at [199, 64] on icon "Clear" at bounding box center [200, 66] width 6 height 6
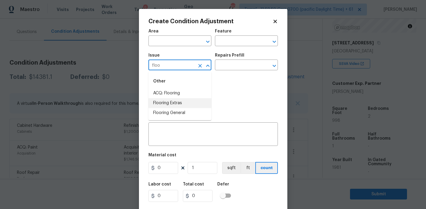
click at [198, 104] on li "Flooring Extras" at bounding box center [180, 103] width 63 height 10
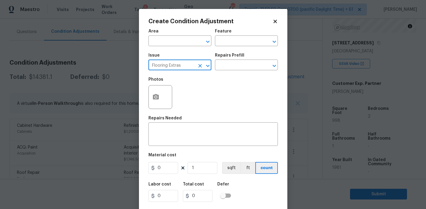
type input "Flooring Extras"
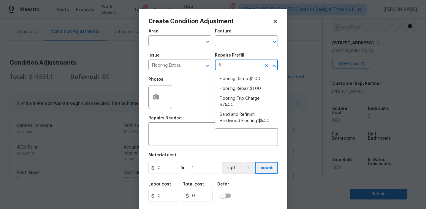
type input "flo"
click at [242, 81] on li "Flooring Demo $1.00" at bounding box center [246, 79] width 63 height 10
type input "Overall Flooring"
type textarea "Demo existing flooring."
type input "1"
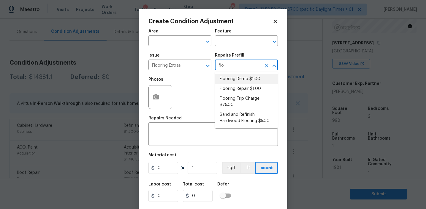
type input "1"
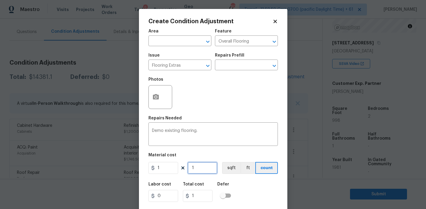
click at [201, 169] on input "1" at bounding box center [203, 168] width 30 height 12
type input "0"
paste input "998"
type input "998"
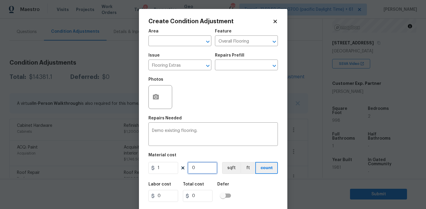
type input "998"
click at [163, 167] on input "1" at bounding box center [164, 168] width 30 height 12
type input "2"
type input "1996"
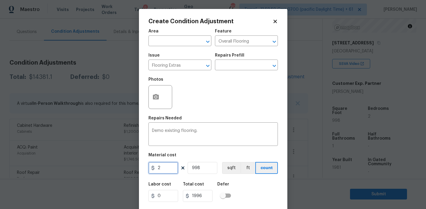
click at [174, 169] on input "2" at bounding box center [164, 168] width 30 height 12
type input "0.5"
type input "499"
click at [231, 168] on button "sqft" at bounding box center [231, 168] width 18 height 12
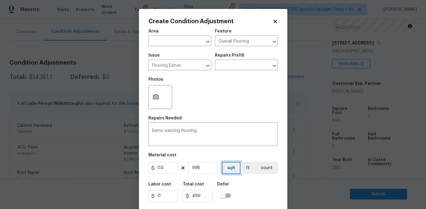
scroll to position [13, 0]
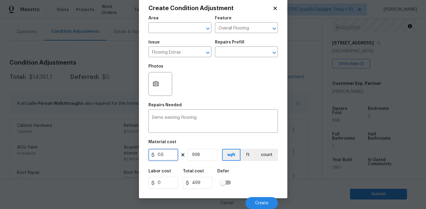
click at [170, 155] on input "0.5" at bounding box center [164, 155] width 30 height 12
type input "1"
type input "998"
click at [249, 174] on div "Labor cost 0 Total cost 998 Defer" at bounding box center [214, 178] width 130 height 27
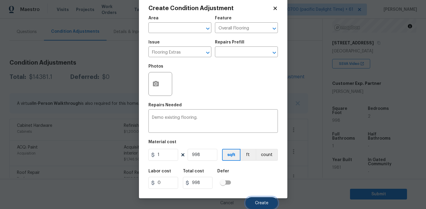
click at [260, 201] on span "Create" at bounding box center [261, 203] width 13 height 4
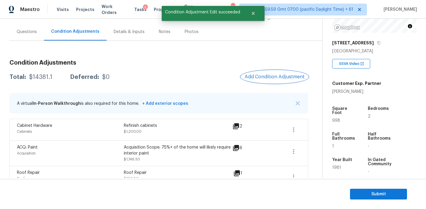
scroll to position [0, 0]
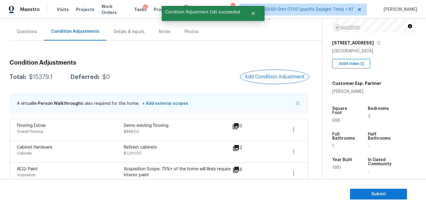
click at [257, 74] on span "Add Condition Adjustment" at bounding box center [275, 76] width 60 height 5
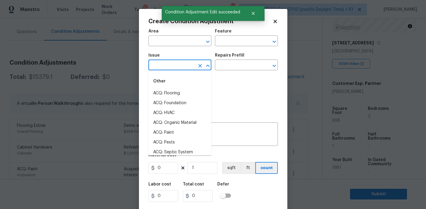
click at [180, 68] on input "text" at bounding box center [172, 65] width 46 height 9
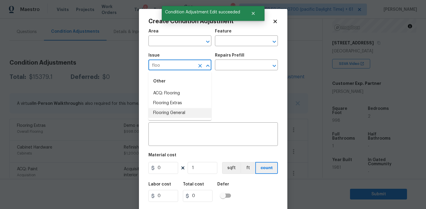
click at [185, 109] on li "Flooring General" at bounding box center [180, 113] width 63 height 10
type input "Flooring General"
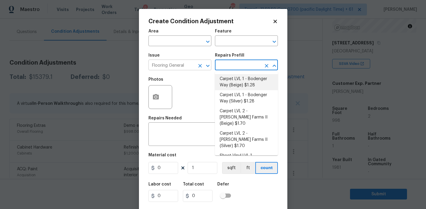
click at [201, 64] on icon "Clear" at bounding box center [200, 66] width 4 height 4
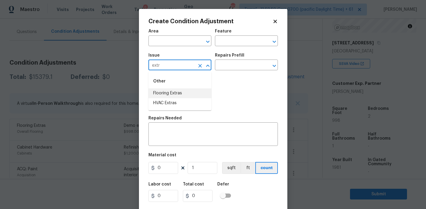
click at [191, 92] on li "Flooring Extras" at bounding box center [180, 93] width 63 height 10
type input "Flooring Extras"
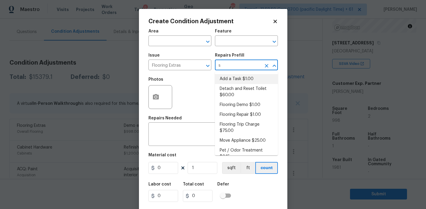
type input "sa"
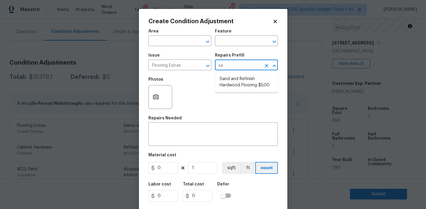
click at [239, 84] on li "Sand and Refinish Hardwood Flooring $5.00" at bounding box center [246, 82] width 63 height 16
type input "Overall Flooring"
type textarea "Sand and refinish the existing hardwood floors. PM to confirm color/sheen."
type input "5"
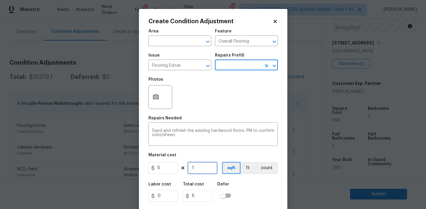
click at [201, 168] on input "1" at bounding box center [203, 168] width 30 height 12
type input "0"
paste input "998"
type input "998"
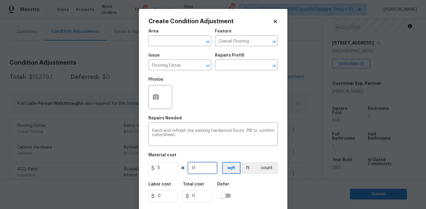
type input "4990"
type input "998"
click at [156, 96] on circle "button" at bounding box center [156, 97] width 2 height 2
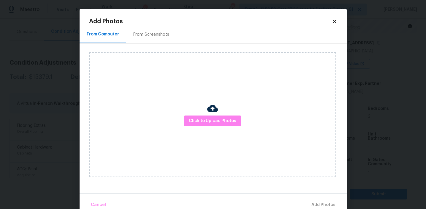
click at [165, 37] on div "From Screenshots" at bounding box center [151, 34] width 36 height 6
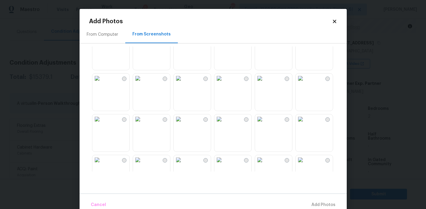
scroll to position [132, 0]
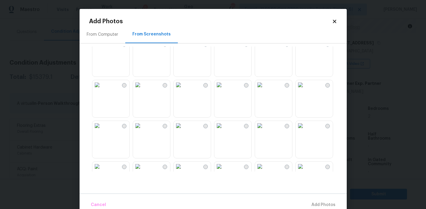
click at [224, 89] on img at bounding box center [219, 85] width 10 height 10
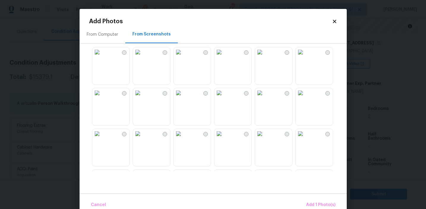
scroll to position [210, 0]
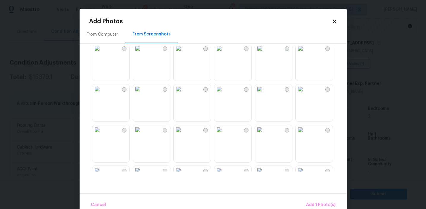
click at [265, 134] on img at bounding box center [260, 130] width 10 height 10
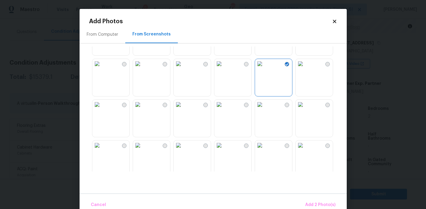
scroll to position [277, 0]
click at [183, 108] on img at bounding box center [179, 104] width 10 height 10
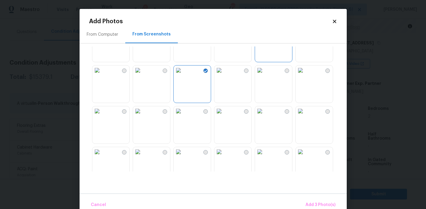
scroll to position [335, 0]
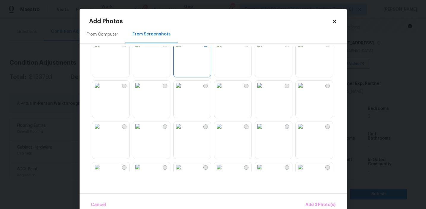
click at [102, 90] on img at bounding box center [97, 86] width 10 height 10
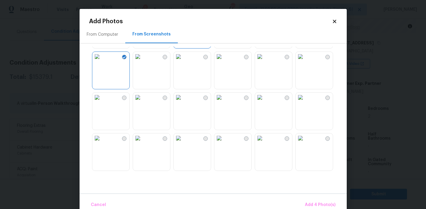
scroll to position [370, 0]
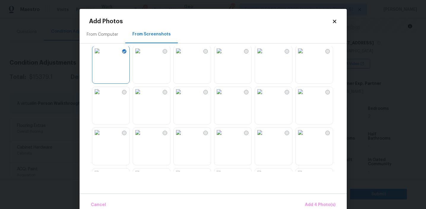
click at [143, 96] on img at bounding box center [138, 92] width 10 height 10
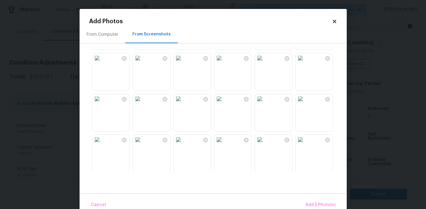
scroll to position [509, 0]
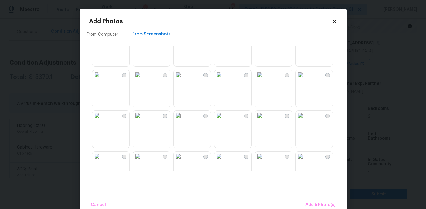
click at [265, 79] on img at bounding box center [260, 75] width 10 height 10
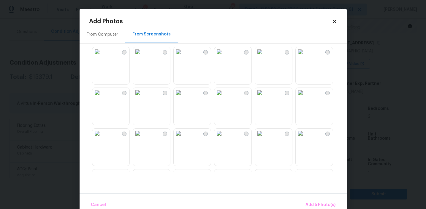
click at [224, 97] on img at bounding box center [219, 93] width 10 height 10
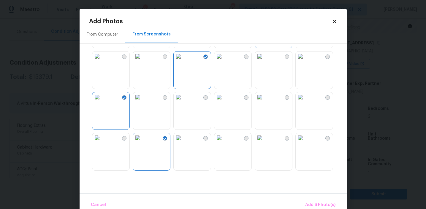
scroll to position [319, 0]
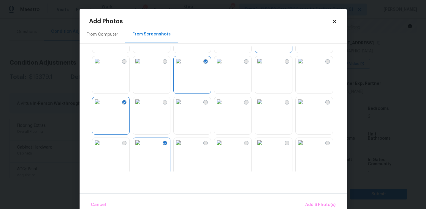
click at [265, 106] on img at bounding box center [260, 102] width 10 height 10
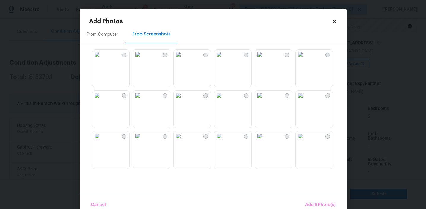
scroll to position [29, 0]
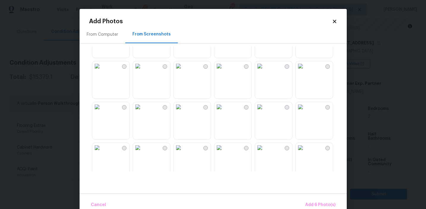
click at [224, 111] on img at bounding box center [219, 107] width 10 height 10
click at [314, 206] on span "Add 7 Photo(s)" at bounding box center [320, 204] width 30 height 7
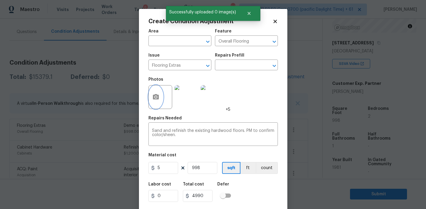
scroll to position [13, 0]
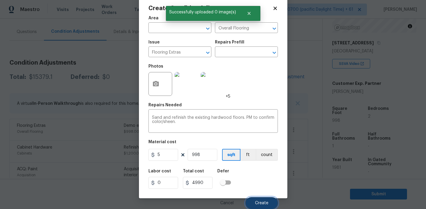
click at [261, 199] on button "Create" at bounding box center [262, 203] width 32 height 12
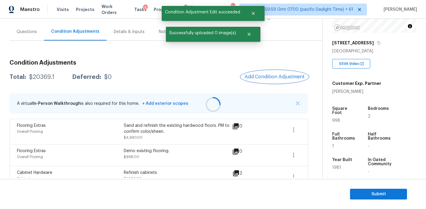
scroll to position [0, 0]
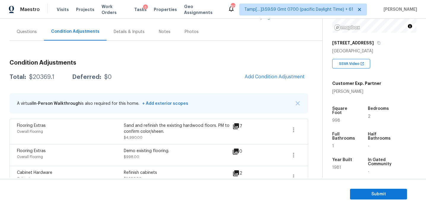
click at [100, 75] on div "Total: $20369.1 Deferred: $0" at bounding box center [61, 77] width 102 height 6
click at [36, 34] on div "Questions" at bounding box center [27, 32] width 20 height 6
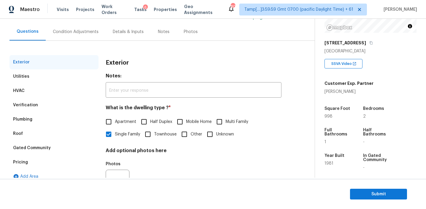
click at [64, 164] on div "Pricing" at bounding box center [54, 162] width 89 height 14
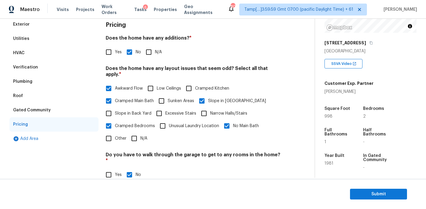
click at [56, 112] on div "Gated Community" at bounding box center [54, 110] width 89 height 14
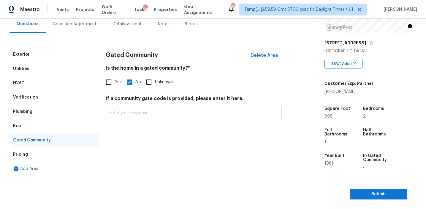
scroll to position [57, 0]
click at [36, 128] on div "Roof" at bounding box center [54, 126] width 89 height 14
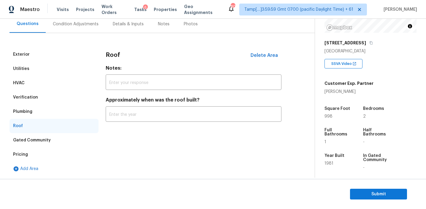
click at [38, 115] on div "Plumbing" at bounding box center [54, 111] width 89 height 14
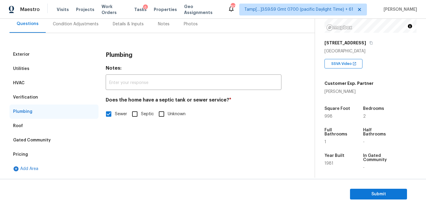
click at [46, 95] on div "Verification" at bounding box center [54, 97] width 89 height 14
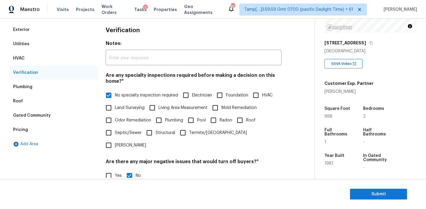
scroll to position [75, 0]
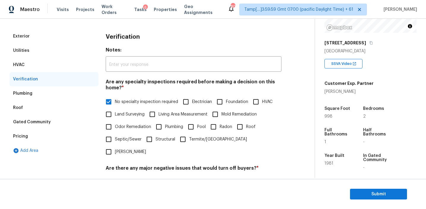
click at [78, 66] on div "HVAC" at bounding box center [54, 65] width 89 height 14
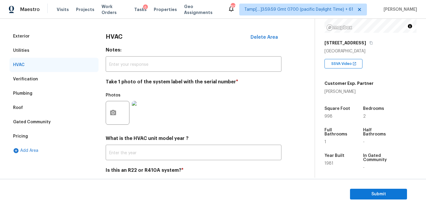
click at [76, 52] on div "Utilities" at bounding box center [54, 50] width 89 height 14
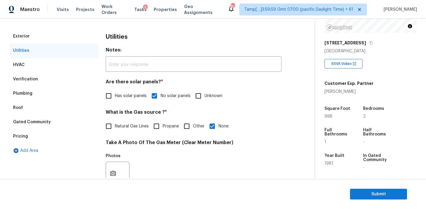
click at [79, 35] on div "Exterior" at bounding box center [54, 36] width 89 height 14
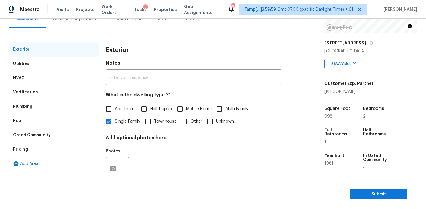
scroll to position [50, 0]
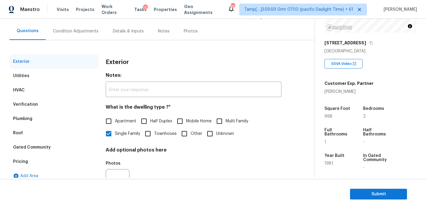
click at [79, 30] on div "Condition Adjustments" at bounding box center [76, 31] width 46 height 6
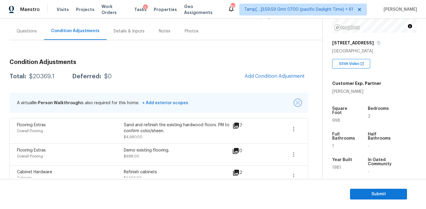
click at [299, 102] on img "button" at bounding box center [298, 102] width 4 height 4
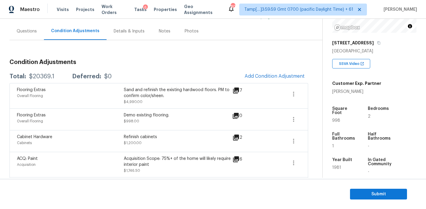
click at [42, 76] on div "$20369.1" at bounding box center [41, 76] width 25 height 6
copy div "20369.1"
click at [112, 62] on h3 "Condition Adjustments" at bounding box center [159, 62] width 299 height 6
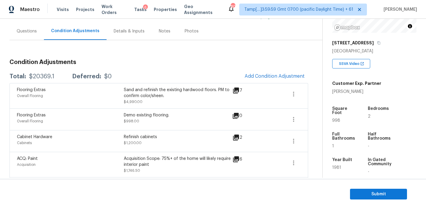
click at [94, 63] on h3 "Condition Adjustments" at bounding box center [159, 62] width 299 height 6
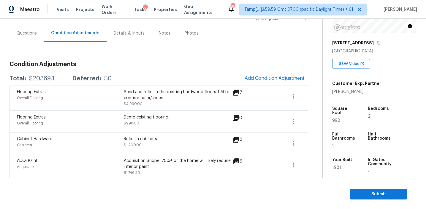
click at [32, 34] on div "Questions" at bounding box center [27, 33] width 20 height 6
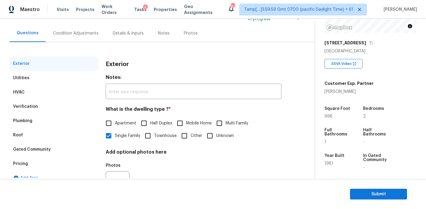
click at [50, 162] on div "Pricing" at bounding box center [54, 163] width 89 height 14
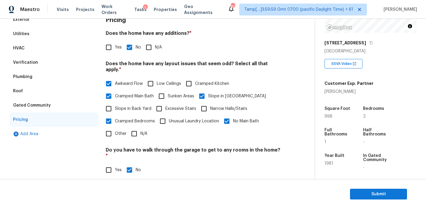
click at [79, 58] on div "Verification" at bounding box center [54, 62] width 89 height 14
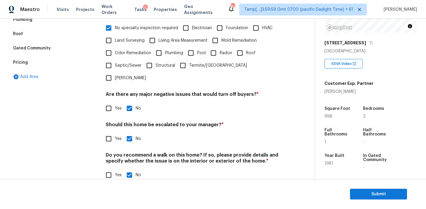
scroll to position [81, 0]
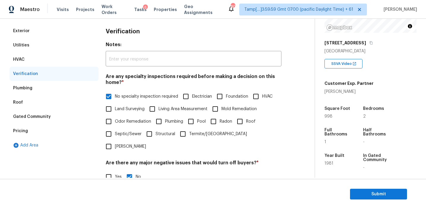
click at [64, 129] on div "Pricing" at bounding box center [54, 131] width 89 height 14
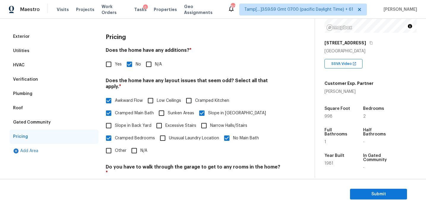
click at [70, 119] on div "Gated Community" at bounding box center [54, 122] width 89 height 14
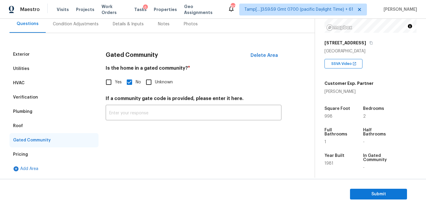
click at [49, 127] on div "Roof" at bounding box center [54, 126] width 89 height 14
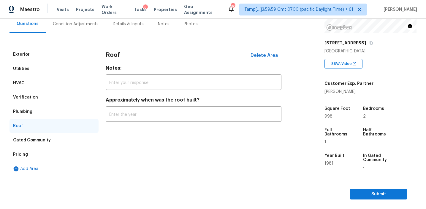
click at [49, 115] on div "Plumbing" at bounding box center [54, 111] width 89 height 14
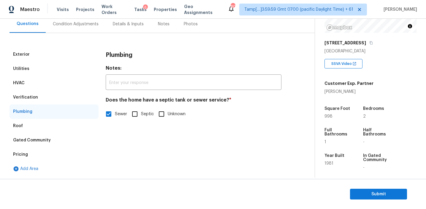
click at [76, 99] on div "Verification" at bounding box center [54, 97] width 89 height 14
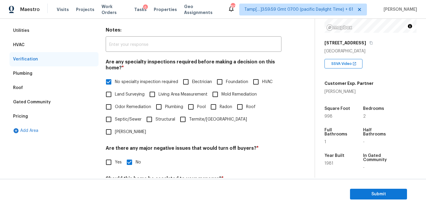
scroll to position [86, 0]
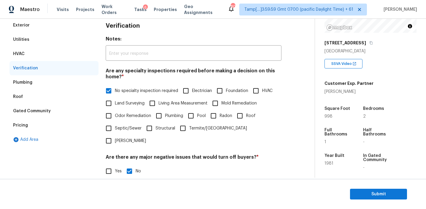
click at [69, 56] on div "HVAC" at bounding box center [54, 54] width 89 height 14
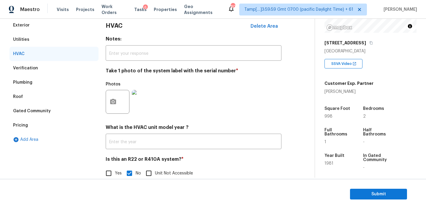
click at [65, 43] on div "Utilities" at bounding box center [54, 39] width 89 height 14
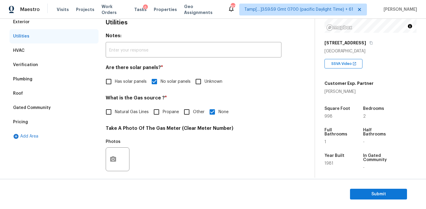
scroll to position [43, 0]
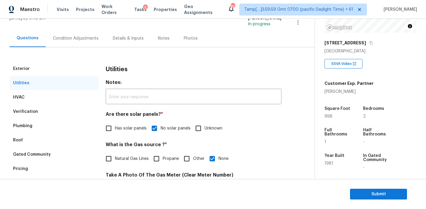
click at [81, 65] on div "Exterior" at bounding box center [54, 68] width 89 height 14
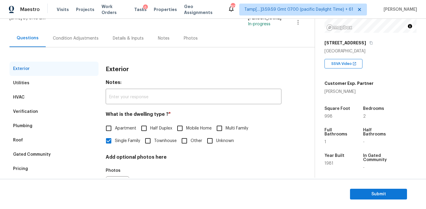
click at [83, 39] on div "Condition Adjustments" at bounding box center [76, 38] width 46 height 6
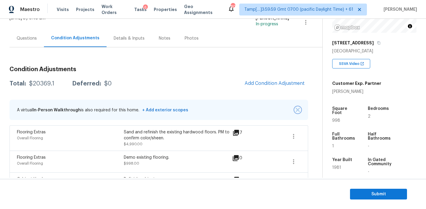
click at [297, 108] on img "button" at bounding box center [298, 110] width 4 height 4
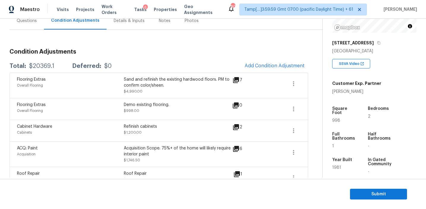
scroll to position [50, 0]
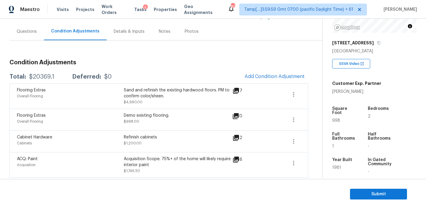
click at [157, 65] on h3 "Condition Adjustments" at bounding box center [159, 62] width 299 height 6
click at [367, 193] on span "Submit" at bounding box center [379, 193] width 48 height 7
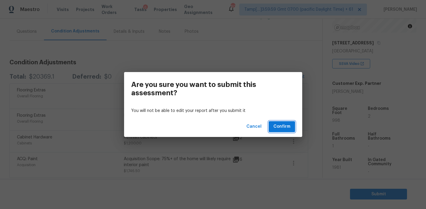
click at [286, 126] on span "Confirm" at bounding box center [282, 126] width 17 height 7
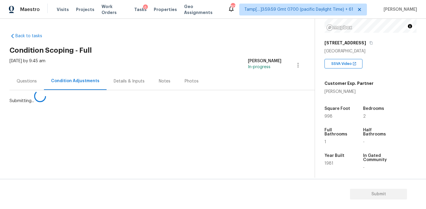
scroll to position [0, 0]
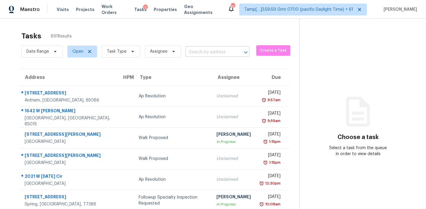
click at [198, 53] on input "text" at bounding box center [209, 52] width 47 height 9
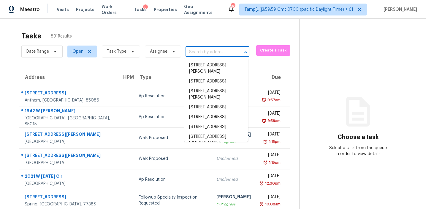
paste input "[STREET_ADDRESS][PERSON_NAME]"
type input "[STREET_ADDRESS][PERSON_NAME]"
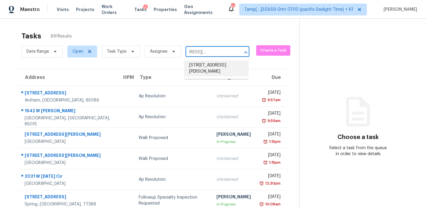
click at [202, 63] on li "[STREET_ADDRESS][PERSON_NAME]" at bounding box center [216, 68] width 64 height 16
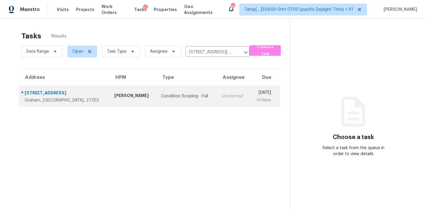
click at [222, 94] on div "Unclaimed" at bounding box center [233, 96] width 23 height 6
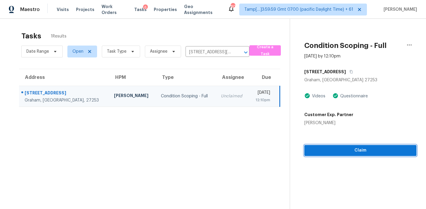
click at [330, 152] on span "Claim" at bounding box center [360, 149] width 103 height 7
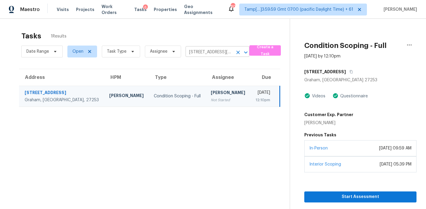
click at [215, 52] on input "[STREET_ADDRESS][PERSON_NAME]" at bounding box center [209, 52] width 47 height 9
paste input "[STREET_ADDRESS]"
type input "[STREET_ADDRESS]"
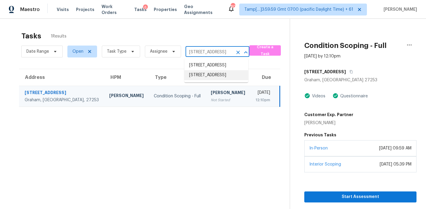
click at [219, 80] on li "[STREET_ADDRESS]" at bounding box center [216, 75] width 64 height 10
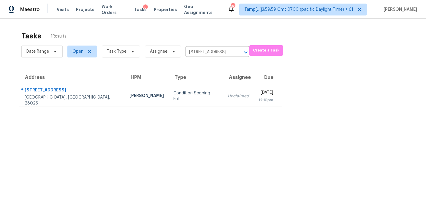
click at [228, 97] on div "Unclaimed" at bounding box center [238, 96] width 21 height 6
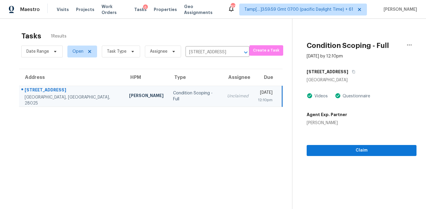
click at [327, 143] on div "Claim" at bounding box center [362, 141] width 110 height 30
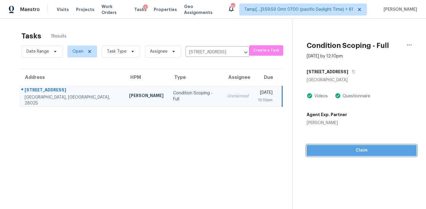
click at [327, 152] on span "Claim" at bounding box center [362, 149] width 100 height 7
